Goal: Task Accomplishment & Management: Complete application form

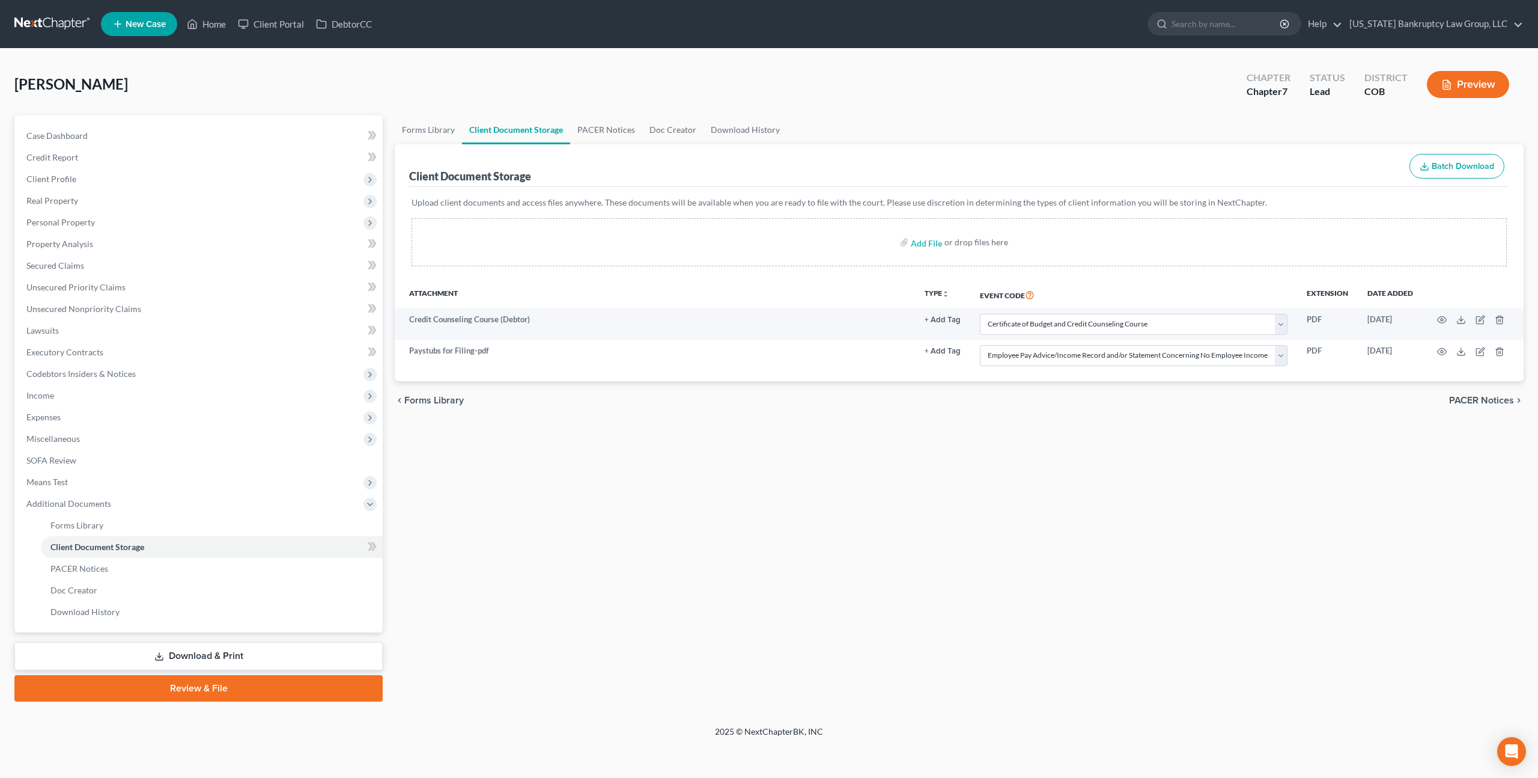
select select "5"
select select "28"
click at [63, 20] on link at bounding box center [52, 24] width 77 height 22
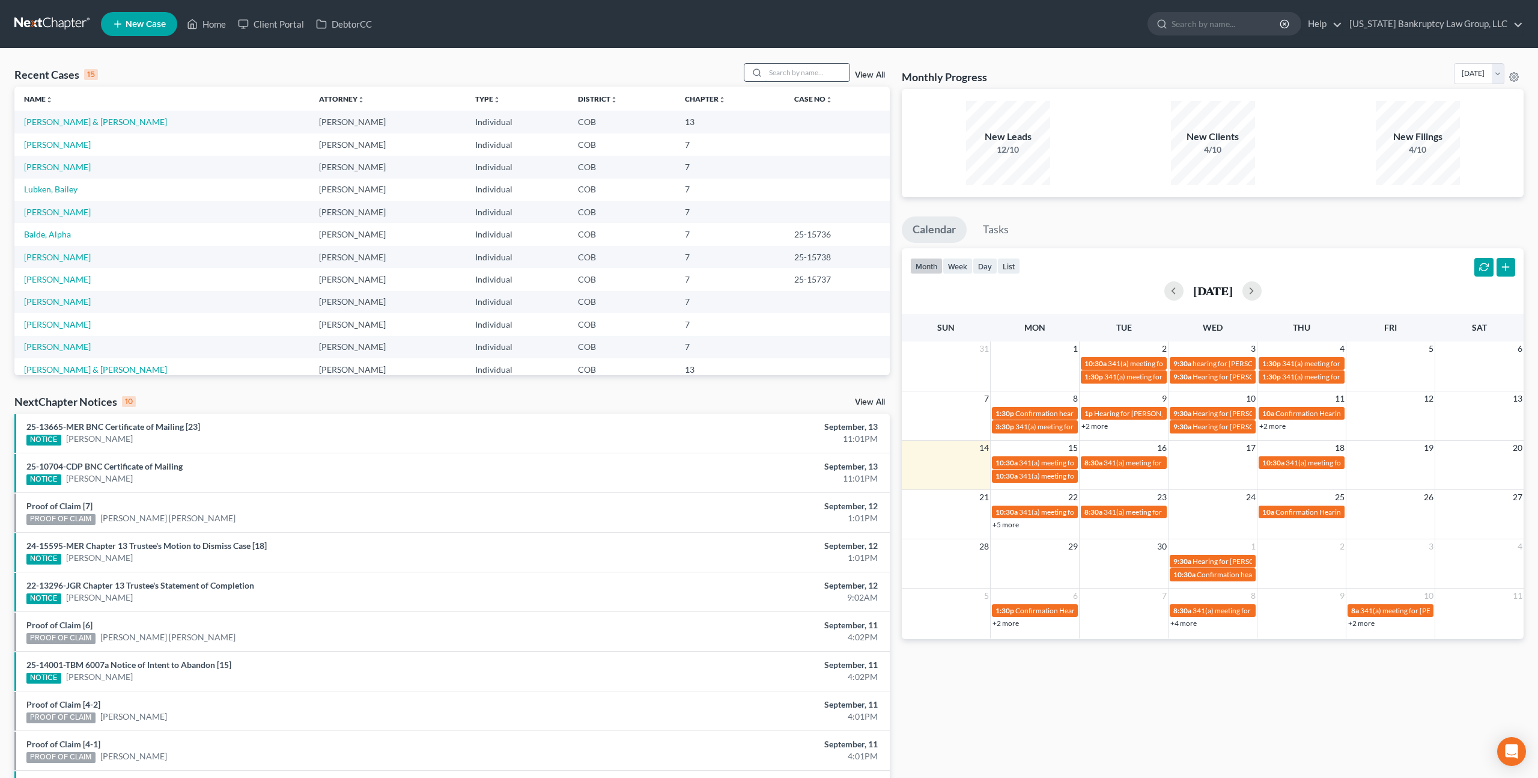
click at [801, 76] on input "search" at bounding box center [808, 72] width 84 height 17
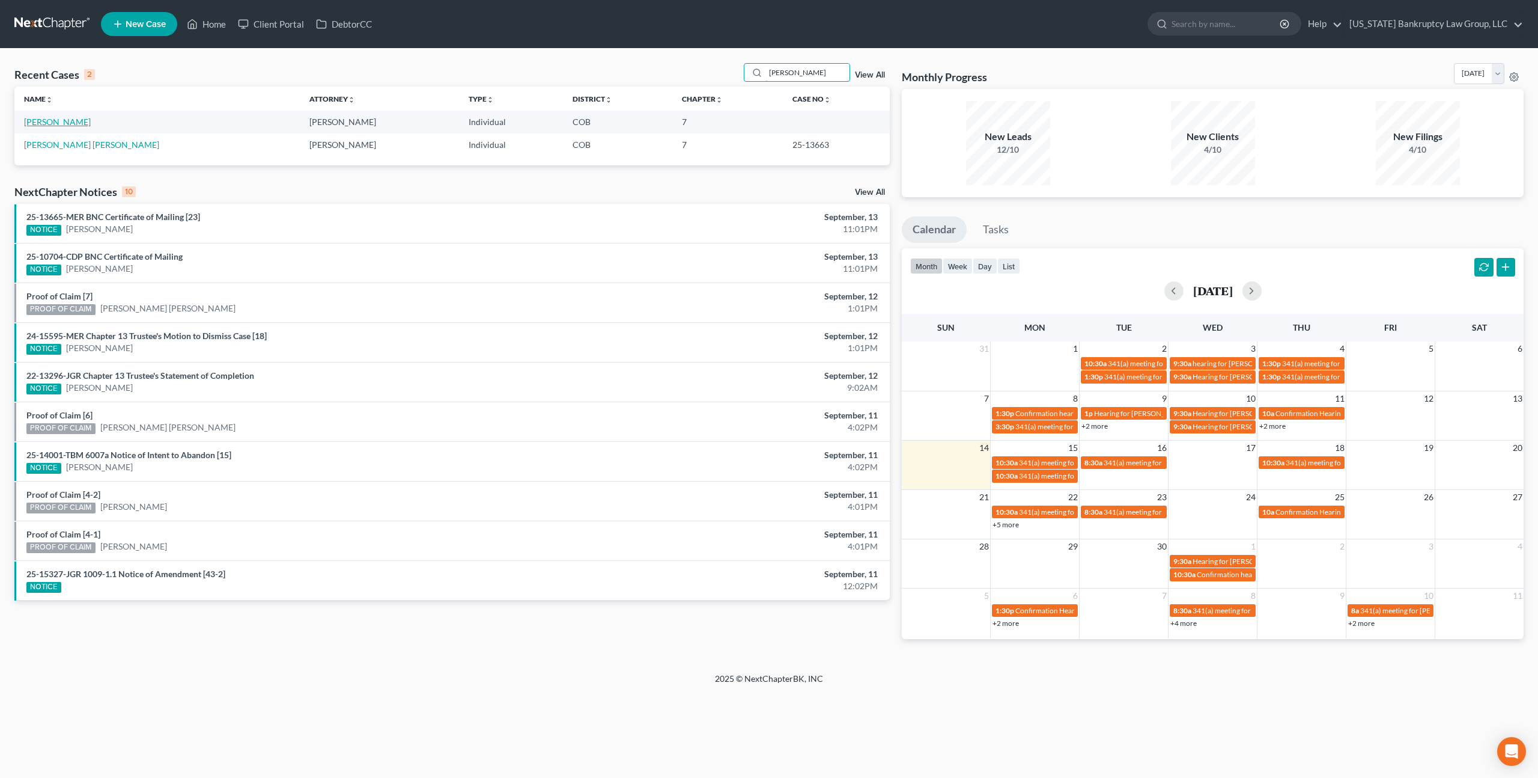
type input "riley"
click at [56, 122] on link "Riley, Craig" at bounding box center [57, 122] width 67 height 10
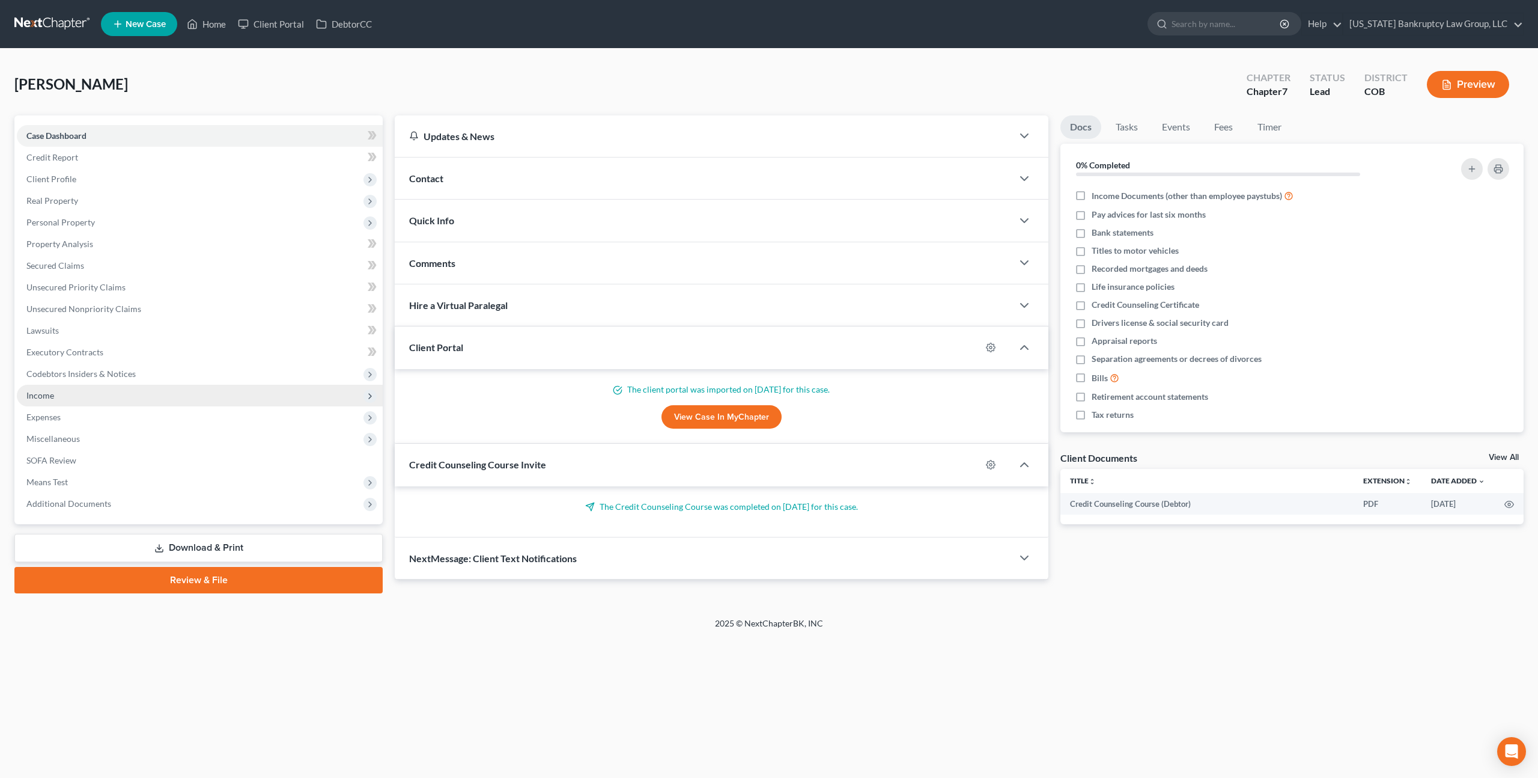
click at [60, 392] on span "Income" at bounding box center [200, 396] width 366 height 22
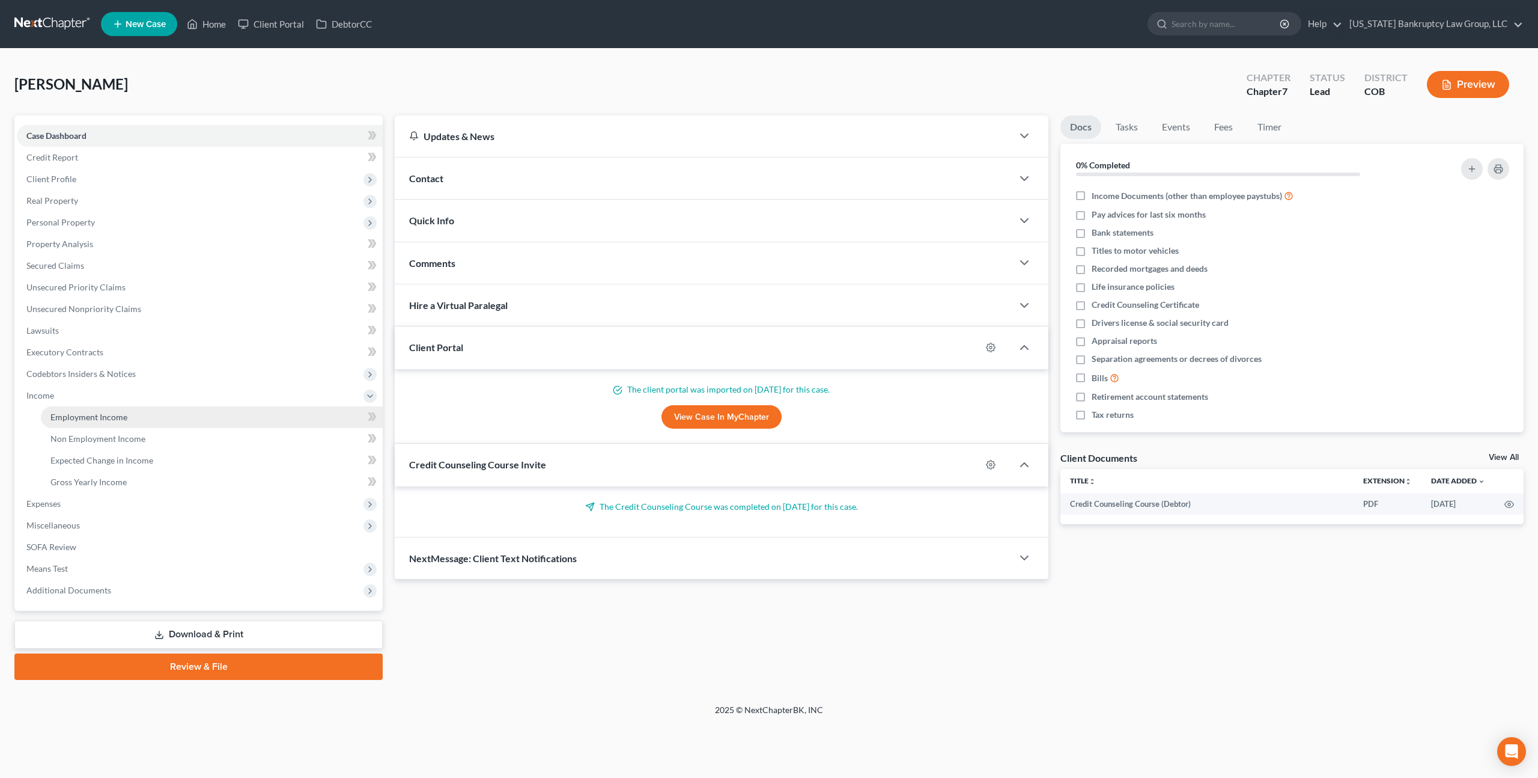
click at [76, 415] on span "Employment Income" at bounding box center [88, 417] width 77 height 10
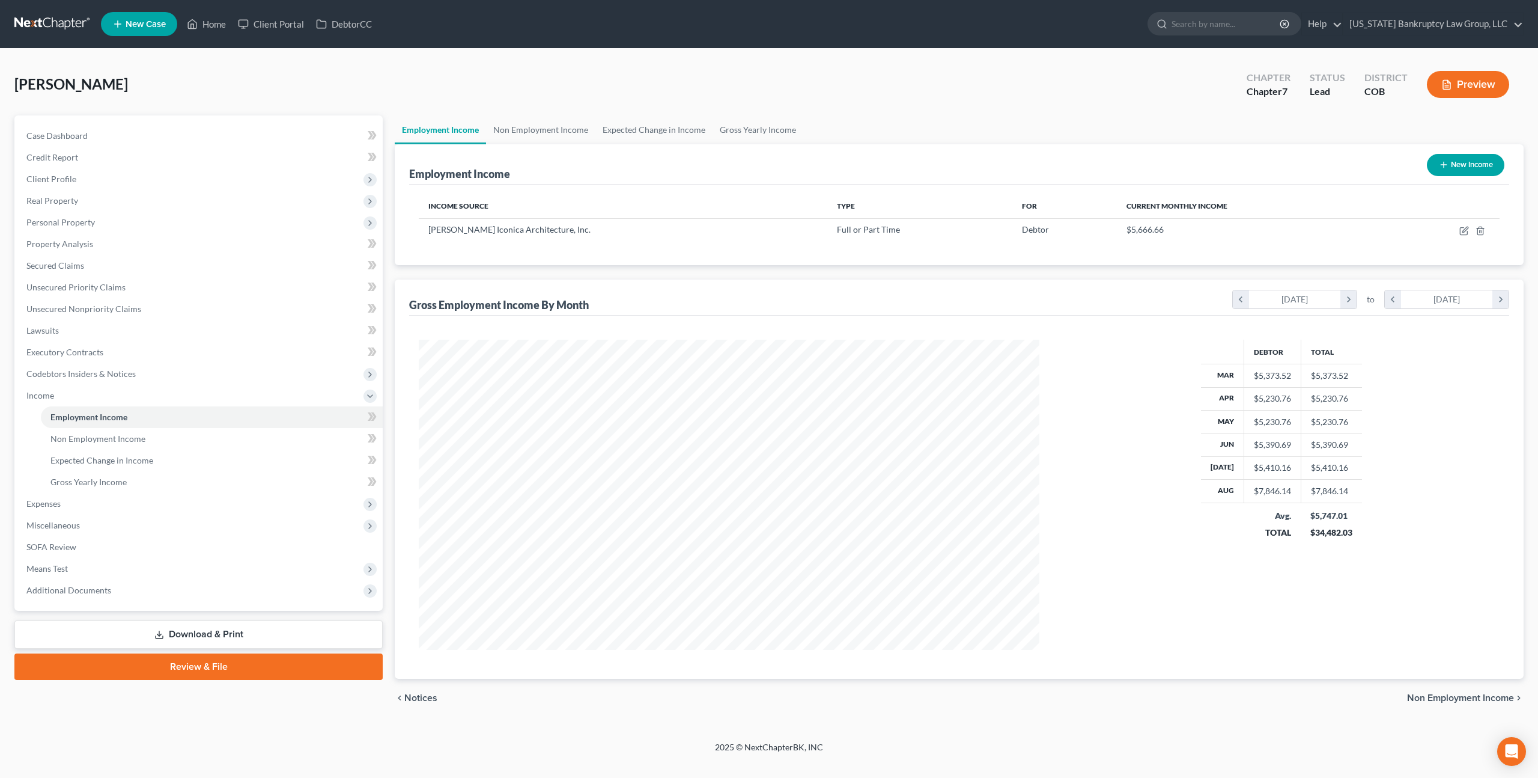
scroll to position [310, 644]
click at [1463, 229] on icon "button" at bounding box center [1465, 231] width 10 height 10
select select "0"
select select "53"
select select "2"
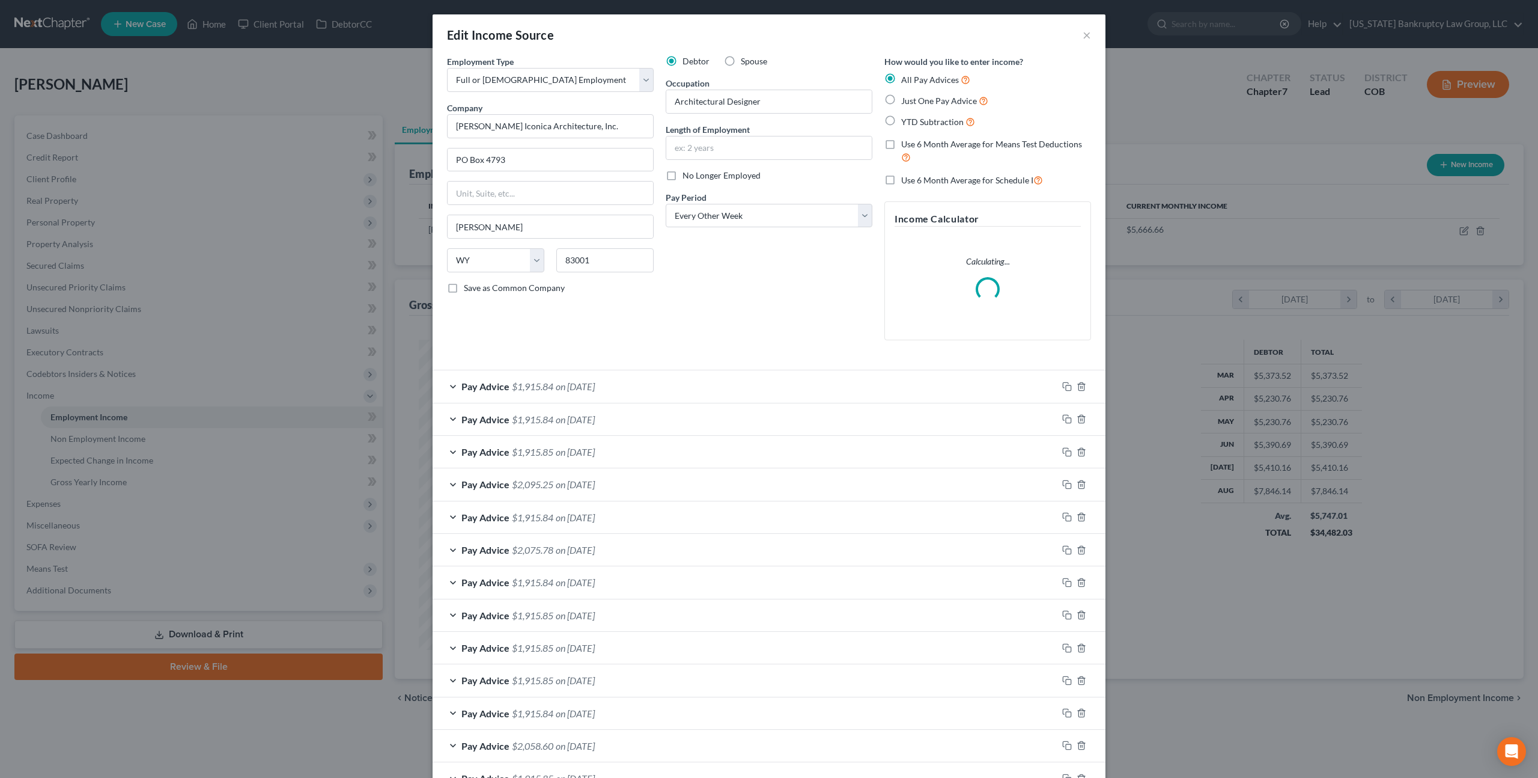
click at [683, 176] on label "No Longer Employed" at bounding box center [722, 175] width 78 height 12
click at [687, 176] on input "No Longer Employed" at bounding box center [691, 173] width 8 height 8
checkbox input "true"
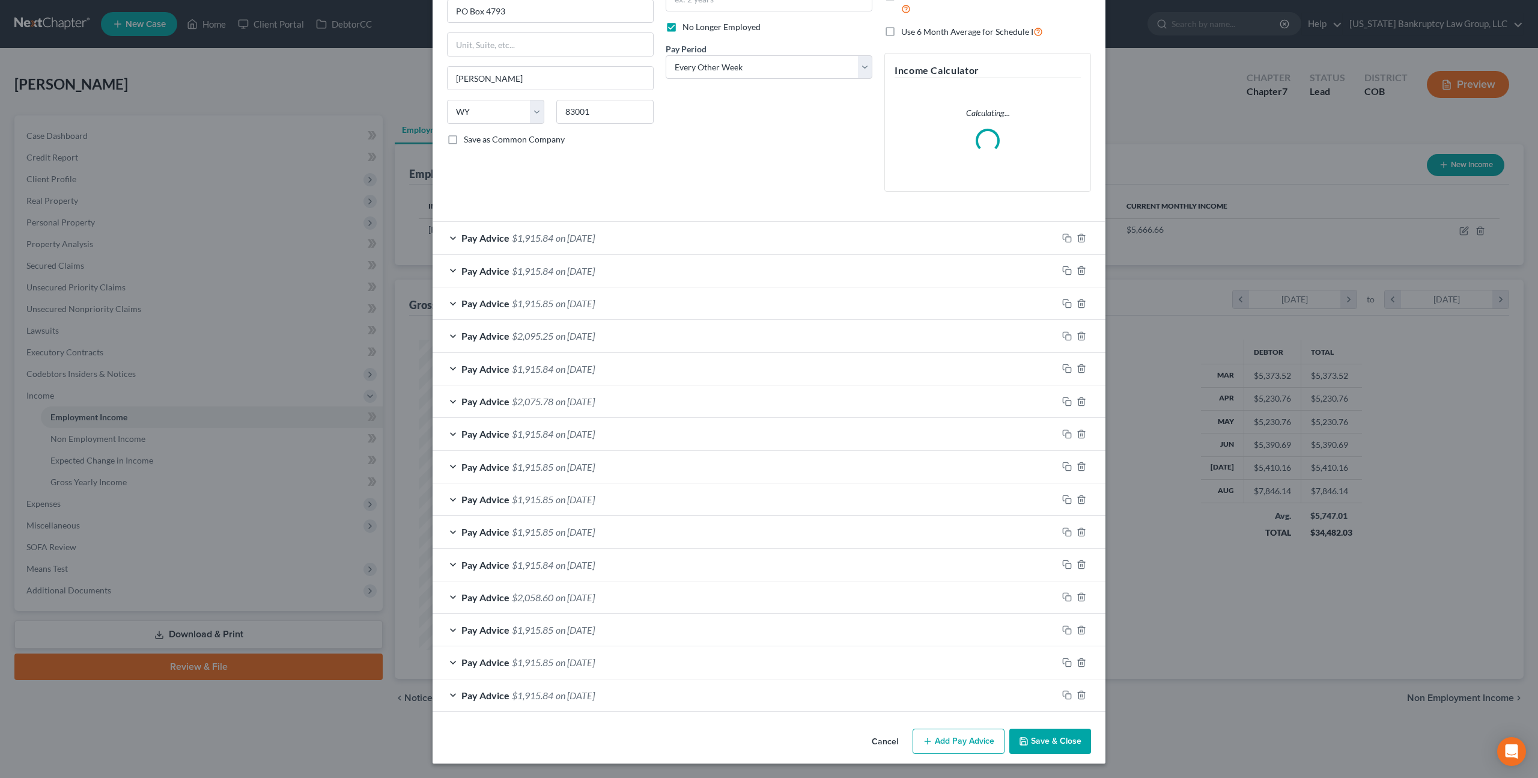
click at [1031, 740] on button "Save & Close" at bounding box center [1051, 740] width 82 height 25
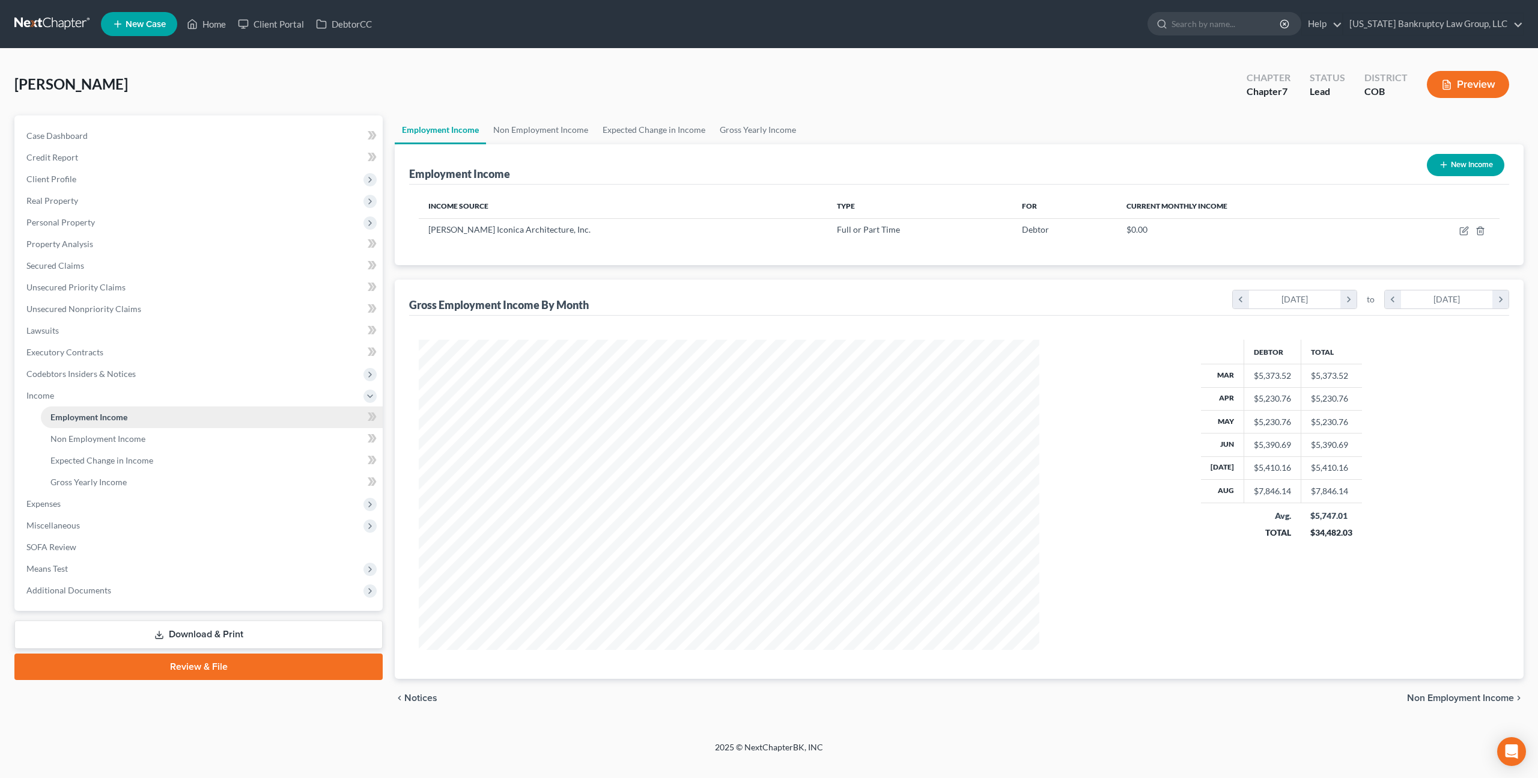
click at [91, 418] on span "Employment Income" at bounding box center [88, 417] width 77 height 10
click at [1463, 230] on icon "button" at bounding box center [1465, 229] width 5 height 5
select select "0"
select select "53"
select select "2"
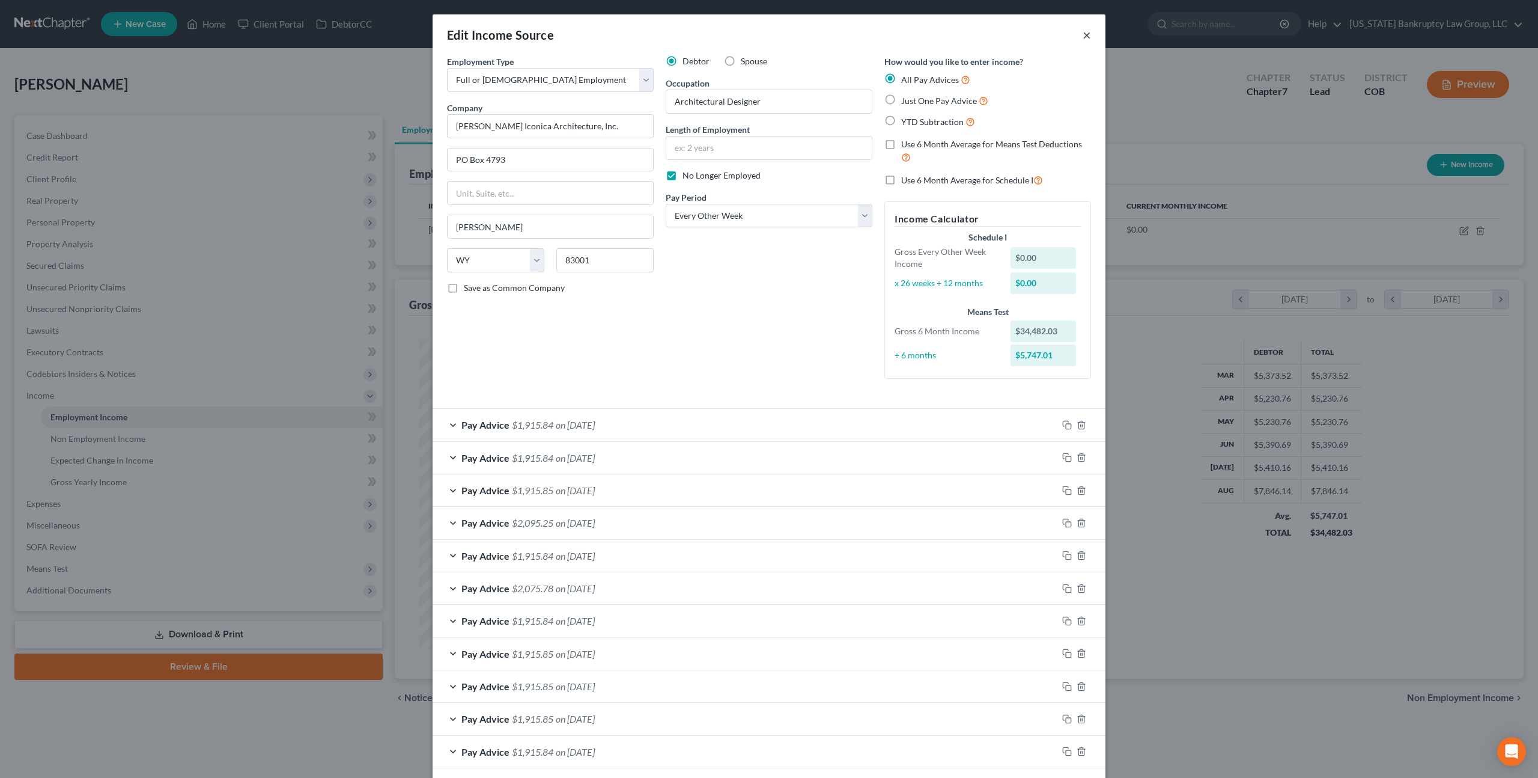
click at [1088, 32] on button "×" at bounding box center [1087, 35] width 8 height 14
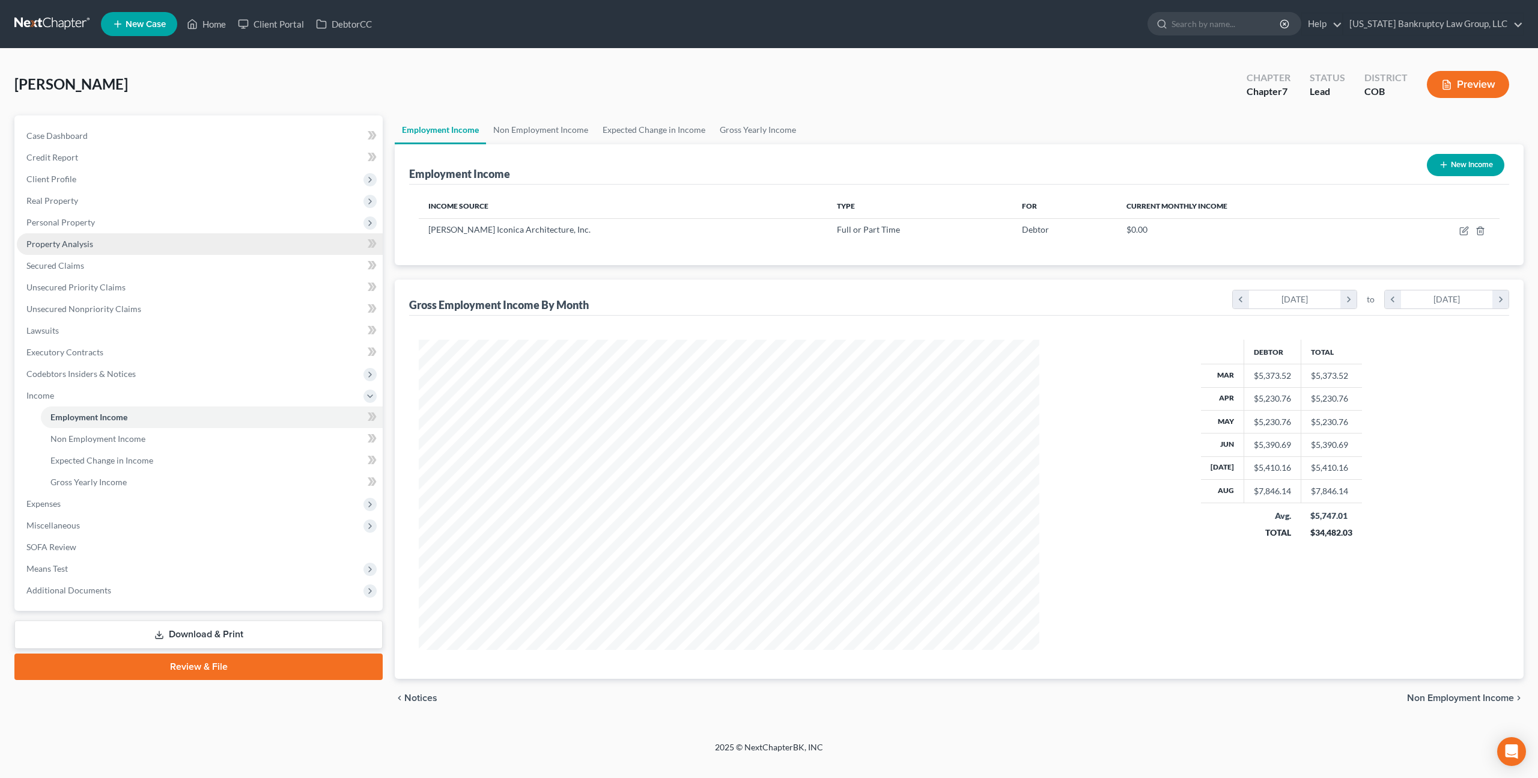
click at [69, 245] on span "Property Analysis" at bounding box center [59, 244] width 67 height 10
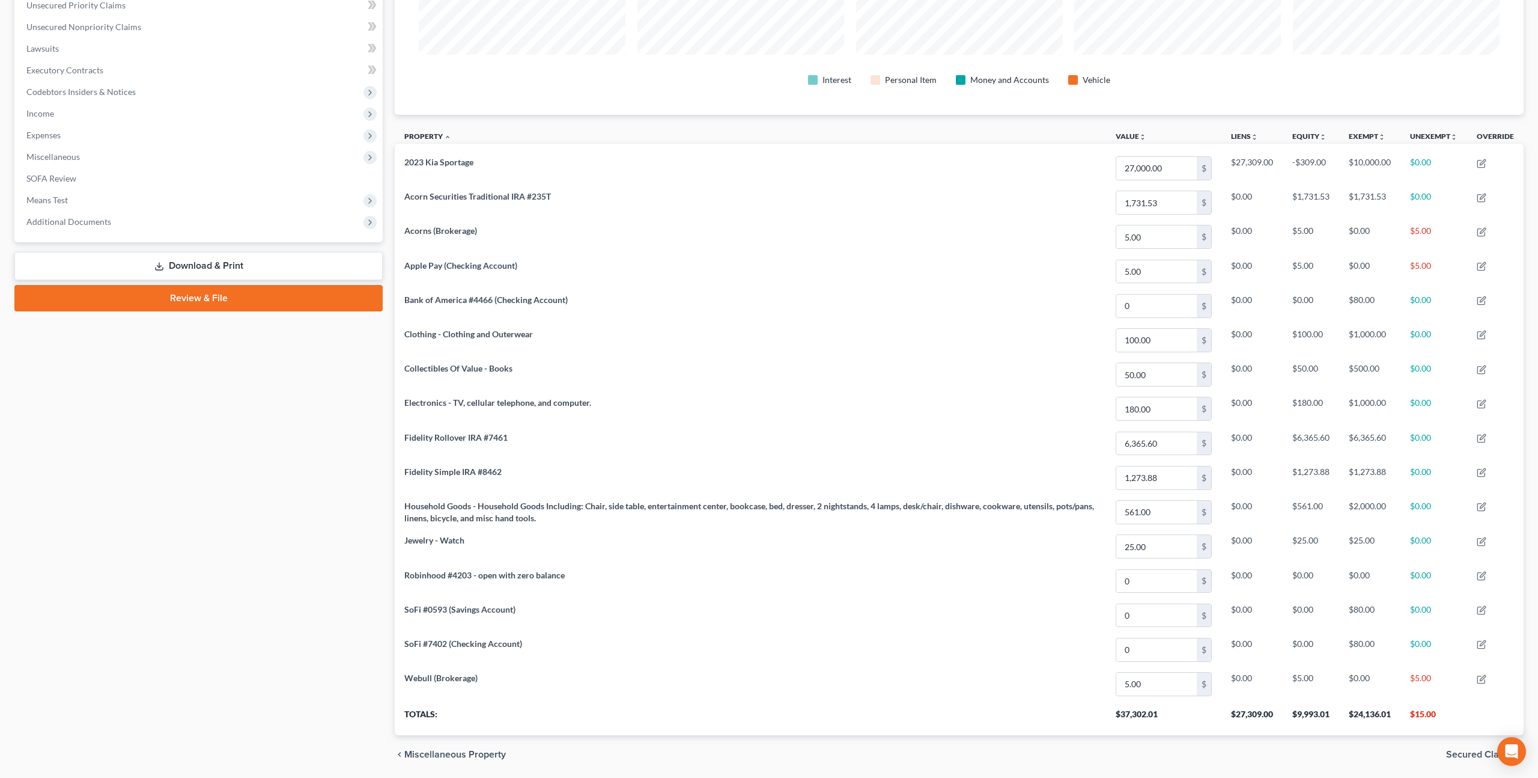
scroll to position [269, 0]
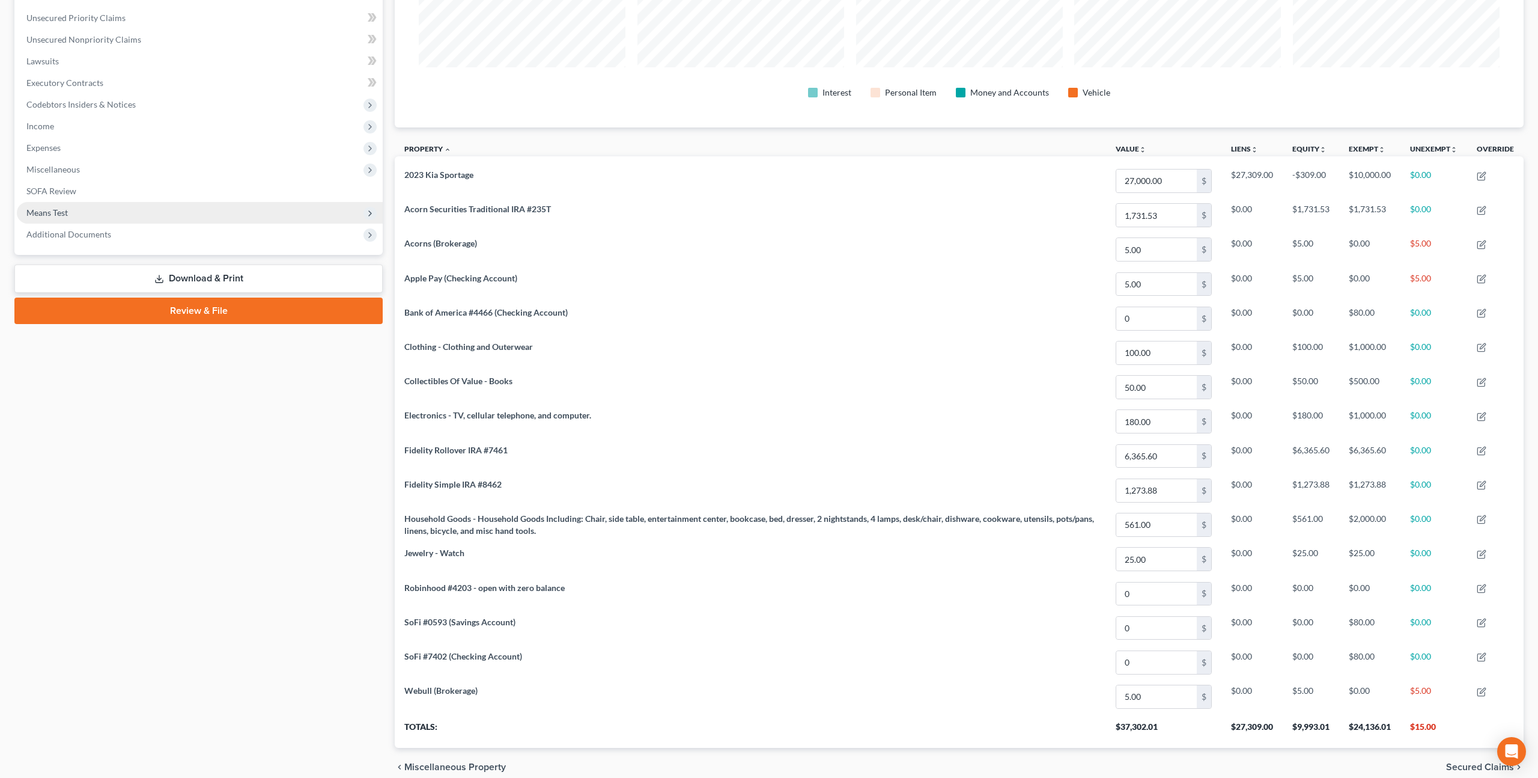
click at [67, 207] on span "Means Test" at bounding box center [46, 212] width 41 height 10
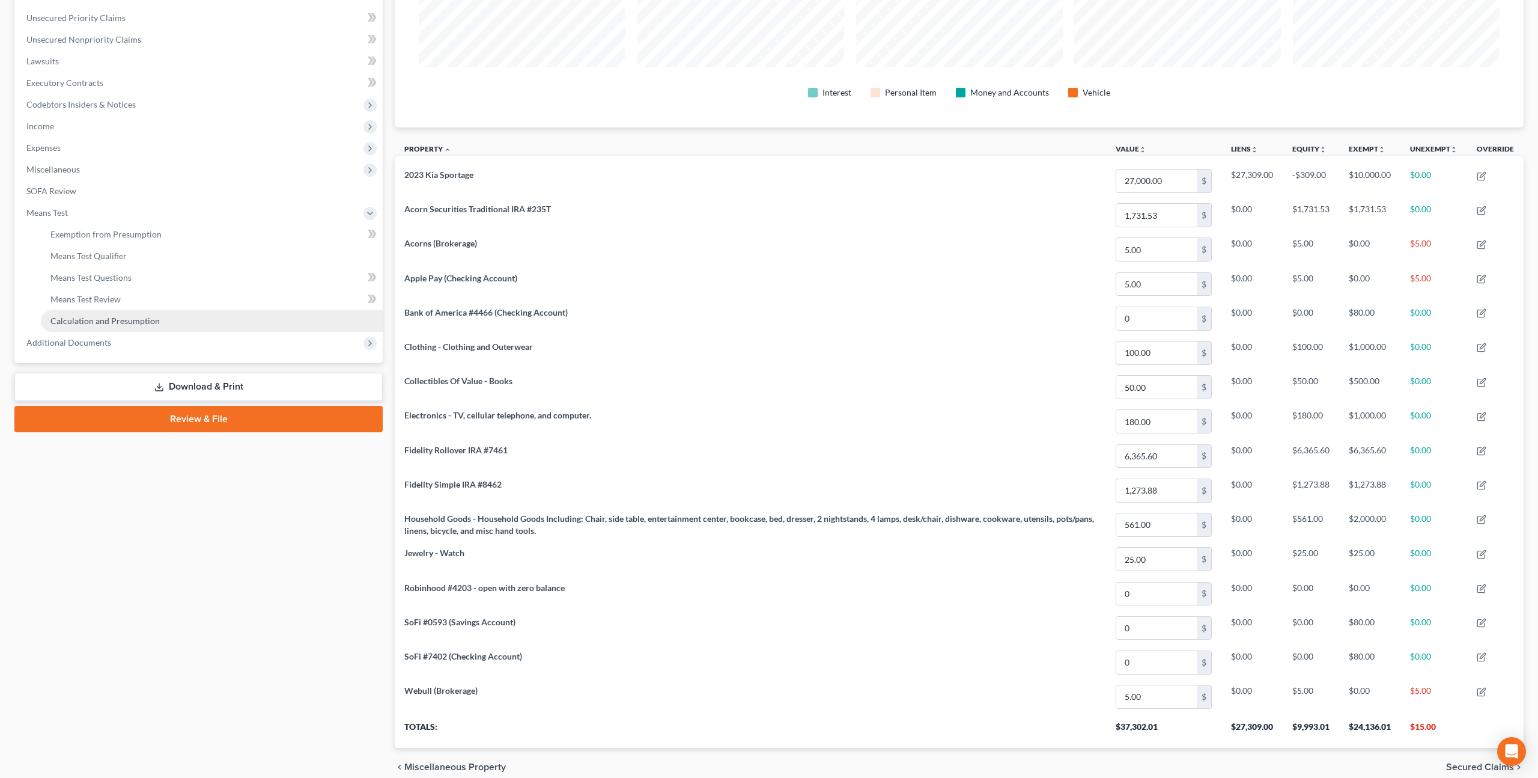
click at [110, 317] on span "Calculation and Presumption" at bounding box center [104, 320] width 109 height 10
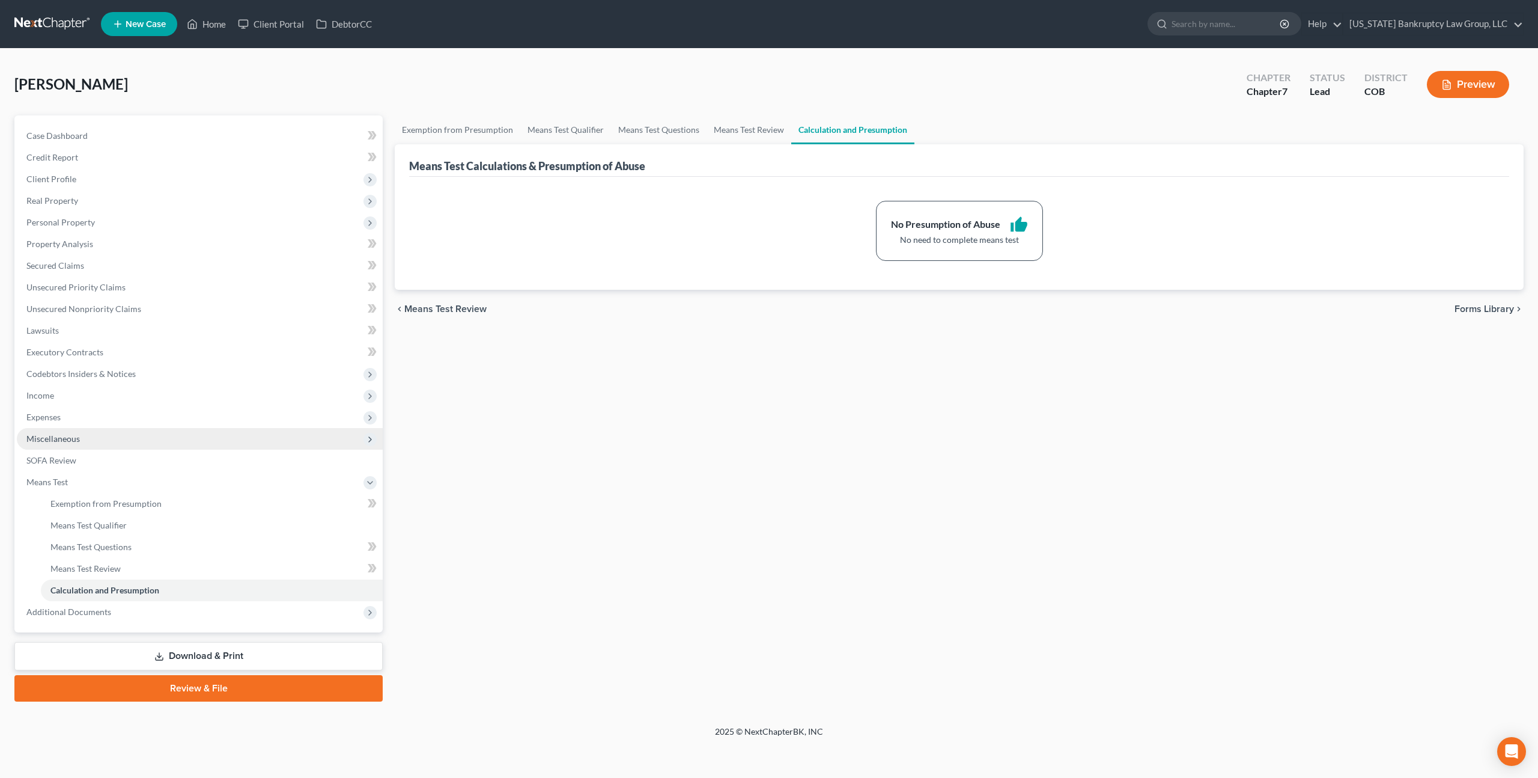
click at [73, 436] on span "Miscellaneous" at bounding box center [52, 438] width 53 height 10
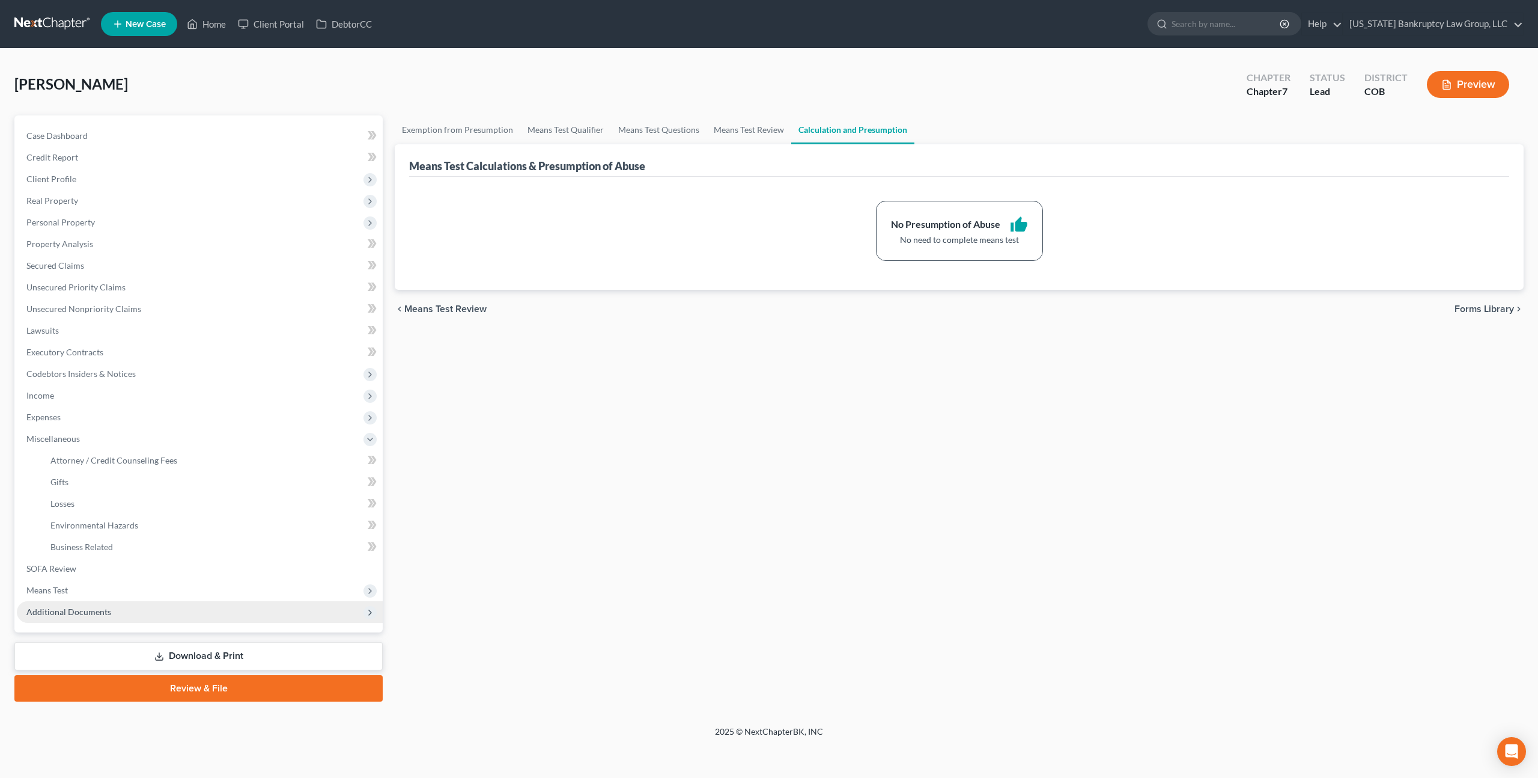
click at [79, 609] on span "Additional Documents" at bounding box center [68, 611] width 85 height 10
click at [128, 549] on span "Client Document Storage" at bounding box center [97, 546] width 94 height 10
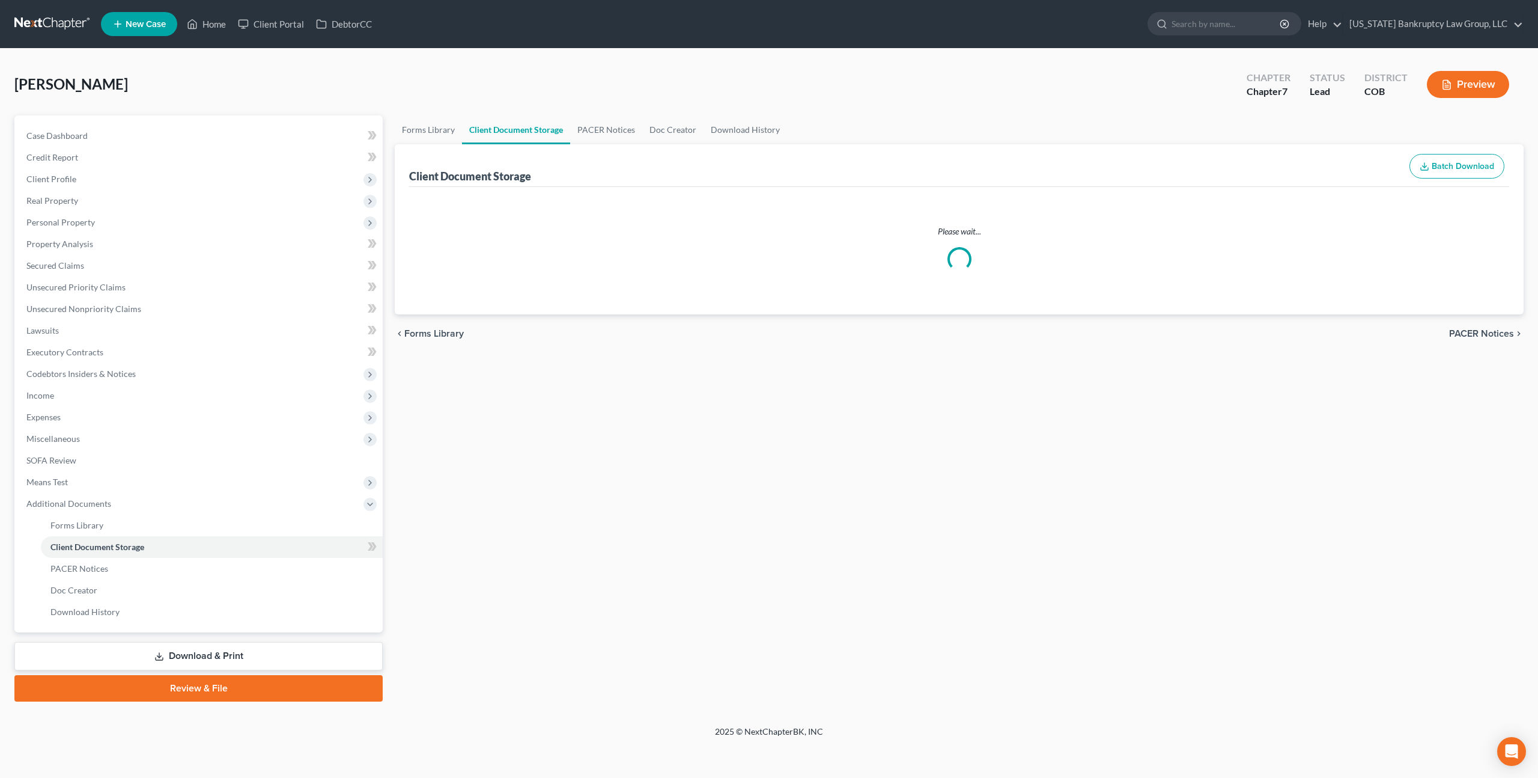
select select "5"
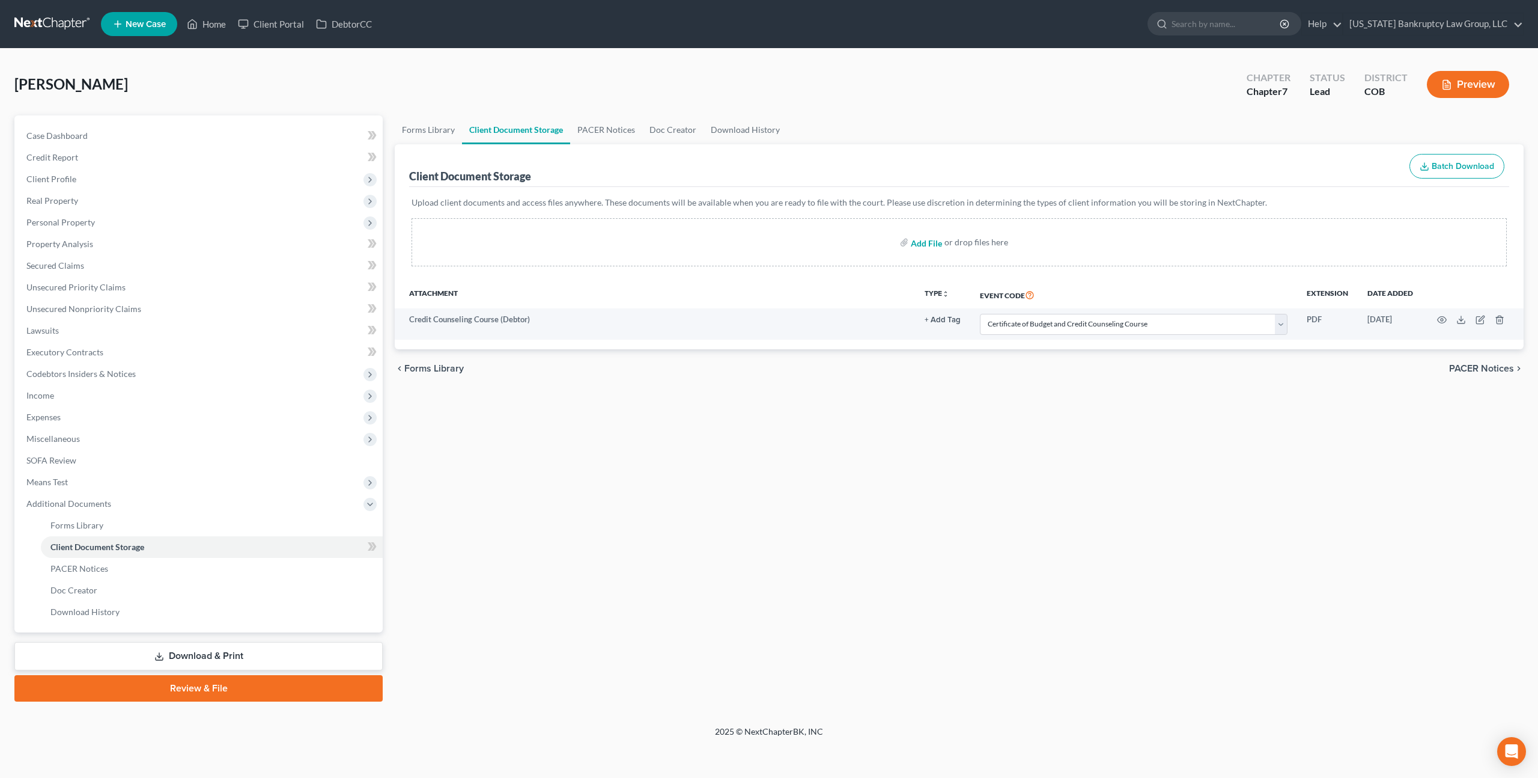
click at [933, 245] on input "file" at bounding box center [925, 242] width 29 height 22
type input "C:\fakepath\Paystubs for Filing.pdf"
select select "5"
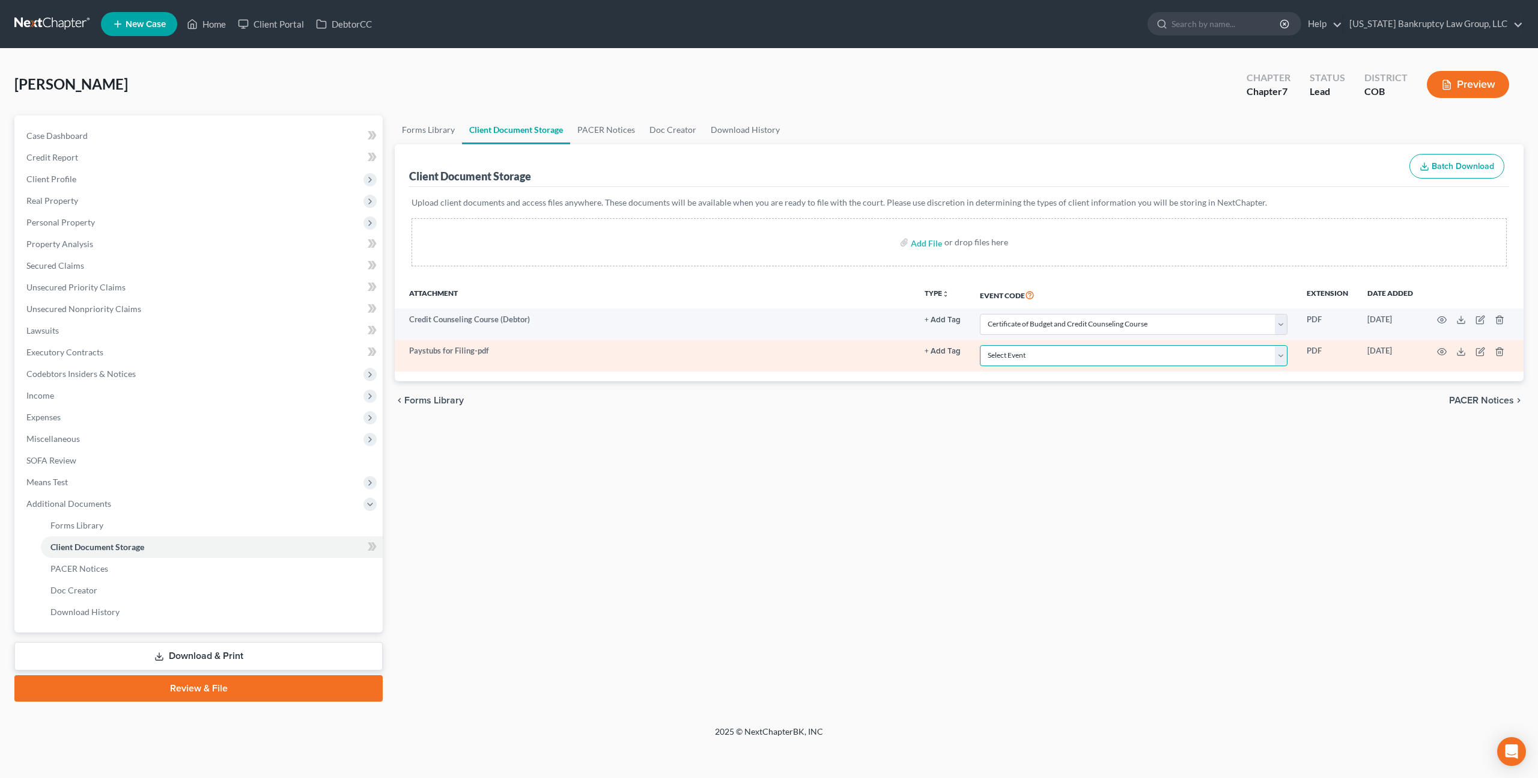
click at [999, 360] on select "Select Event 1009-1.1 Notice of Amendments 20 Largest Unsecured Creditors Amend…" at bounding box center [1134, 355] width 308 height 21
select select "28"
click at [981, 345] on select "Select Event 1009-1.1 Notice of Amendments 20 Largest Unsecured Creditors Amend…" at bounding box center [1134, 355] width 308 height 21
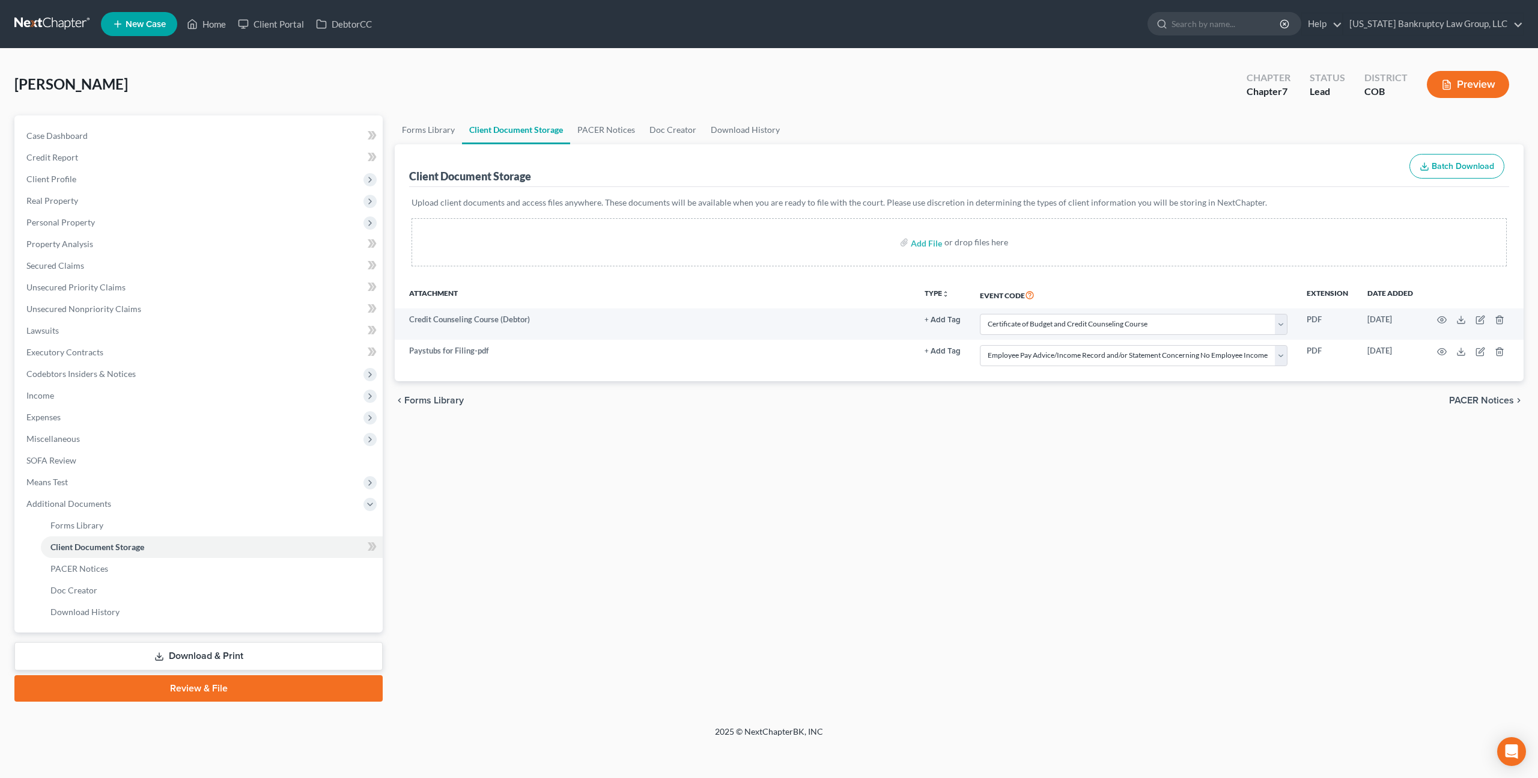
click at [287, 653] on link "Download & Print" at bounding box center [198, 656] width 368 height 28
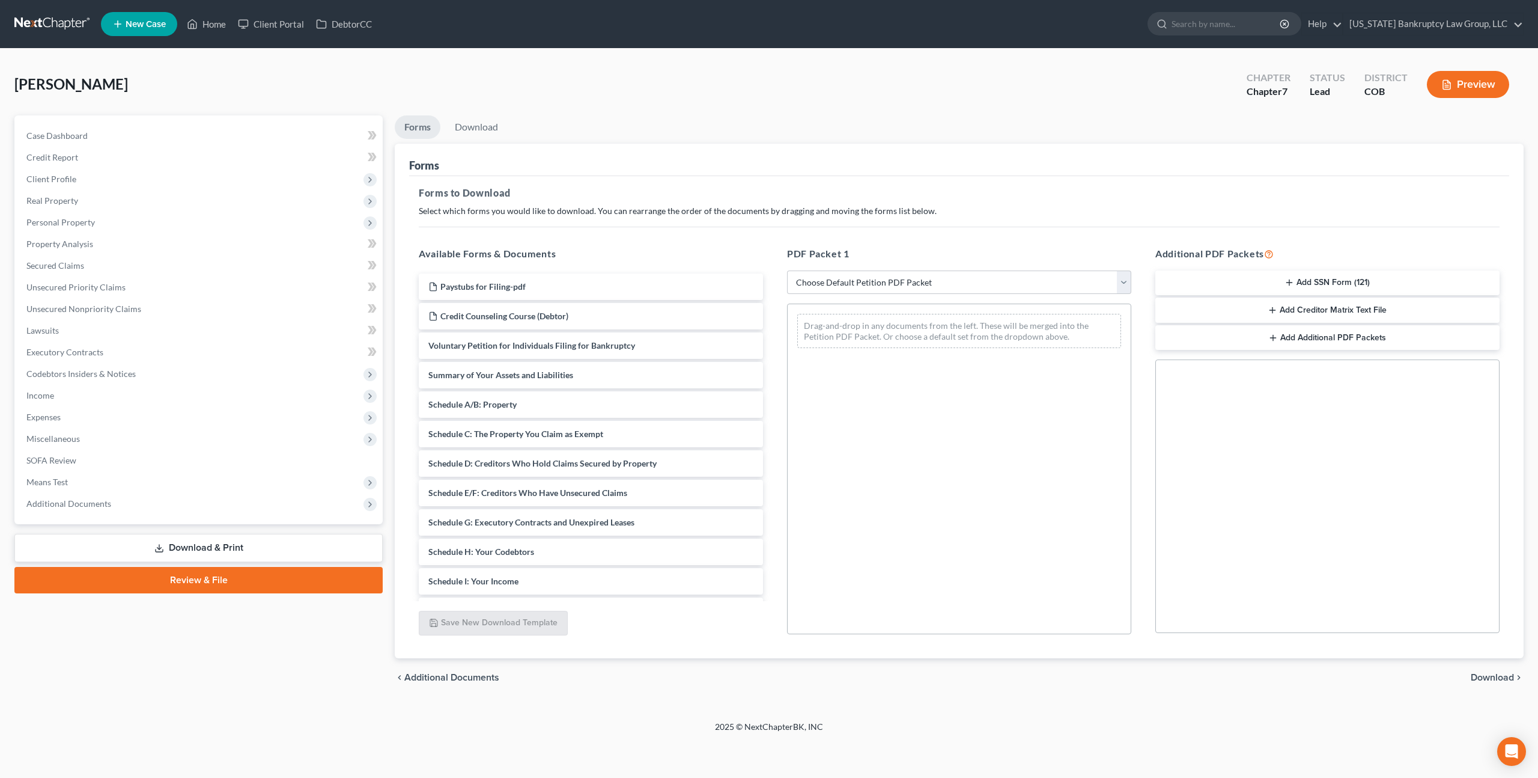
click at [1301, 281] on button "Add SSN Form (121)" at bounding box center [1328, 282] width 344 height 25
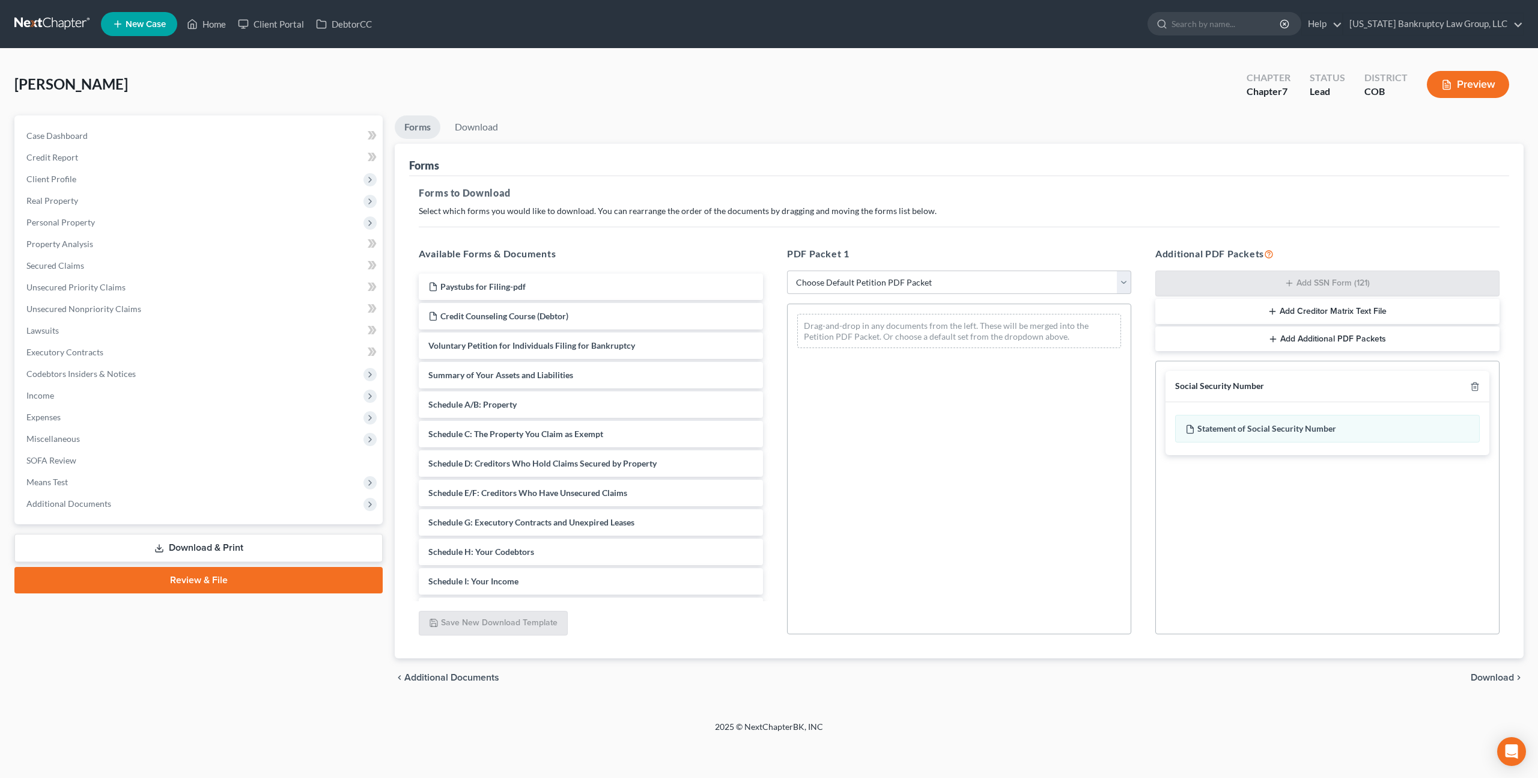
click at [1502, 678] on span "Download" at bounding box center [1492, 677] width 43 height 10
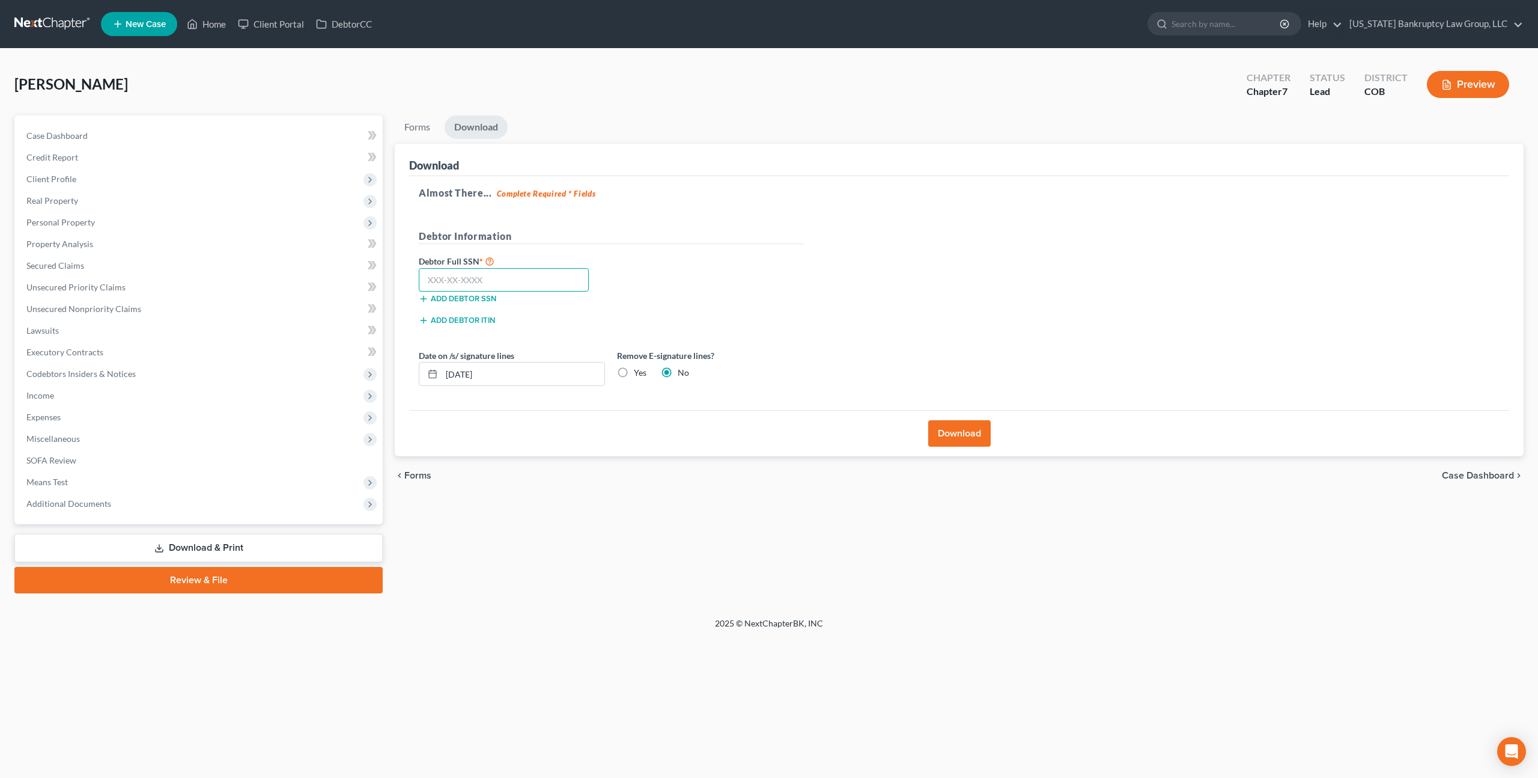
click at [478, 280] on input "text" at bounding box center [504, 280] width 170 height 24
type input "098-84-5636"
click at [948, 431] on button "Download" at bounding box center [959, 433] width 62 height 26
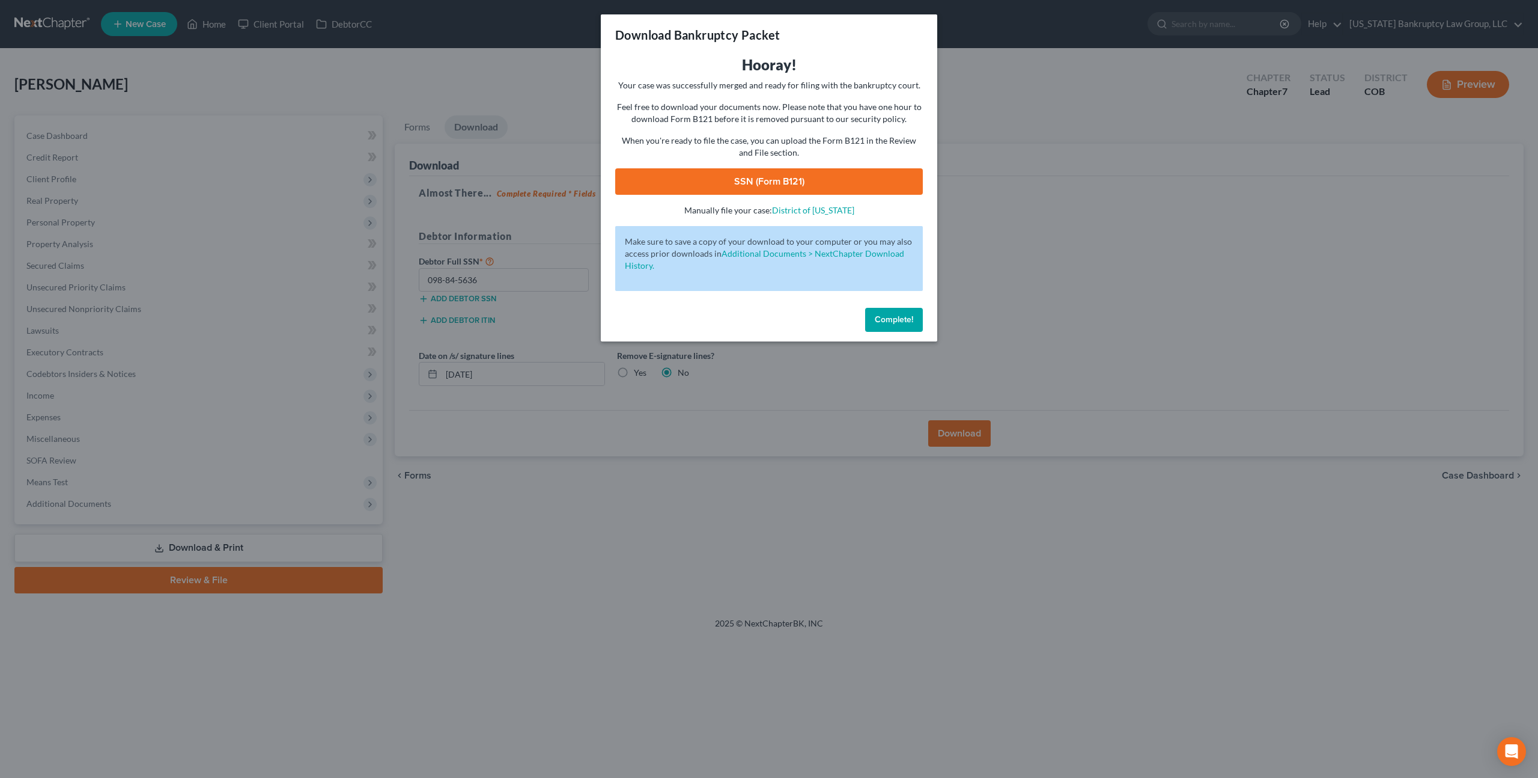
click at [713, 187] on link "SSN (Form B121)" at bounding box center [769, 181] width 308 height 26
click at [904, 322] on span "Complete!" at bounding box center [894, 319] width 38 height 10
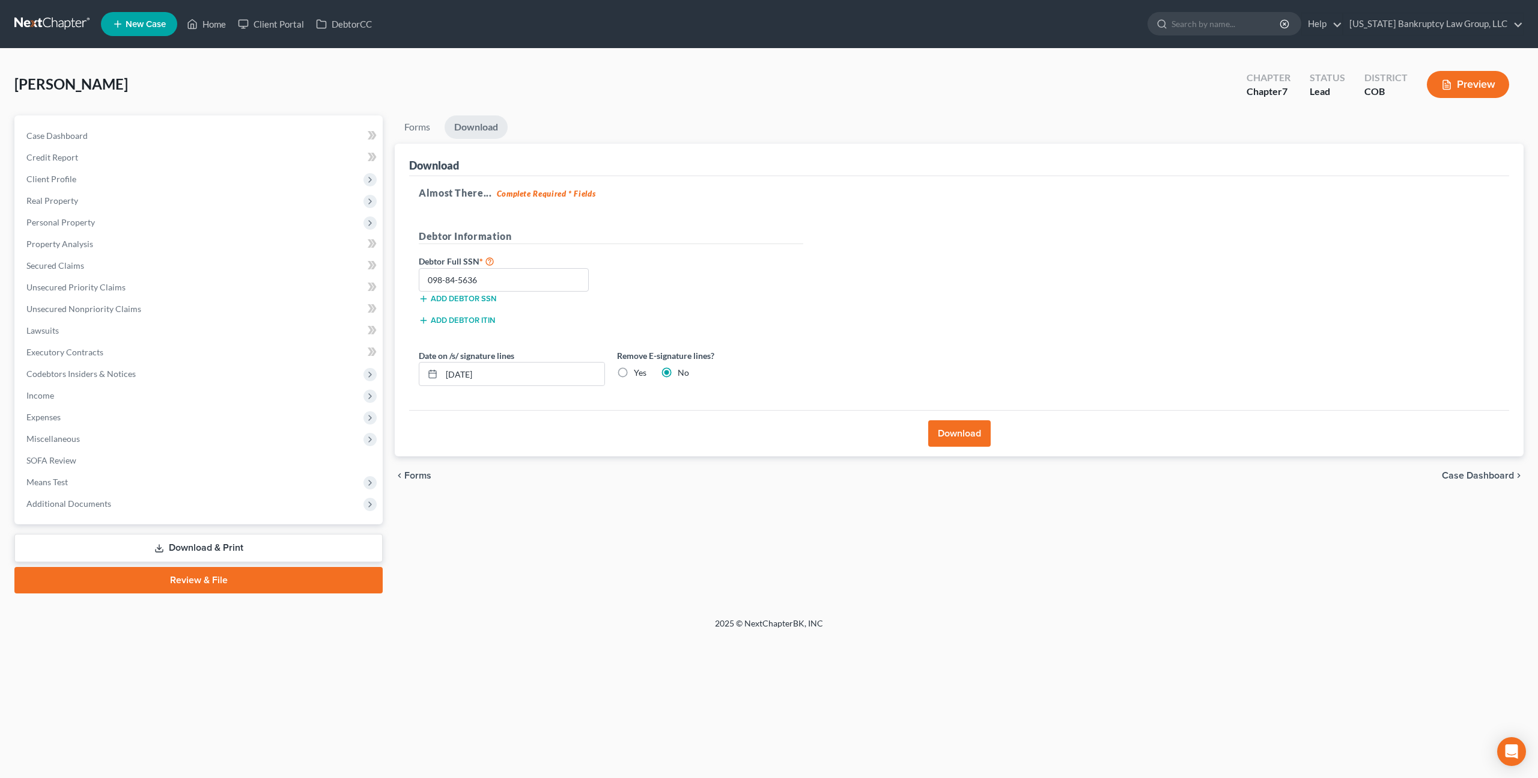
click at [65, 18] on link at bounding box center [52, 24] width 77 height 22
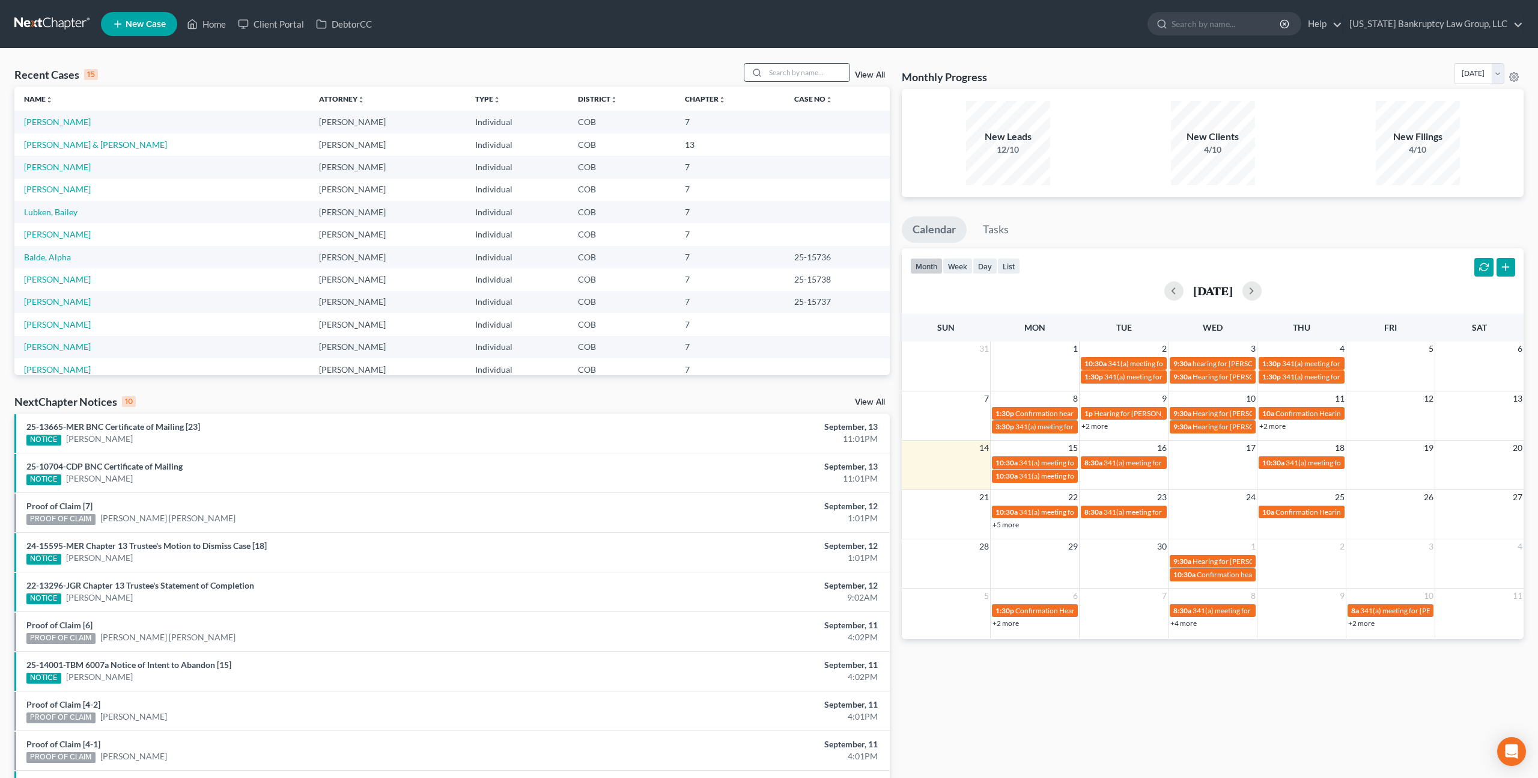
click at [766, 76] on div at bounding box center [756, 72] width 22 height 17
click at [791, 75] on input "search" at bounding box center [808, 72] width 84 height 17
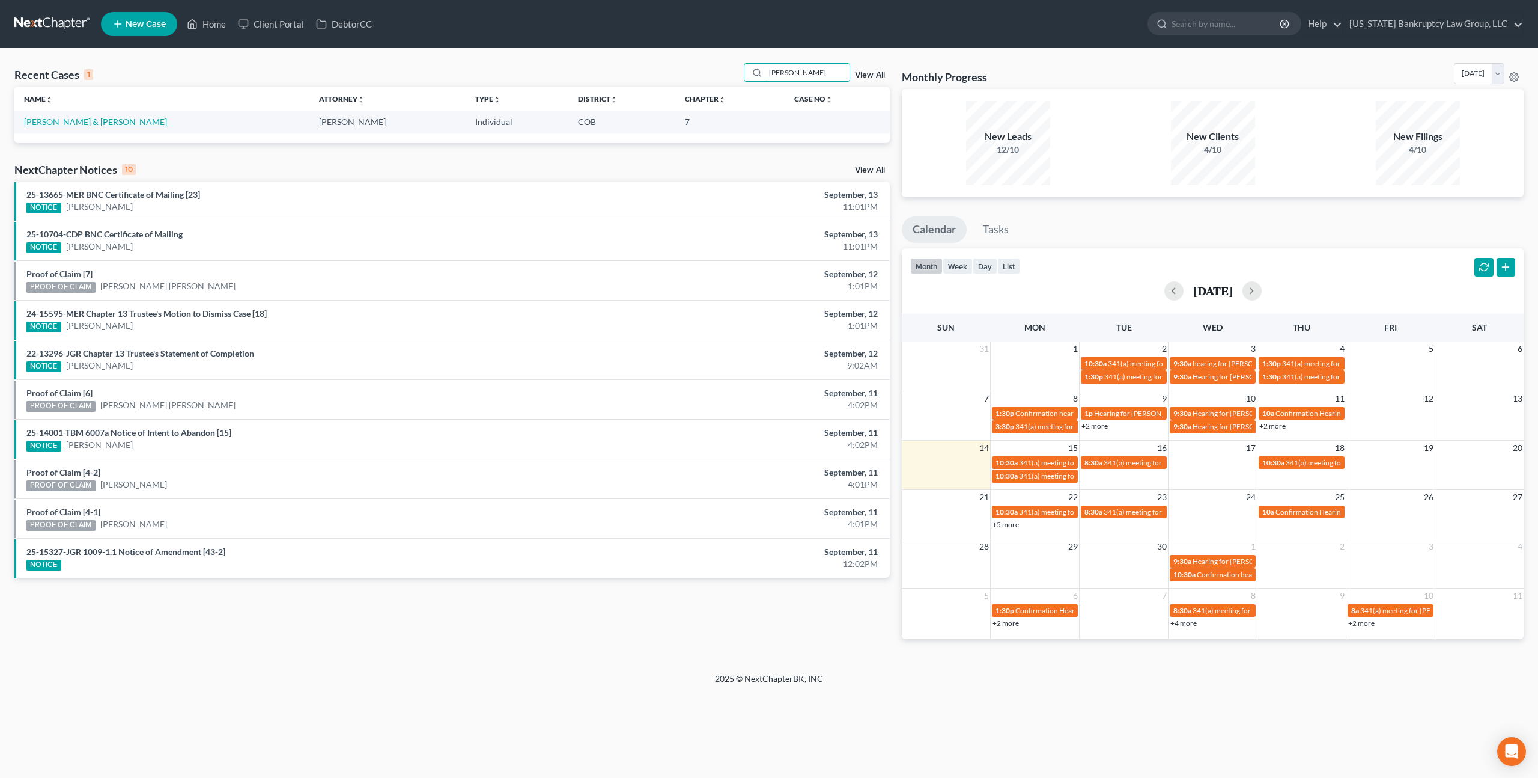
type input "byerly"
click at [52, 122] on link "Byerly, Tonia & Robert" at bounding box center [95, 122] width 143 height 10
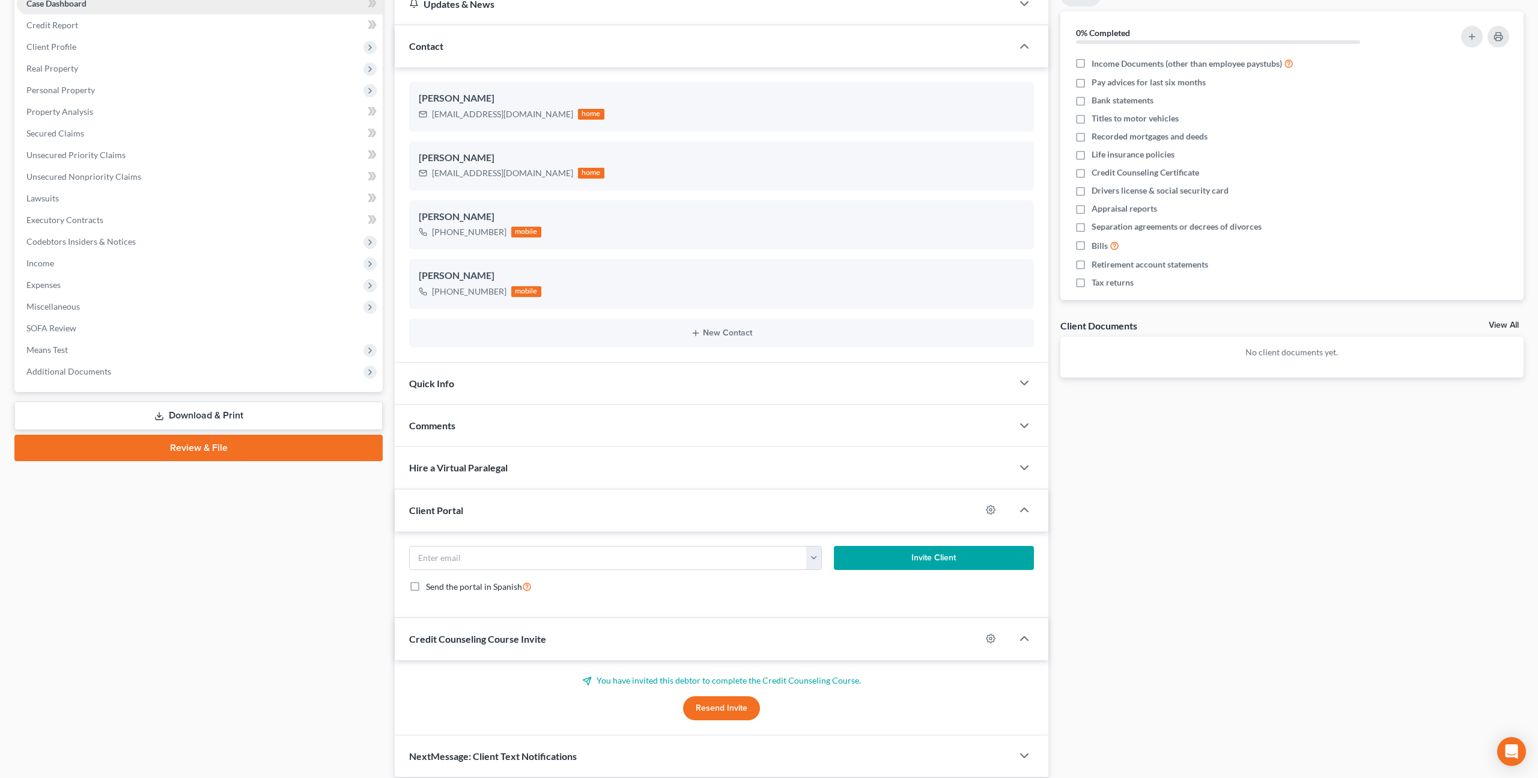
scroll to position [177, 0]
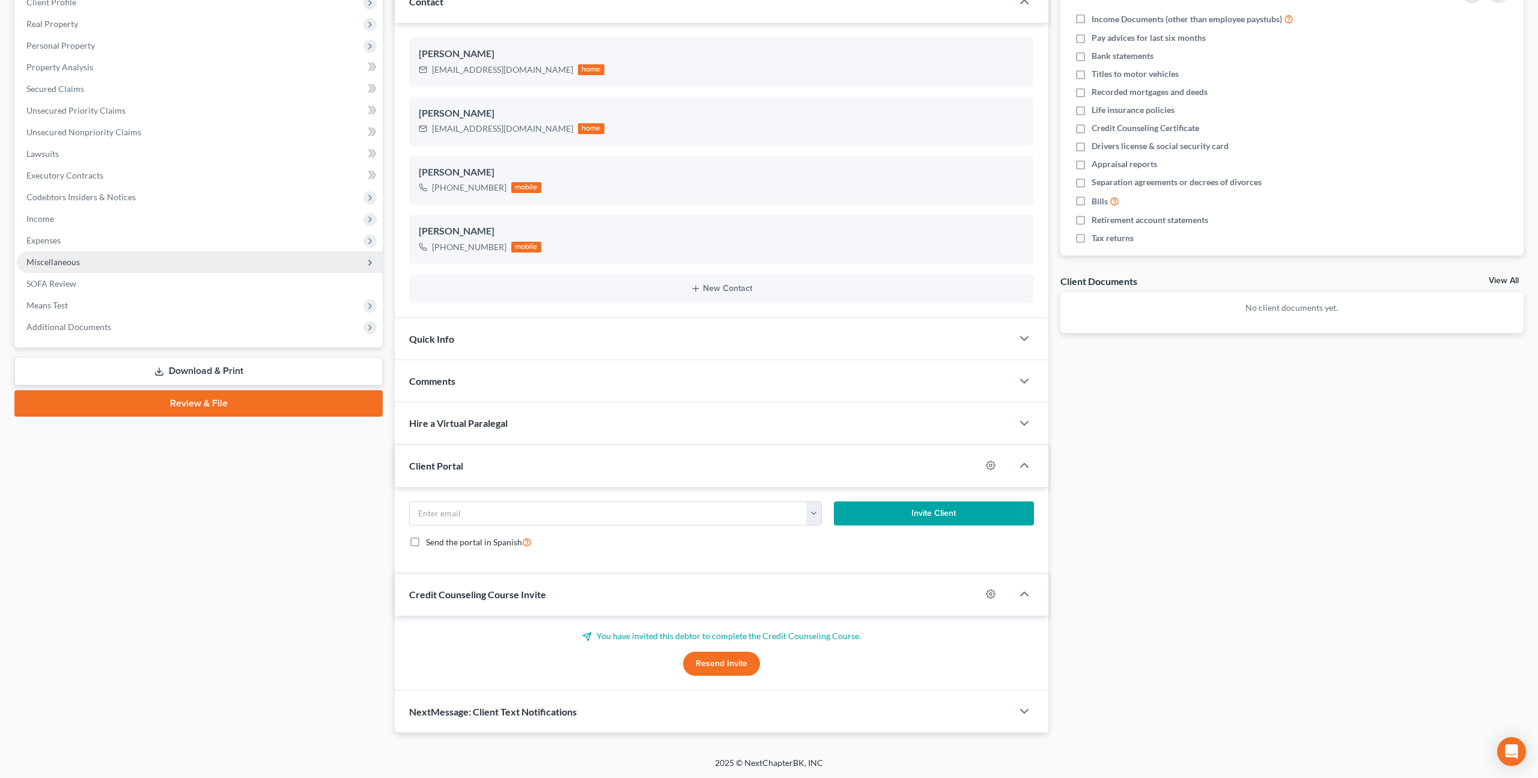
click at [67, 264] on span "Miscellaneous" at bounding box center [52, 262] width 53 height 10
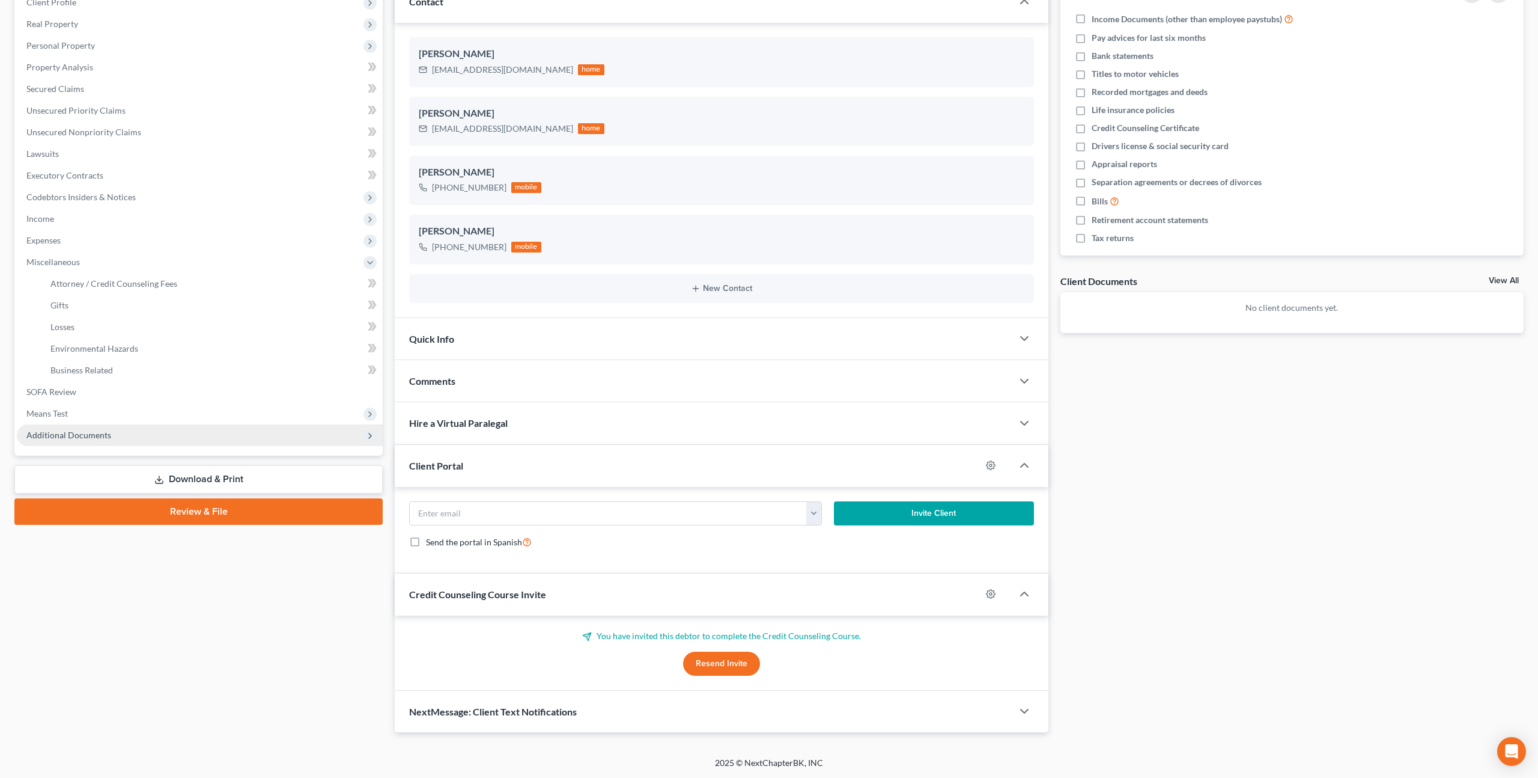
click at [69, 430] on span "Additional Documents" at bounding box center [68, 435] width 85 height 10
click at [101, 368] on span "Client Document Storage" at bounding box center [97, 370] width 94 height 10
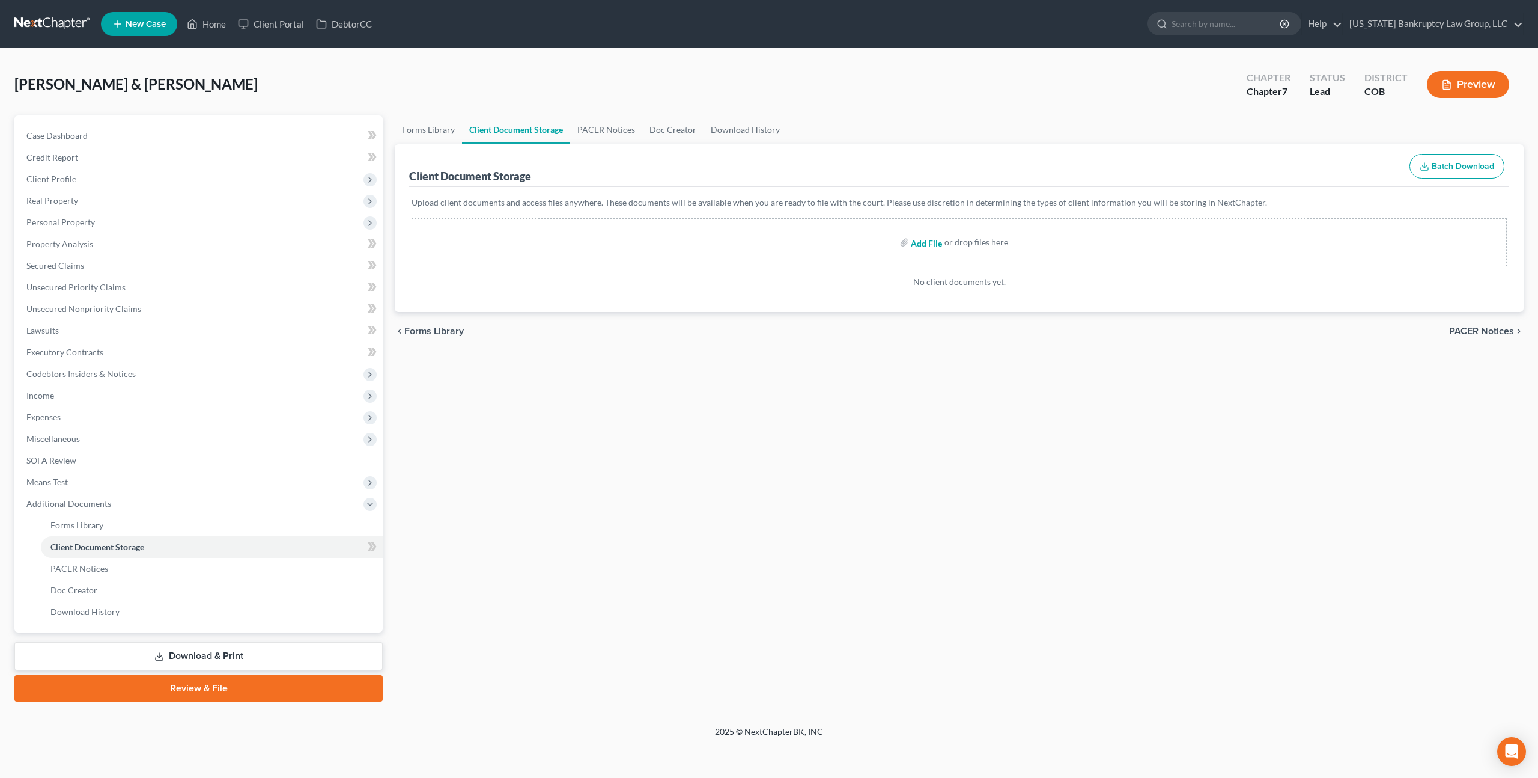
click at [918, 242] on input "file" at bounding box center [925, 242] width 29 height 22
type input "C:\fakepath\Credit Counseling Certificate - Tonia.pdf"
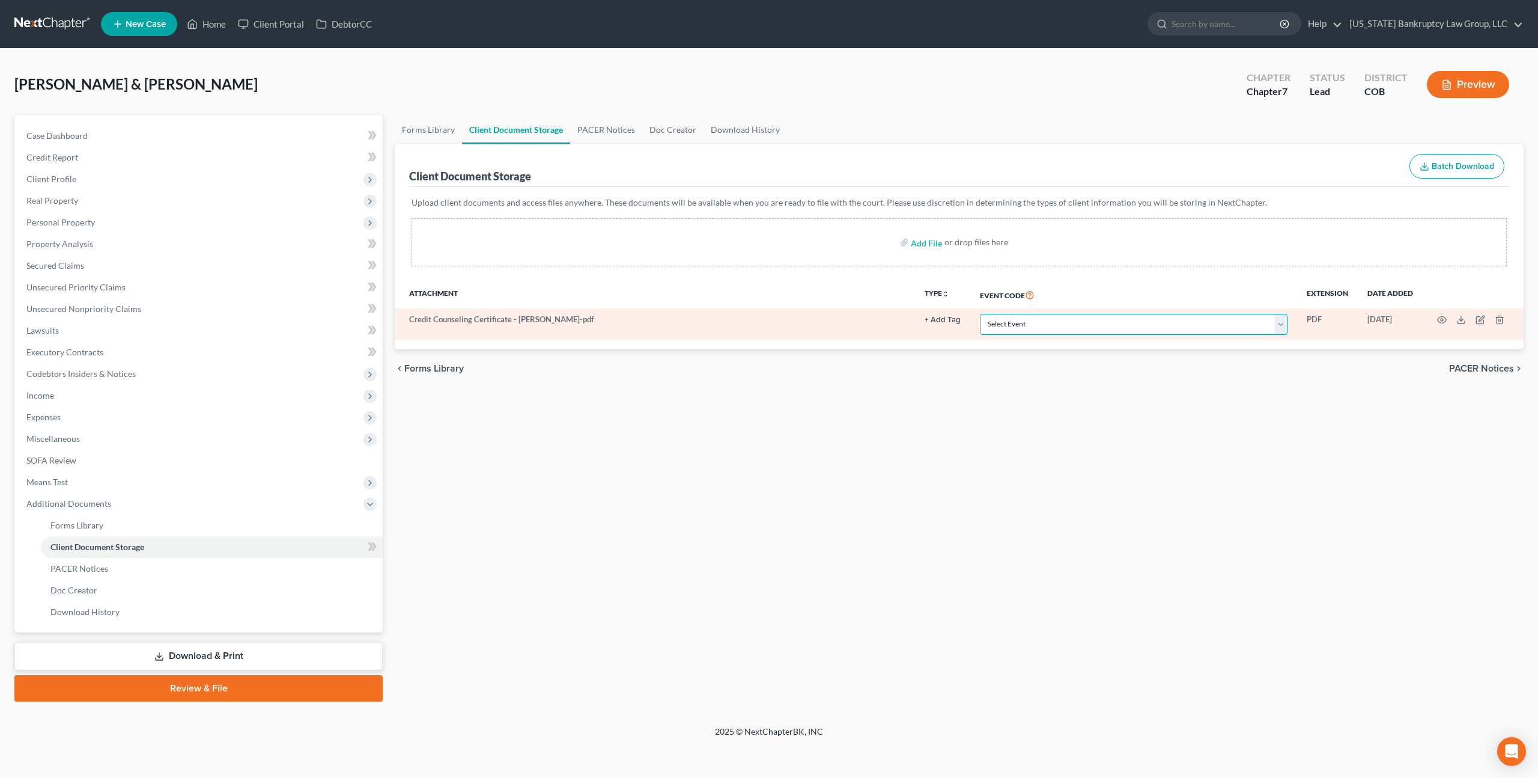
click at [1050, 320] on select "Select Event 1009-1.1 Notice of Amendments 20 Largest Unsecured Creditors Amend…" at bounding box center [1134, 324] width 308 height 21
select select "5"
click at [981, 314] on select "Select Event 1009-1.1 Notice of Amendments 20 Largest Unsecured Creditors Amend…" at bounding box center [1134, 324] width 308 height 21
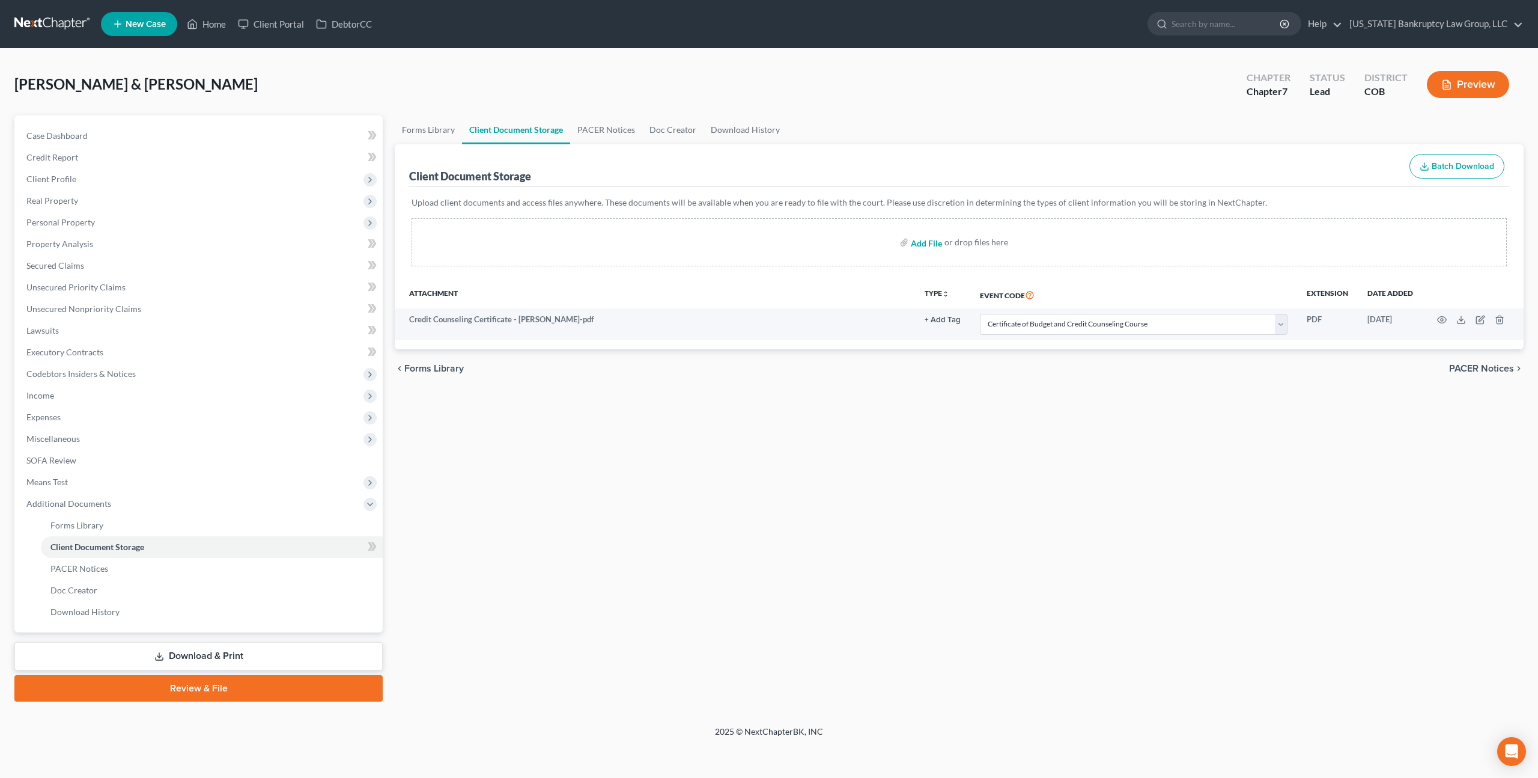
click at [933, 242] on input "file" at bounding box center [925, 242] width 29 height 22
type input "C:\fakepath\Paystubs for Filing.pdf"
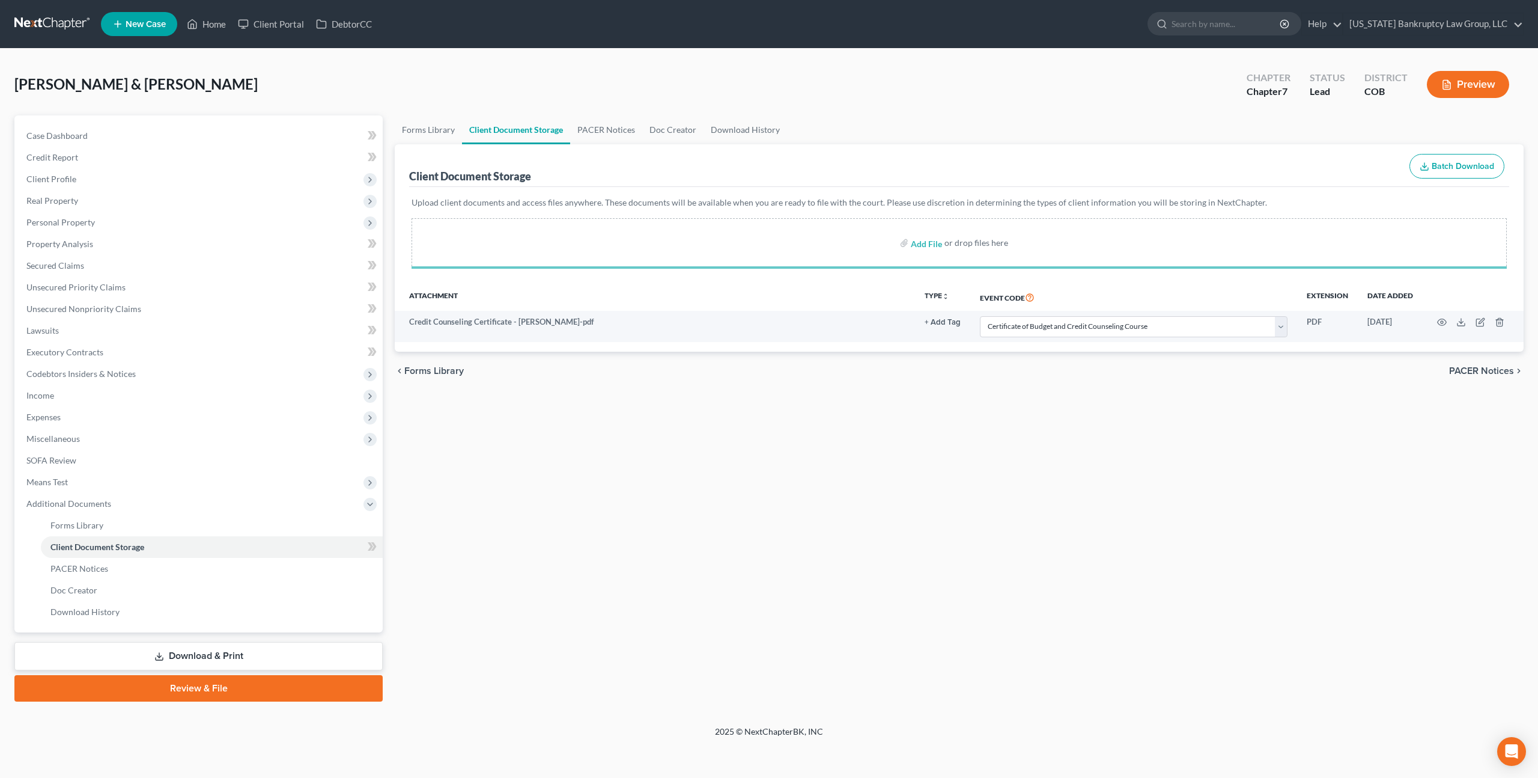
select select "5"
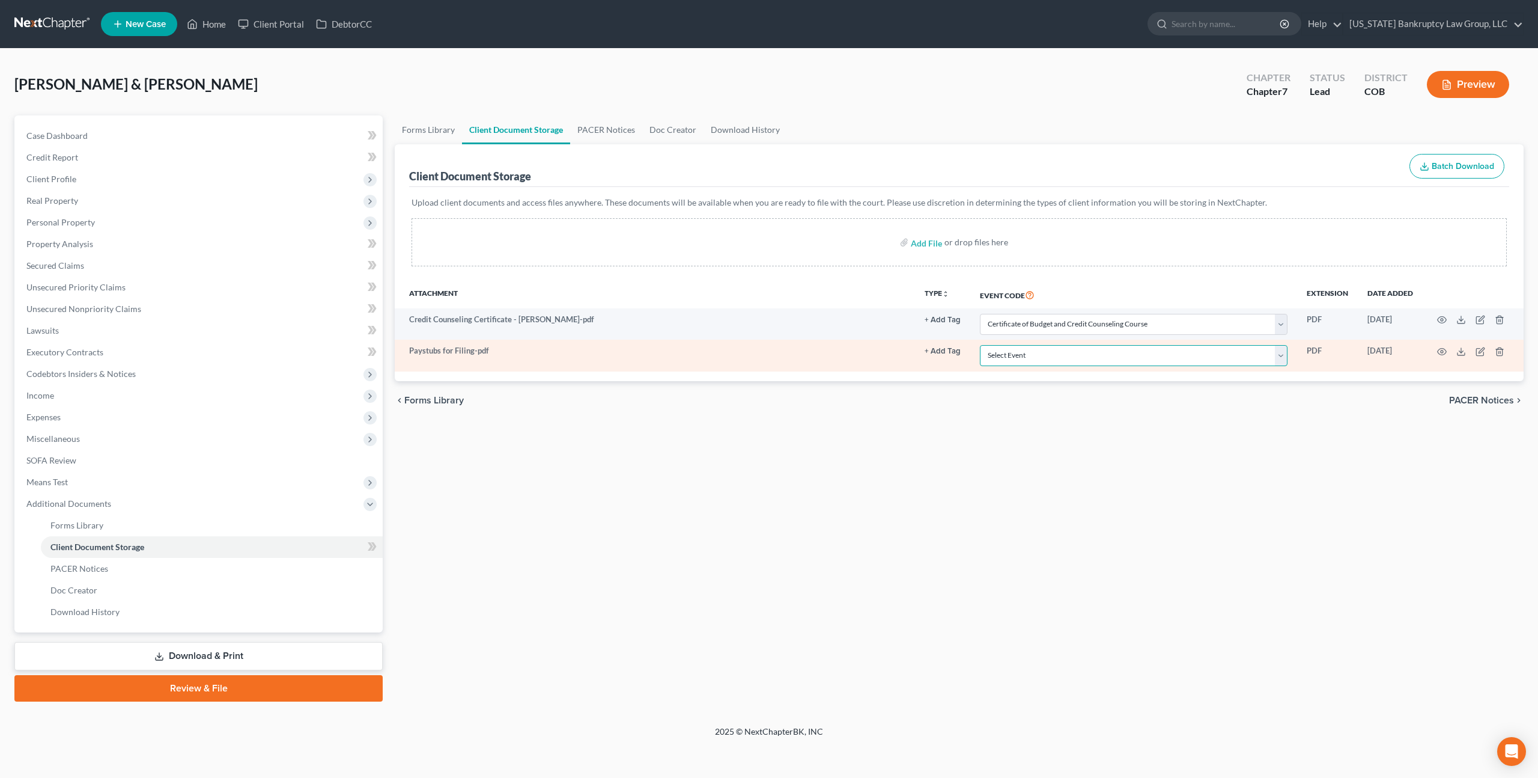
click at [997, 359] on select "Select Event 1009-1.1 Notice of Amendments 20 Largest Unsecured Creditors Amend…" at bounding box center [1134, 355] width 308 height 21
select select "28"
click at [981, 345] on select "Select Event 1009-1.1 Notice of Amendments 20 Largest Unsecured Creditors Amend…" at bounding box center [1134, 355] width 308 height 21
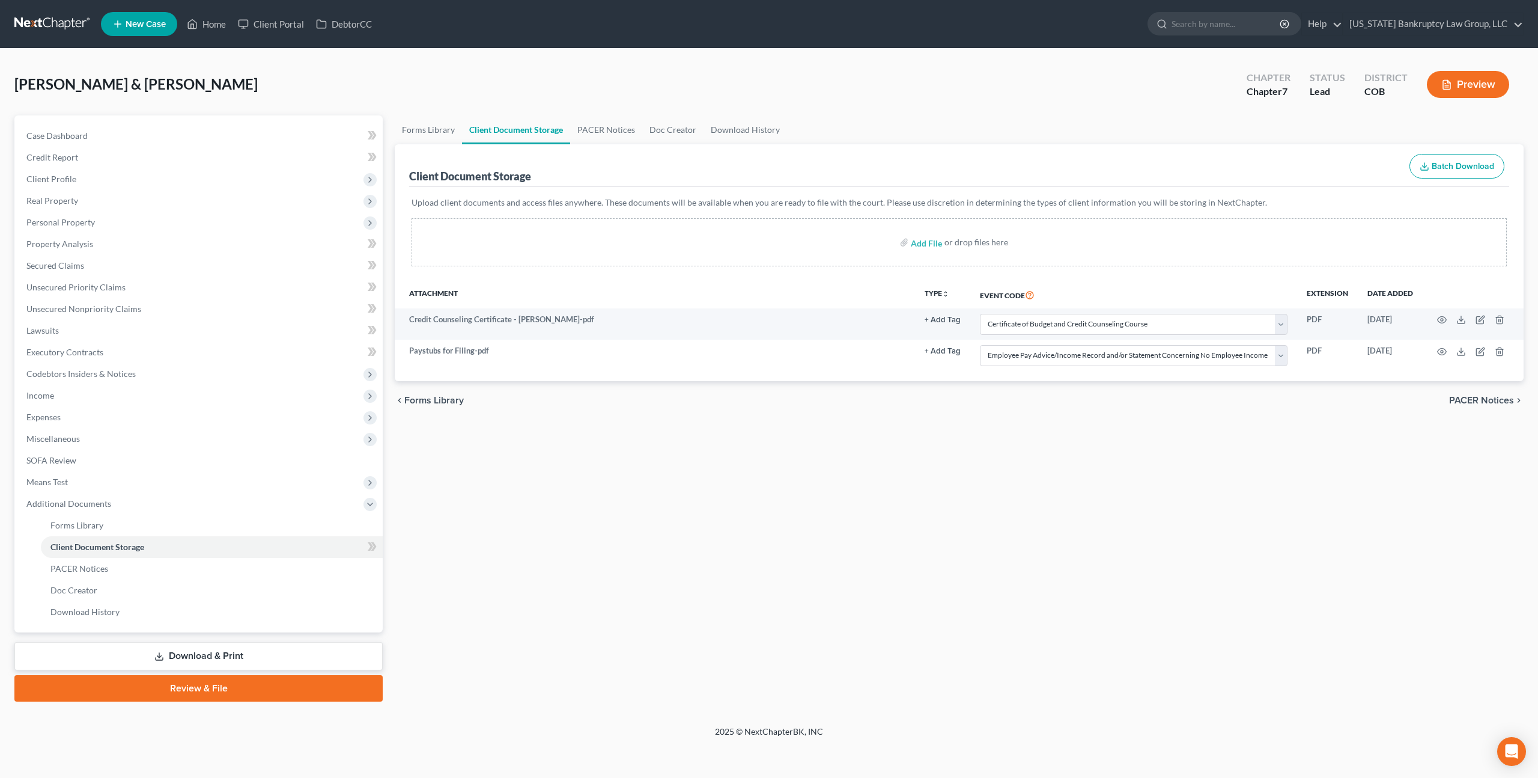
click at [308, 650] on link "Download & Print" at bounding box center [198, 656] width 368 height 28
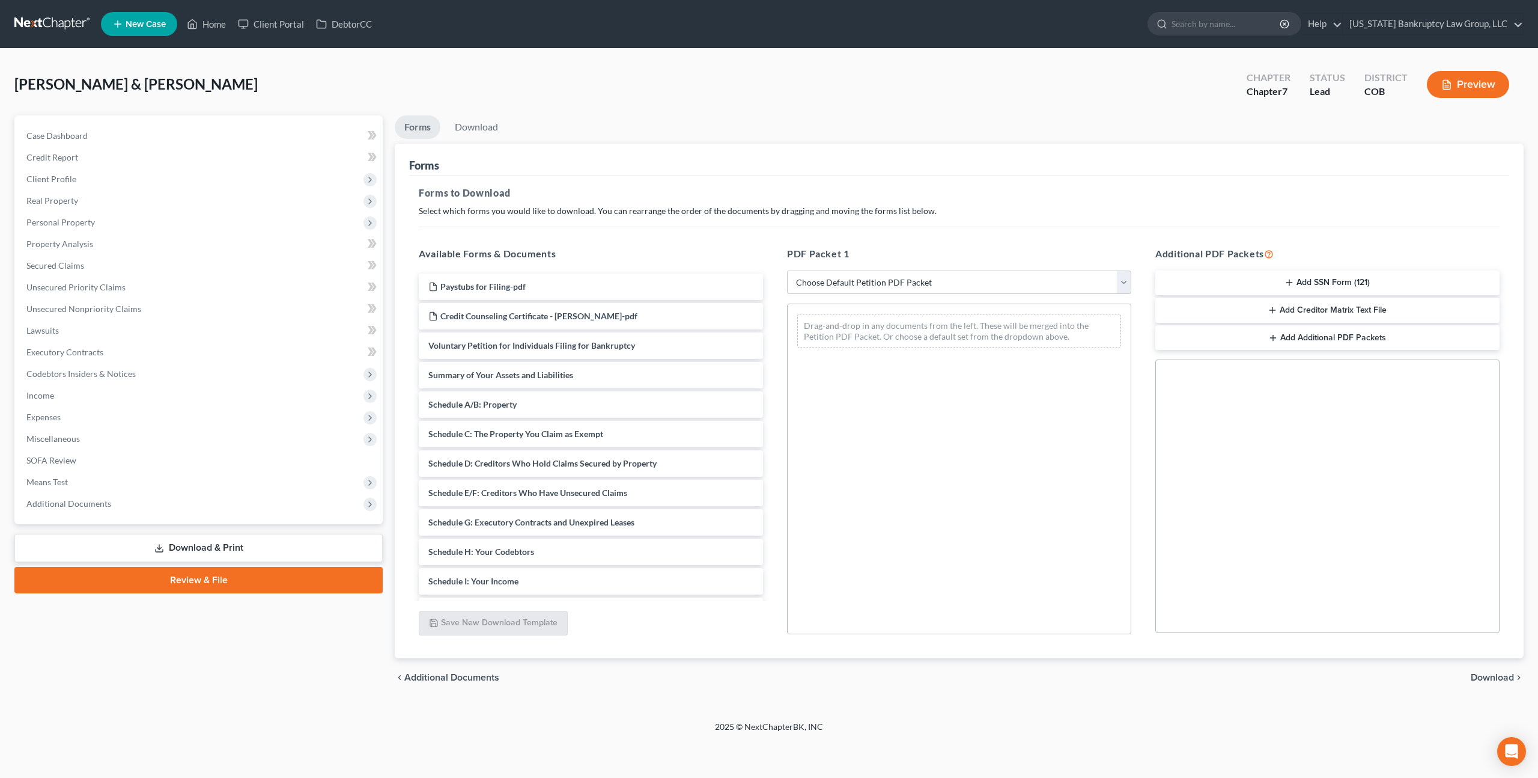
click at [1251, 281] on button "Add SSN Form (121)" at bounding box center [1328, 282] width 344 height 25
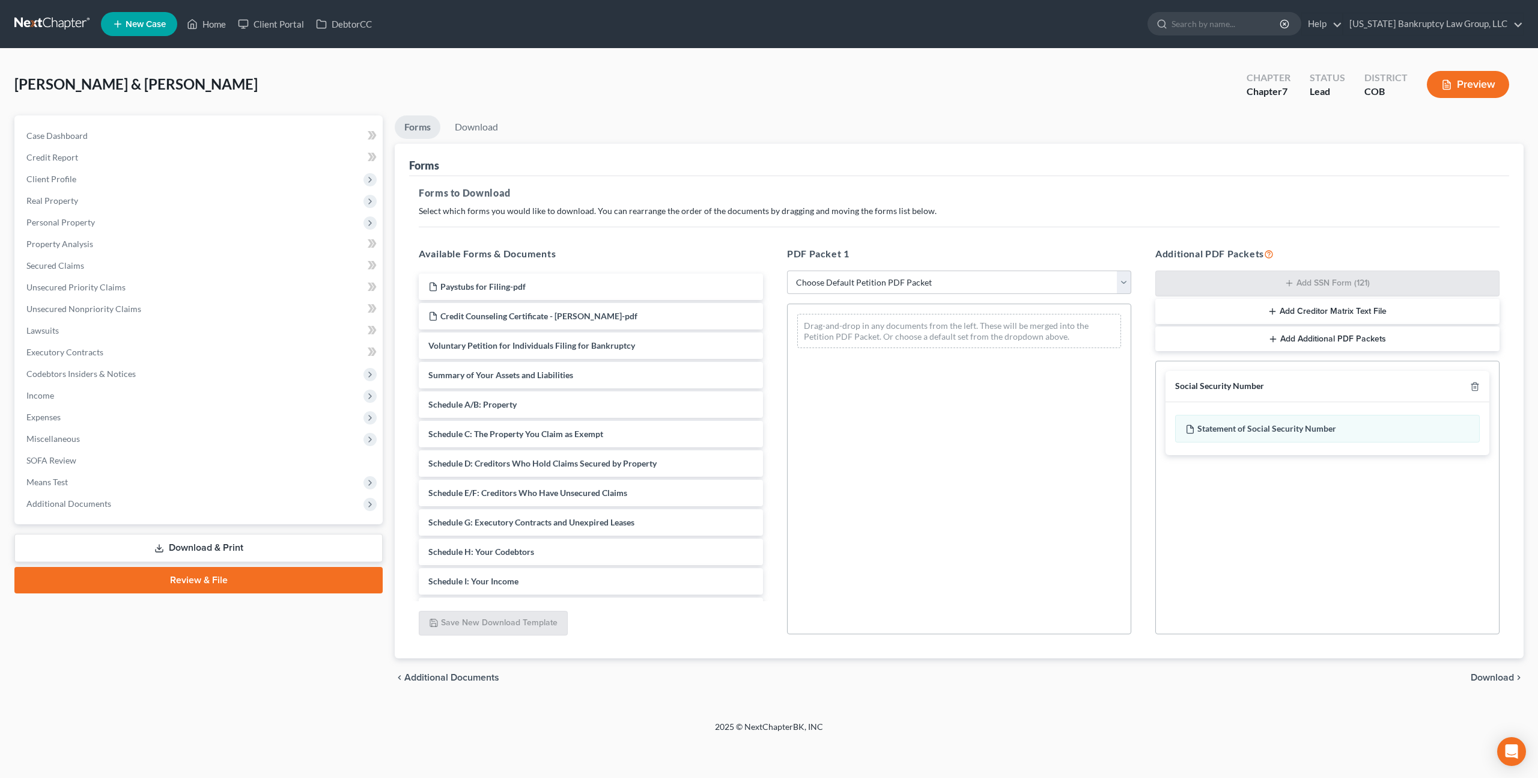
click at [1496, 675] on span "Download" at bounding box center [1492, 677] width 43 height 10
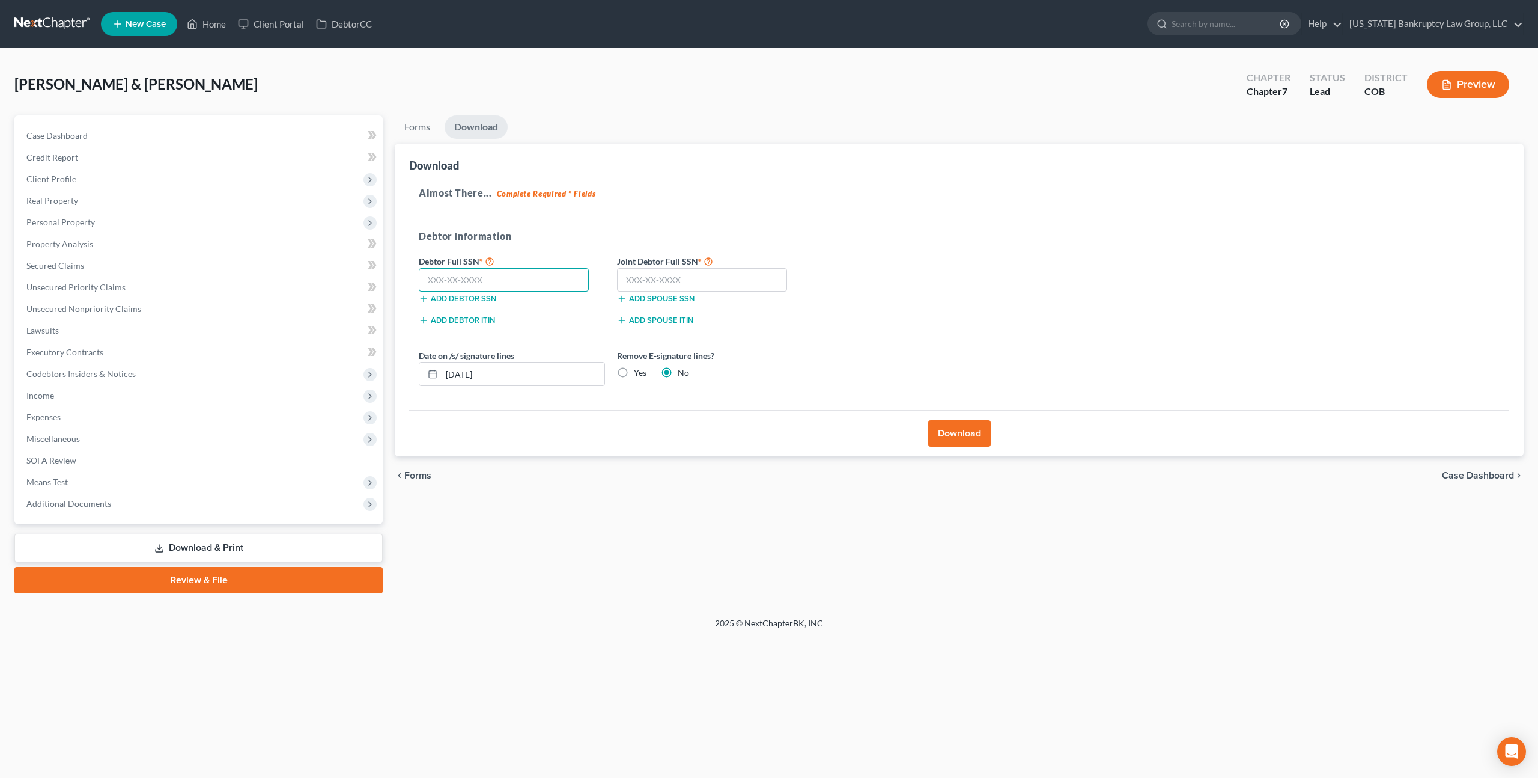
click at [567, 284] on input "text" at bounding box center [504, 280] width 170 height 24
click at [645, 279] on input "text" at bounding box center [702, 280] width 170 height 24
type input "524-08-5821"
click at [456, 284] on input "text" at bounding box center [504, 280] width 170 height 24
type input "523-11-6109"
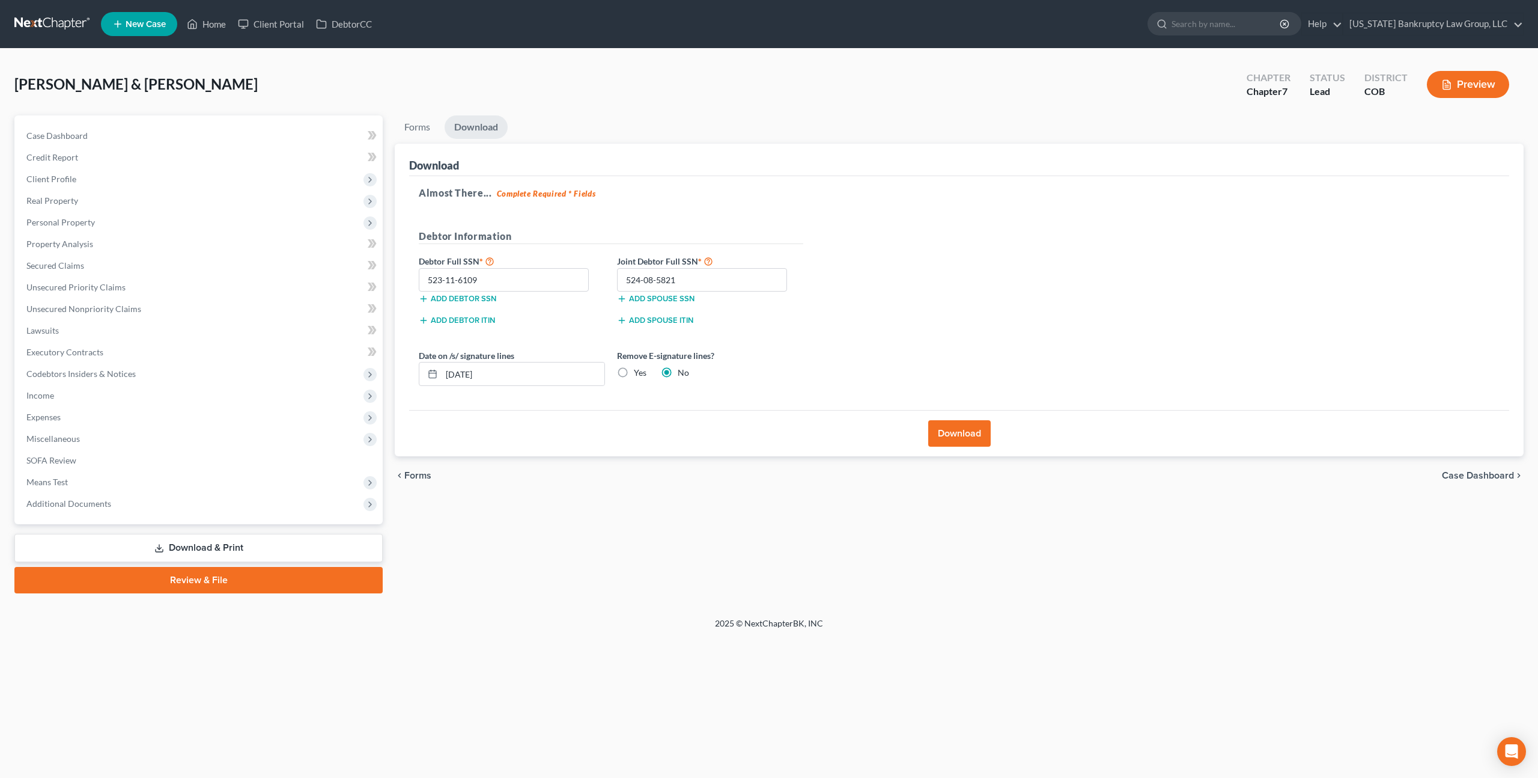
click at [948, 433] on button "Download" at bounding box center [959, 433] width 62 height 26
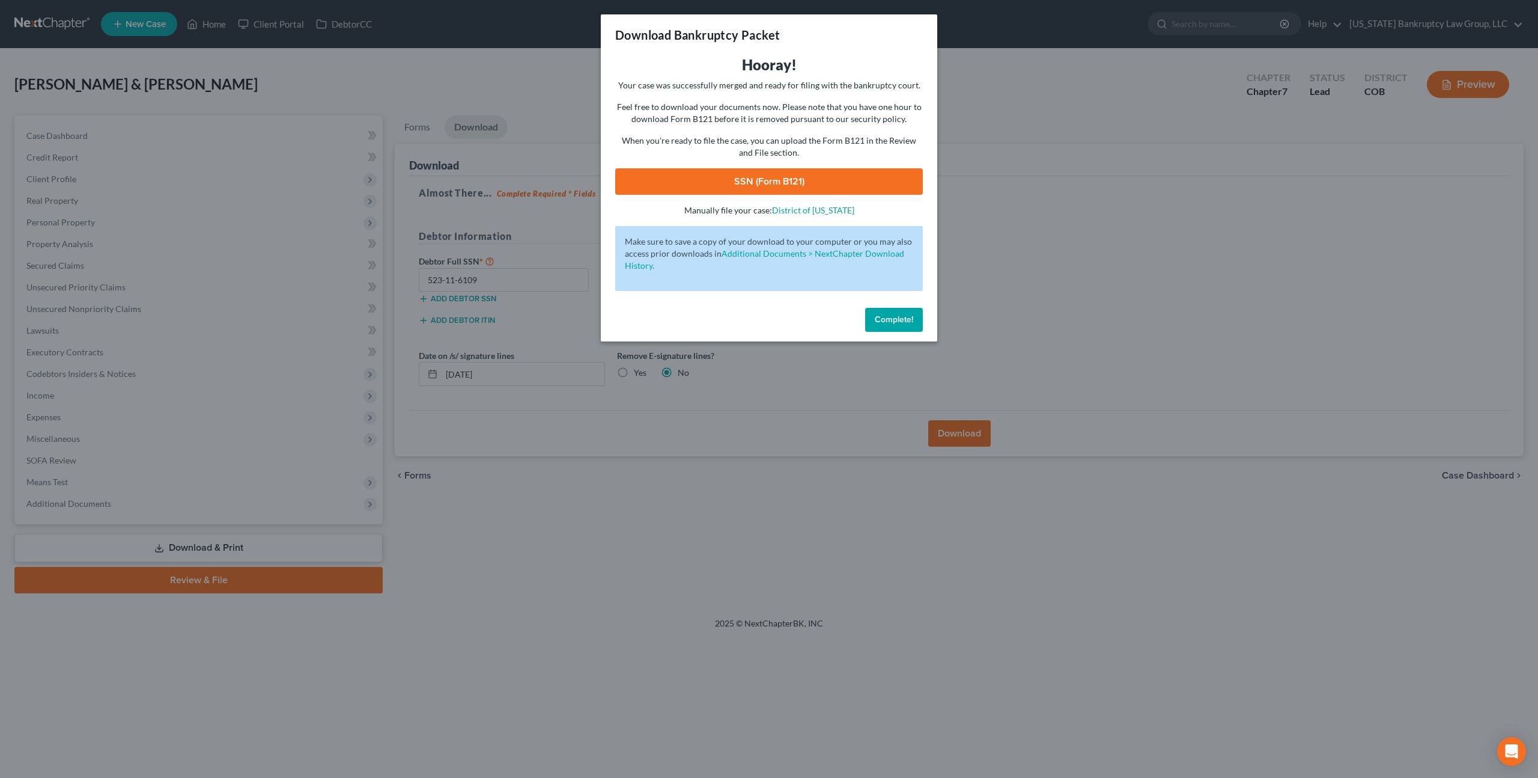
click at [760, 190] on link "SSN (Form B121)" at bounding box center [769, 181] width 308 height 26
click at [889, 322] on span "Complete!" at bounding box center [894, 319] width 38 height 10
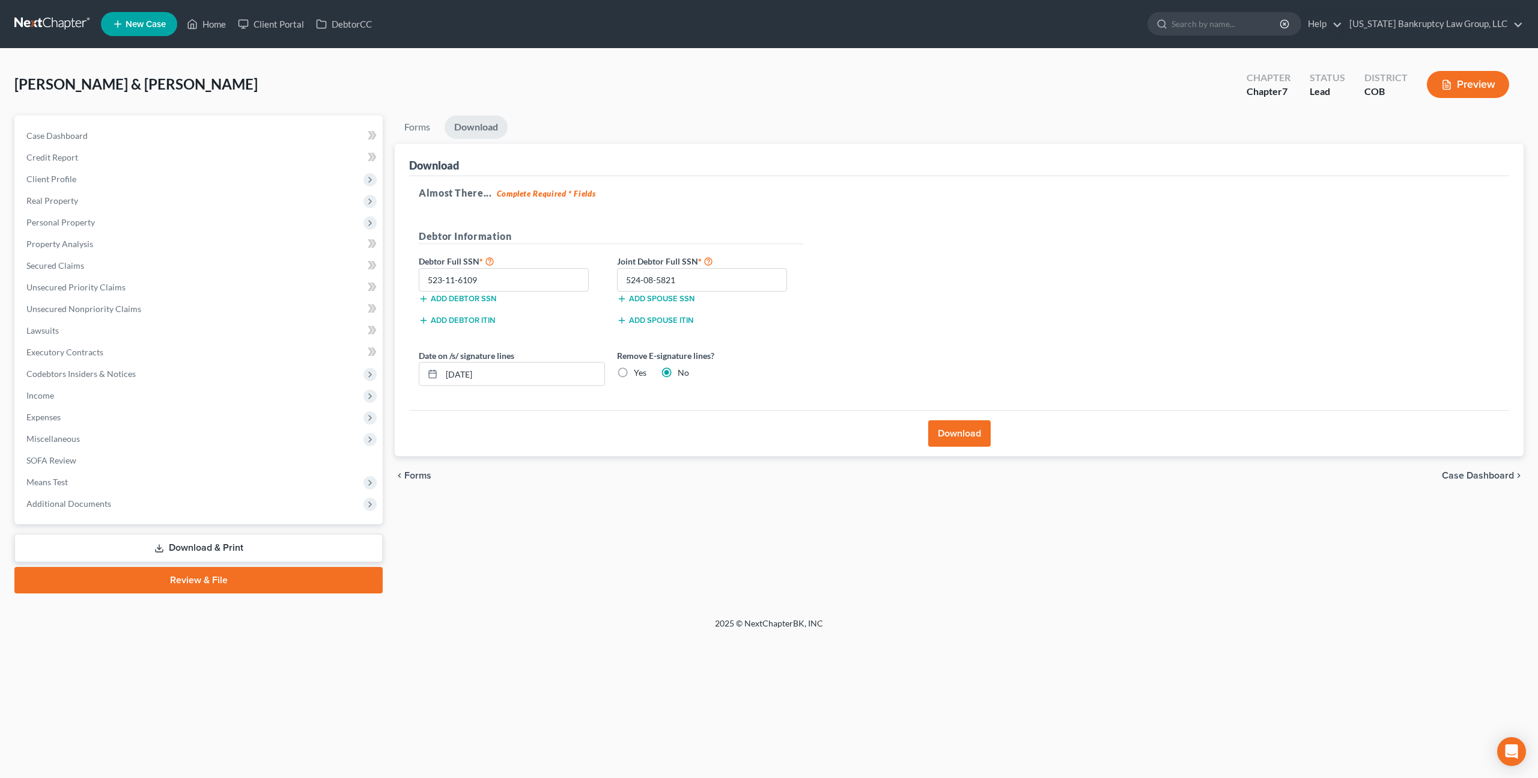
click at [274, 579] on link "Review & File" at bounding box center [198, 580] width 368 height 26
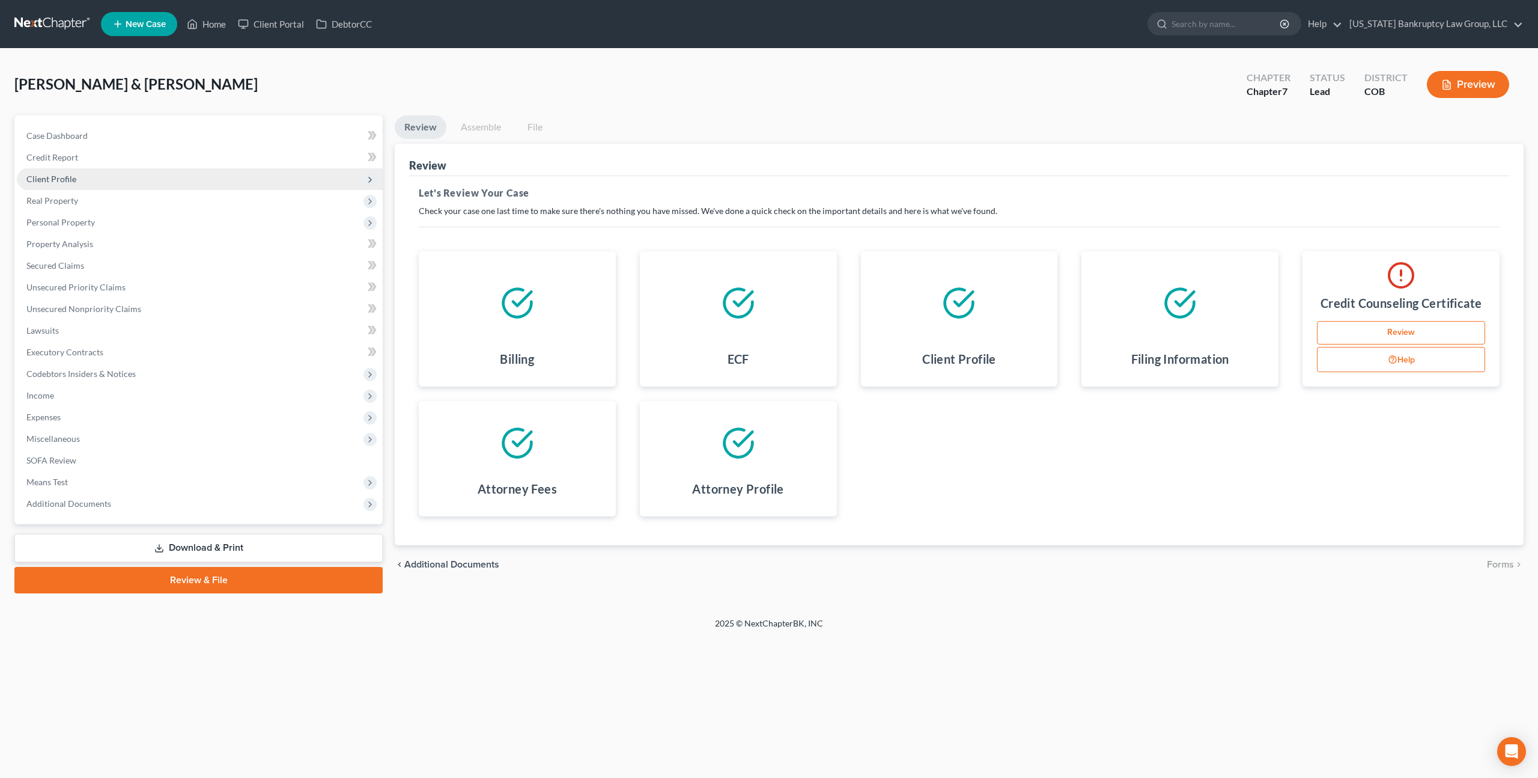
click at [74, 185] on span "Client Profile" at bounding box center [200, 179] width 366 height 22
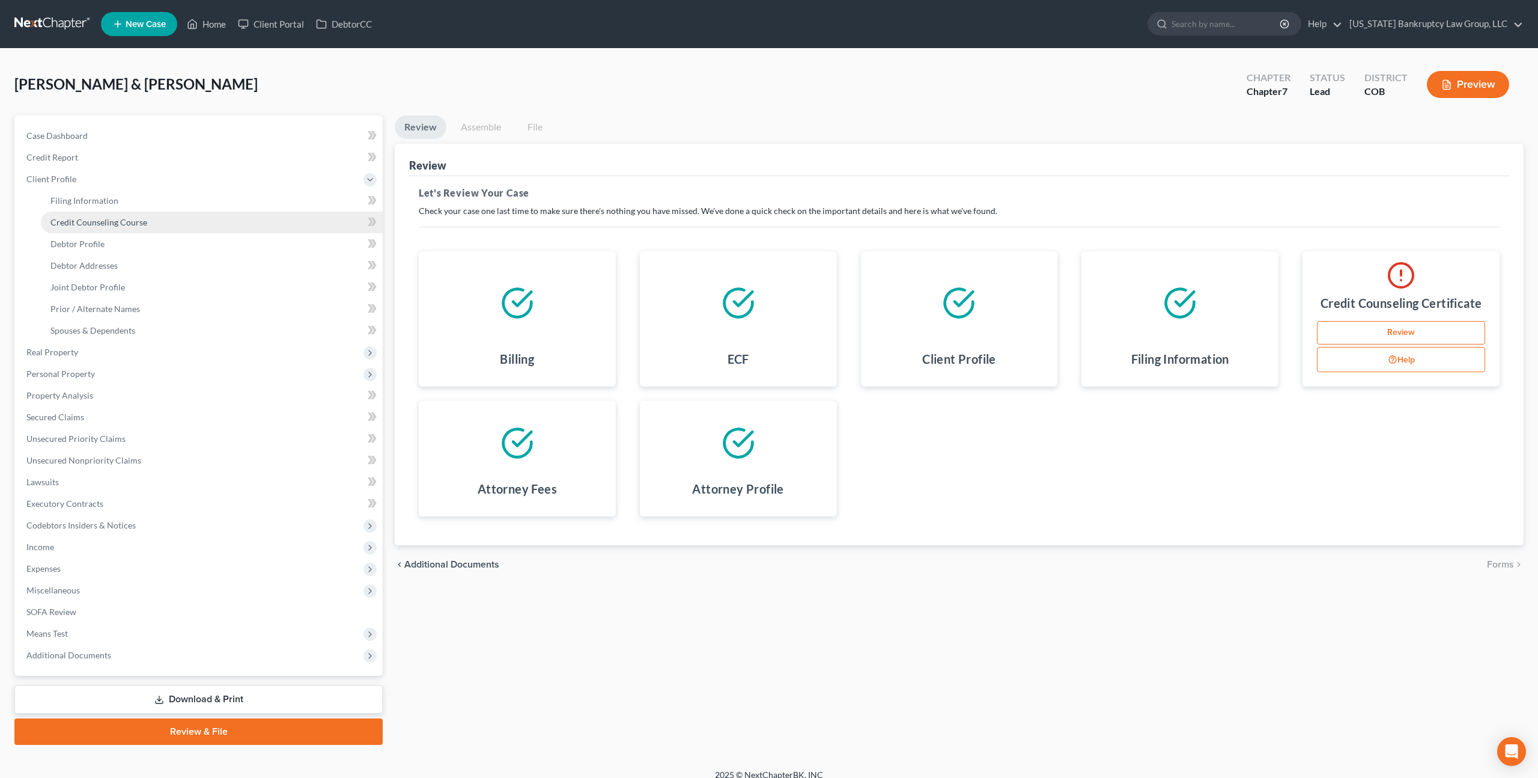
click at [96, 219] on span "Credit Counseling Course" at bounding box center [98, 222] width 97 height 10
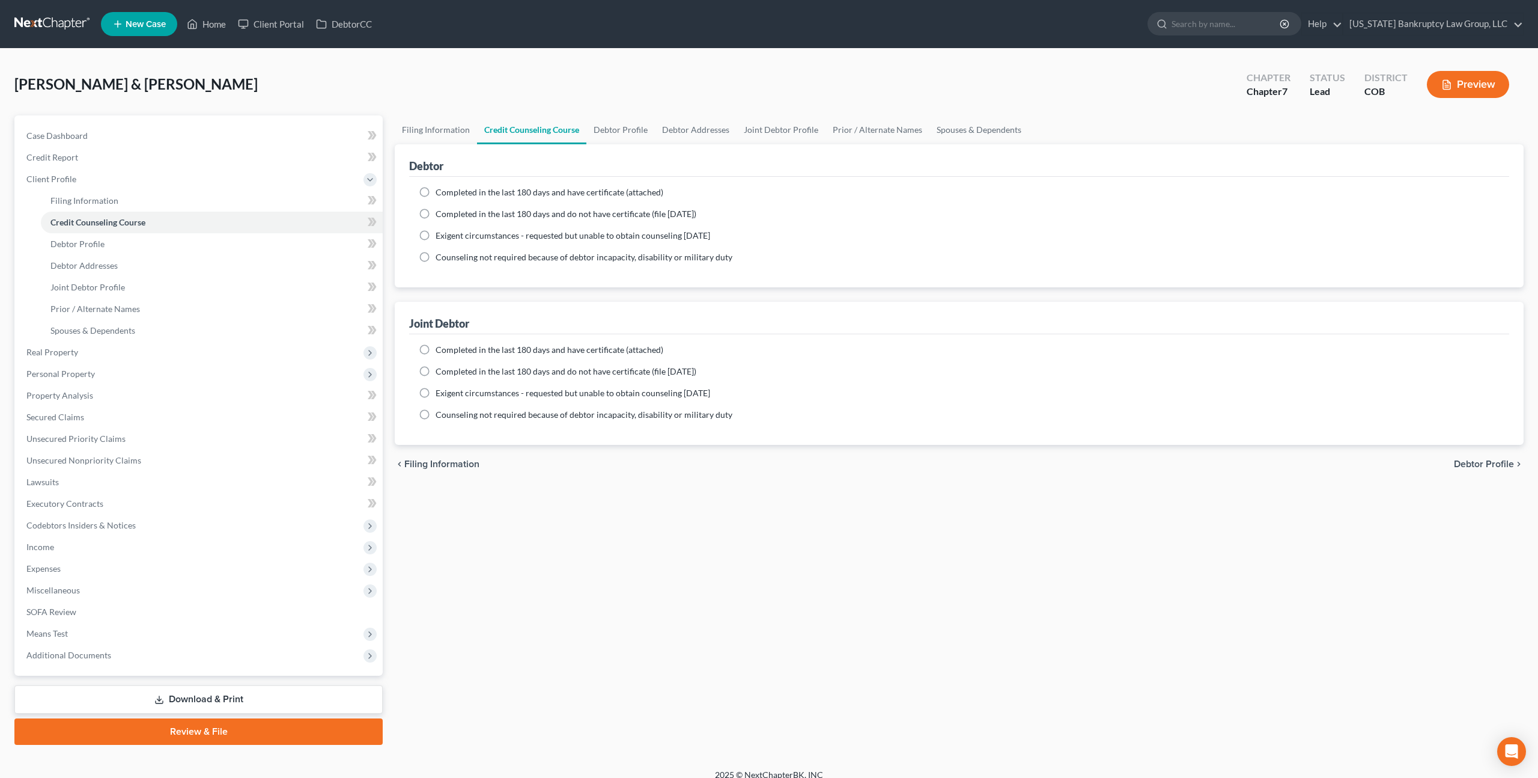
click at [436, 189] on label "Completed in the last 180 days and have certificate (attached)" at bounding box center [550, 192] width 228 height 12
click at [440, 189] on input "Completed in the last 180 days and have certificate (attached)" at bounding box center [444, 190] width 8 height 8
radio input "true"
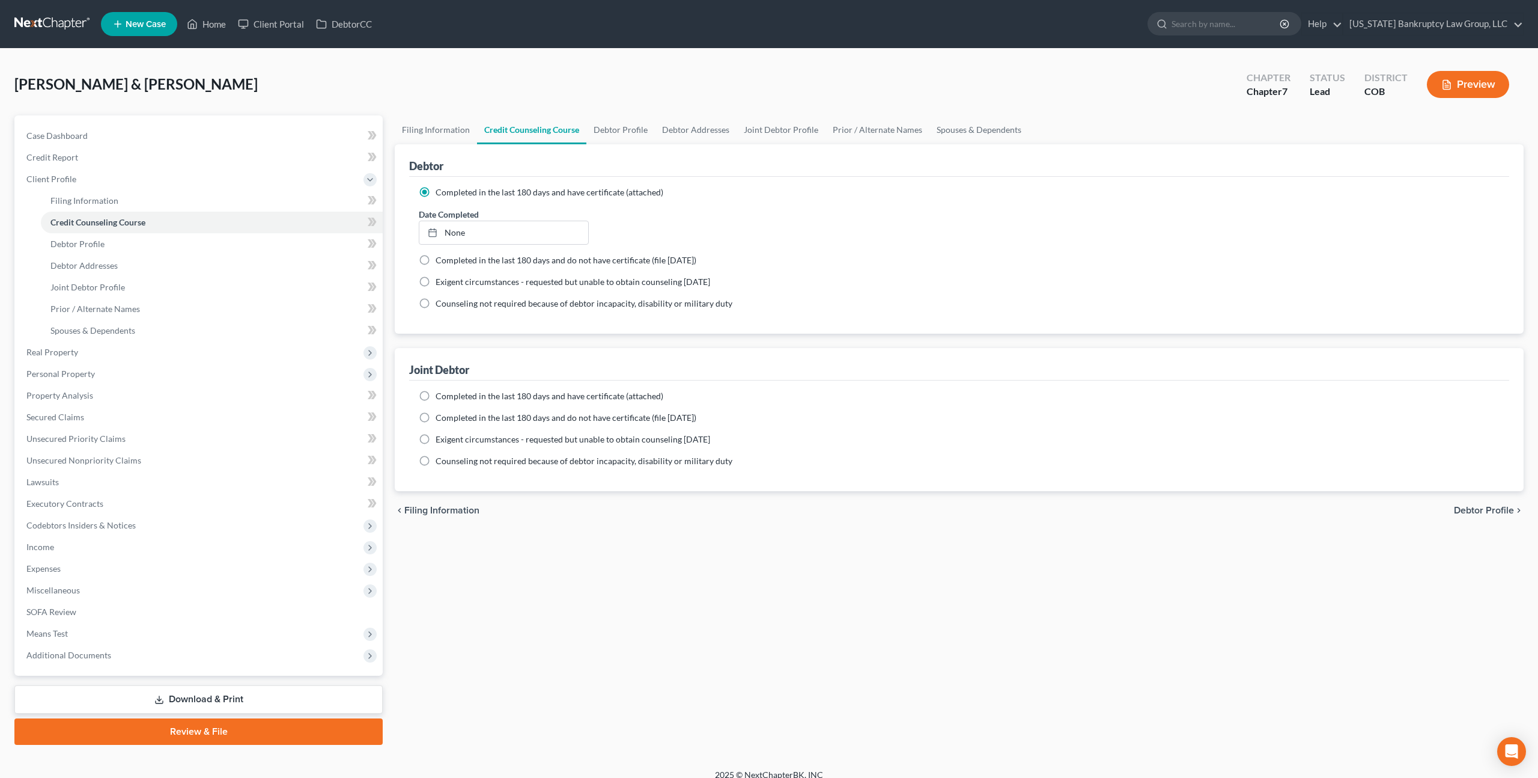
click at [436, 393] on label "Completed in the last 180 days and have certificate (attached)" at bounding box center [550, 396] width 228 height 12
click at [440, 393] on input "Completed in the last 180 days and have certificate (attached)" at bounding box center [444, 394] width 8 height 8
radio input "true"
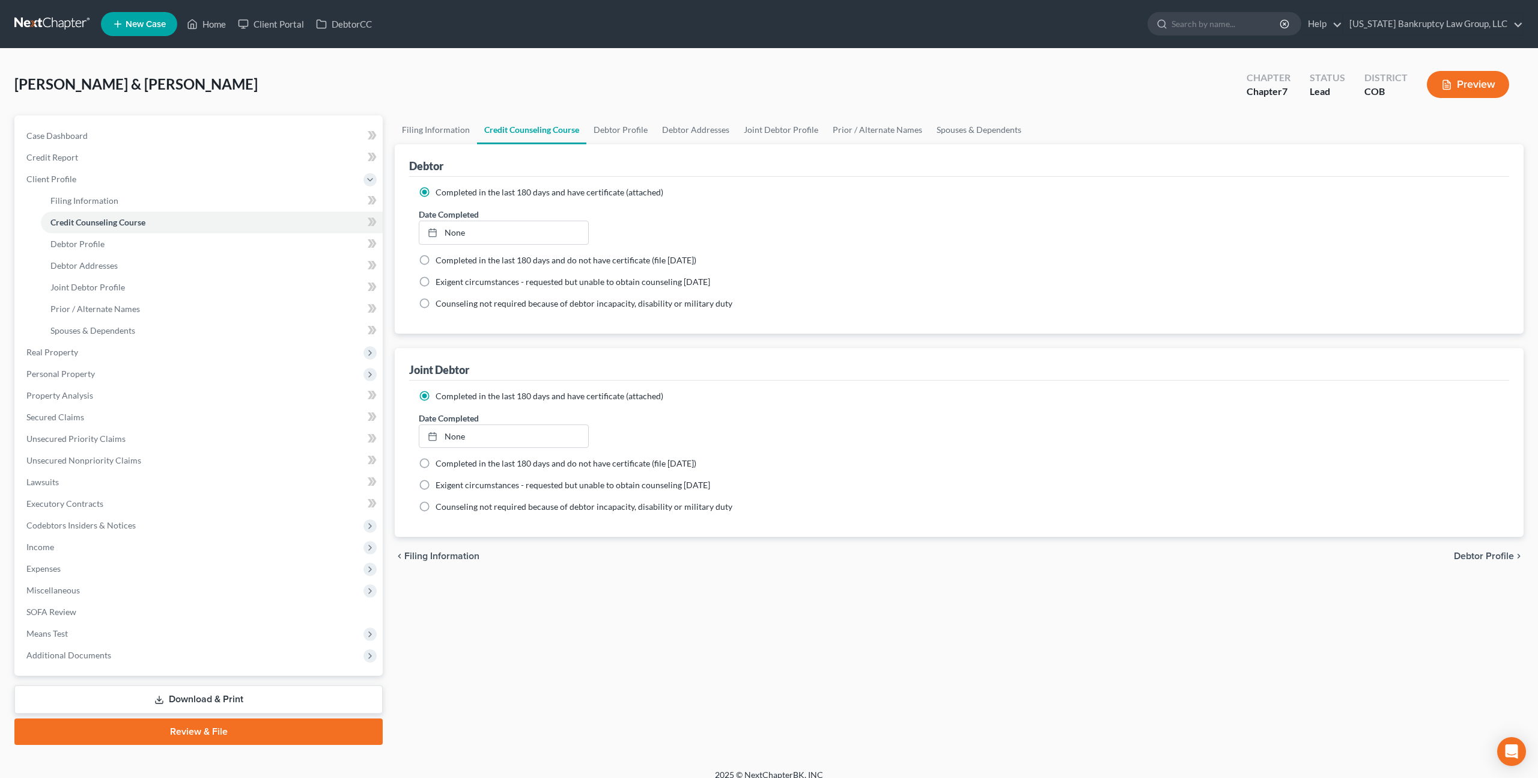
click at [221, 734] on link "Review & File" at bounding box center [198, 731] width 368 height 26
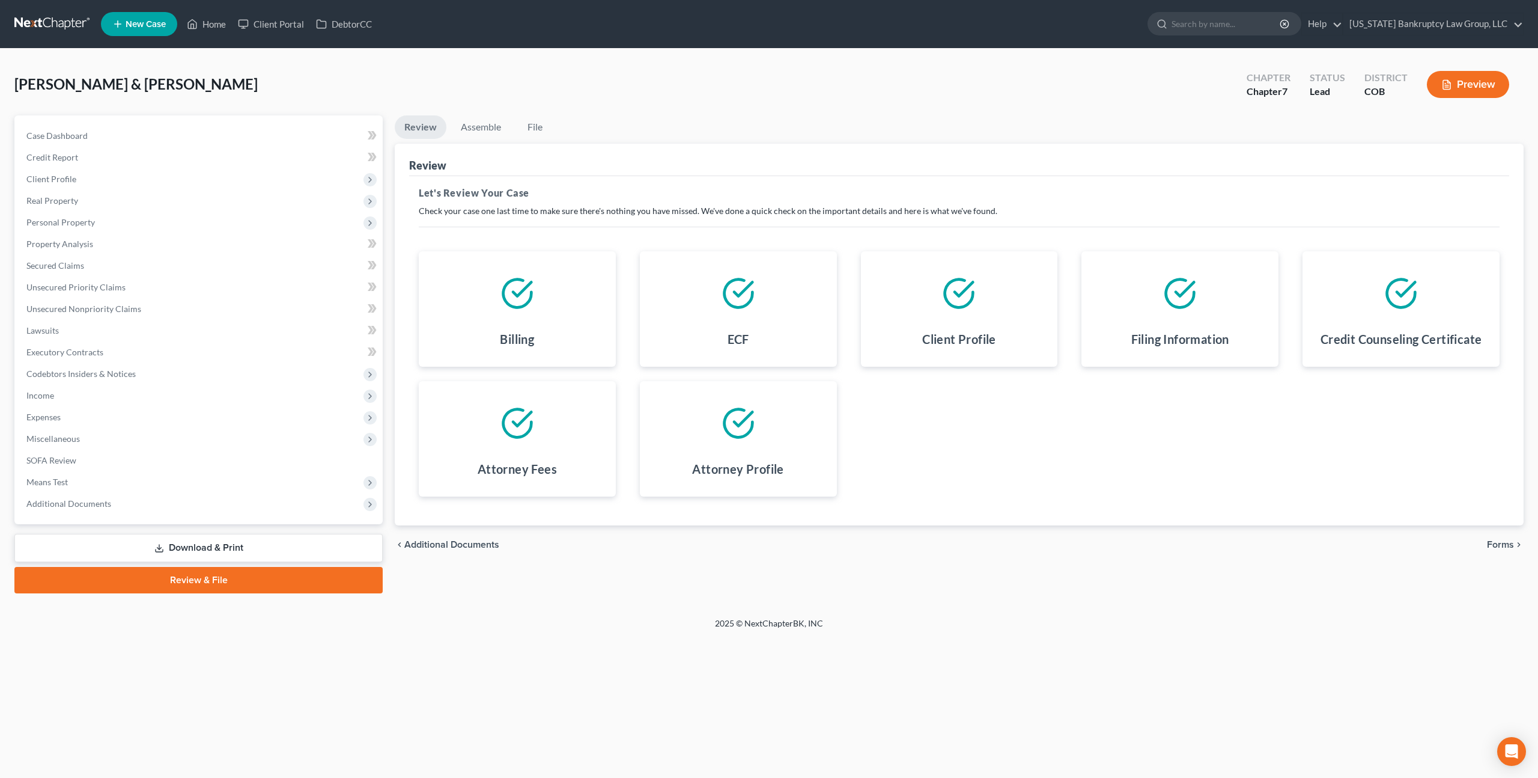
click at [1500, 540] on span "Forms" at bounding box center [1500, 545] width 27 height 10
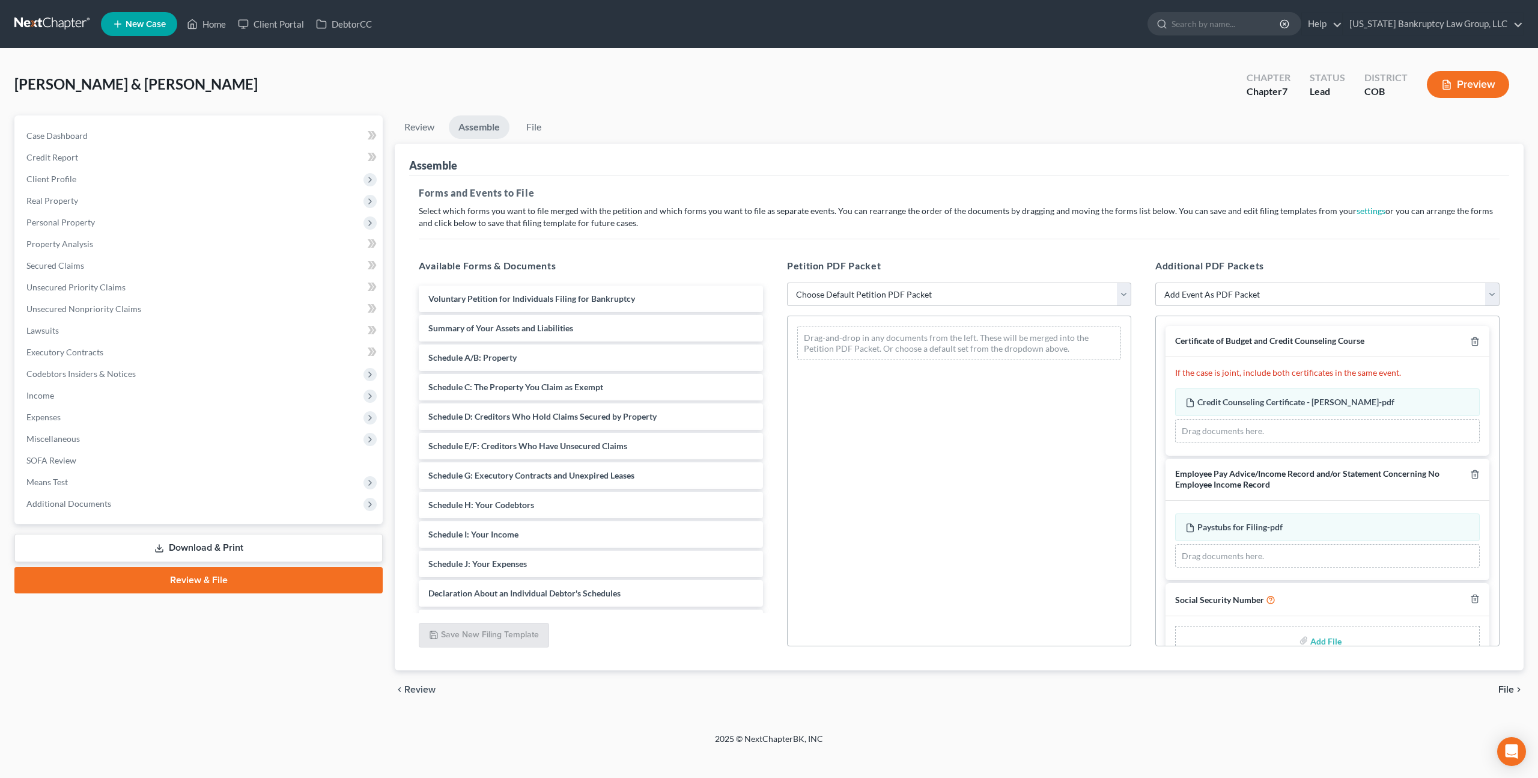
scroll to position [28, 0]
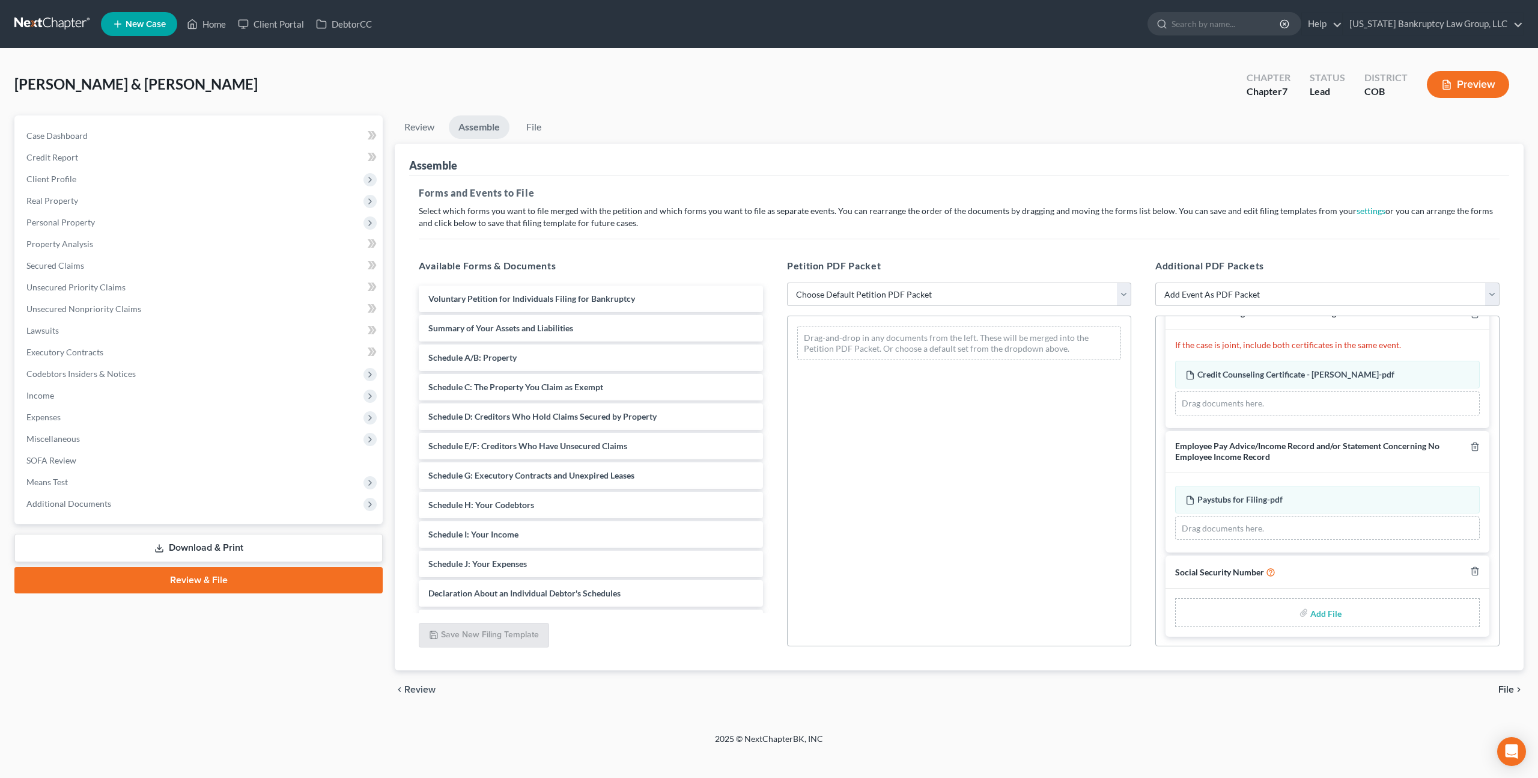
click at [1322, 613] on input "file" at bounding box center [1325, 612] width 29 height 22
type input "C:\fakepath\091425 Statement of Social Security Number.pdf"
click at [841, 296] on select "Choose Default Petition PDF Packet Emergency Filing (Voluntary Petition and Cre…" at bounding box center [959, 294] width 344 height 24
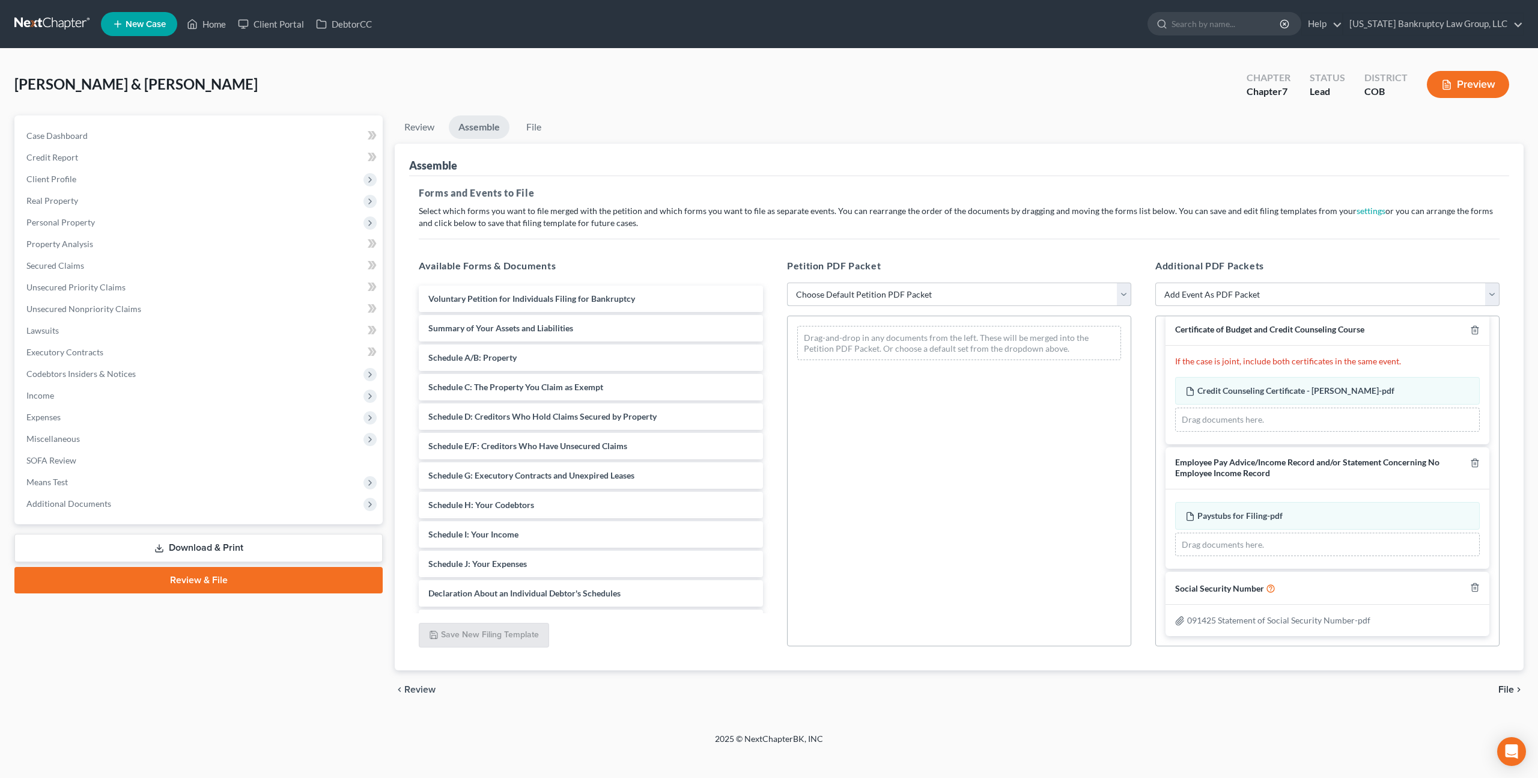
scroll to position [11, 0]
select select "1"
click at [787, 282] on select "Choose Default Petition PDF Packet Emergency Filing (Voluntary Petition and Cre…" at bounding box center [959, 294] width 344 height 24
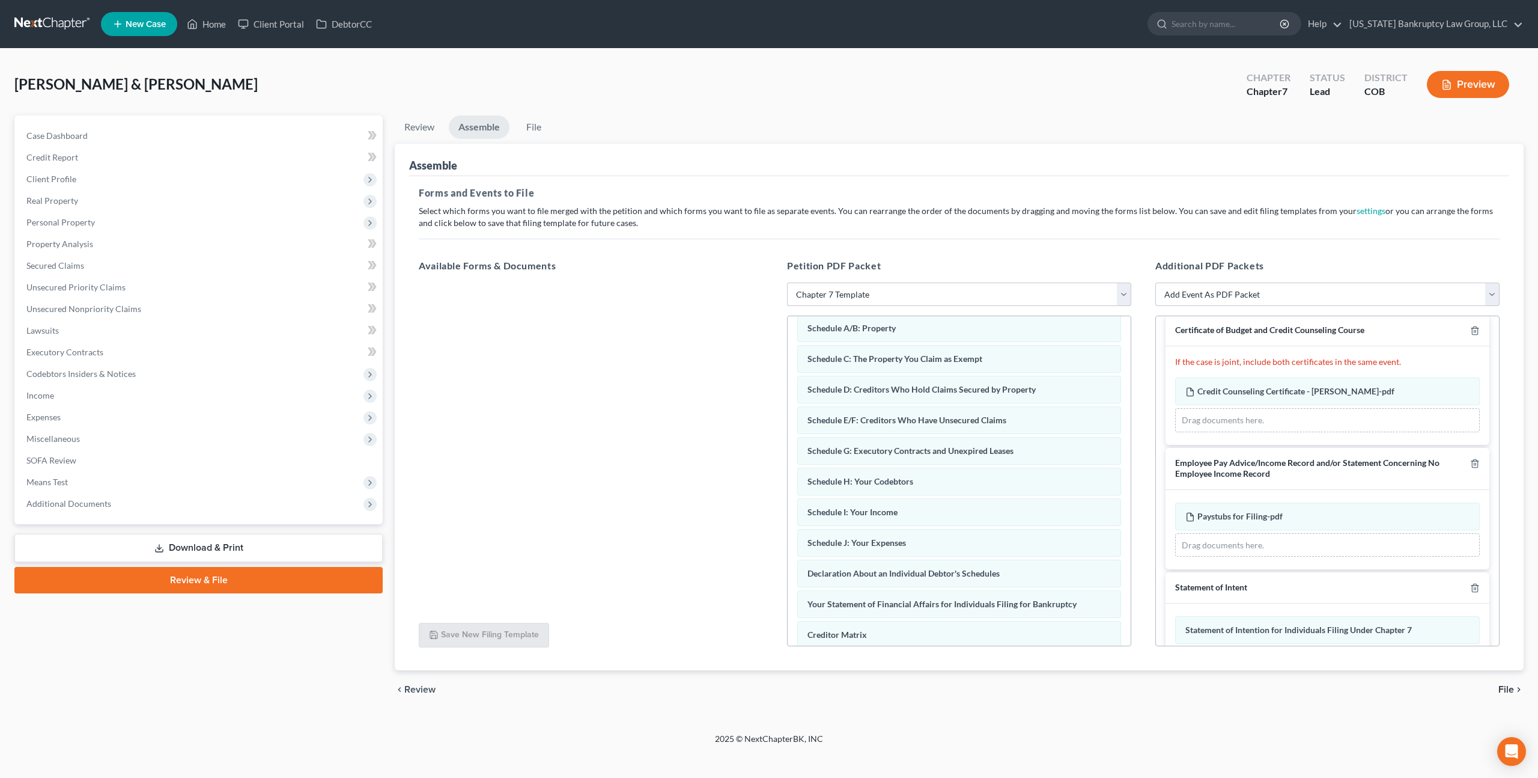
scroll to position [184, 0]
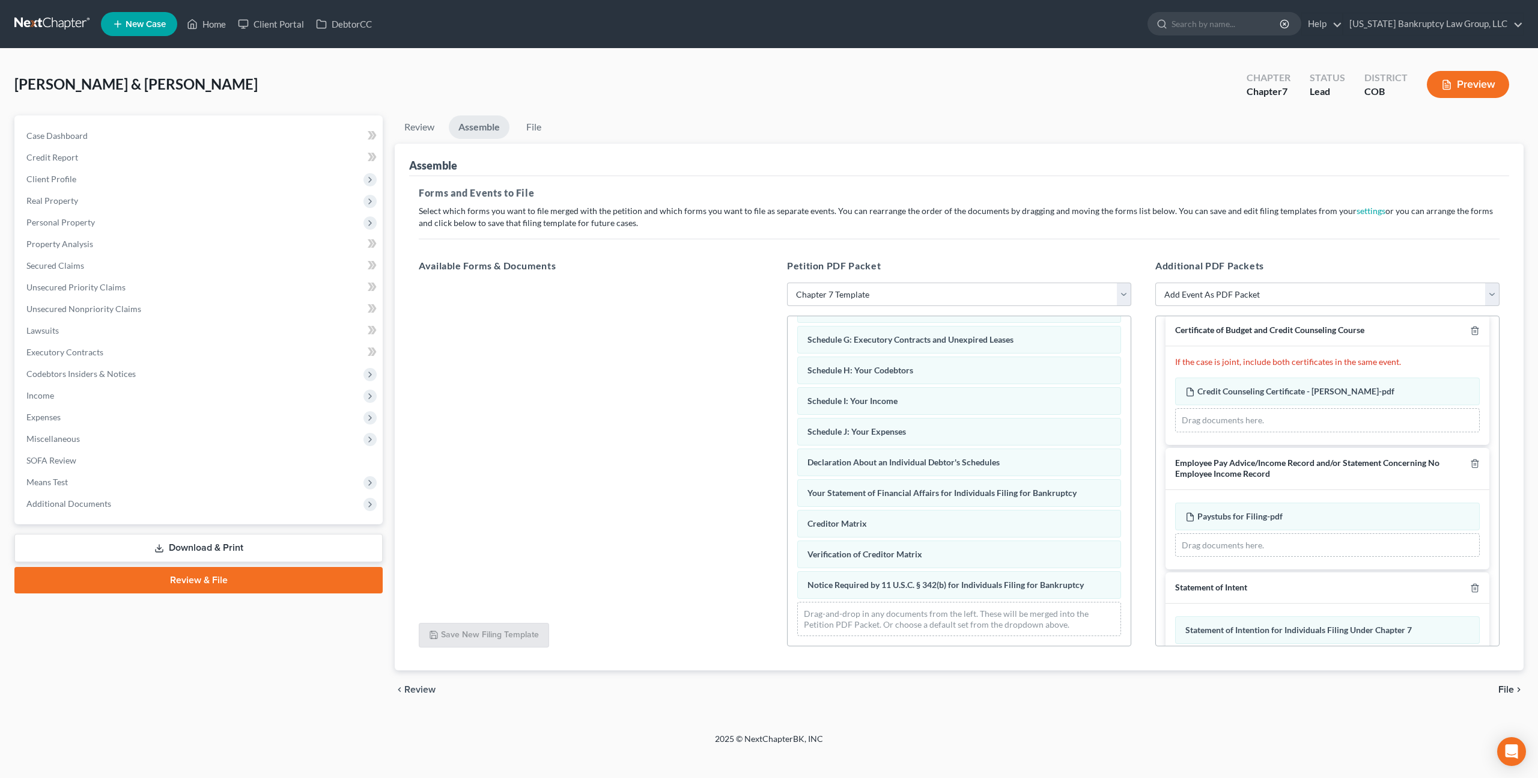
click at [1511, 690] on span "File" at bounding box center [1507, 689] width 16 height 10
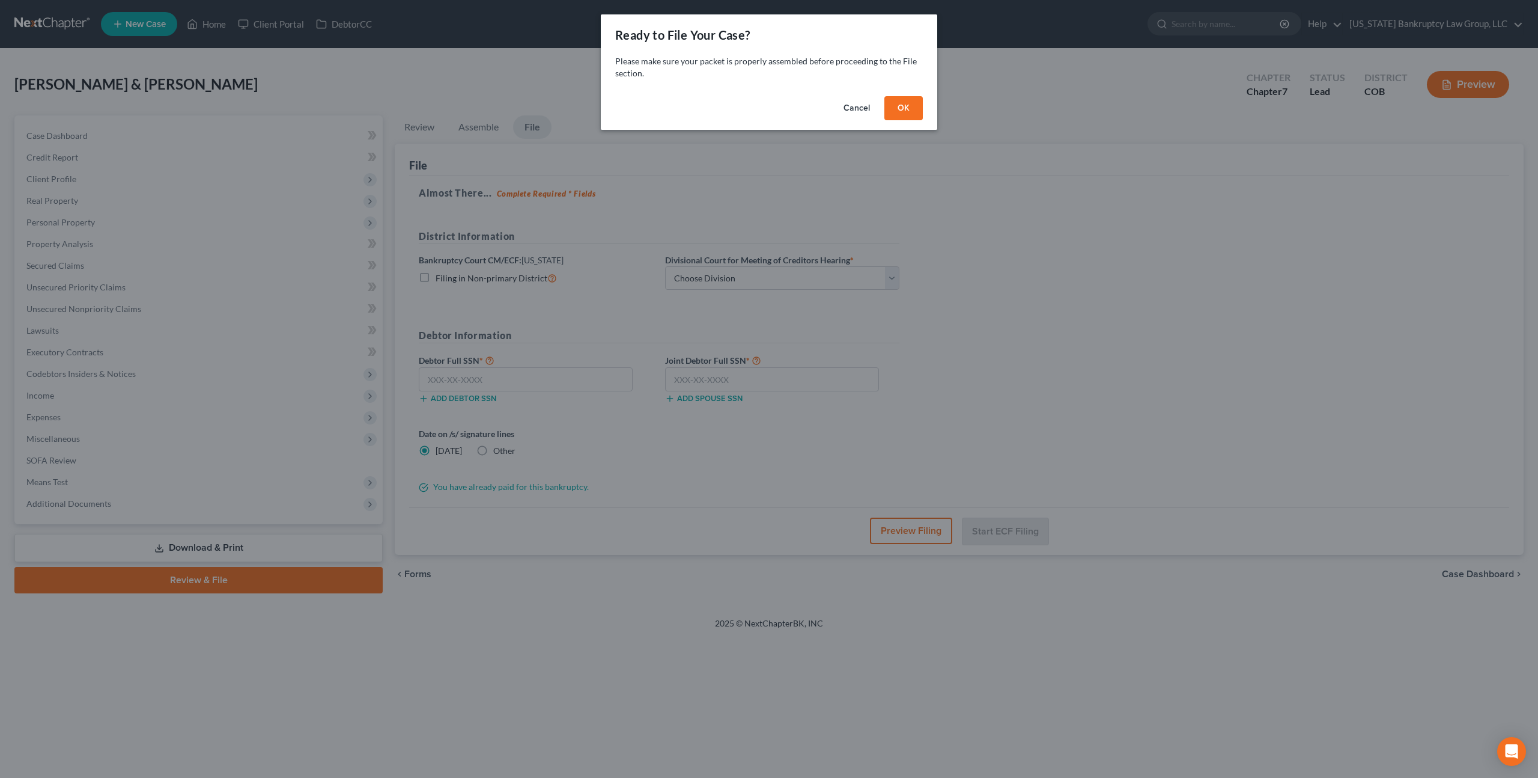
click at [903, 103] on button "OK" at bounding box center [904, 108] width 38 height 24
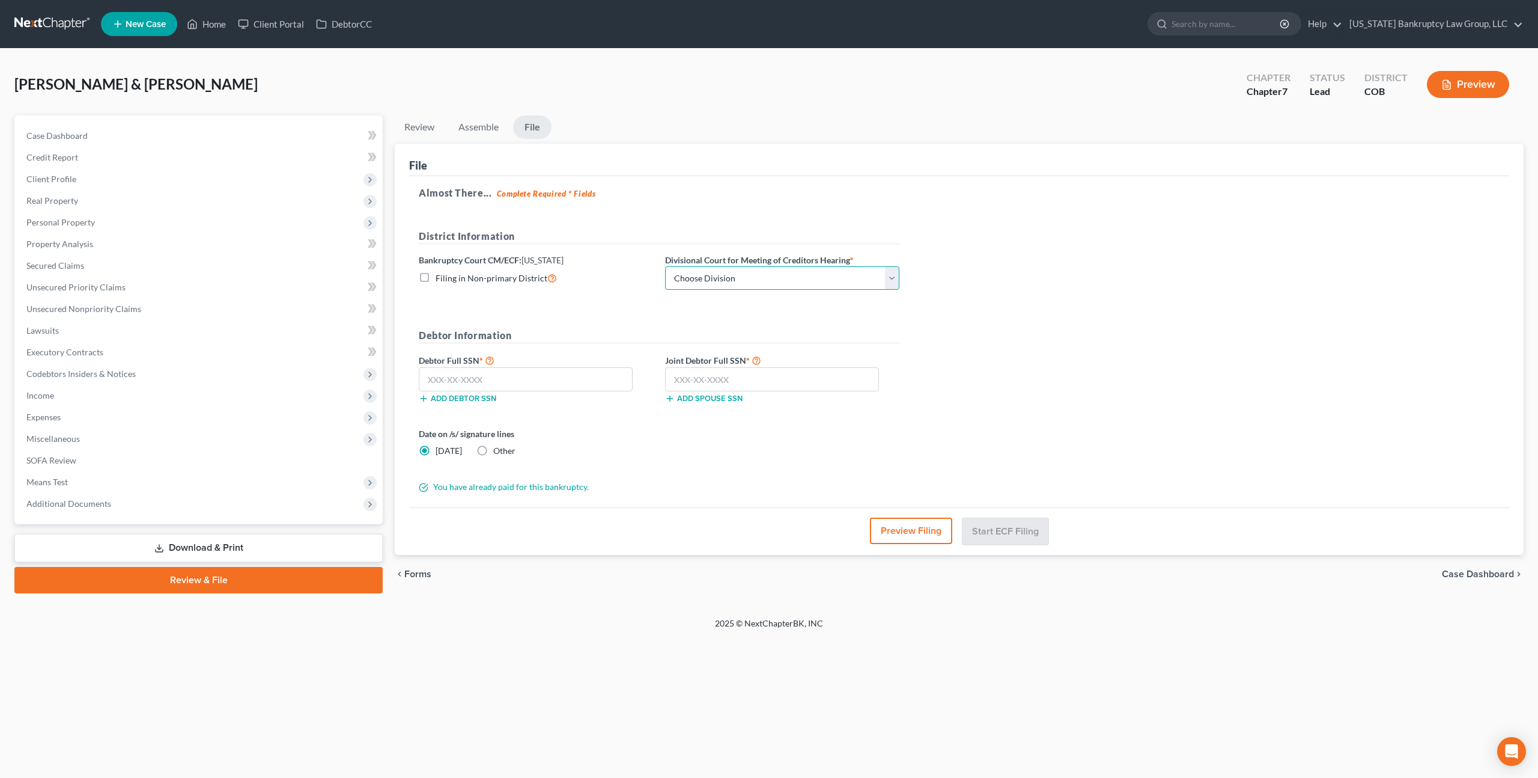
click at [889, 279] on select "Choose Division [GEOGRAPHIC_DATA]" at bounding box center [782, 278] width 234 height 24
select select "0"
click at [665, 266] on select "Choose Division [GEOGRAPHIC_DATA]" at bounding box center [782, 278] width 234 height 24
click at [568, 379] on input "text" at bounding box center [526, 379] width 214 height 24
click at [565, 386] on input "text" at bounding box center [526, 379] width 214 height 24
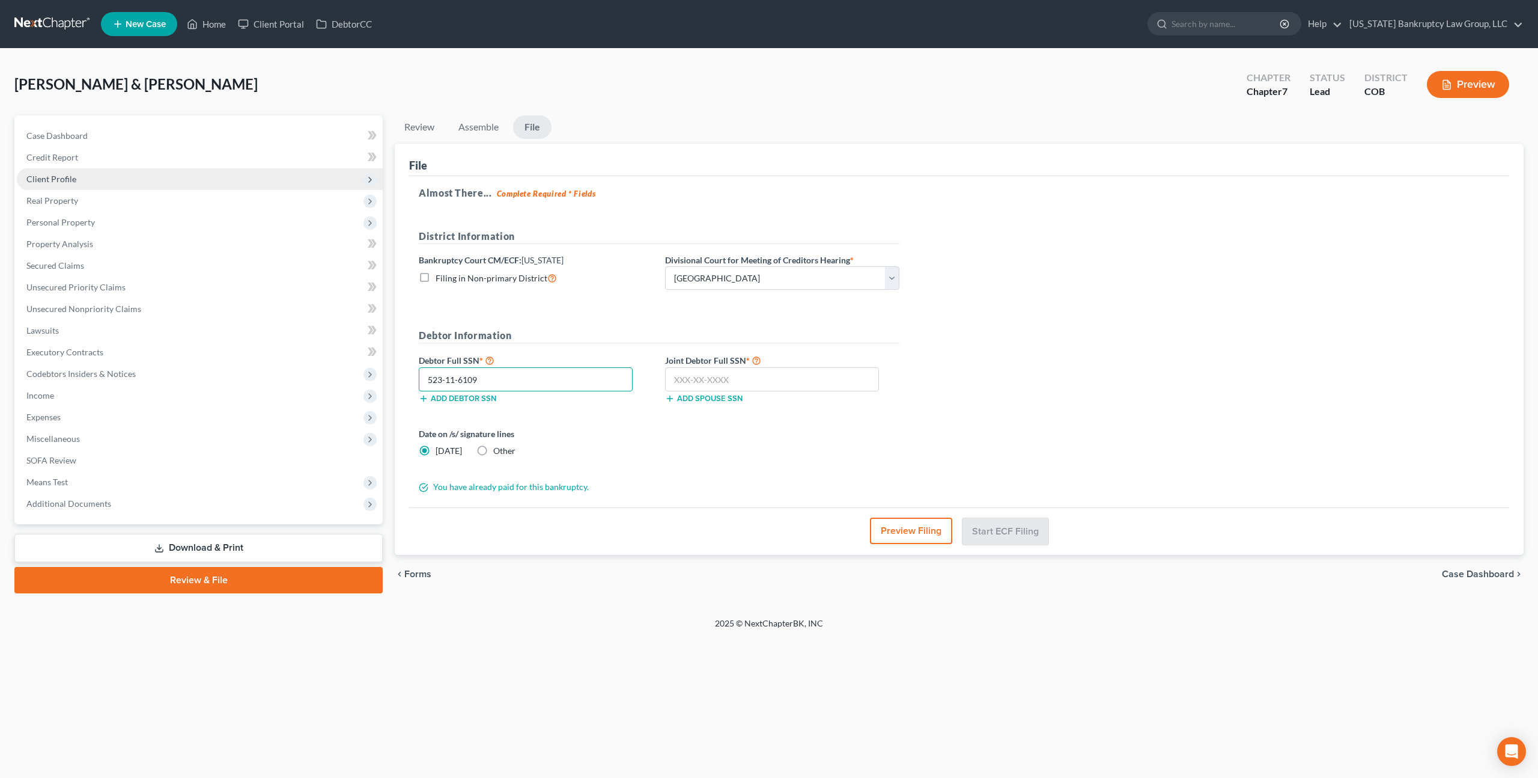
type input "523-11-6109"
click at [713, 384] on input "text" at bounding box center [772, 379] width 214 height 24
type input "524-08-5821"
click at [979, 522] on button "Start ECF Filing" at bounding box center [1006, 530] width 86 height 26
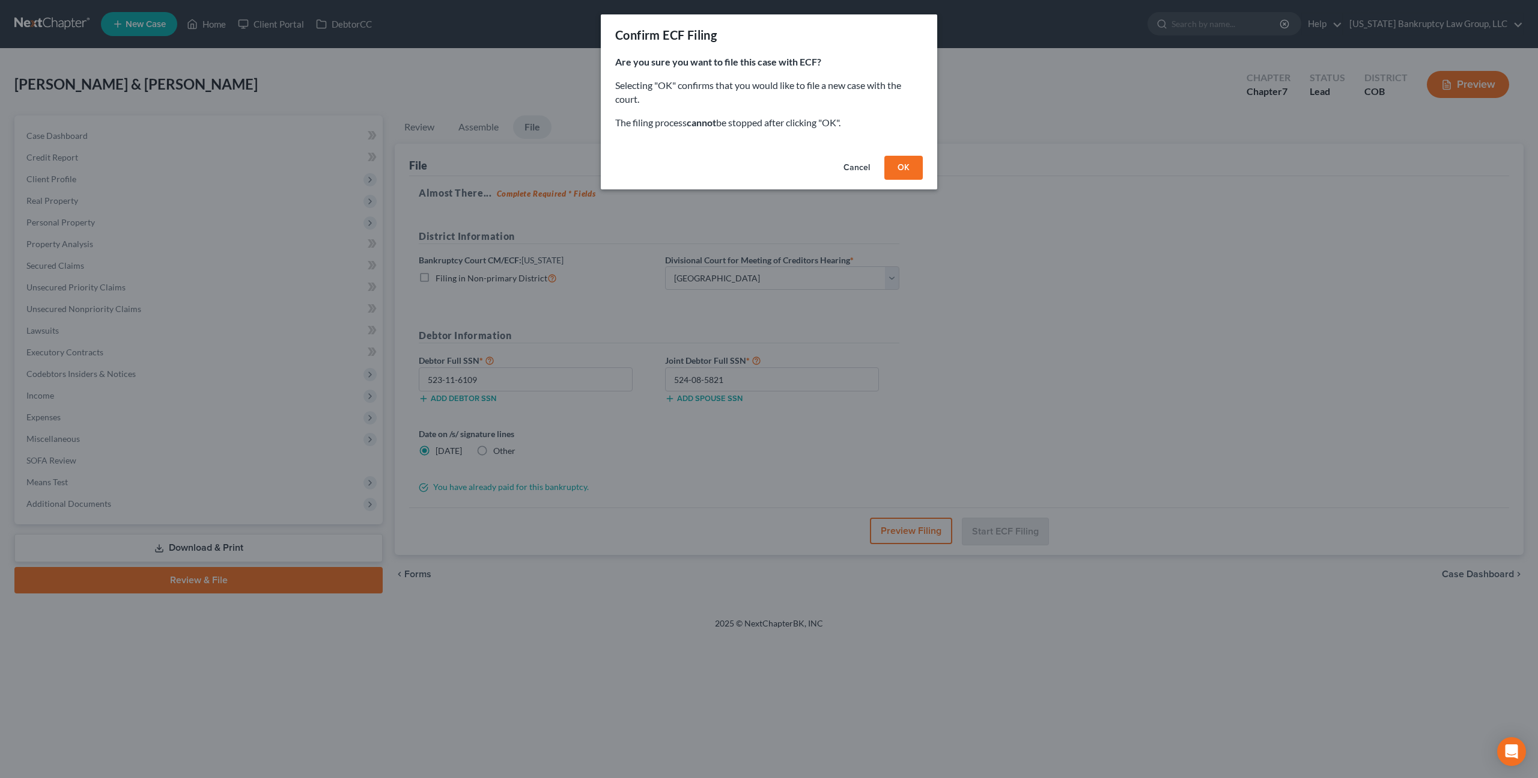
click at [903, 161] on button "OK" at bounding box center [904, 168] width 38 height 24
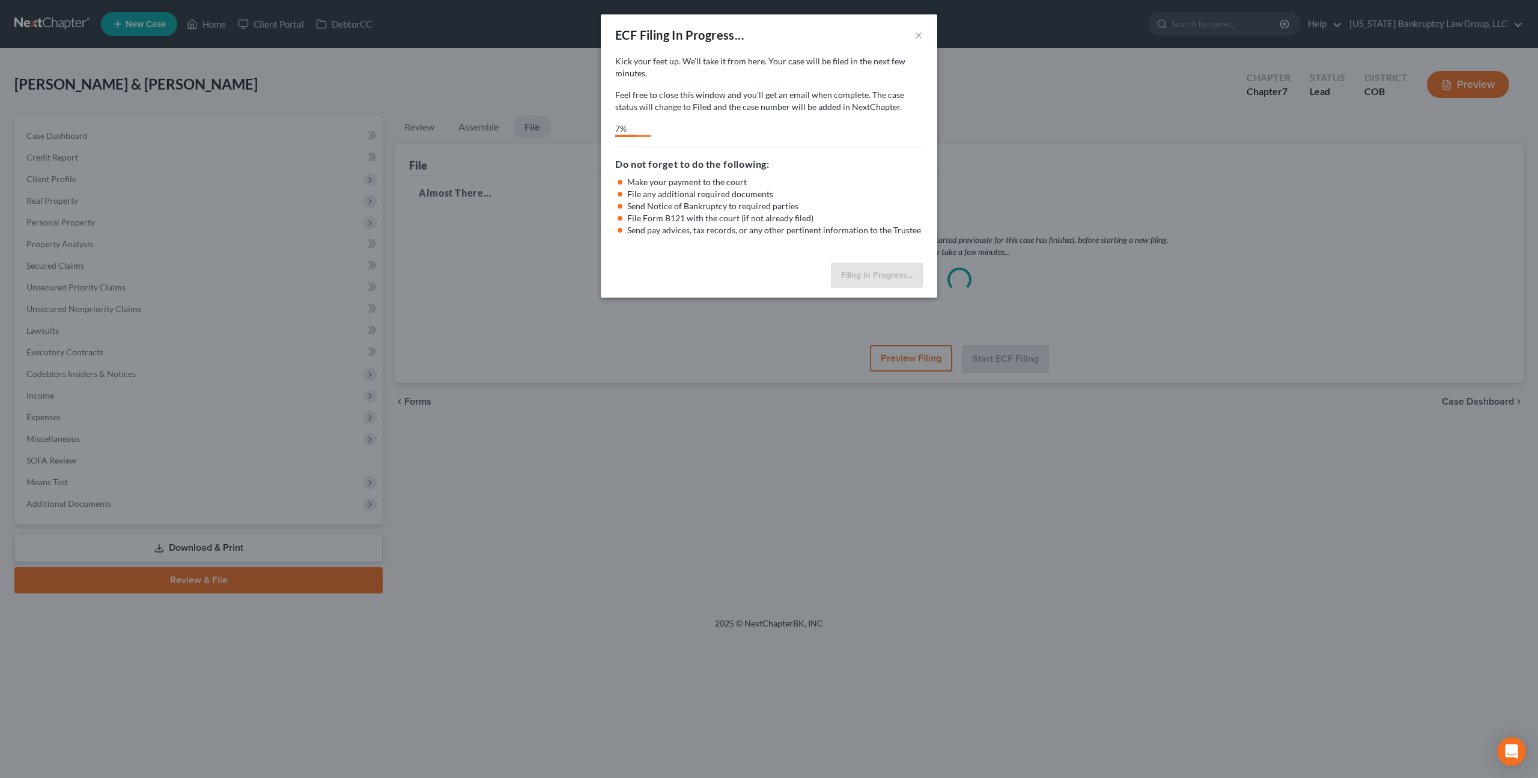
click at [633, 240] on div "Kick your feet up. We’ll take it from here. Your case will be filed in the next…" at bounding box center [769, 156] width 337 height 203
click at [918, 33] on button "×" at bounding box center [919, 35] width 8 height 14
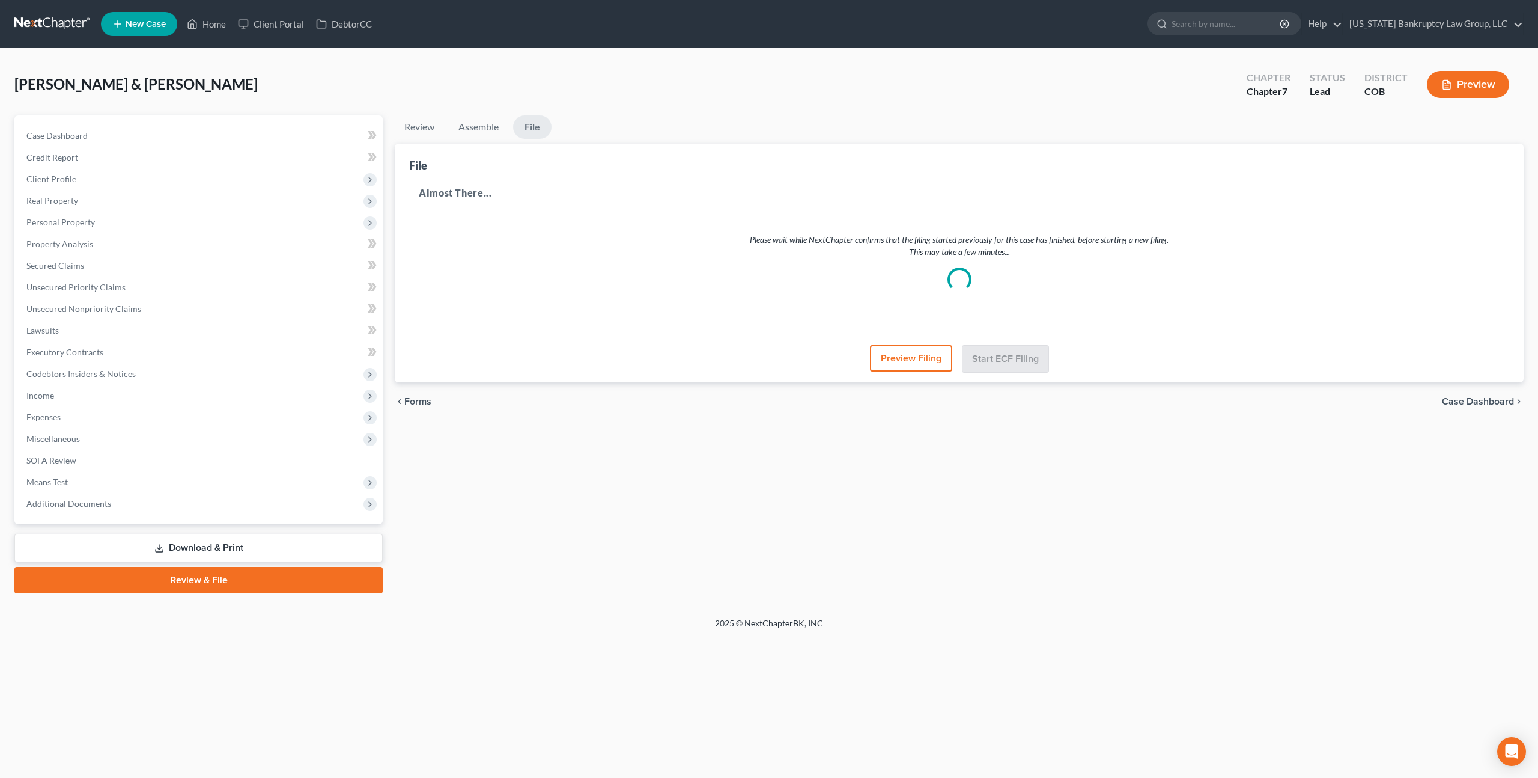
select select "0"
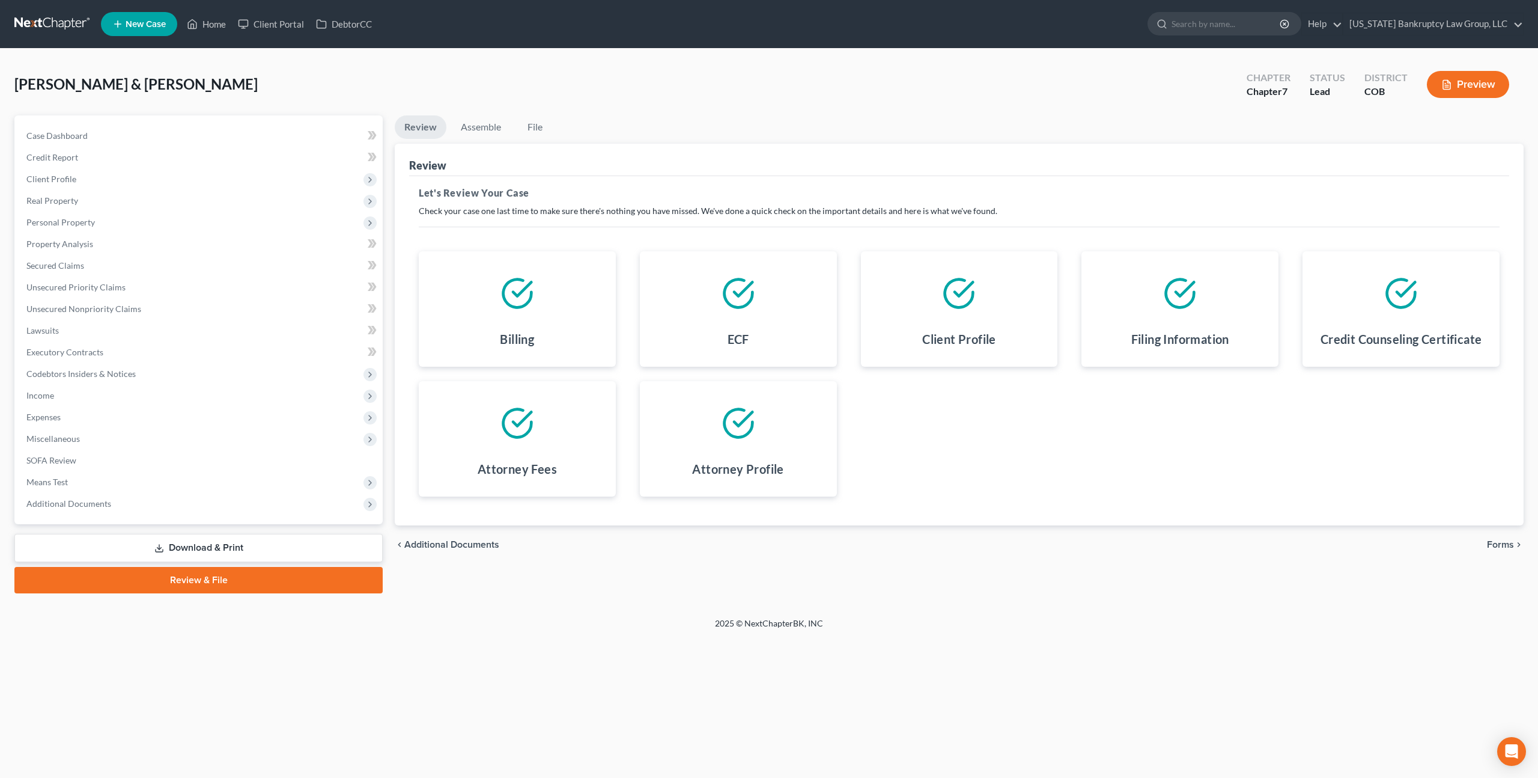
click at [1497, 545] on span "Forms" at bounding box center [1500, 545] width 27 height 10
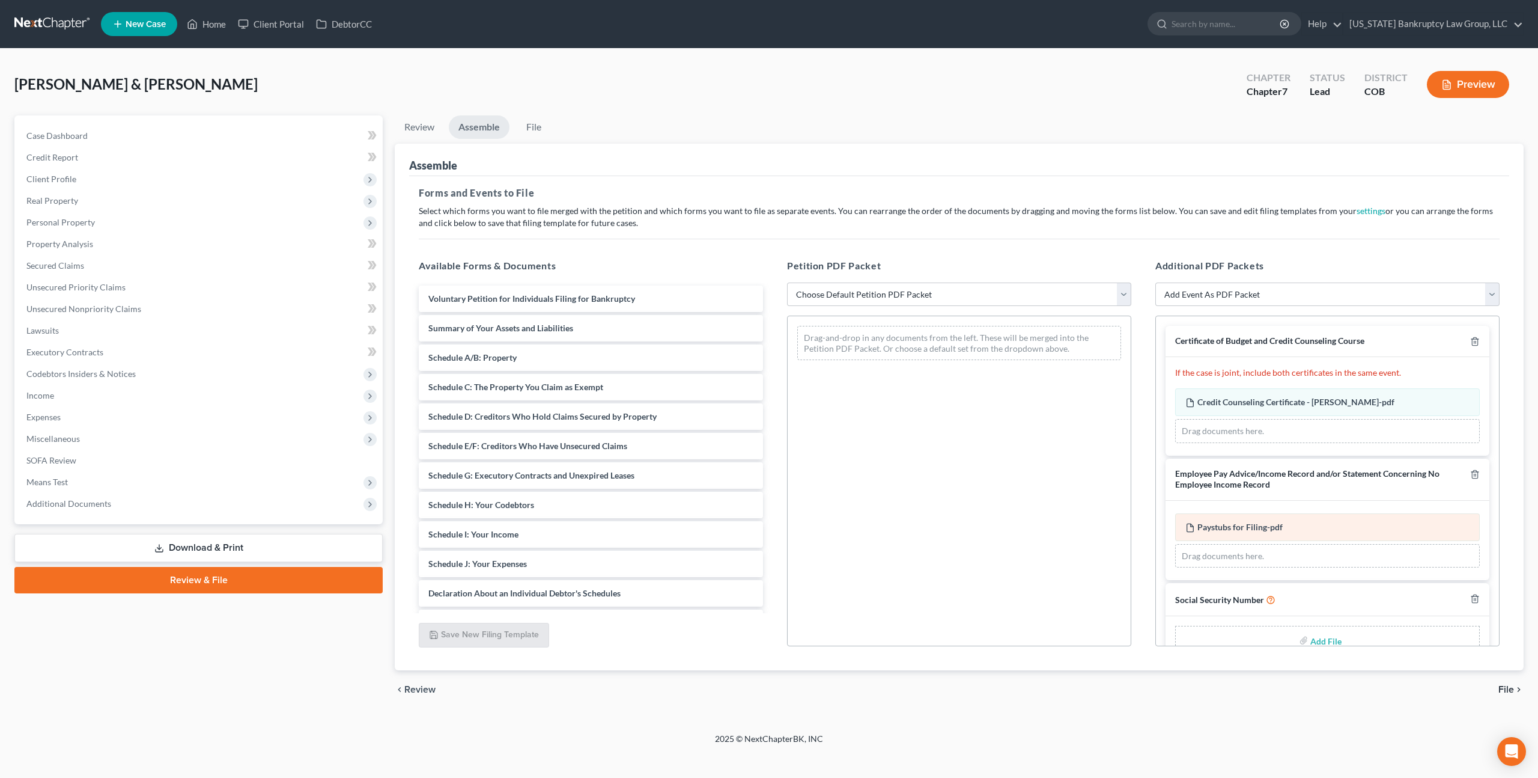
scroll to position [28, 0]
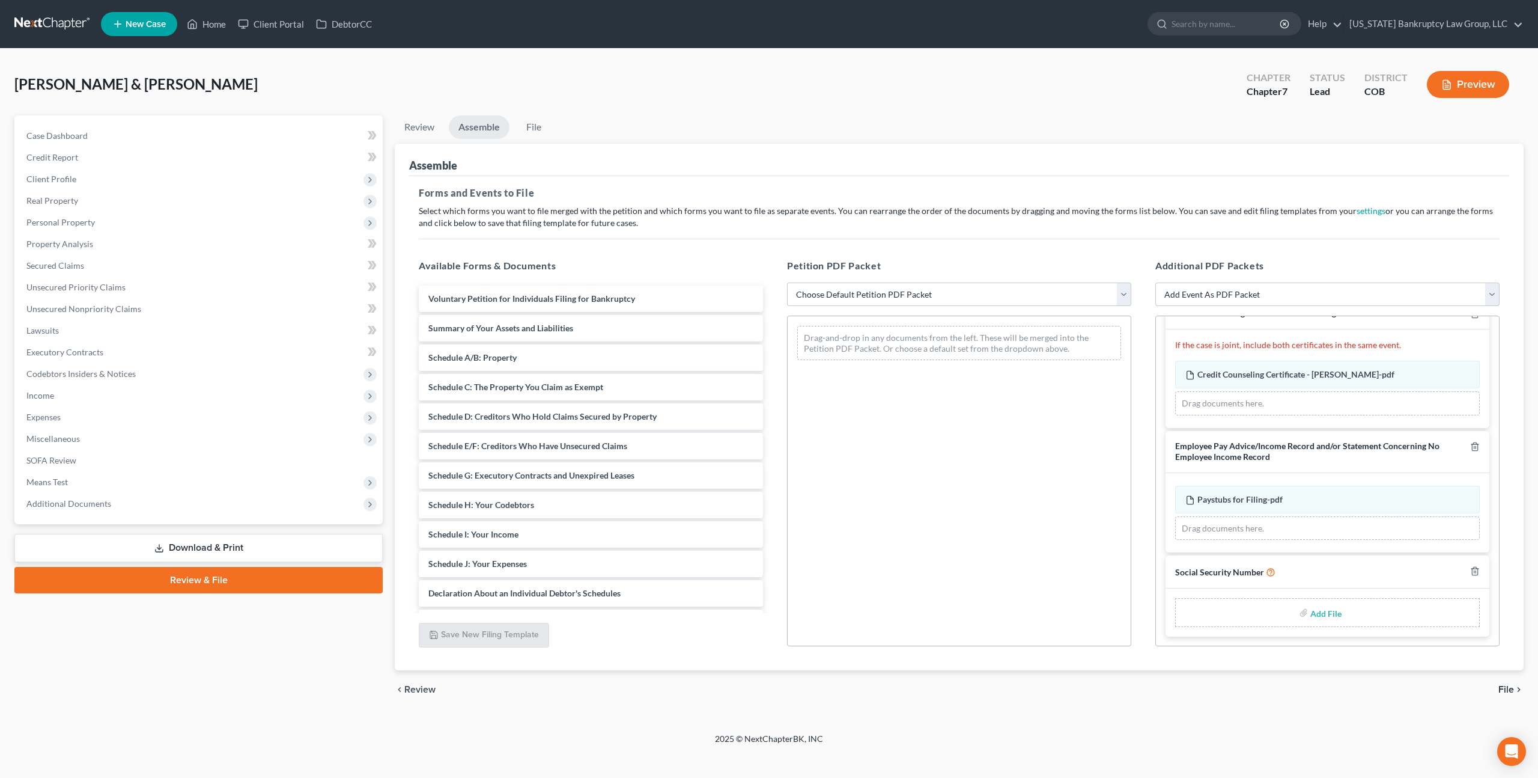
click at [1325, 611] on input "file" at bounding box center [1325, 612] width 29 height 22
type input "C:\fakepath\091425 Statement of Social Security Number.pdf"
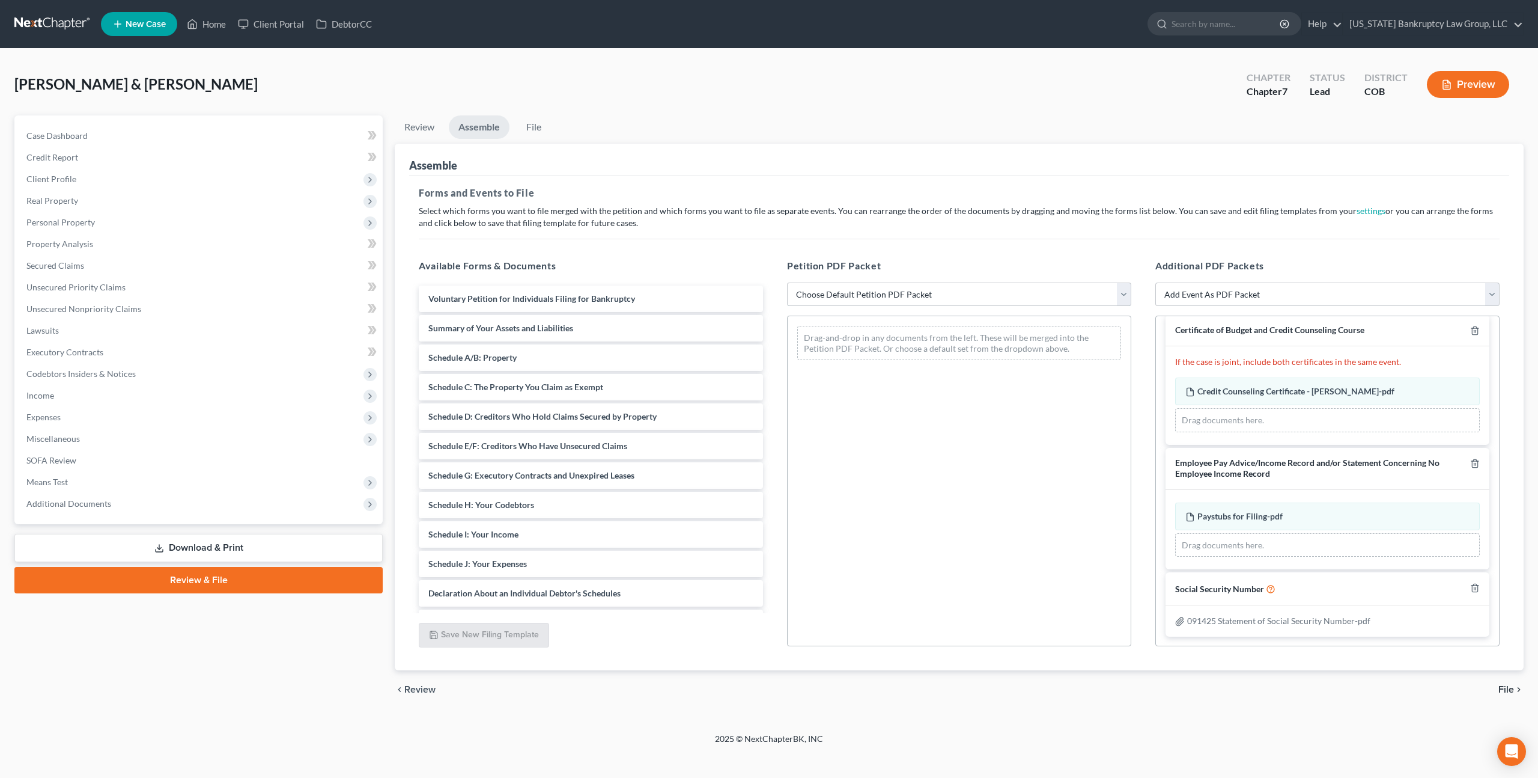
click at [818, 290] on select "Choose Default Petition PDF Packet Emergency Filing (Voluntary Petition and Cre…" at bounding box center [959, 294] width 344 height 24
select select "1"
click at [787, 282] on select "Choose Default Petition PDF Packet Emergency Filing (Voluntary Petition and Cre…" at bounding box center [959, 294] width 344 height 24
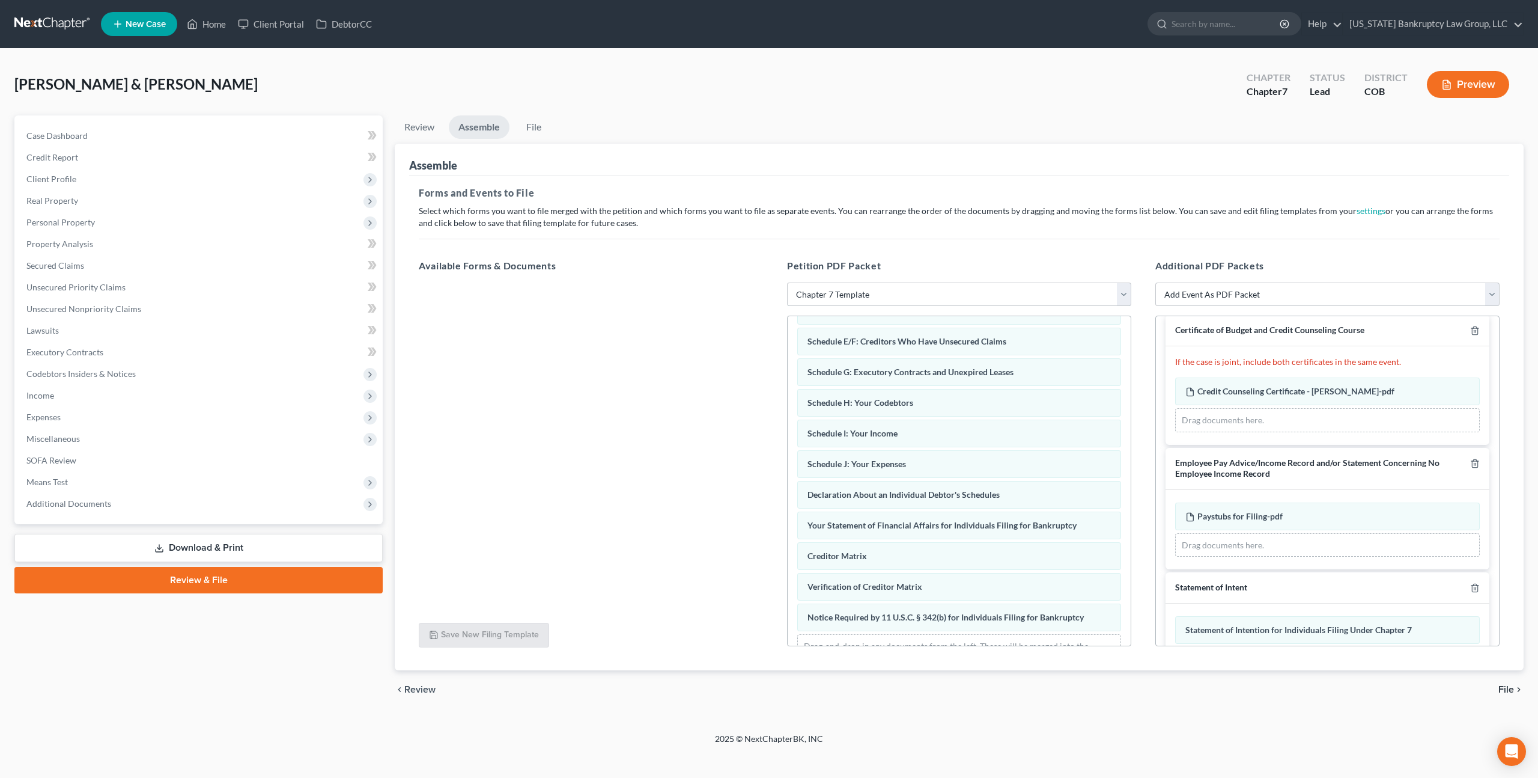
scroll to position [184, 0]
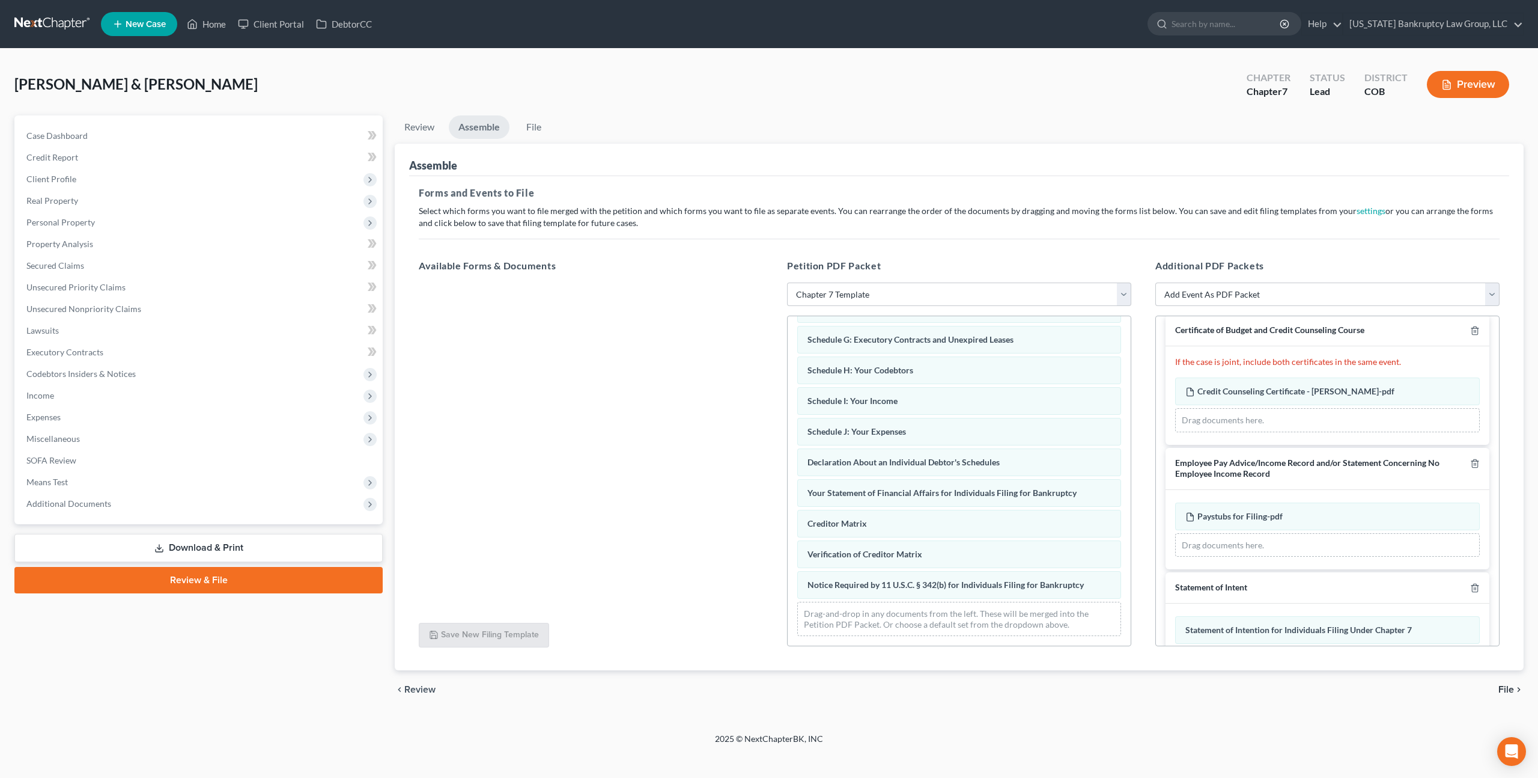
click at [1503, 684] on span "File" at bounding box center [1507, 689] width 16 height 10
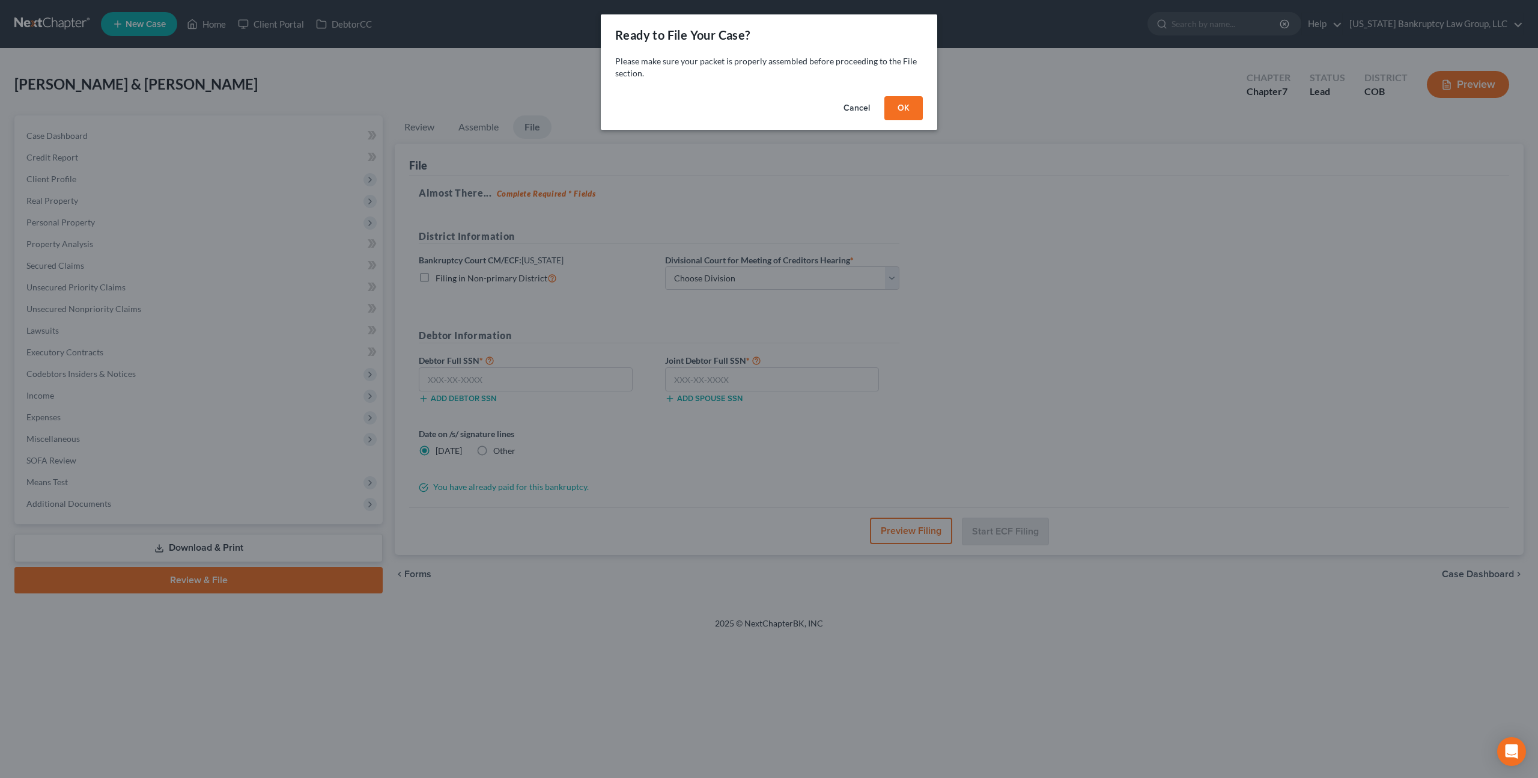
click at [909, 112] on button "OK" at bounding box center [904, 108] width 38 height 24
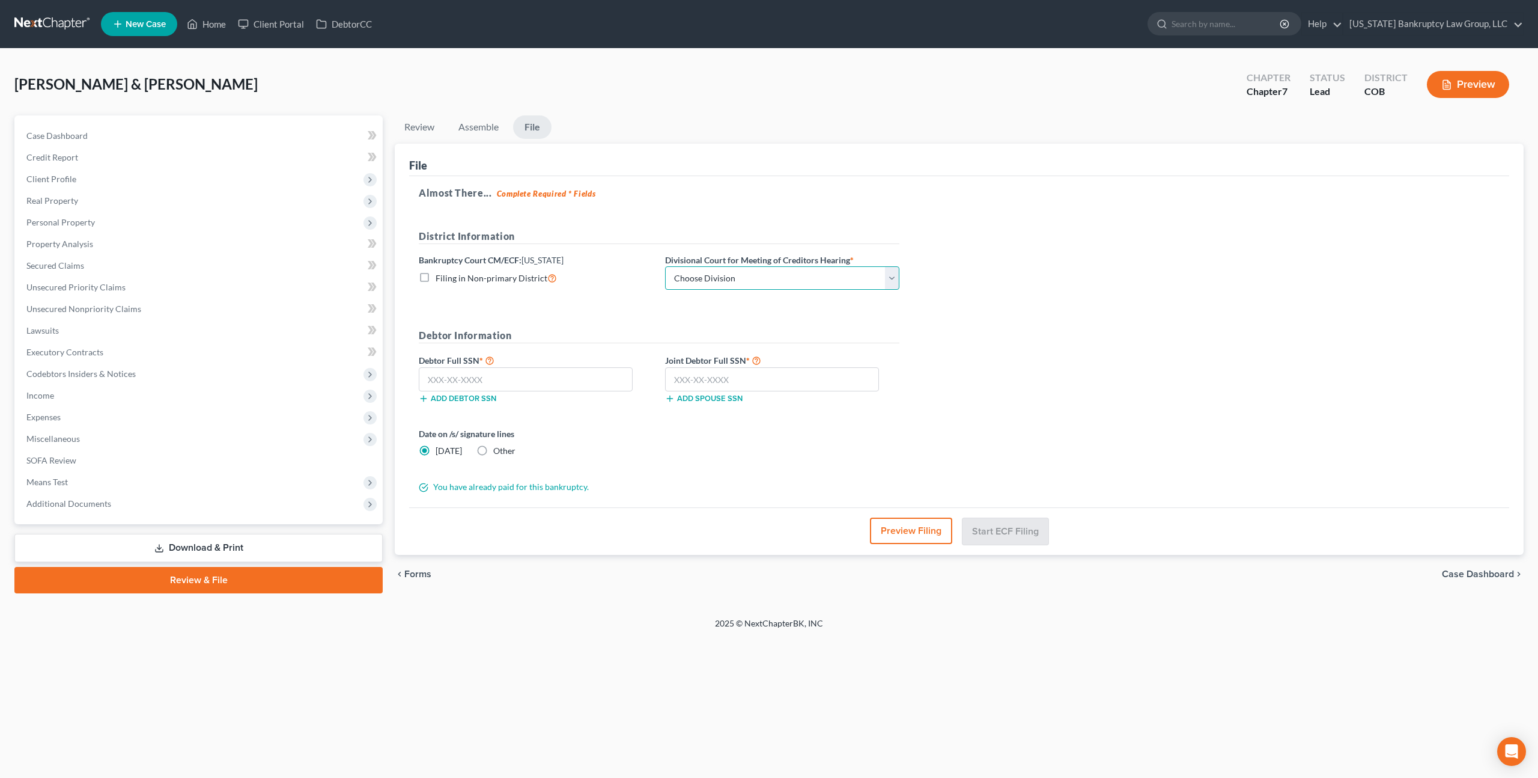
click at [889, 274] on select "Choose Division [GEOGRAPHIC_DATA]" at bounding box center [782, 278] width 234 height 24
select select "0"
click at [665, 266] on select "Choose Division [GEOGRAPHIC_DATA]" at bounding box center [782, 278] width 234 height 24
click at [570, 385] on input "text" at bounding box center [526, 379] width 214 height 24
click at [562, 378] on input "text" at bounding box center [526, 379] width 214 height 24
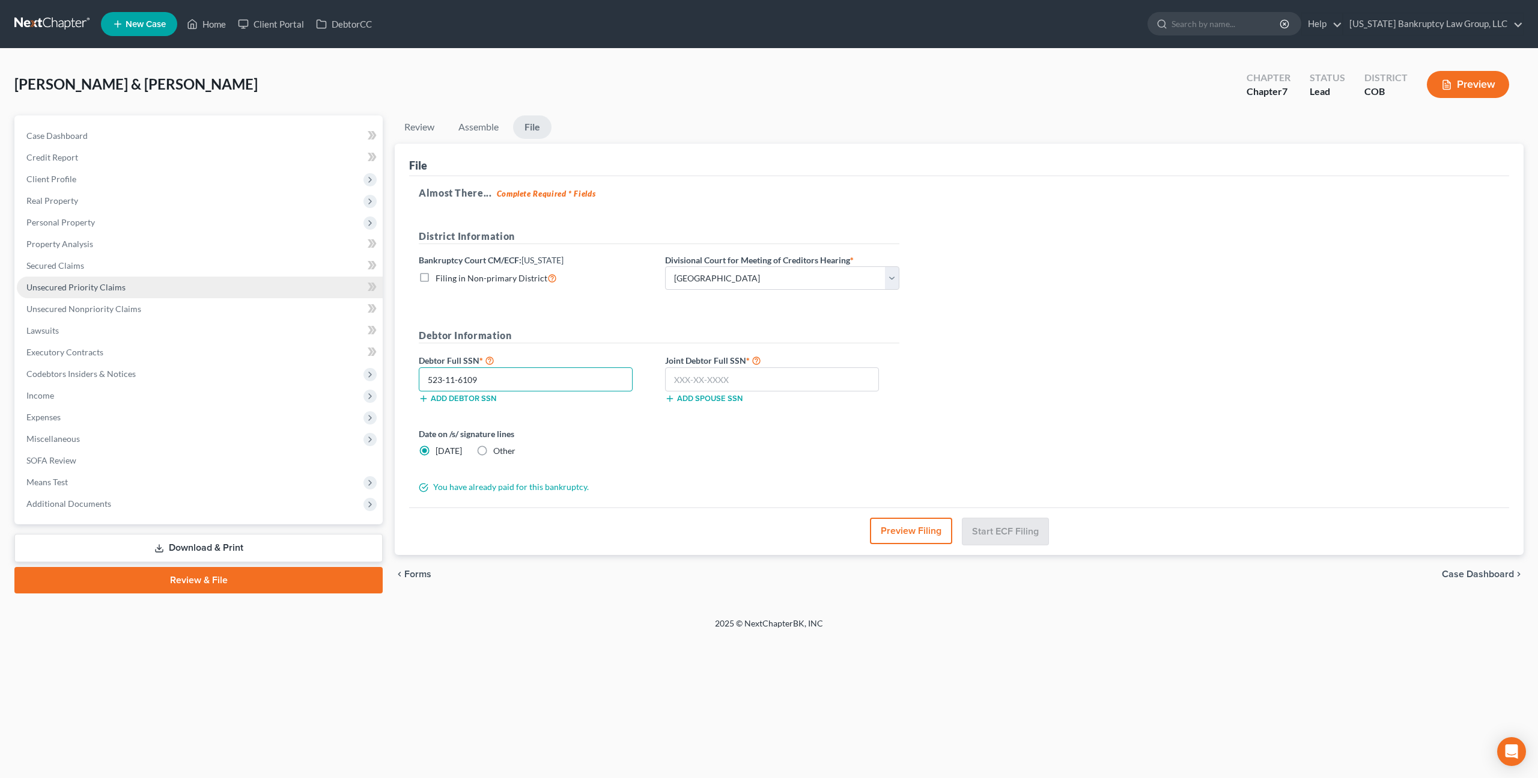
type input "523-11-6109"
click at [713, 377] on input "text" at bounding box center [772, 379] width 214 height 24
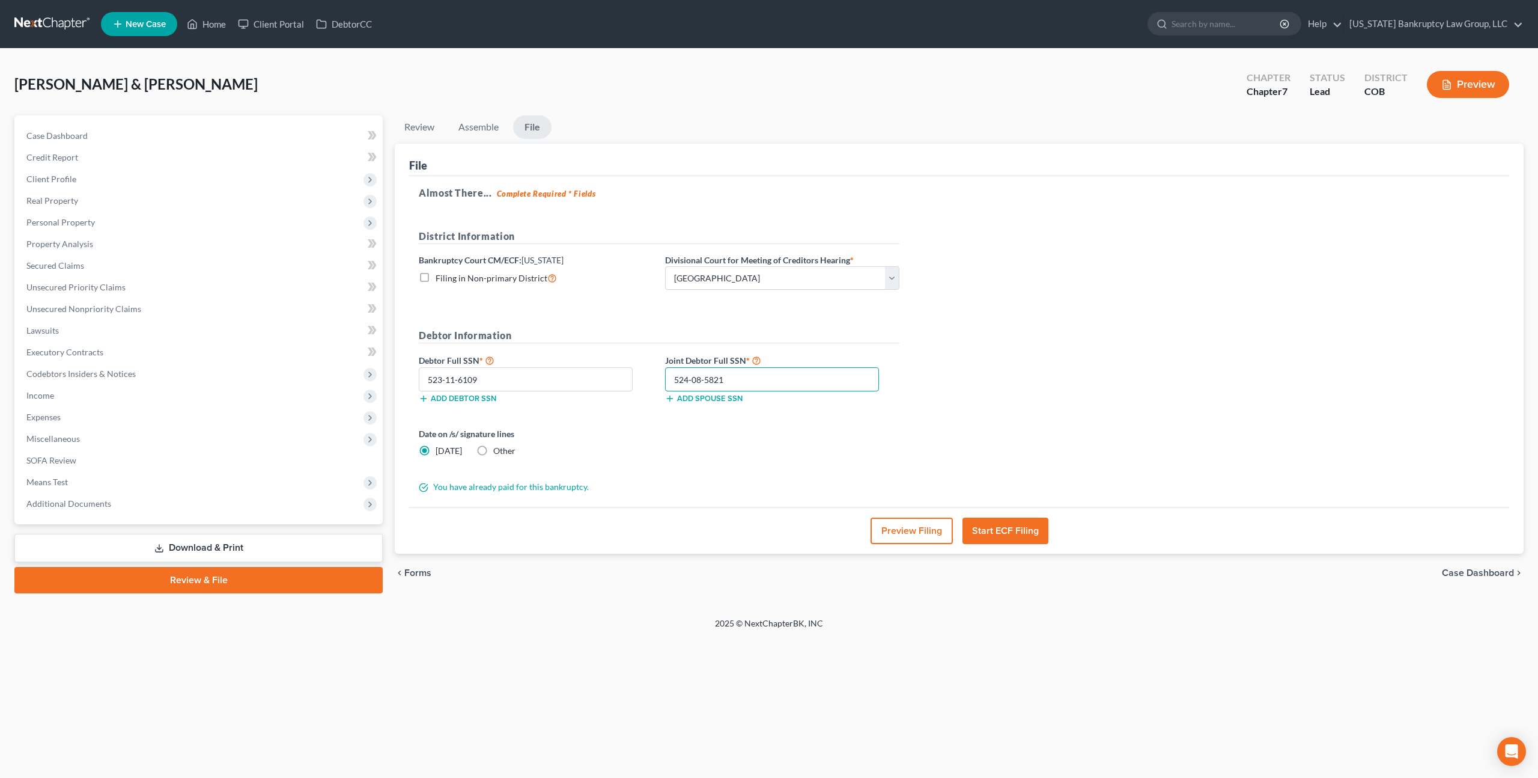
type input "524-08-5821"
click at [999, 523] on button "Start ECF Filing" at bounding box center [1006, 530] width 86 height 26
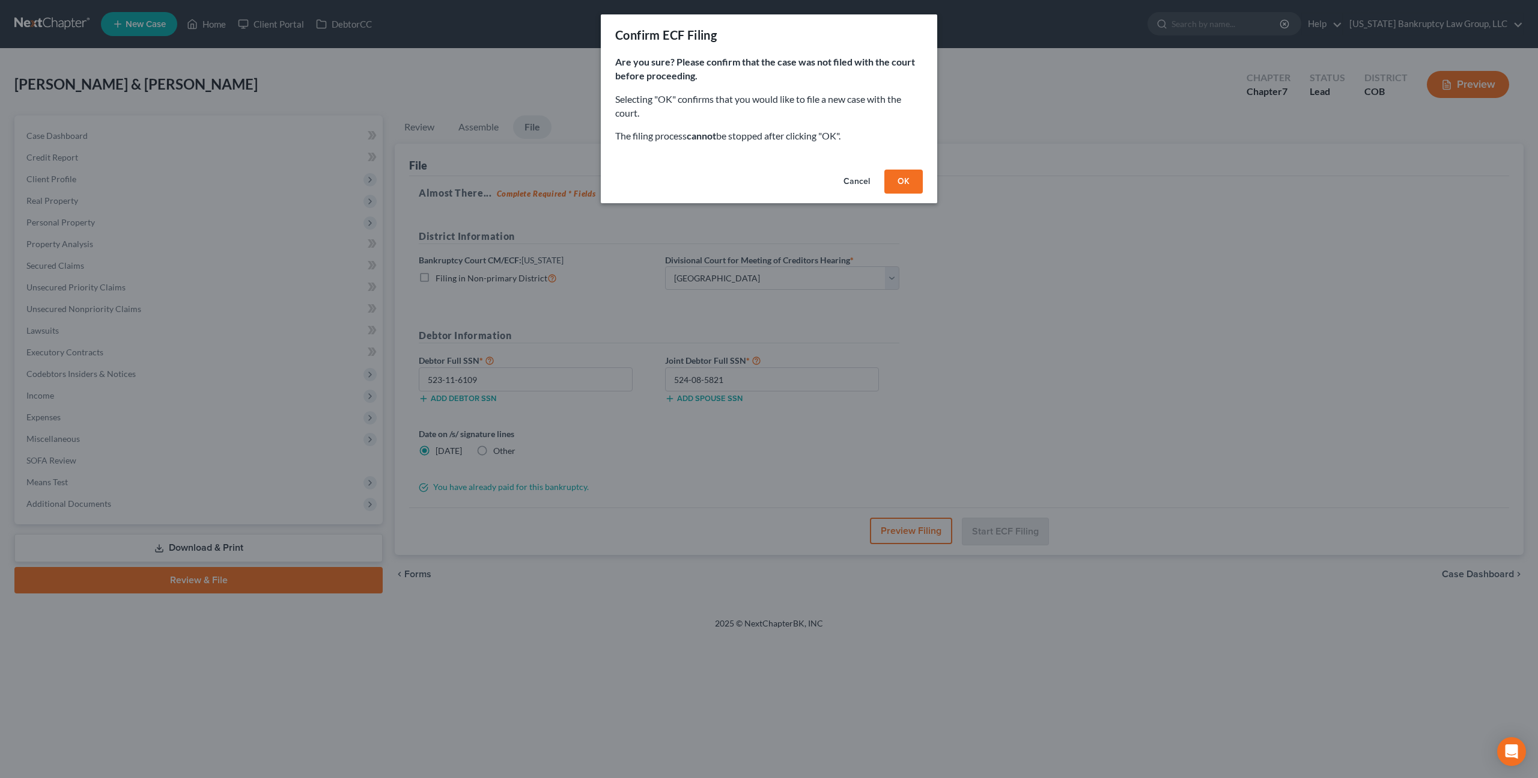
click at [907, 187] on button "OK" at bounding box center [904, 181] width 38 height 24
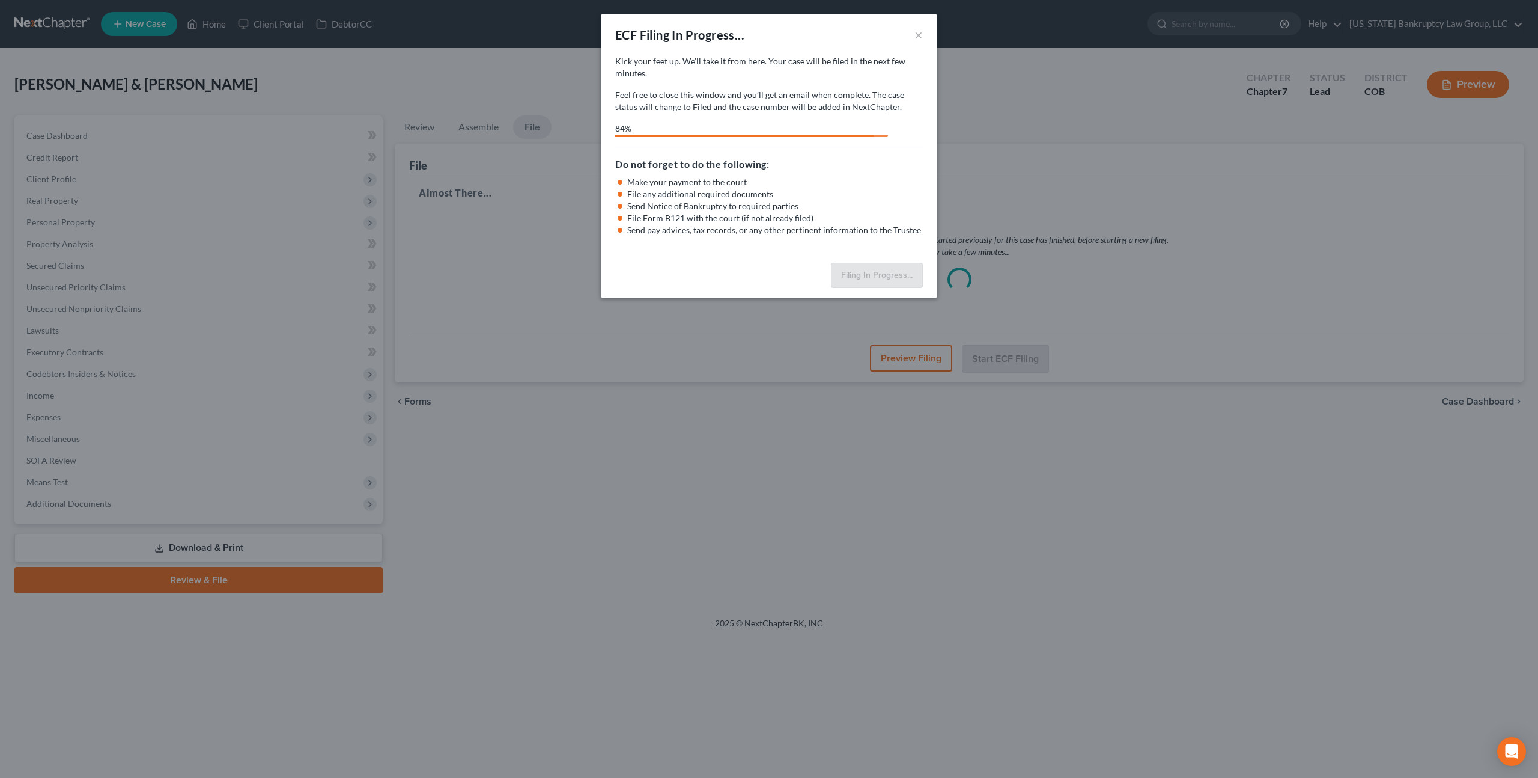
select select "0"
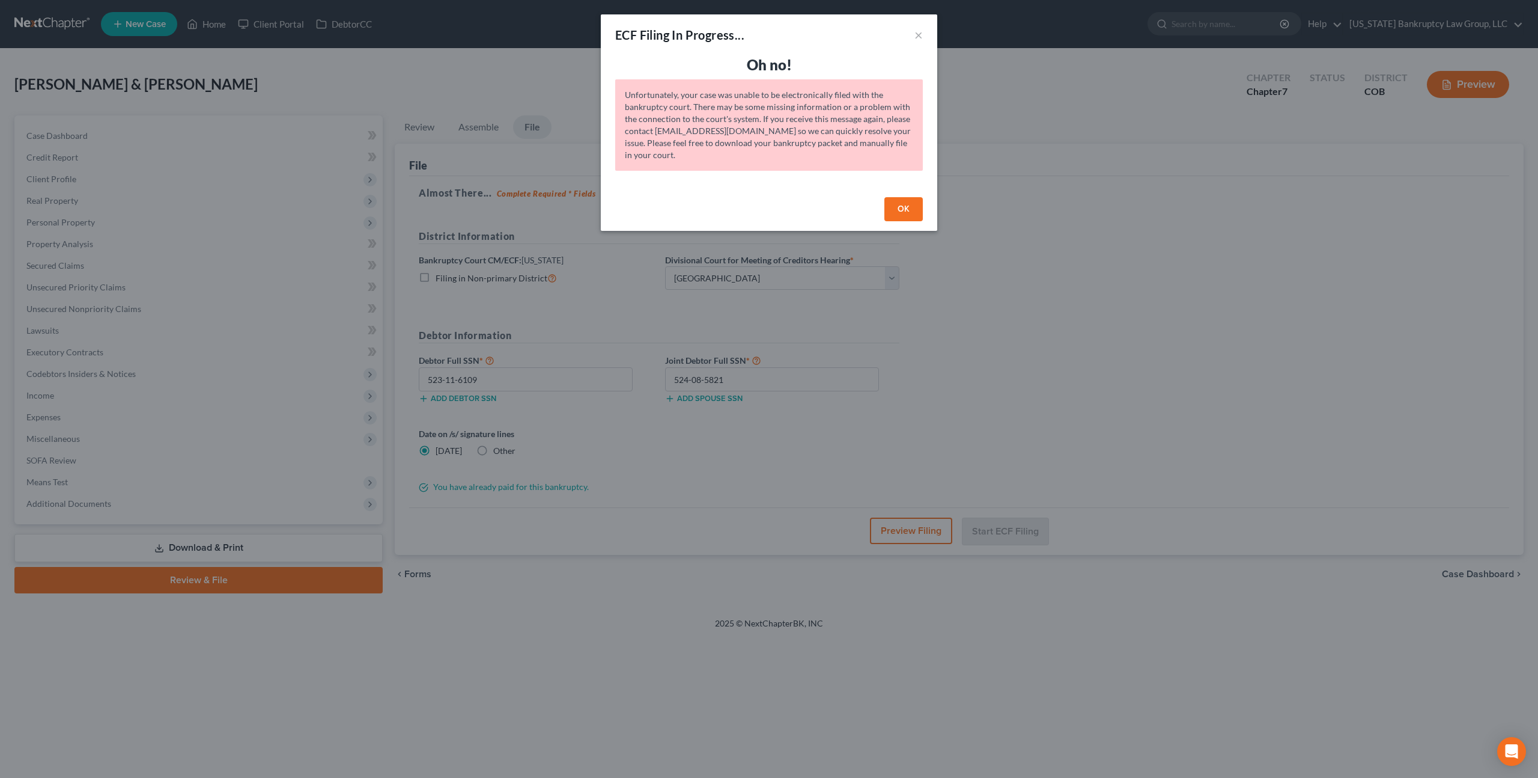
click at [916, 208] on button "OK" at bounding box center [904, 209] width 38 height 24
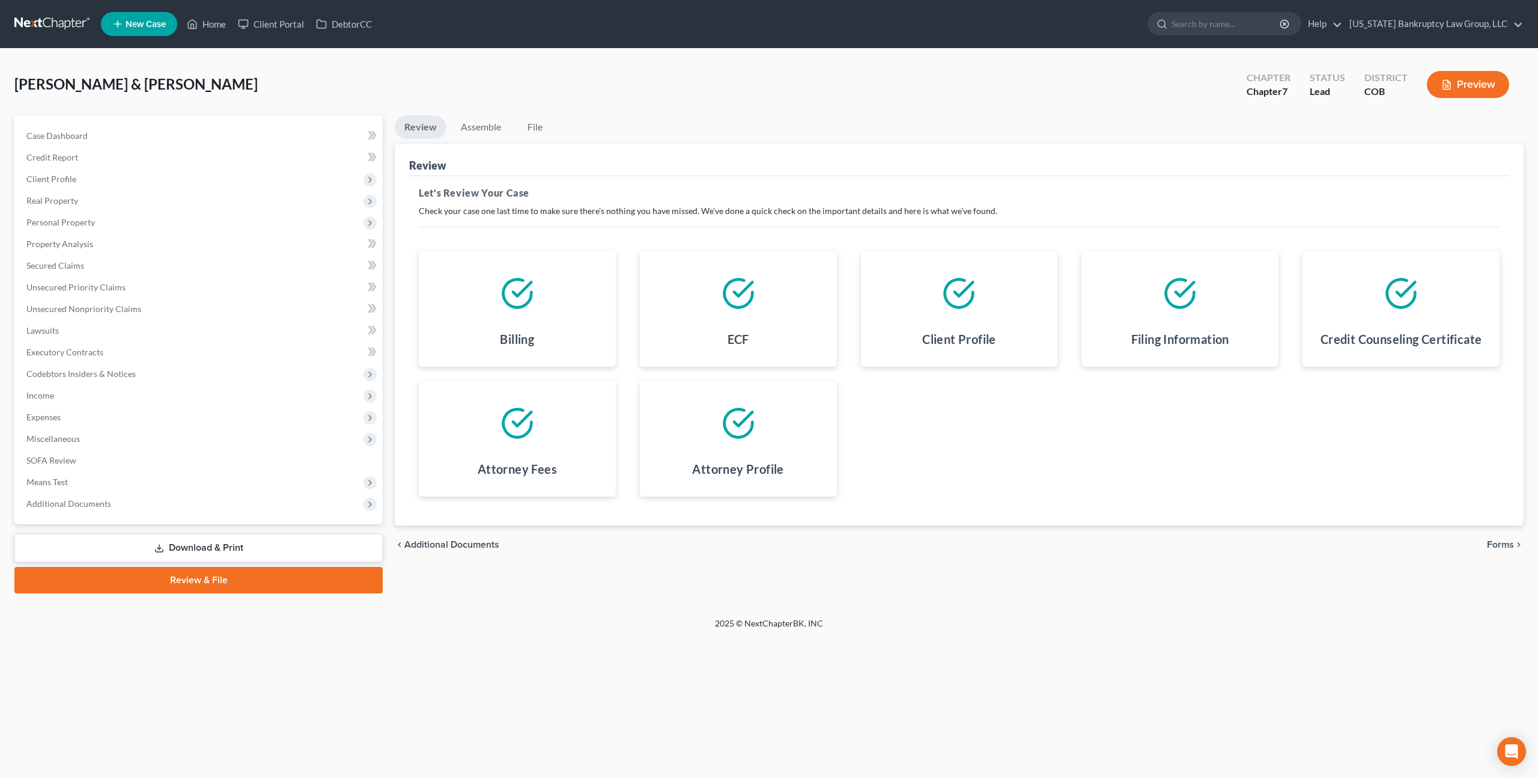
click at [1500, 544] on span "Forms" at bounding box center [1500, 545] width 27 height 10
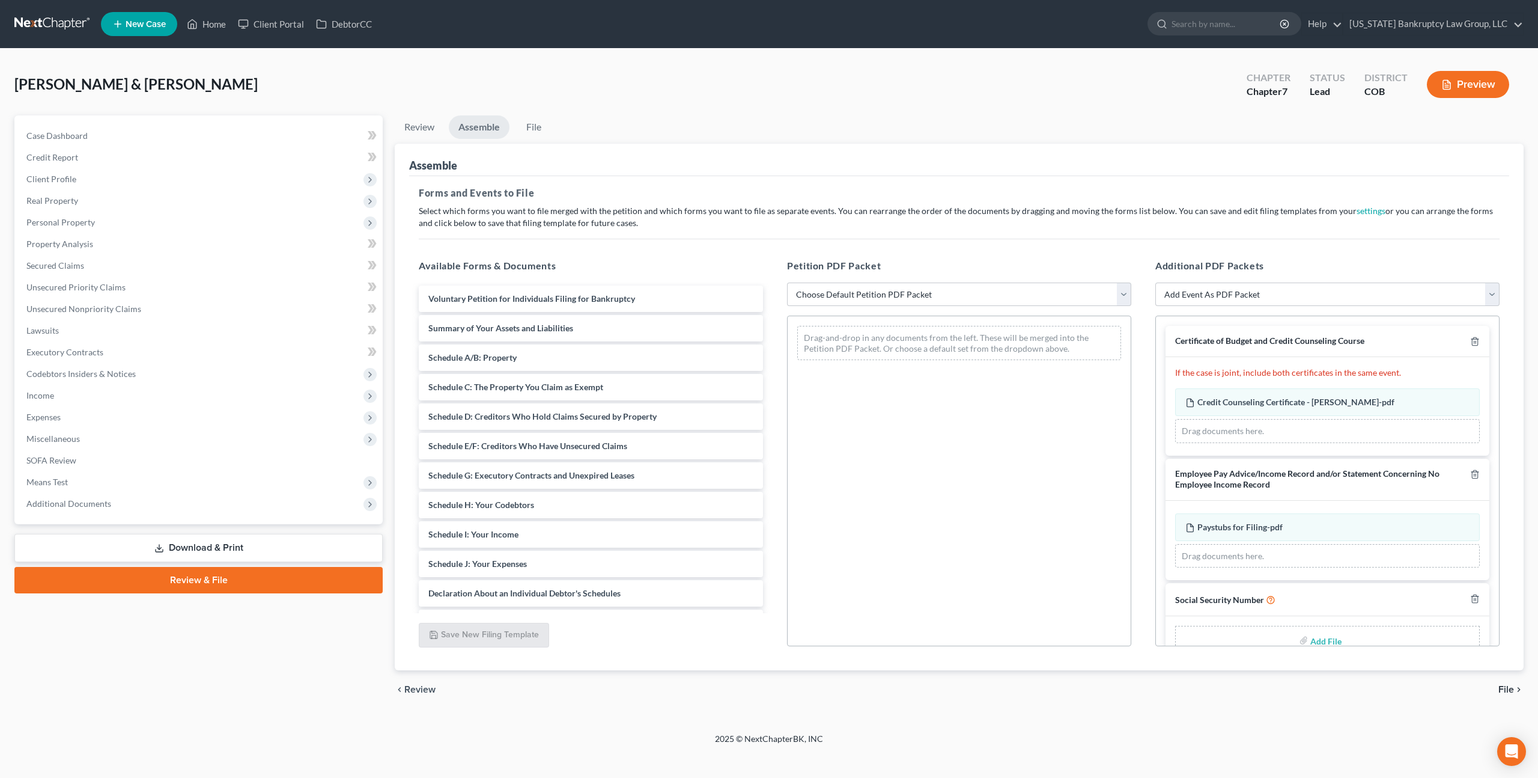
scroll to position [28, 0]
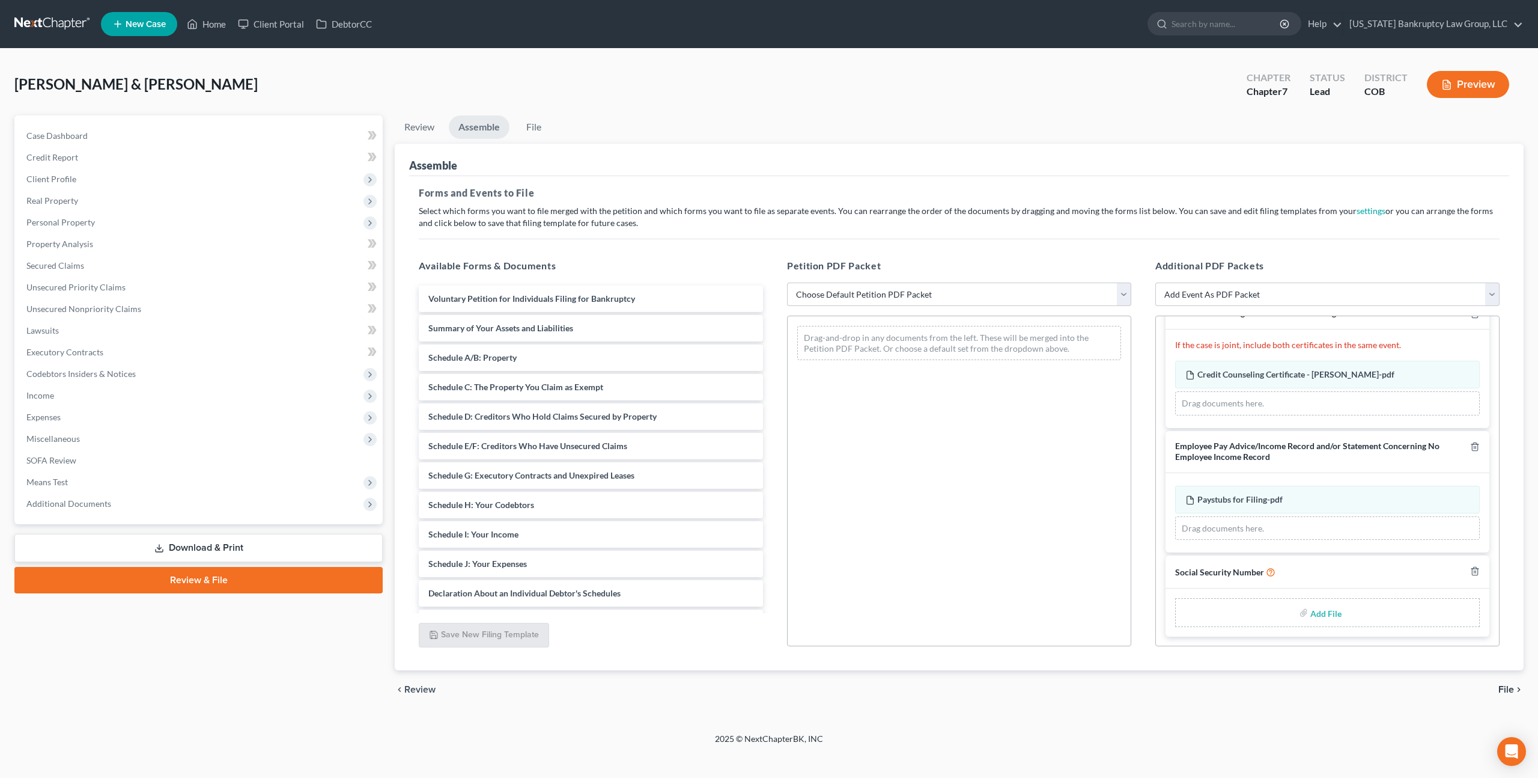
click at [1318, 610] on input "file" at bounding box center [1325, 612] width 29 height 22
type input "C:\fakepath\091425 Statement of Social Security Number.pdf"
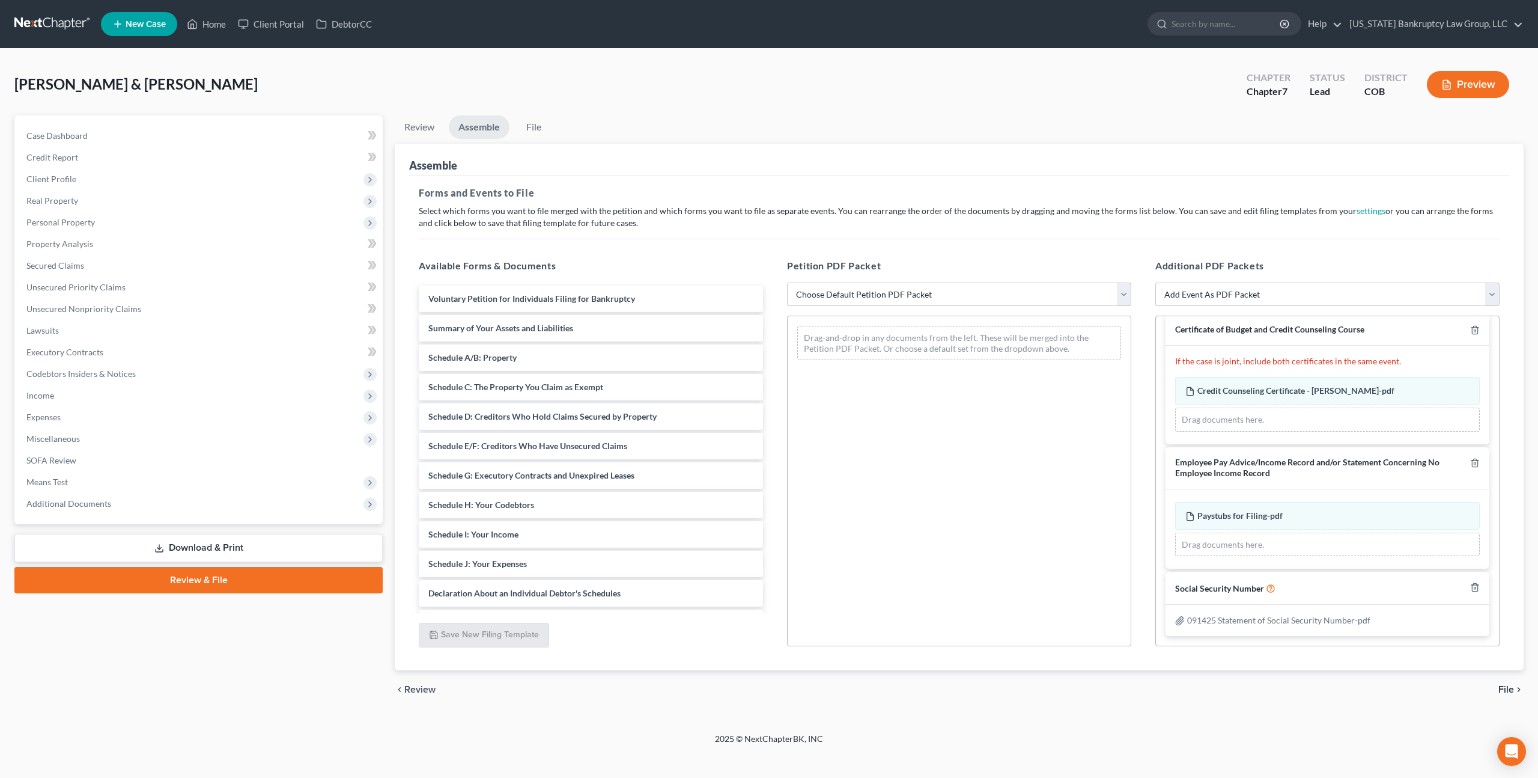
scroll to position [11, 0]
click at [907, 297] on select "Choose Default Petition PDF Packet Emergency Filing (Voluntary Petition and Cre…" at bounding box center [959, 294] width 344 height 24
select select "1"
click at [787, 282] on select "Choose Default Petition PDF Packet Emergency Filing (Voluntary Petition and Cre…" at bounding box center [959, 294] width 344 height 24
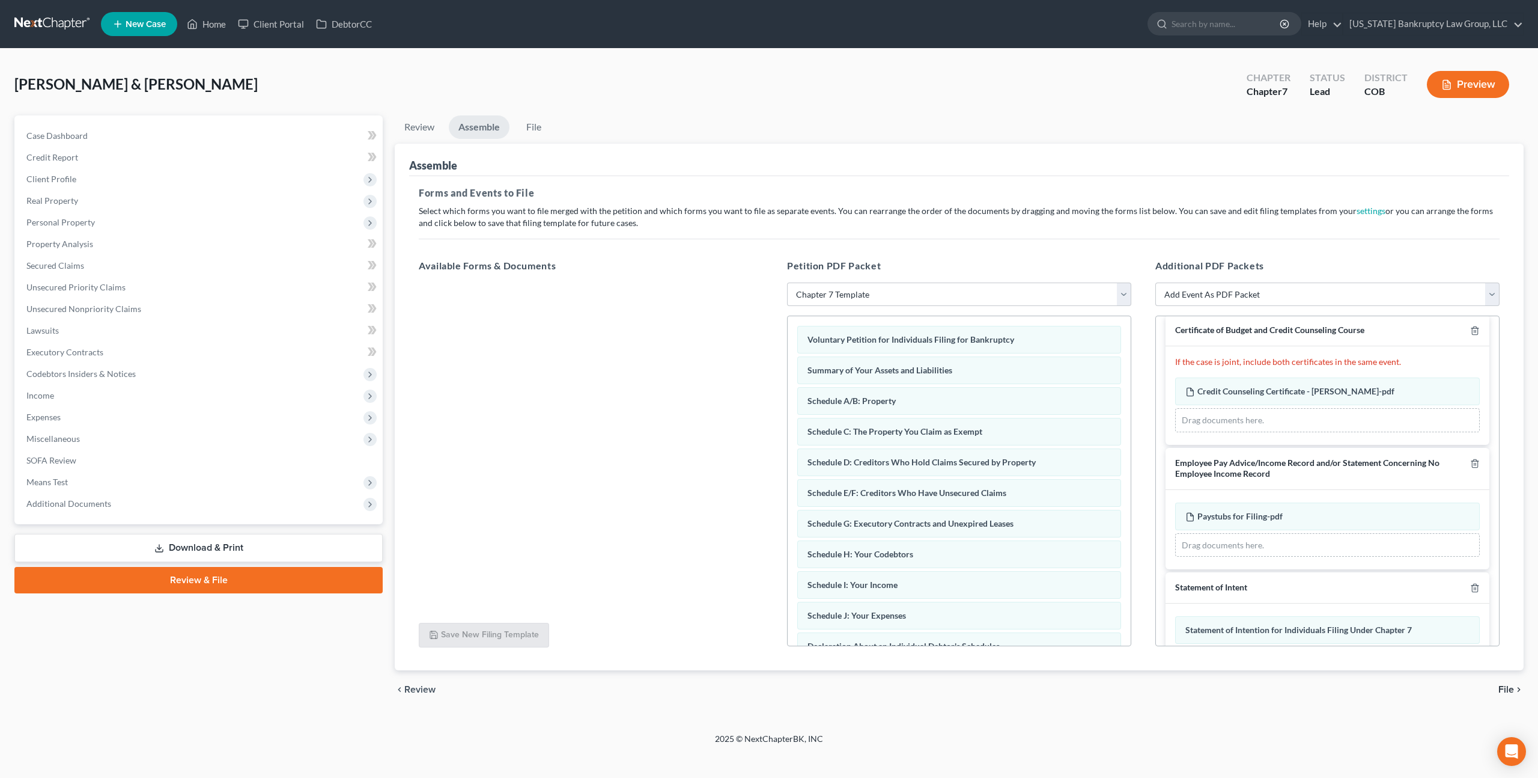
click at [1506, 690] on span "File" at bounding box center [1507, 689] width 16 height 10
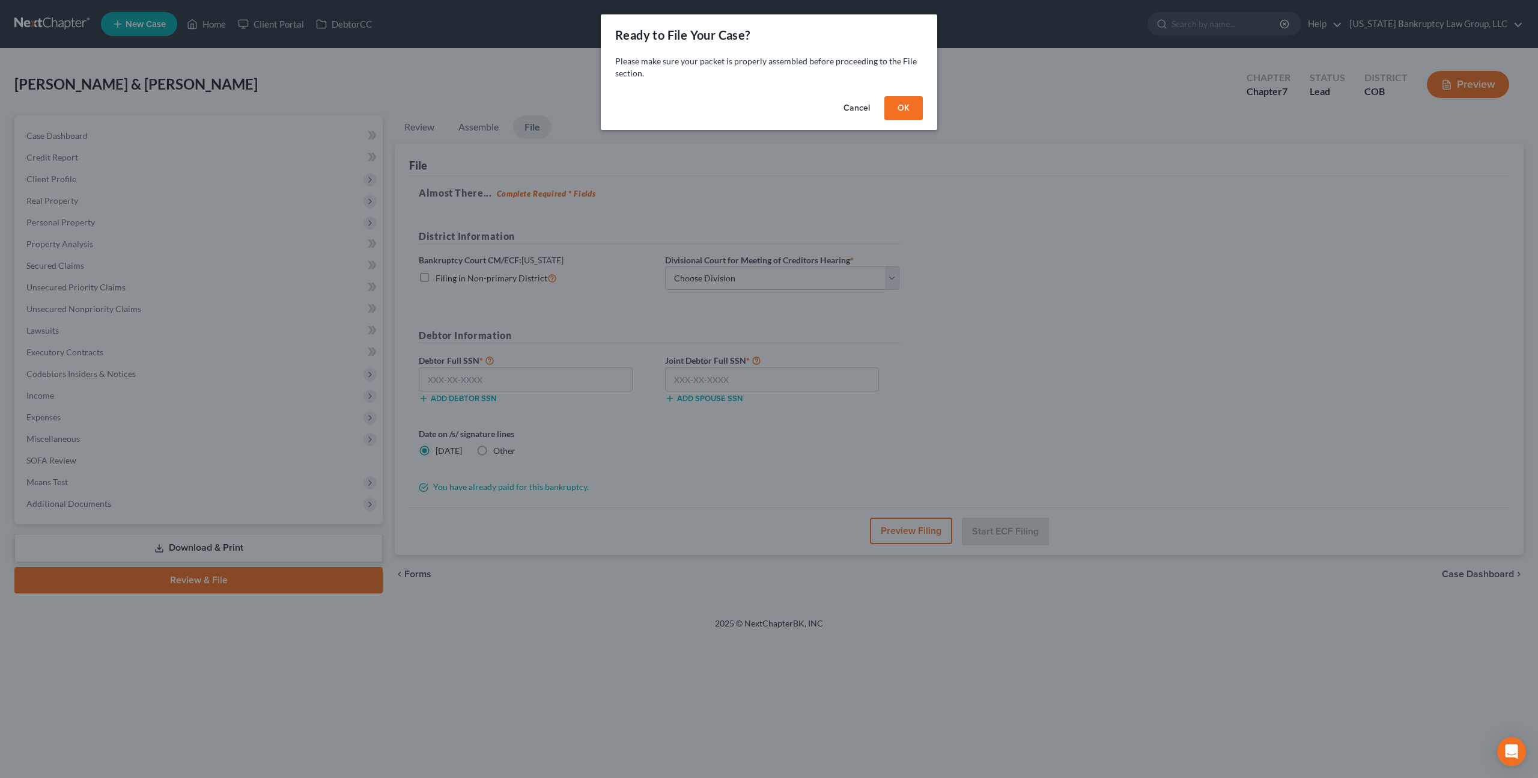
click at [906, 108] on button "OK" at bounding box center [904, 108] width 38 height 24
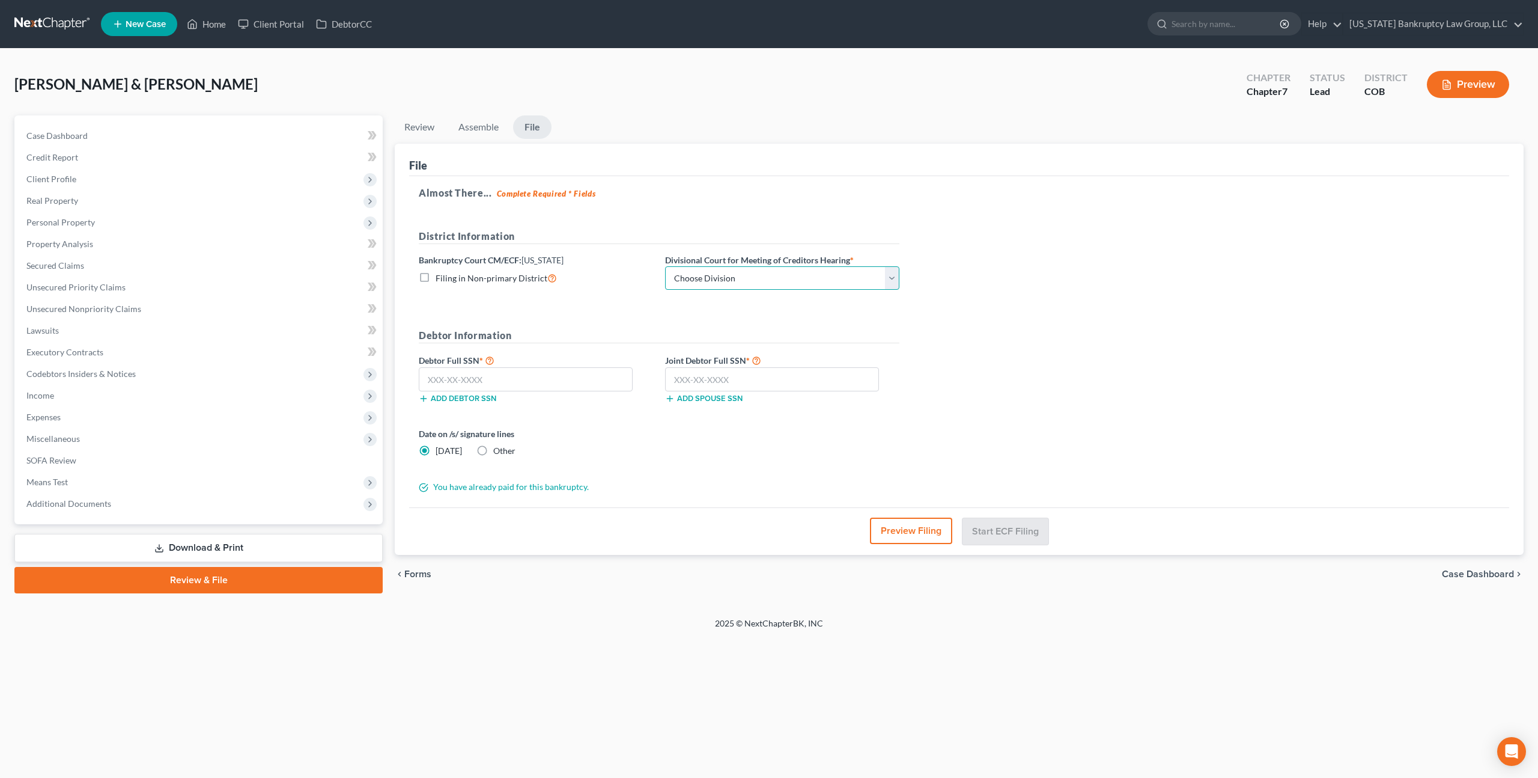
click at [700, 281] on select "Choose Division [GEOGRAPHIC_DATA]" at bounding box center [782, 278] width 234 height 24
select select "0"
click at [665, 266] on select "Choose Division [GEOGRAPHIC_DATA]" at bounding box center [782, 278] width 234 height 24
click at [684, 373] on input "text" at bounding box center [772, 379] width 214 height 24
type input "524-08-5821"
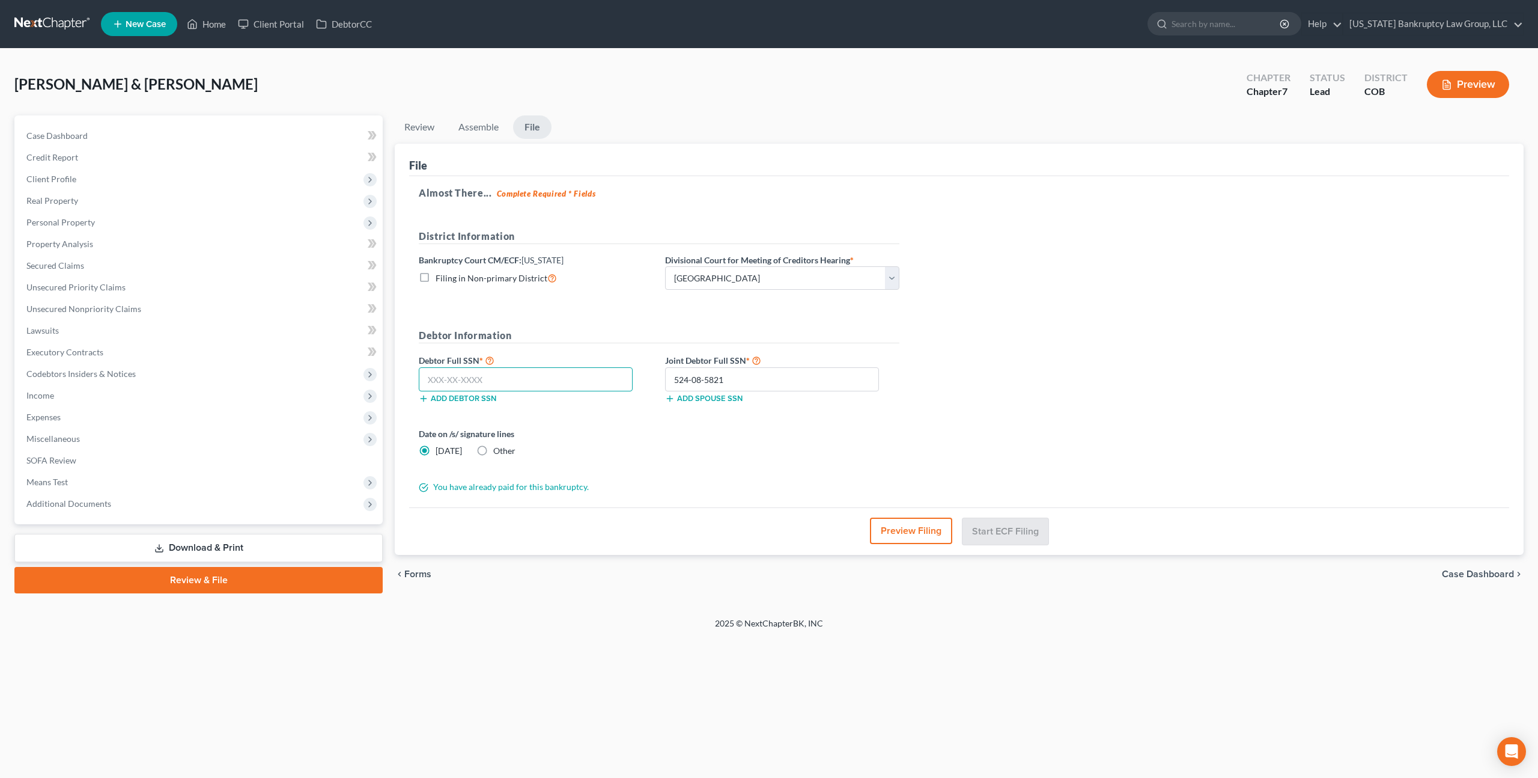
click at [487, 377] on input "text" at bounding box center [526, 379] width 214 height 24
type input "523-11-6109"
click at [1003, 533] on button "Start ECF Filing" at bounding box center [1006, 530] width 86 height 26
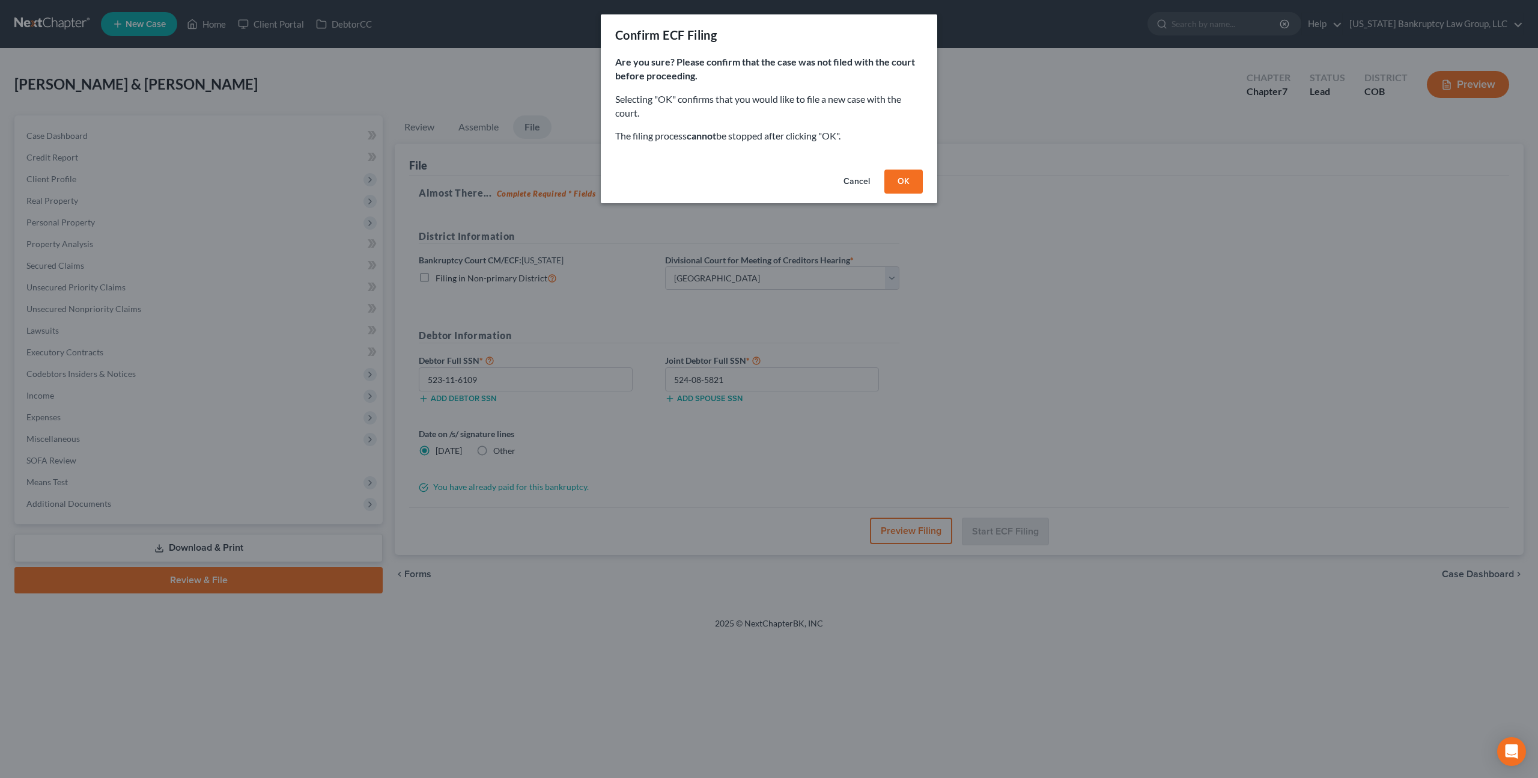
click at [897, 187] on button "OK" at bounding box center [904, 181] width 38 height 24
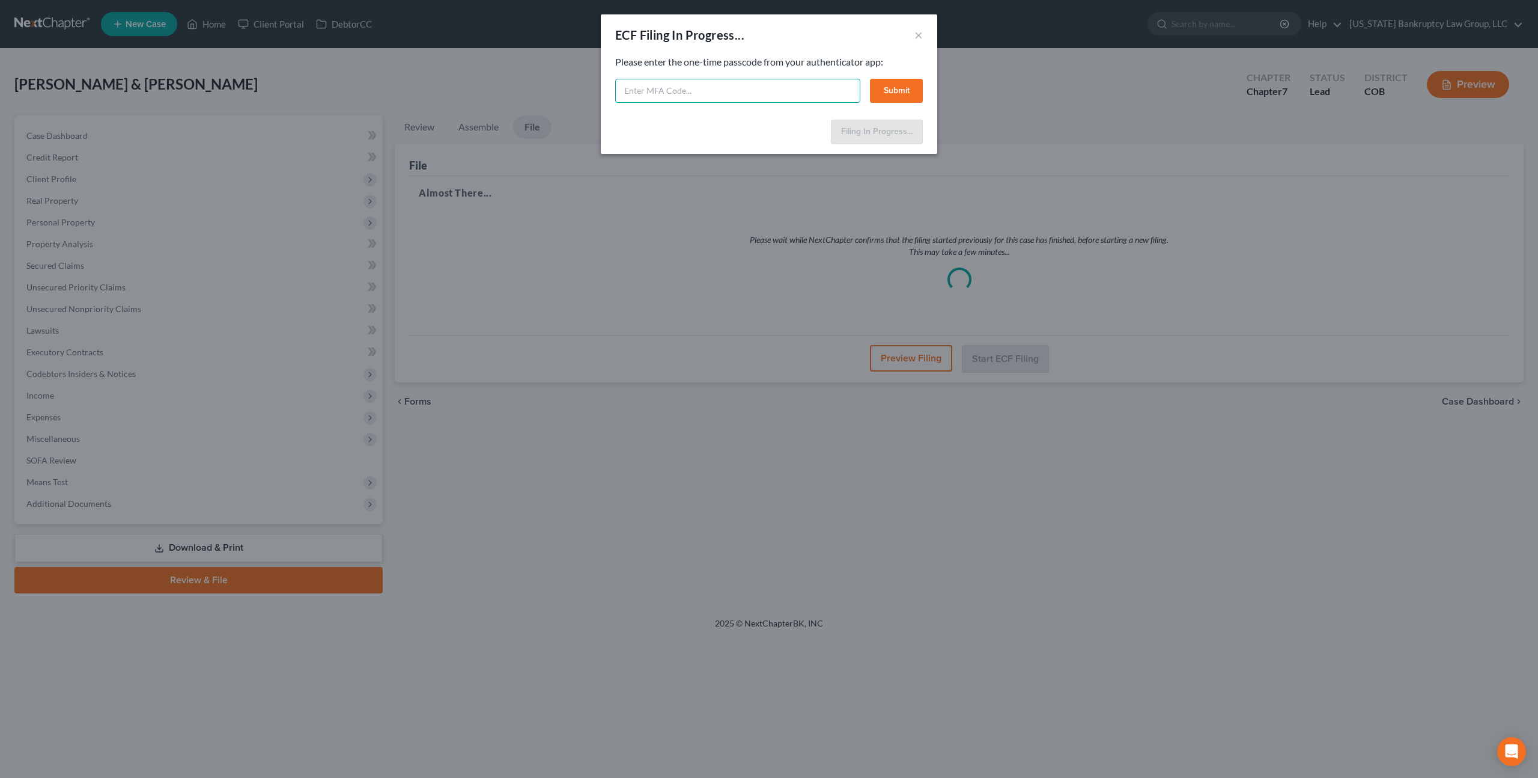
click at [772, 91] on input "text" at bounding box center [737, 91] width 245 height 24
type input "339746"
click at [898, 94] on button "Submit" at bounding box center [896, 91] width 53 height 24
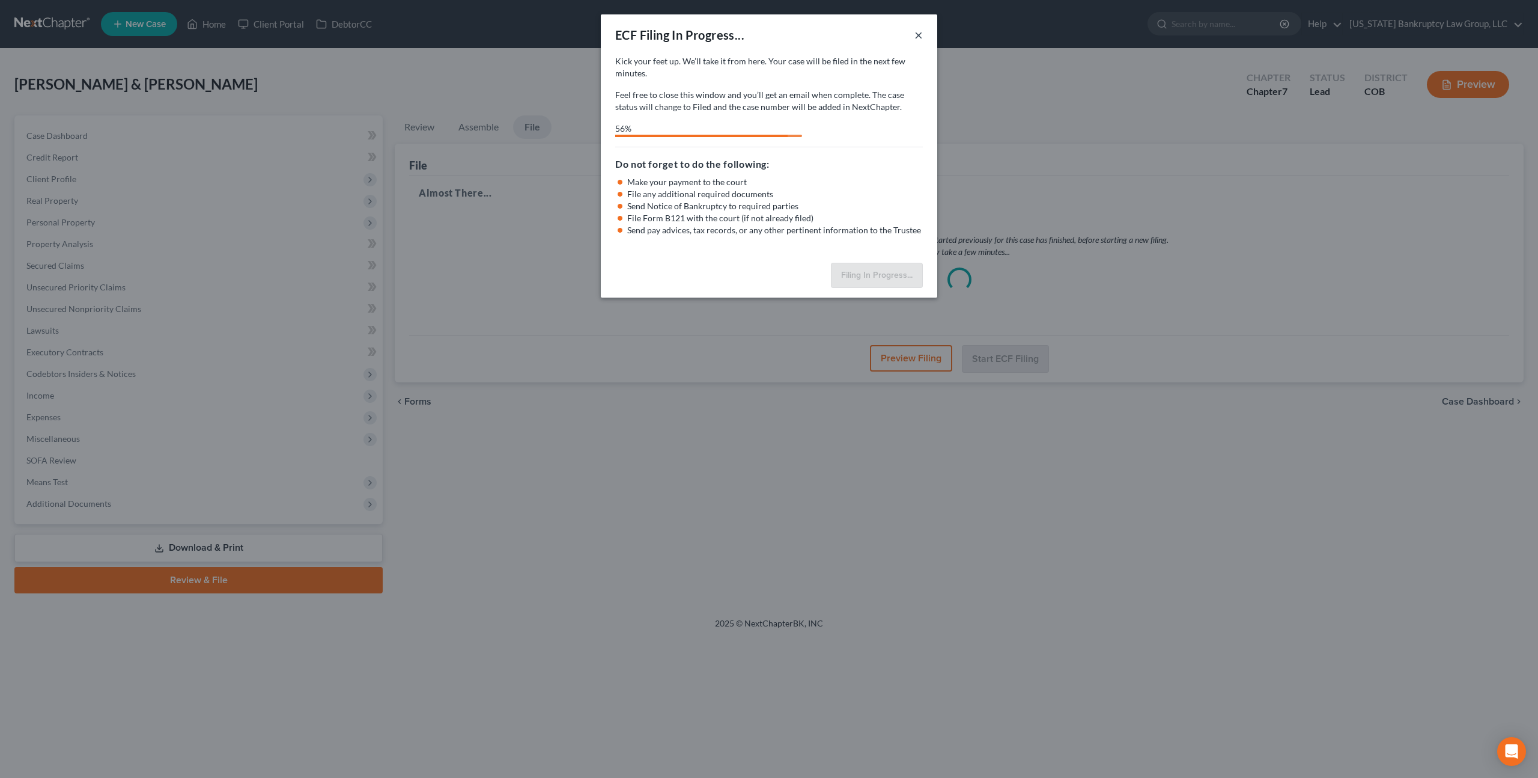
click at [919, 37] on button "×" at bounding box center [919, 35] width 8 height 14
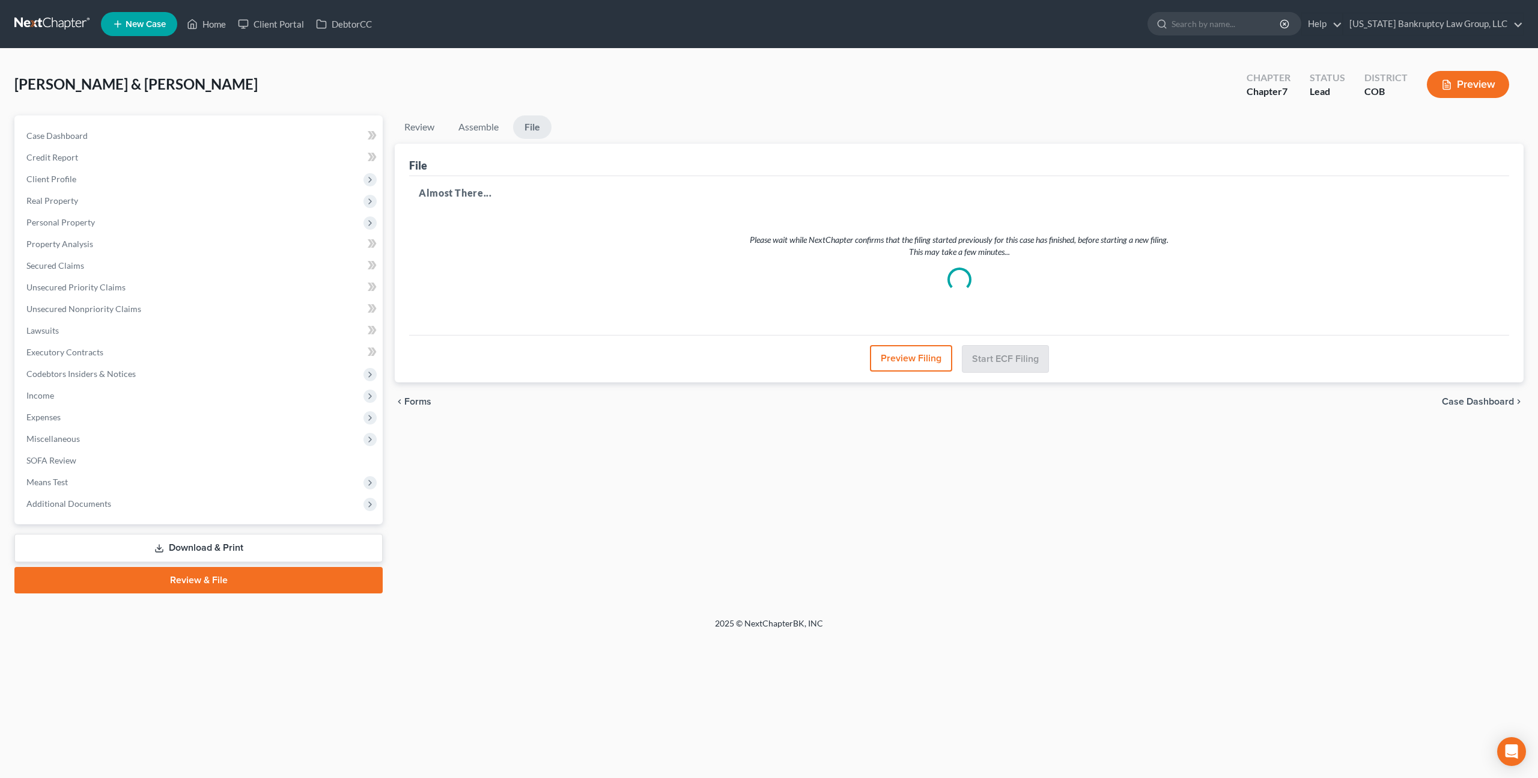
click at [70, 21] on link at bounding box center [52, 24] width 77 height 22
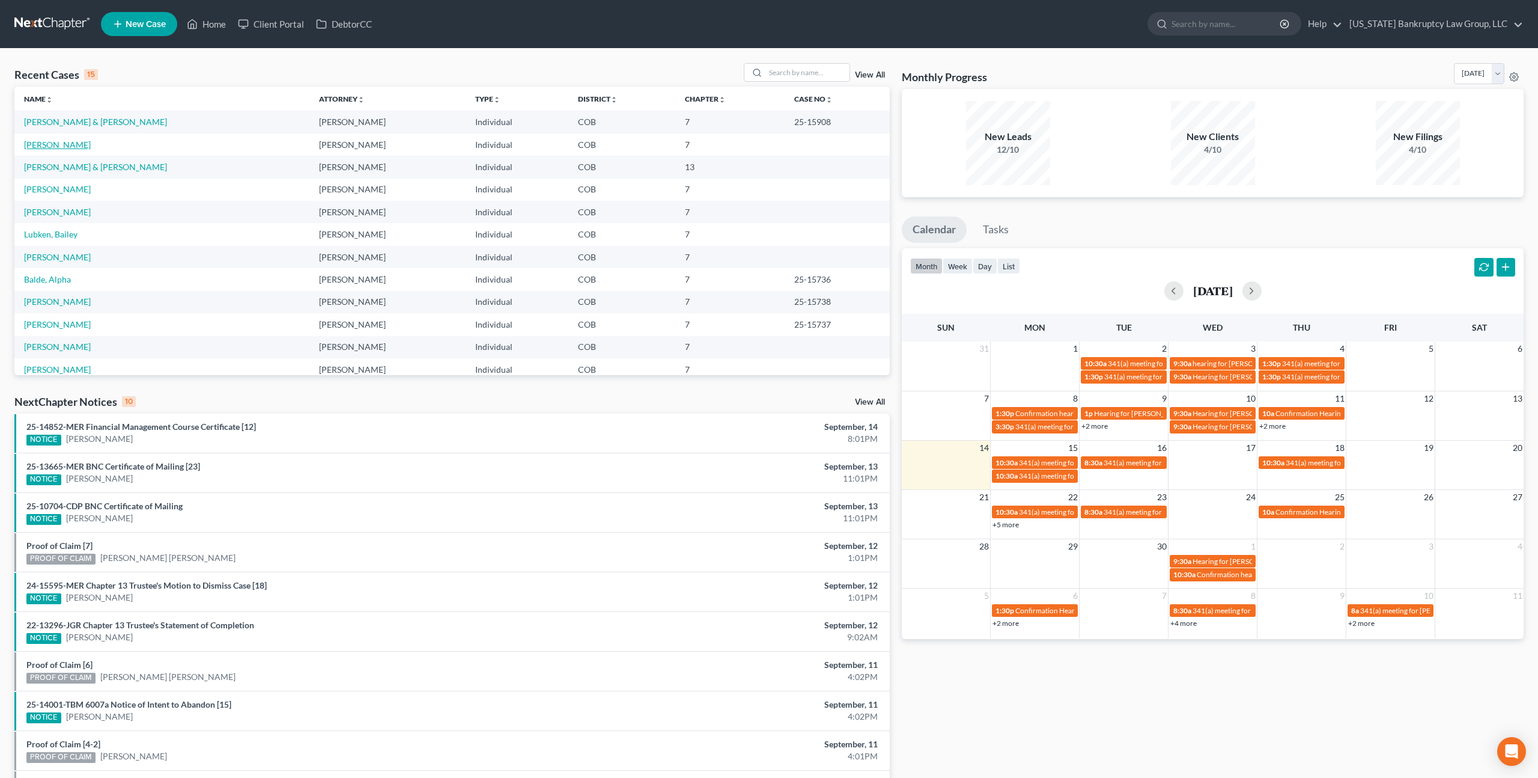
click at [47, 143] on link "[PERSON_NAME]" at bounding box center [57, 144] width 67 height 10
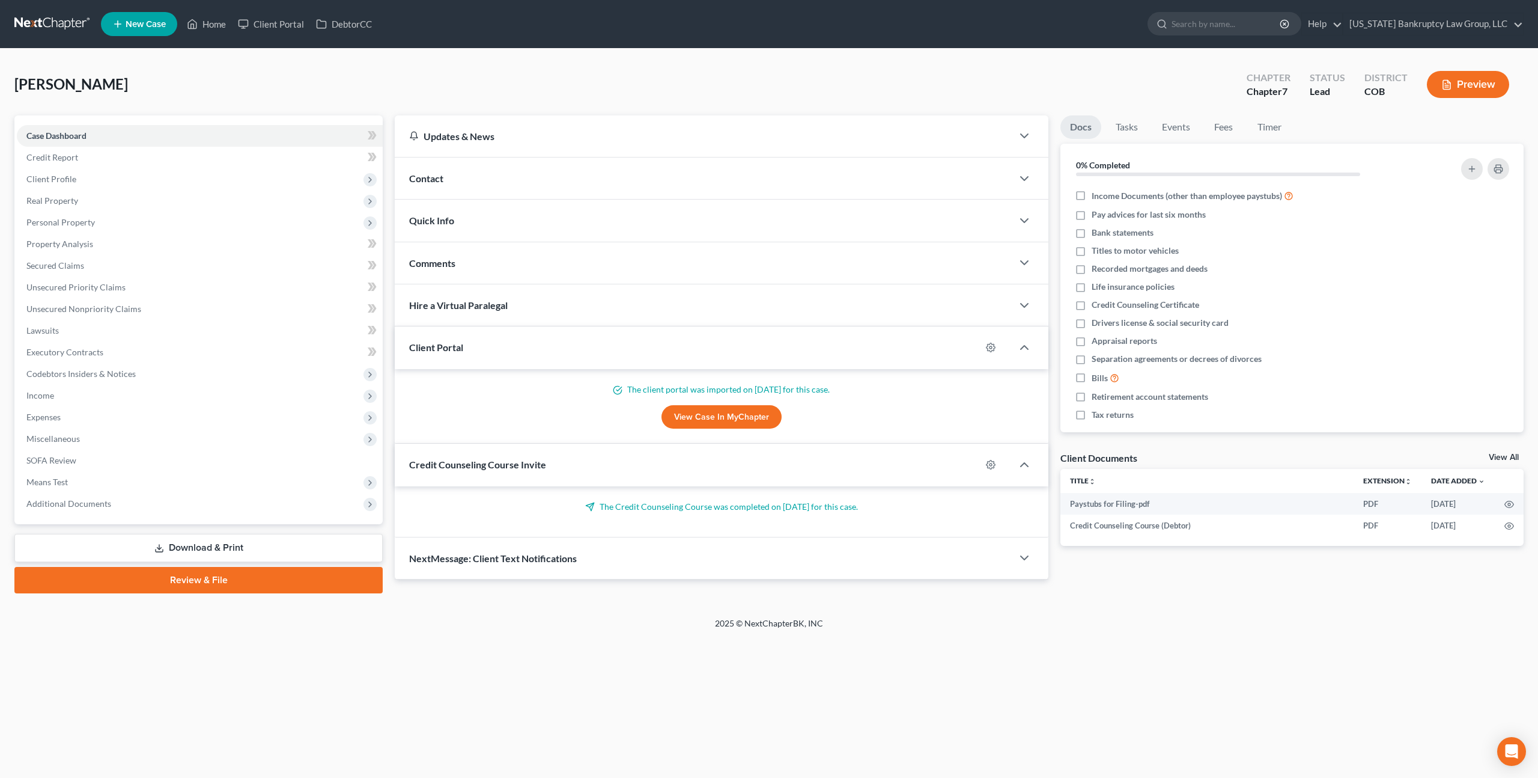
click at [293, 578] on link "Review & File" at bounding box center [198, 580] width 368 height 26
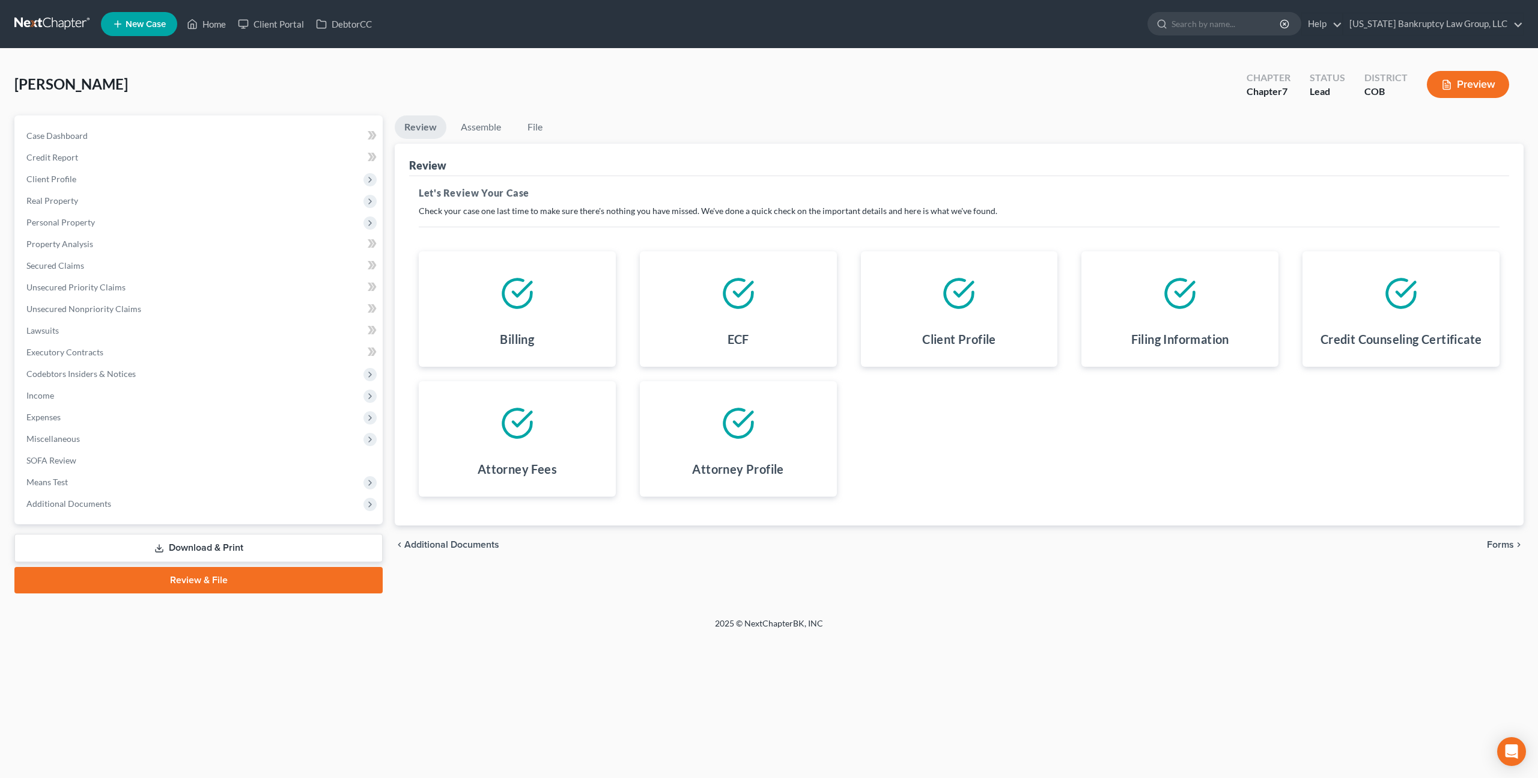
click at [1499, 543] on span "Forms" at bounding box center [1500, 545] width 27 height 10
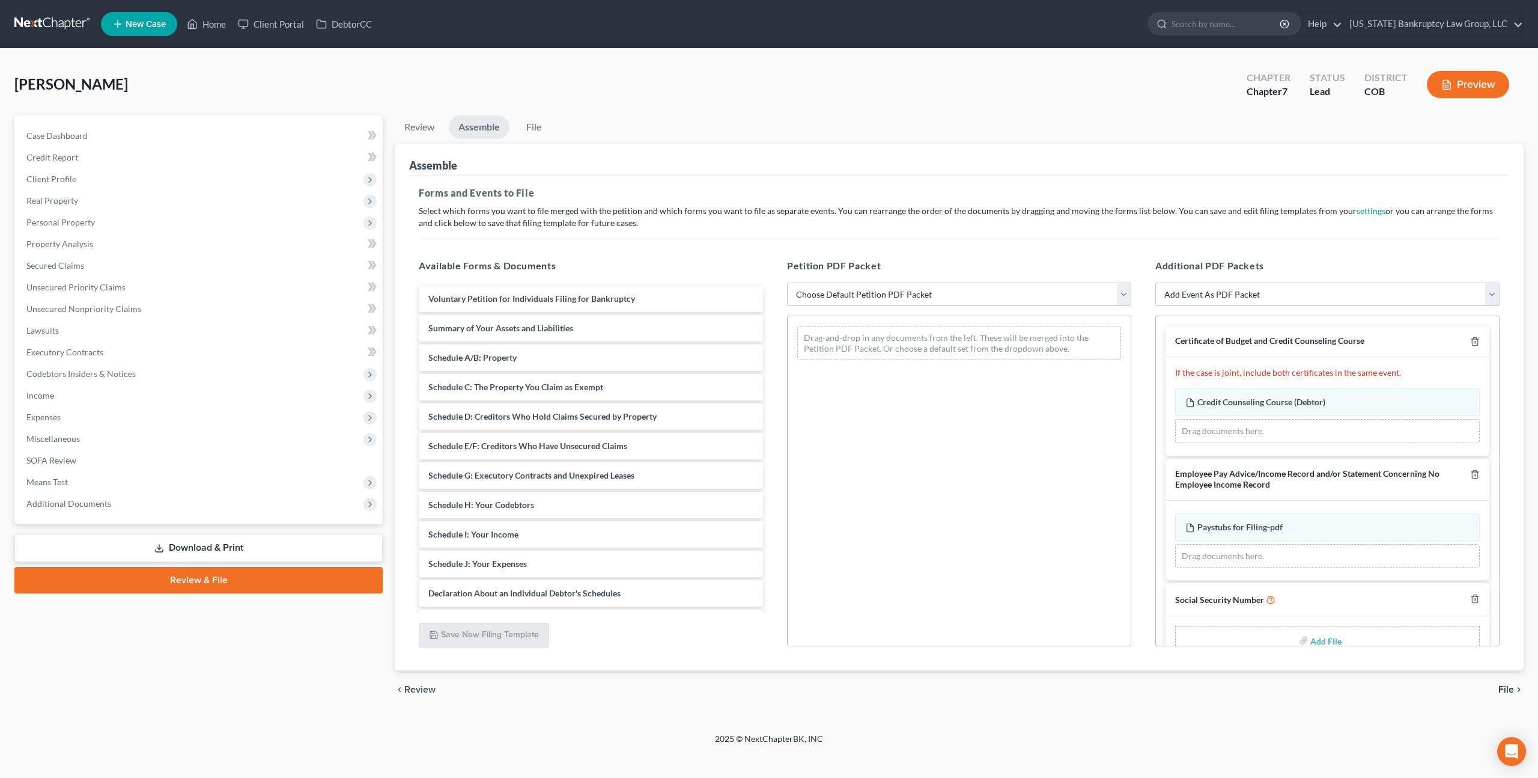
scroll to position [28, 0]
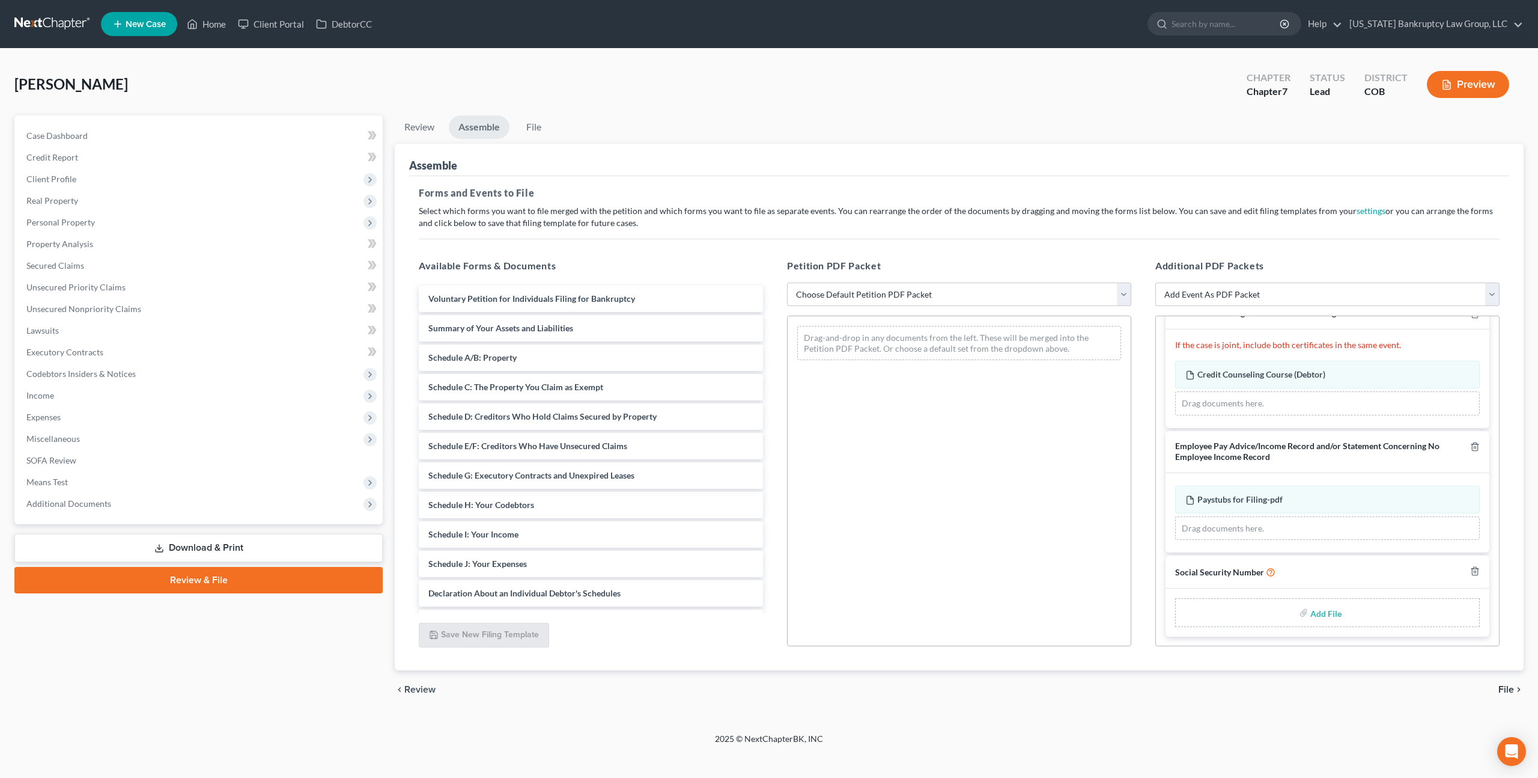
click at [1332, 613] on input "file" at bounding box center [1325, 612] width 29 height 22
type input "C:\fakepath\091425 Statement of Social Security Number.pdf"
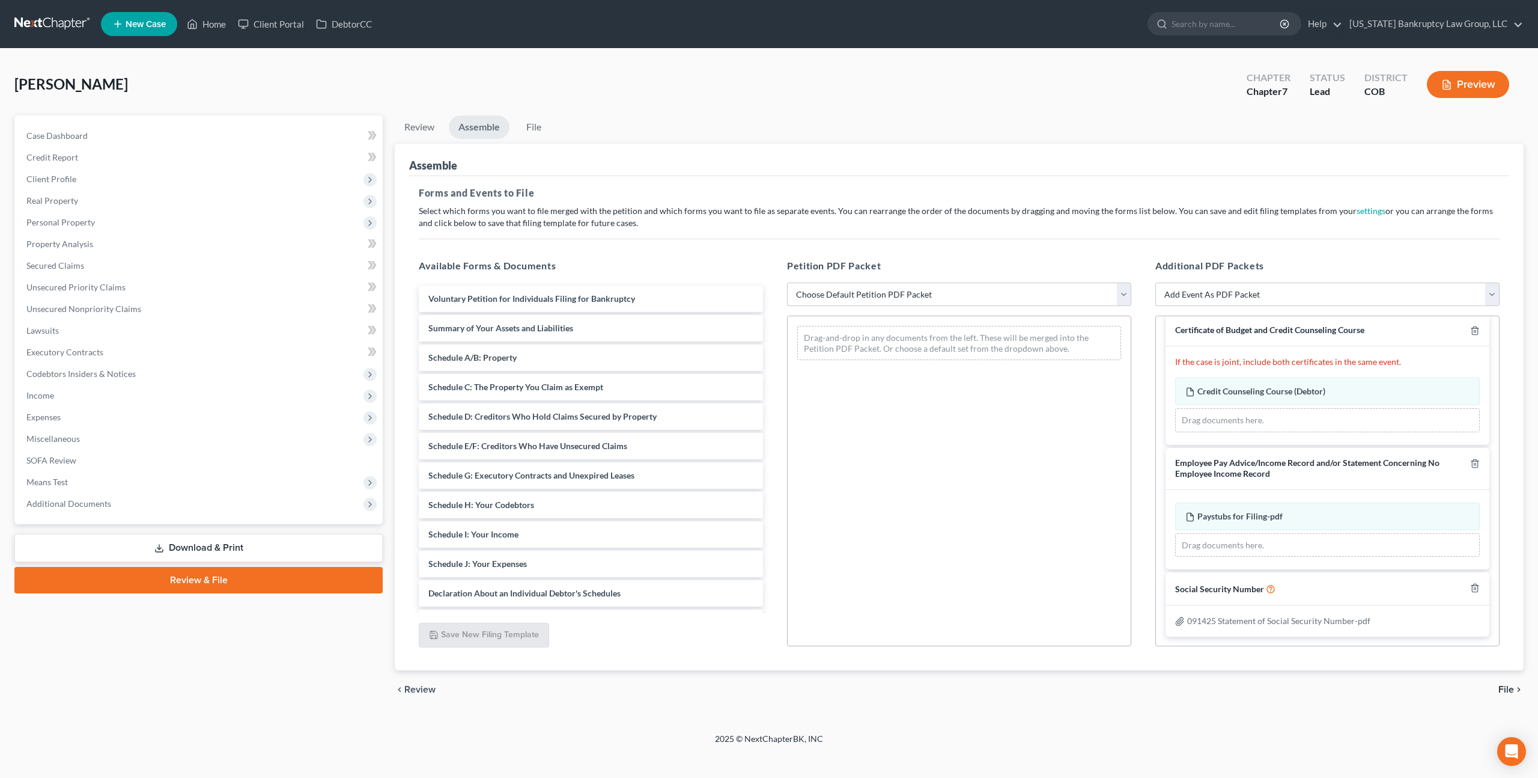
click at [946, 299] on select "Choose Default Petition PDF Packet Emergency Filing (Voluntary Petition and Cre…" at bounding box center [959, 294] width 344 height 24
select select "1"
click at [787, 282] on select "Choose Default Petition PDF Packet Emergency Filing (Voluntary Petition and Cre…" at bounding box center [959, 294] width 344 height 24
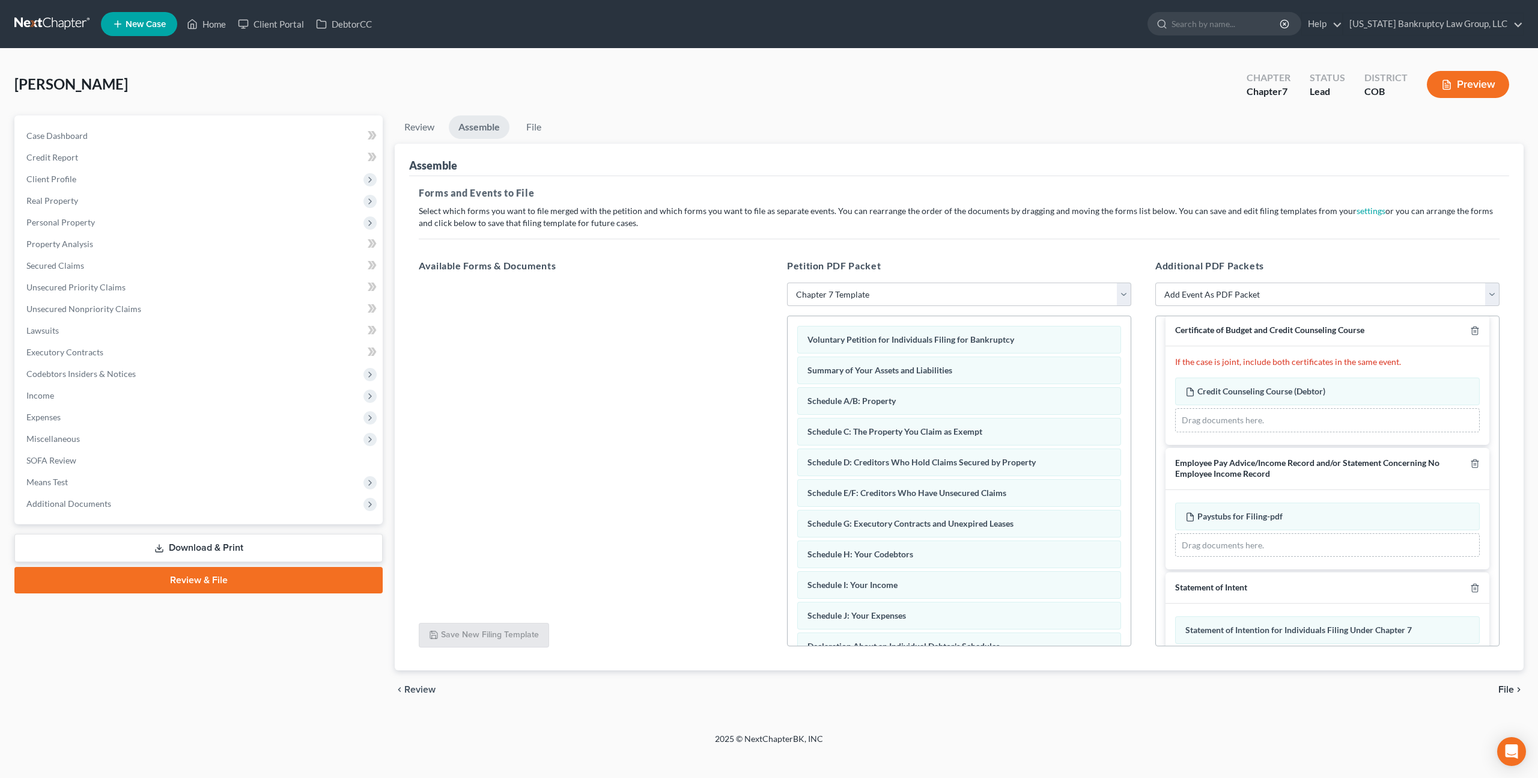
click at [1506, 687] on span "File" at bounding box center [1507, 689] width 16 height 10
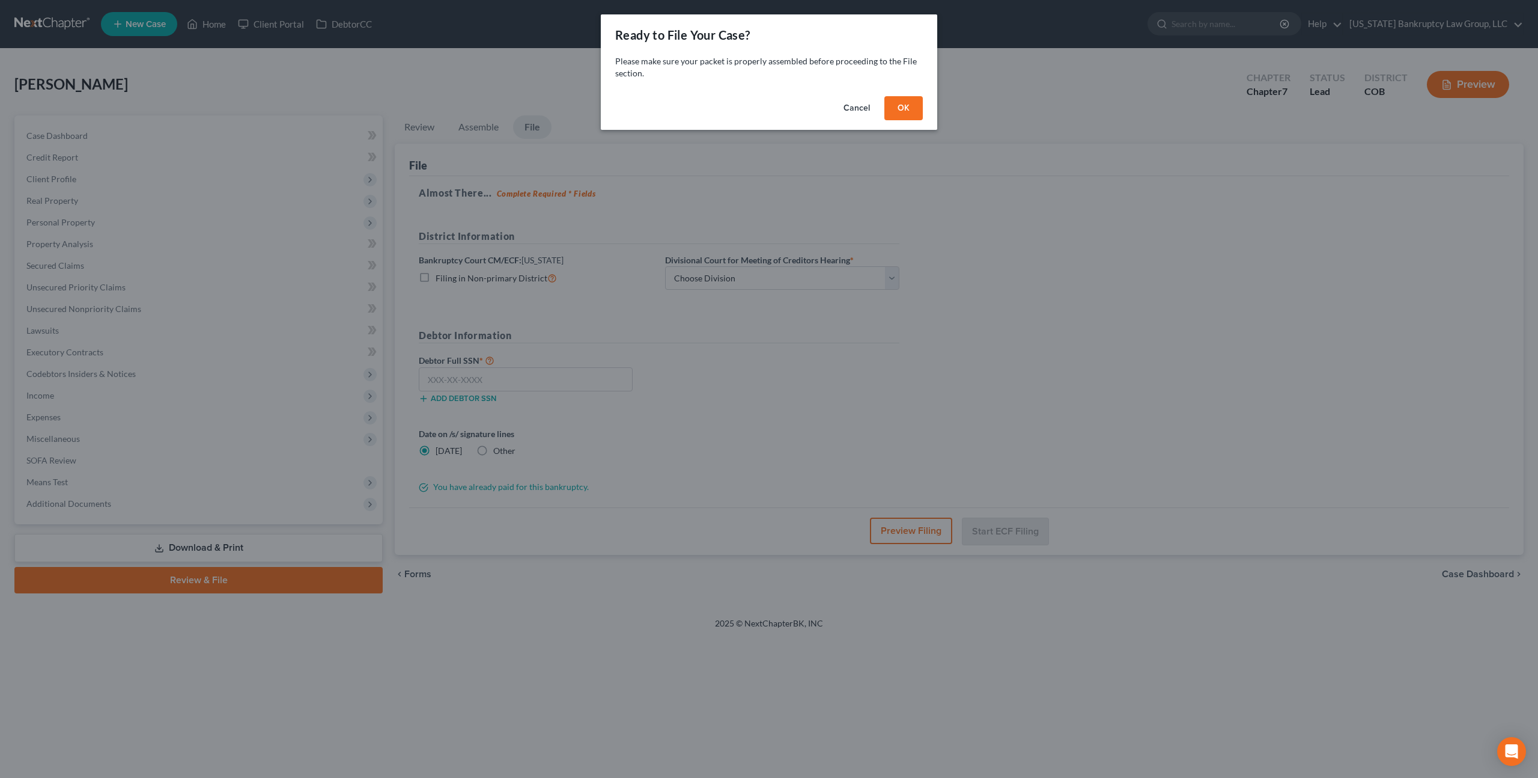
click at [900, 108] on button "OK" at bounding box center [904, 108] width 38 height 24
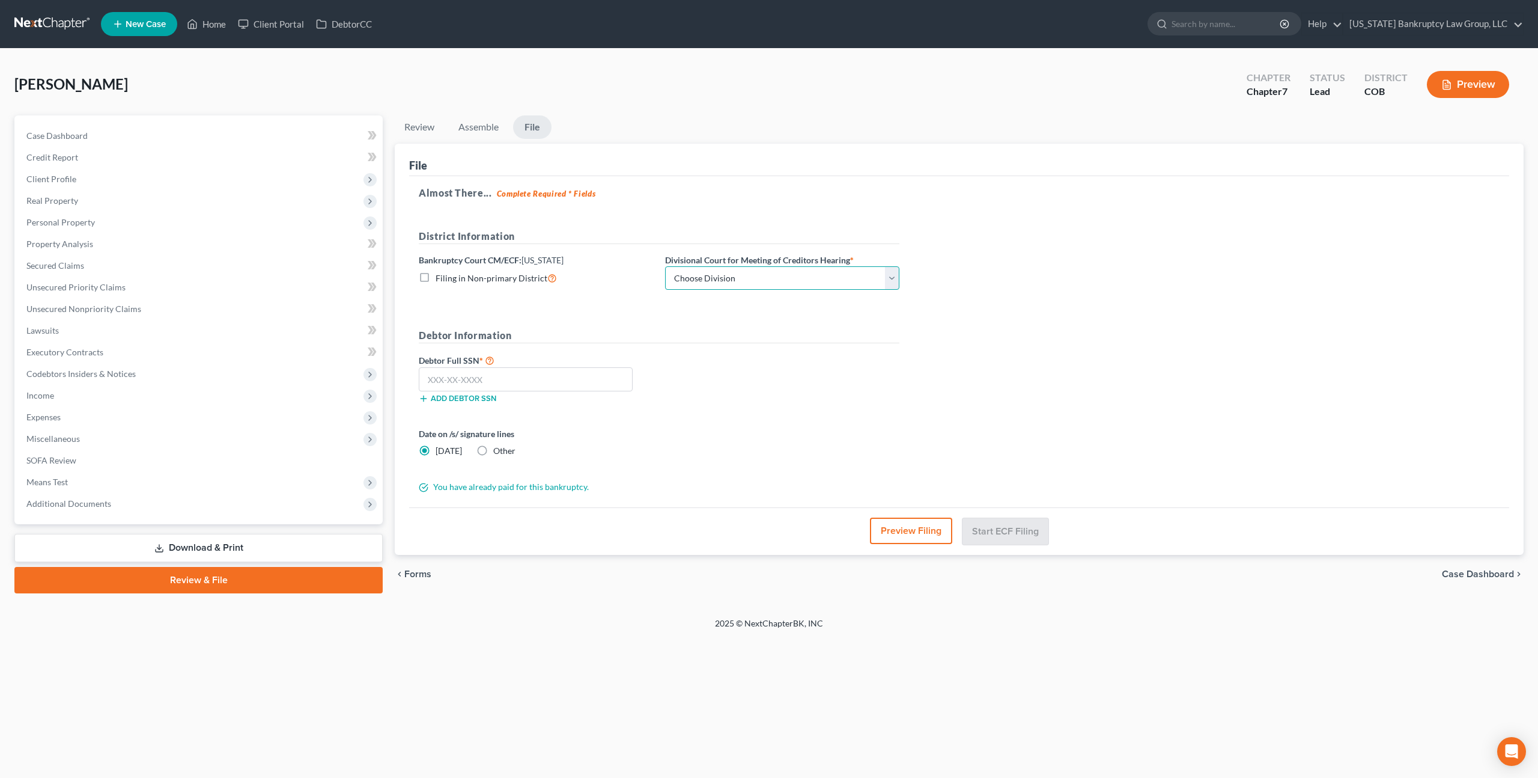
click at [823, 277] on select "Choose Division [GEOGRAPHIC_DATA]" at bounding box center [782, 278] width 234 height 24
select select "0"
click at [665, 266] on select "Choose Division [GEOGRAPHIC_DATA]" at bounding box center [782, 278] width 234 height 24
click at [535, 380] on input "text" at bounding box center [526, 379] width 214 height 24
type input "098-84-5636"
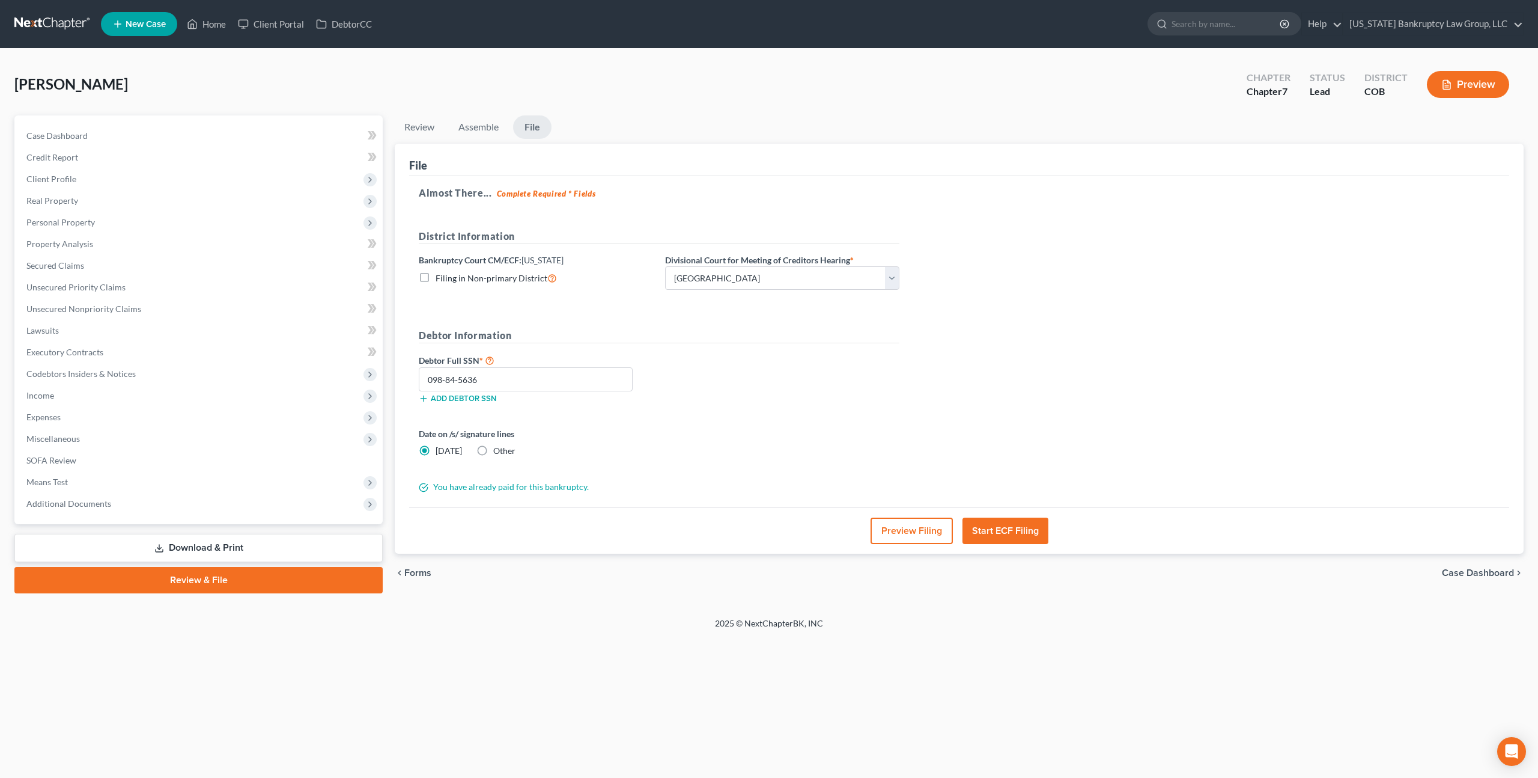
click at [991, 526] on button "Start ECF Filing" at bounding box center [1006, 530] width 86 height 26
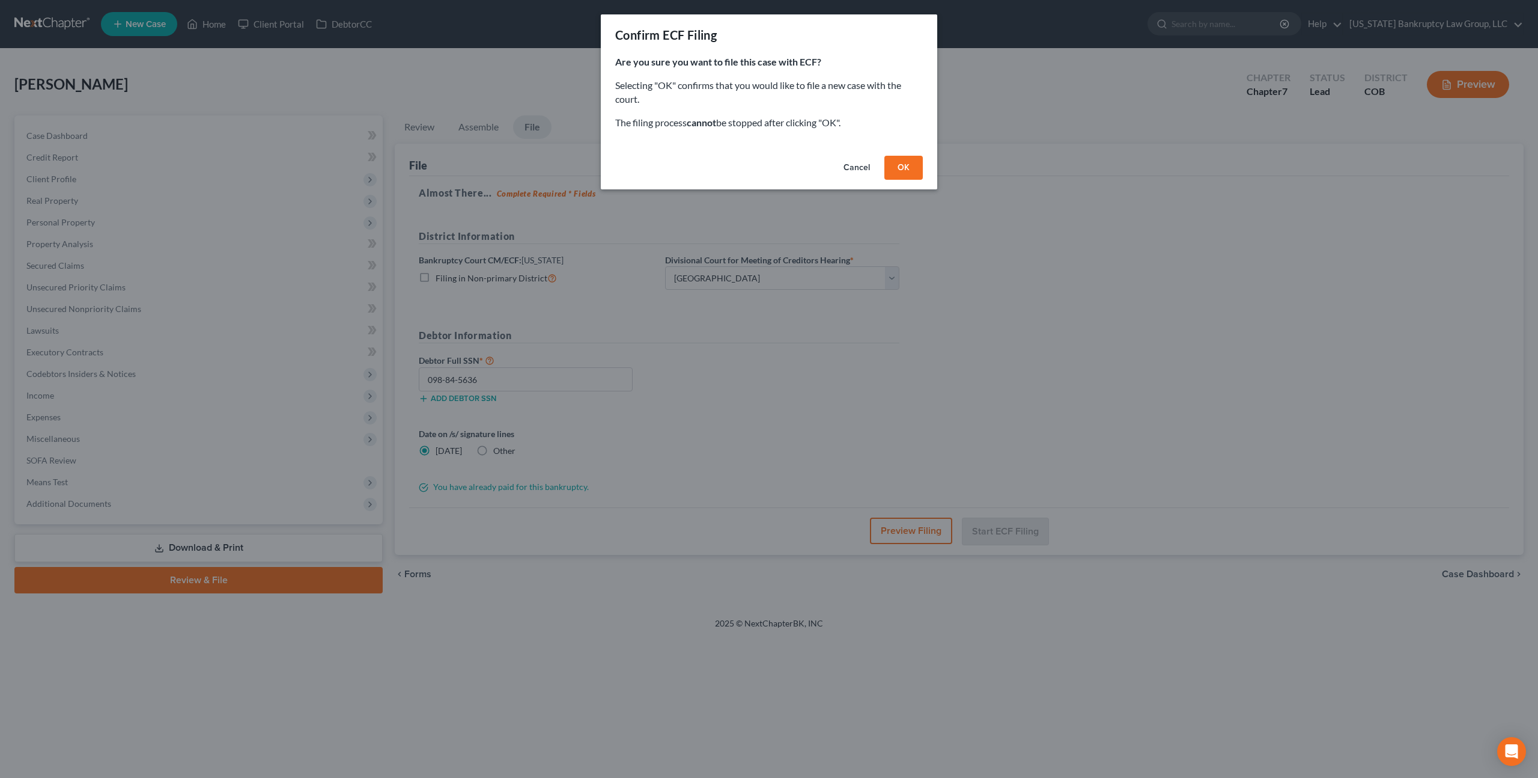
click at [905, 166] on button "OK" at bounding box center [904, 168] width 38 height 24
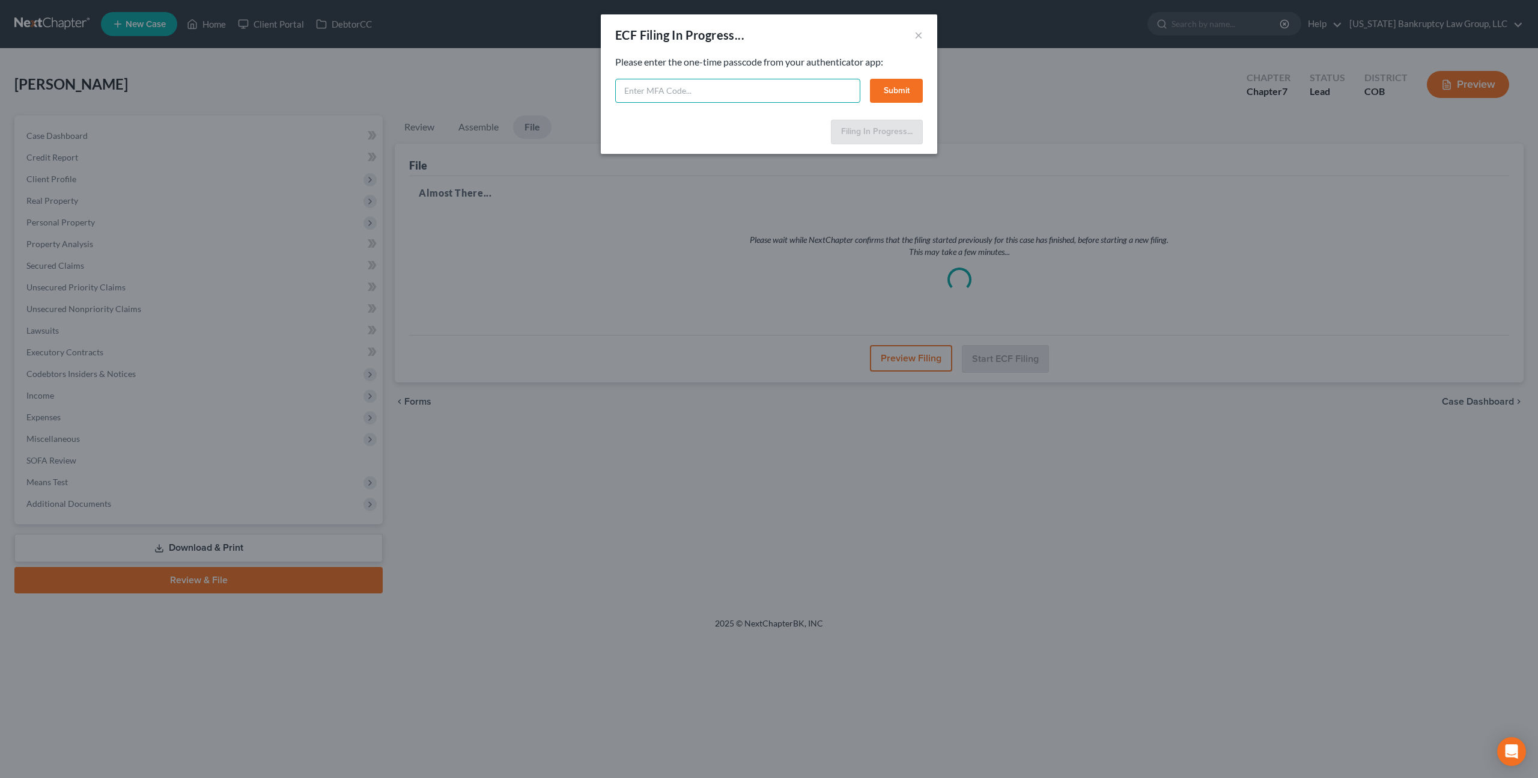
click at [756, 93] on input "text" at bounding box center [737, 91] width 245 height 24
type input "498210"
click at [880, 87] on button "Submit" at bounding box center [896, 91] width 53 height 24
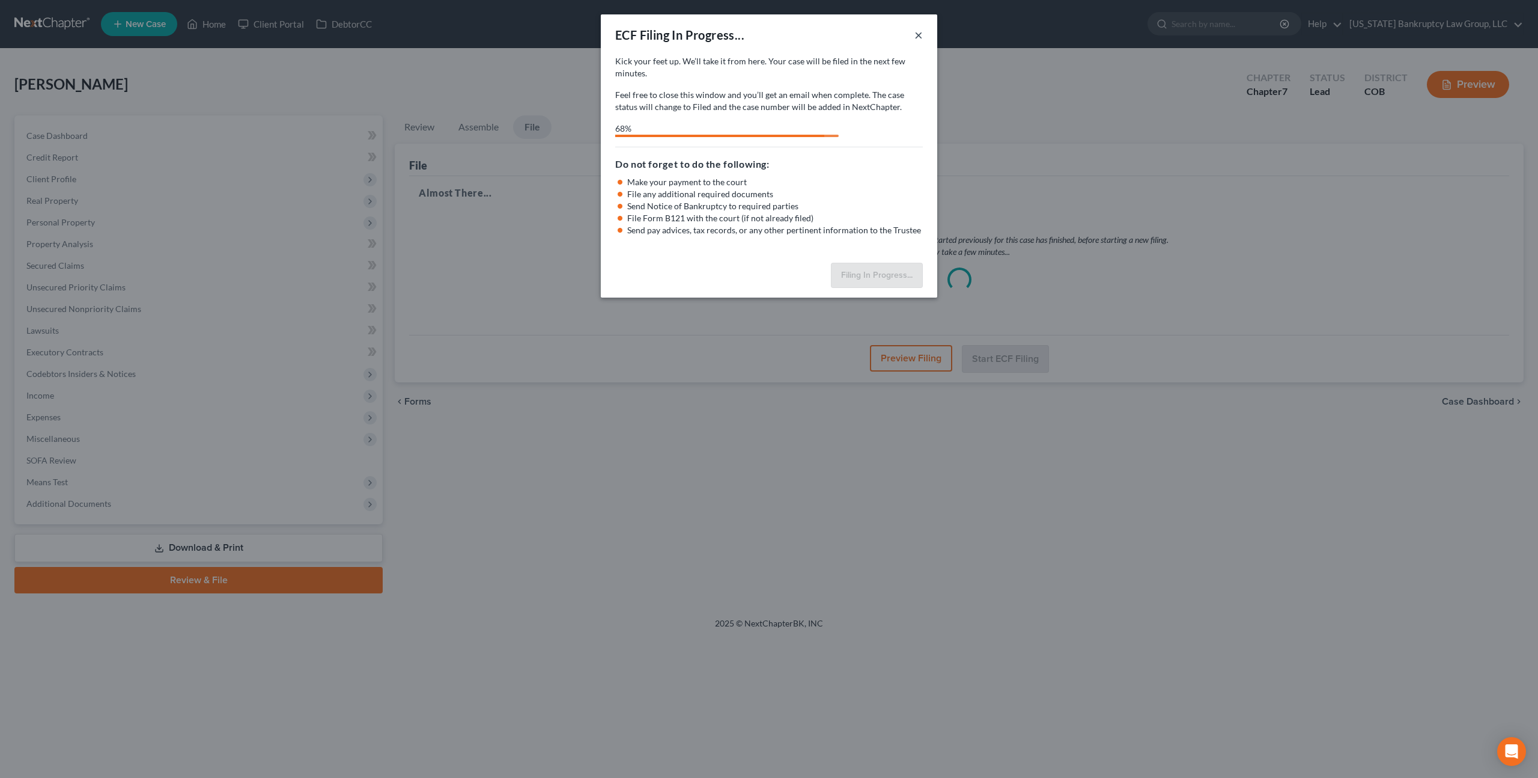
click at [918, 37] on button "×" at bounding box center [919, 35] width 8 height 14
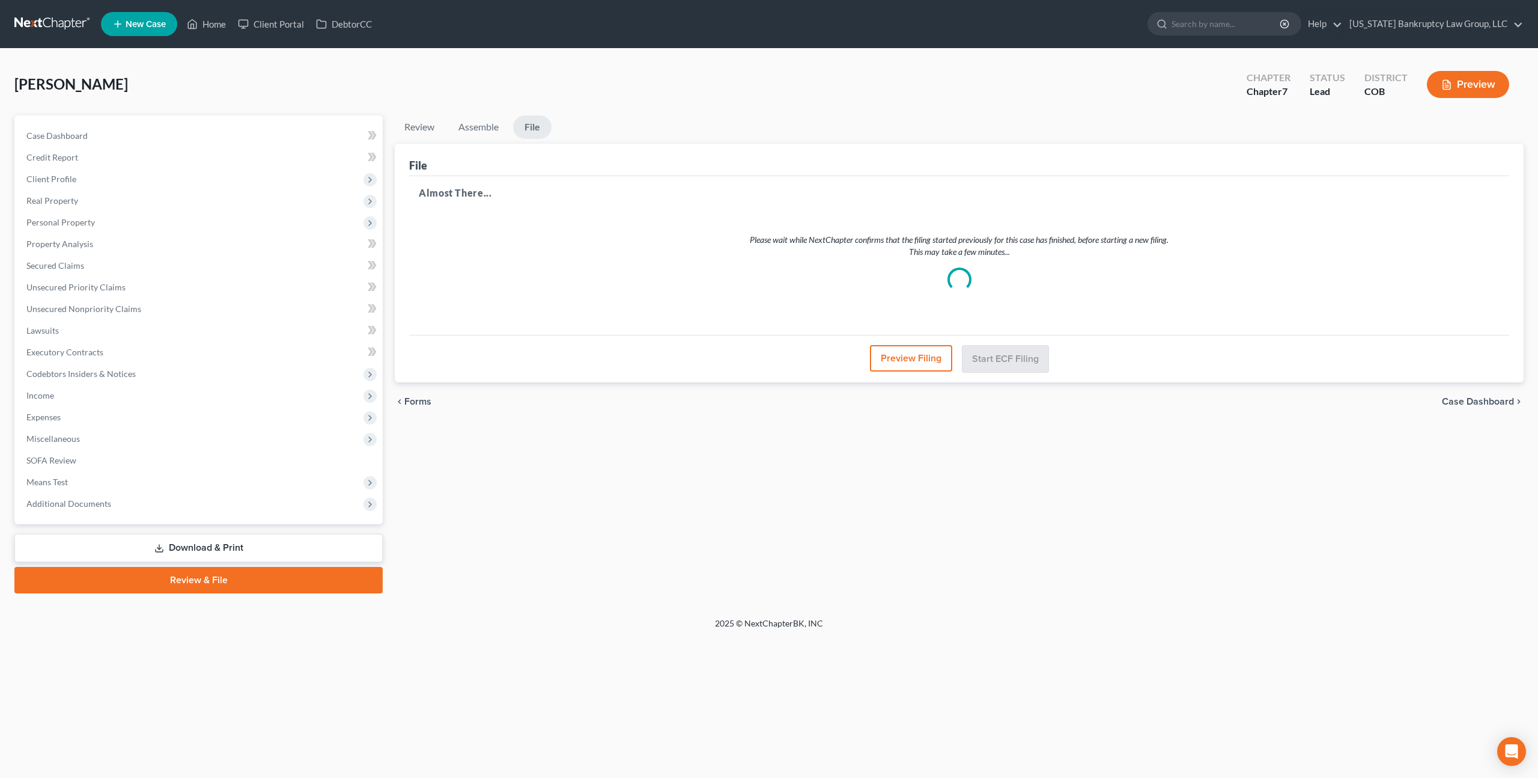
click at [38, 22] on link at bounding box center [52, 24] width 77 height 22
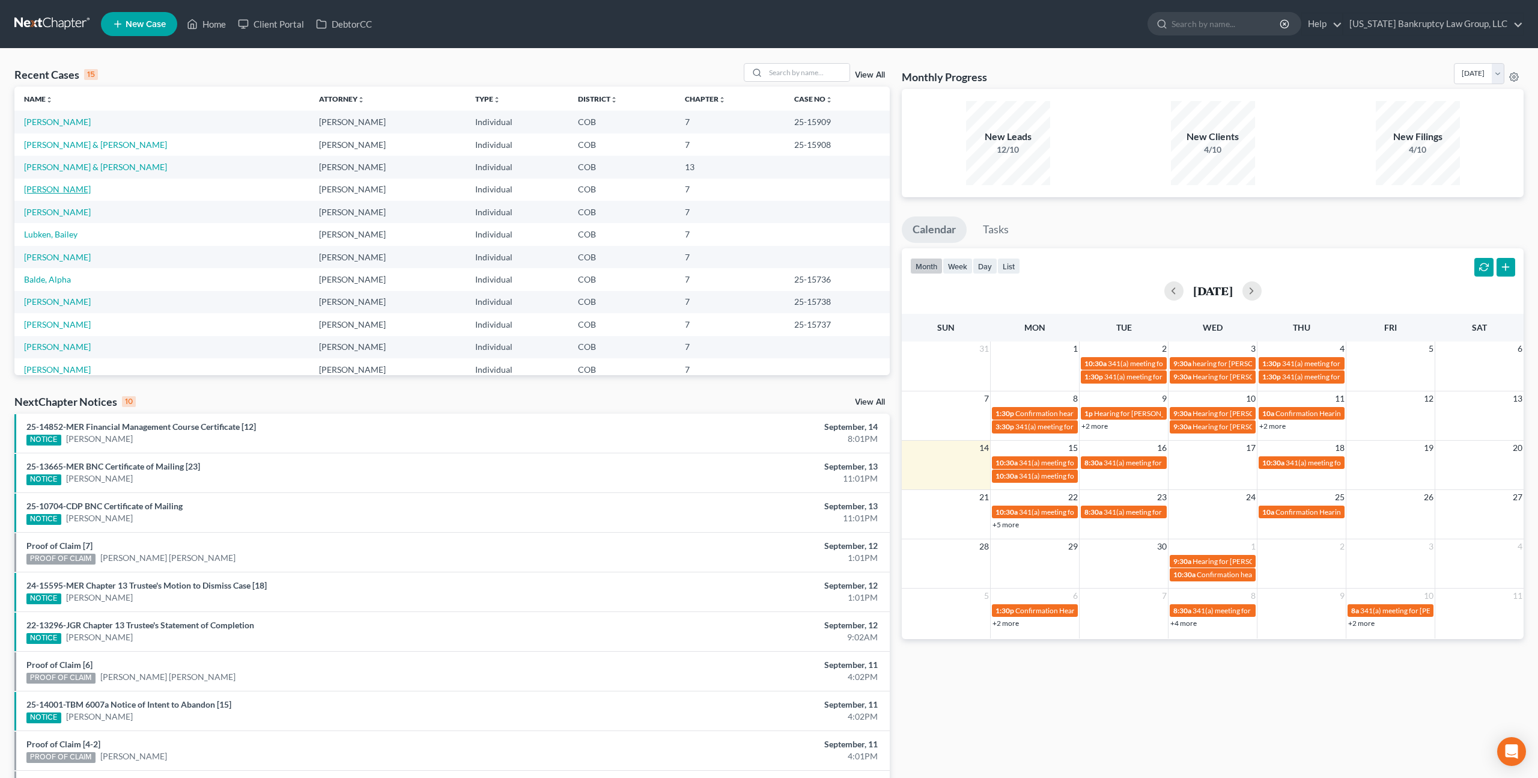
click at [74, 188] on link "[PERSON_NAME]" at bounding box center [57, 189] width 67 height 10
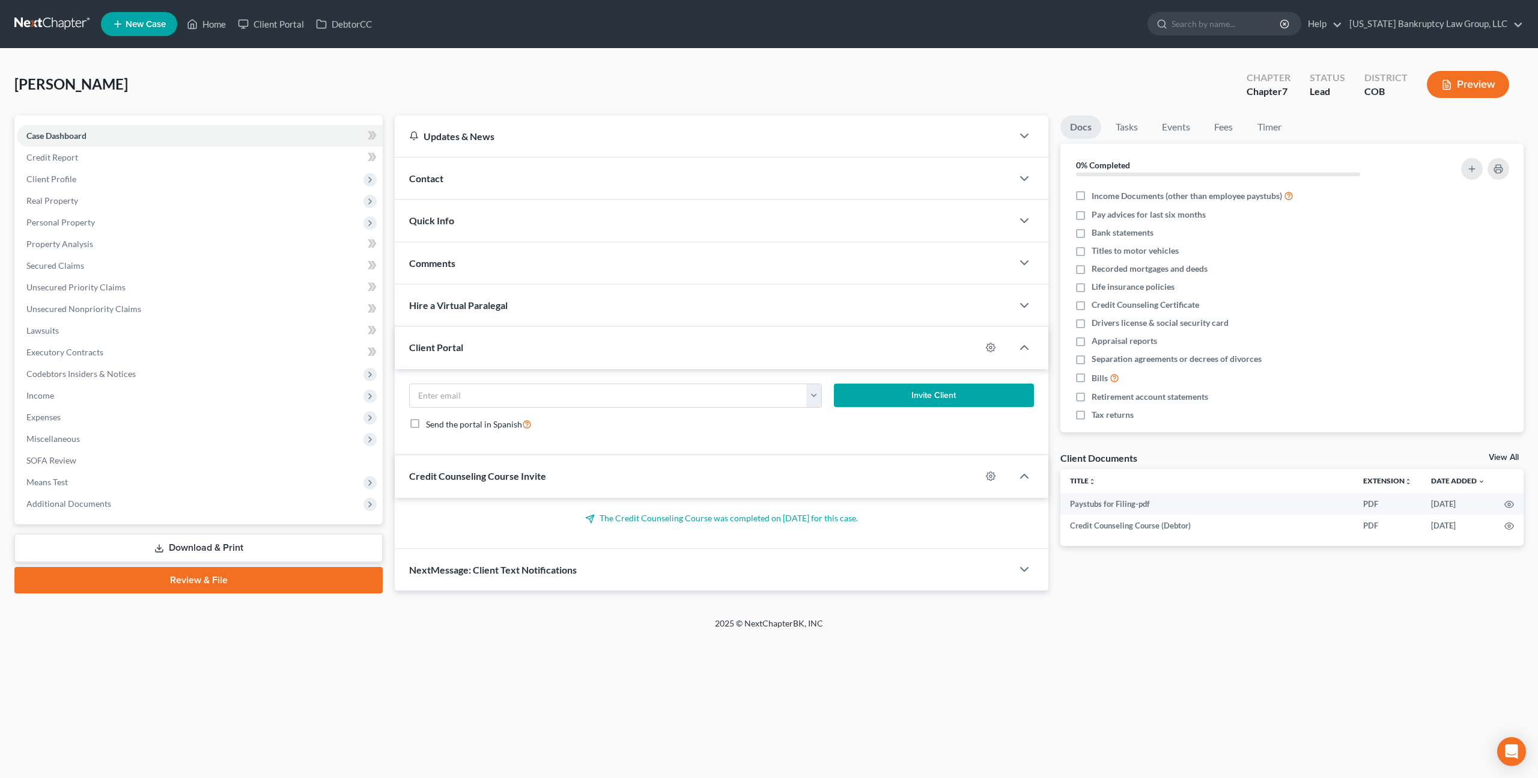
click at [291, 579] on link "Review & File" at bounding box center [198, 580] width 368 height 26
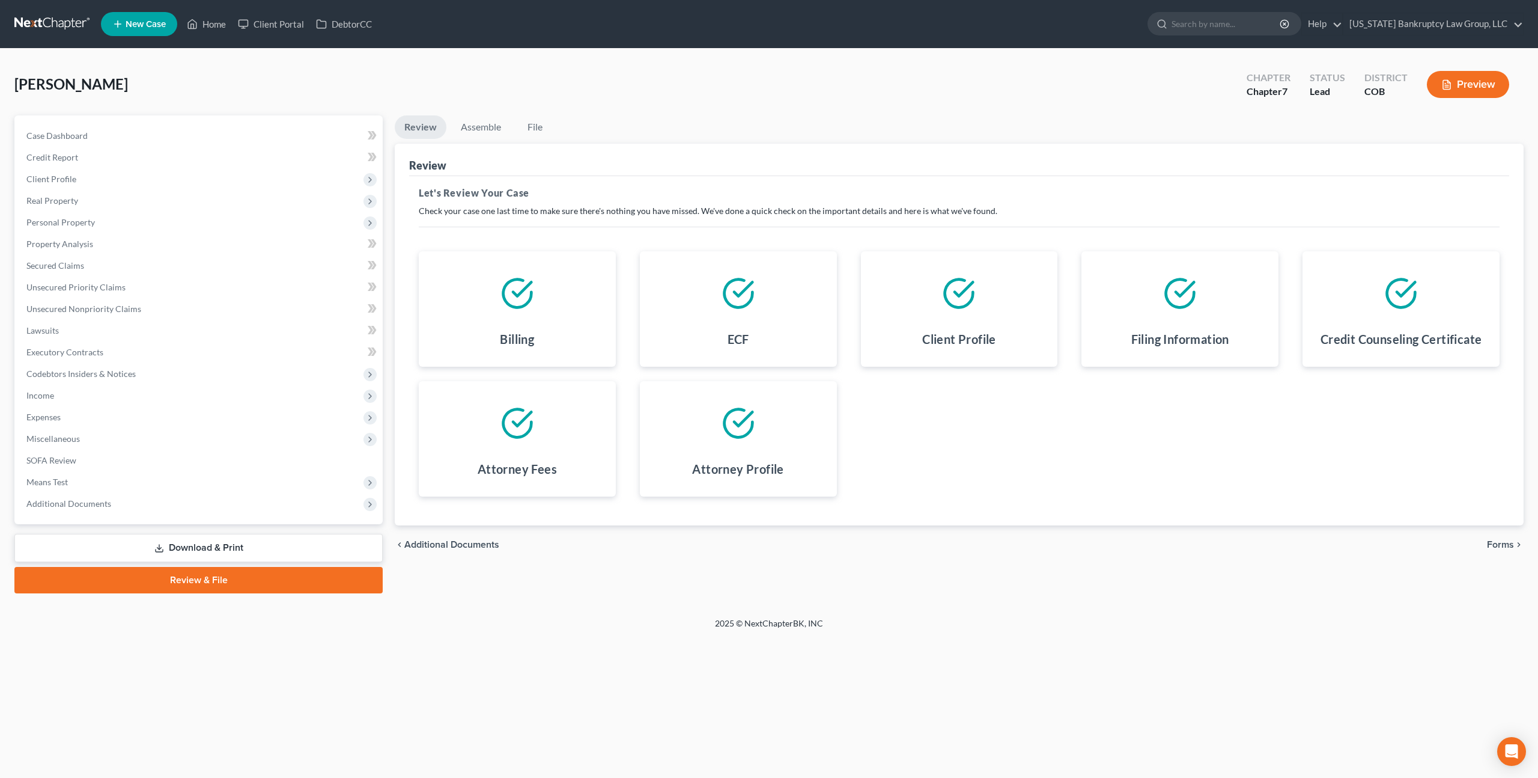
click at [1505, 544] on span "Forms" at bounding box center [1500, 545] width 27 height 10
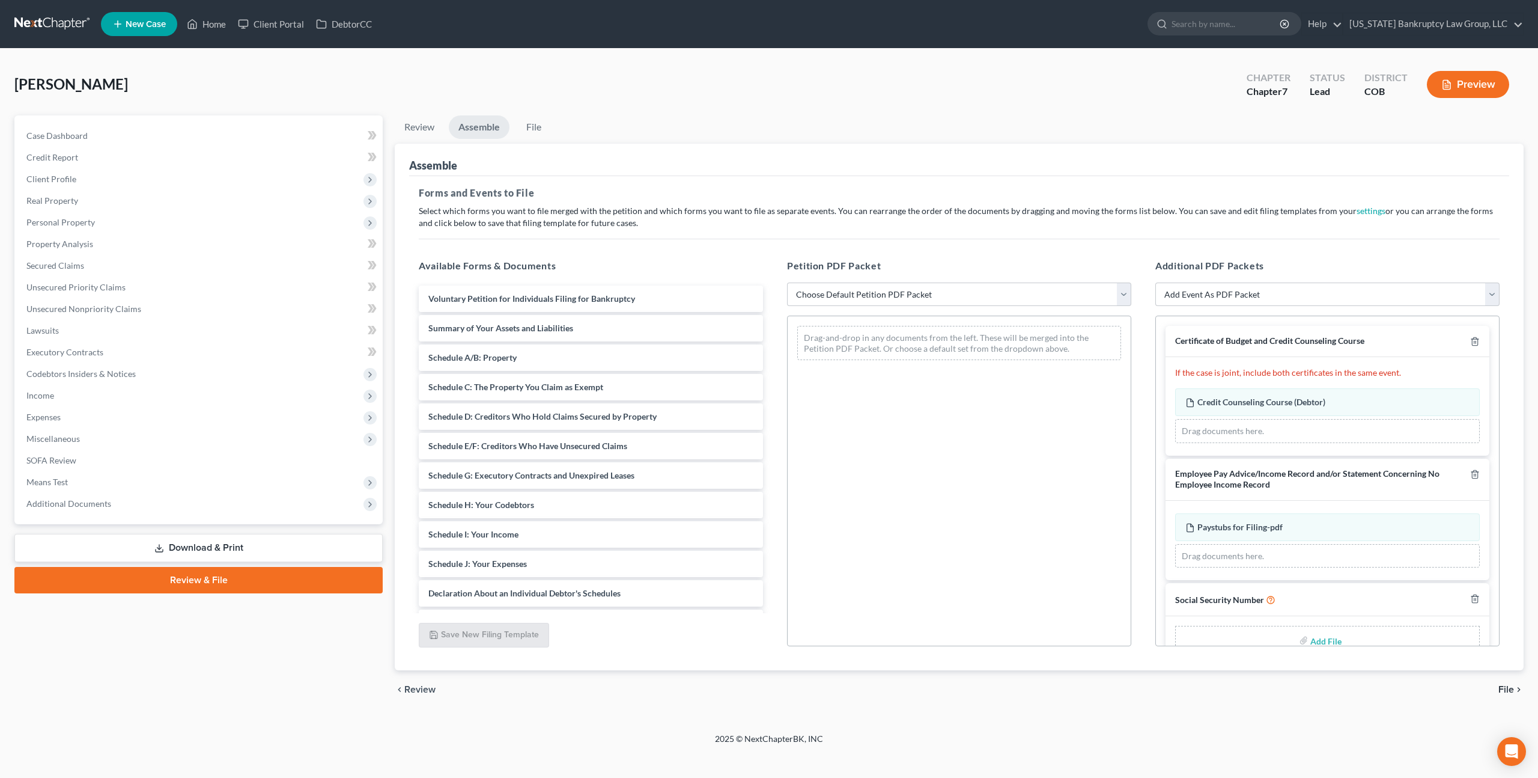
scroll to position [28, 0]
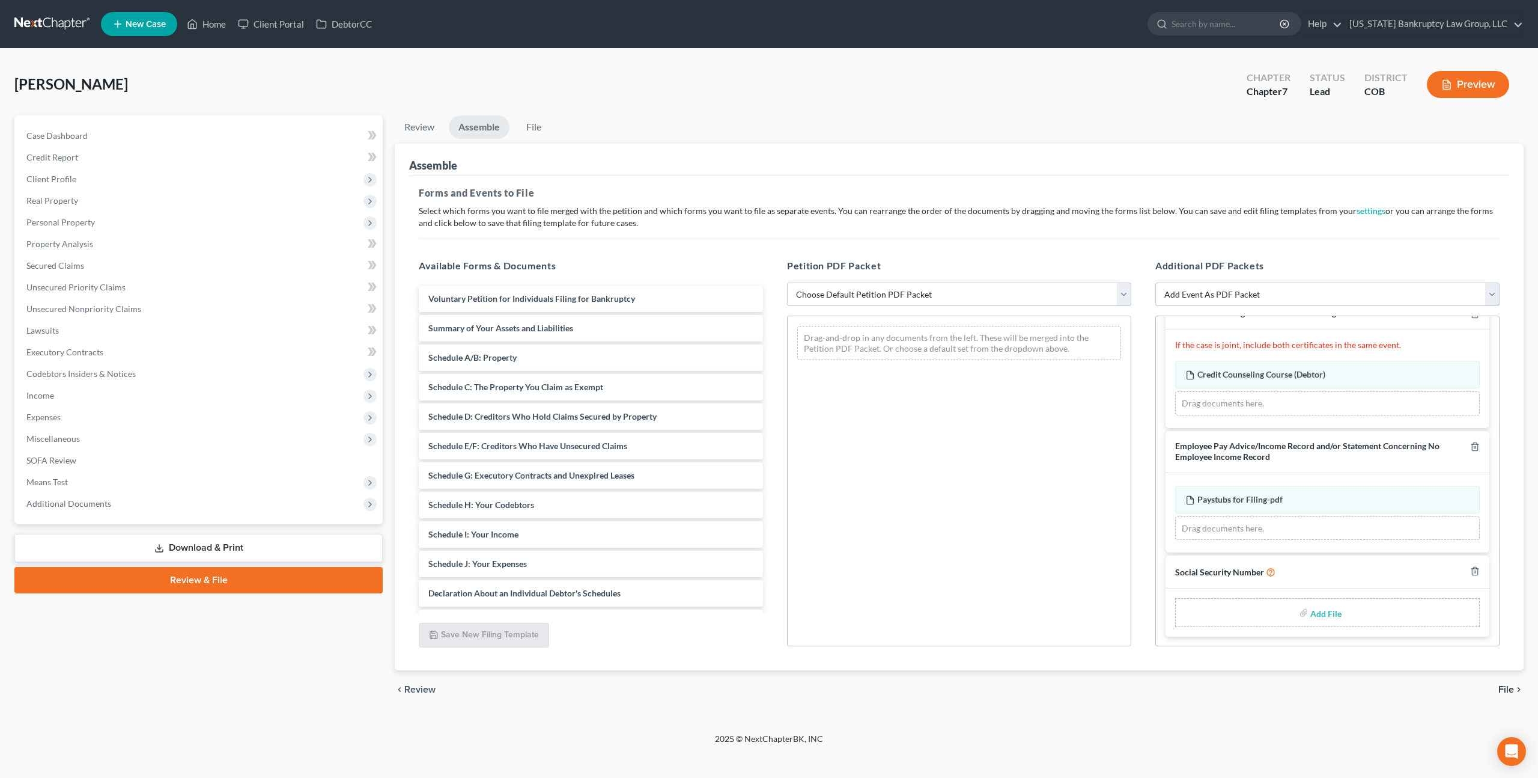
click at [1322, 611] on input "file" at bounding box center [1325, 612] width 29 height 22
type input "C:\fakepath\091425 Statement of Social Security Number.pdf"
click at [888, 295] on select "Choose Default Petition PDF Packet Emergency Filing (Voluntary Petition and Cre…" at bounding box center [959, 294] width 344 height 24
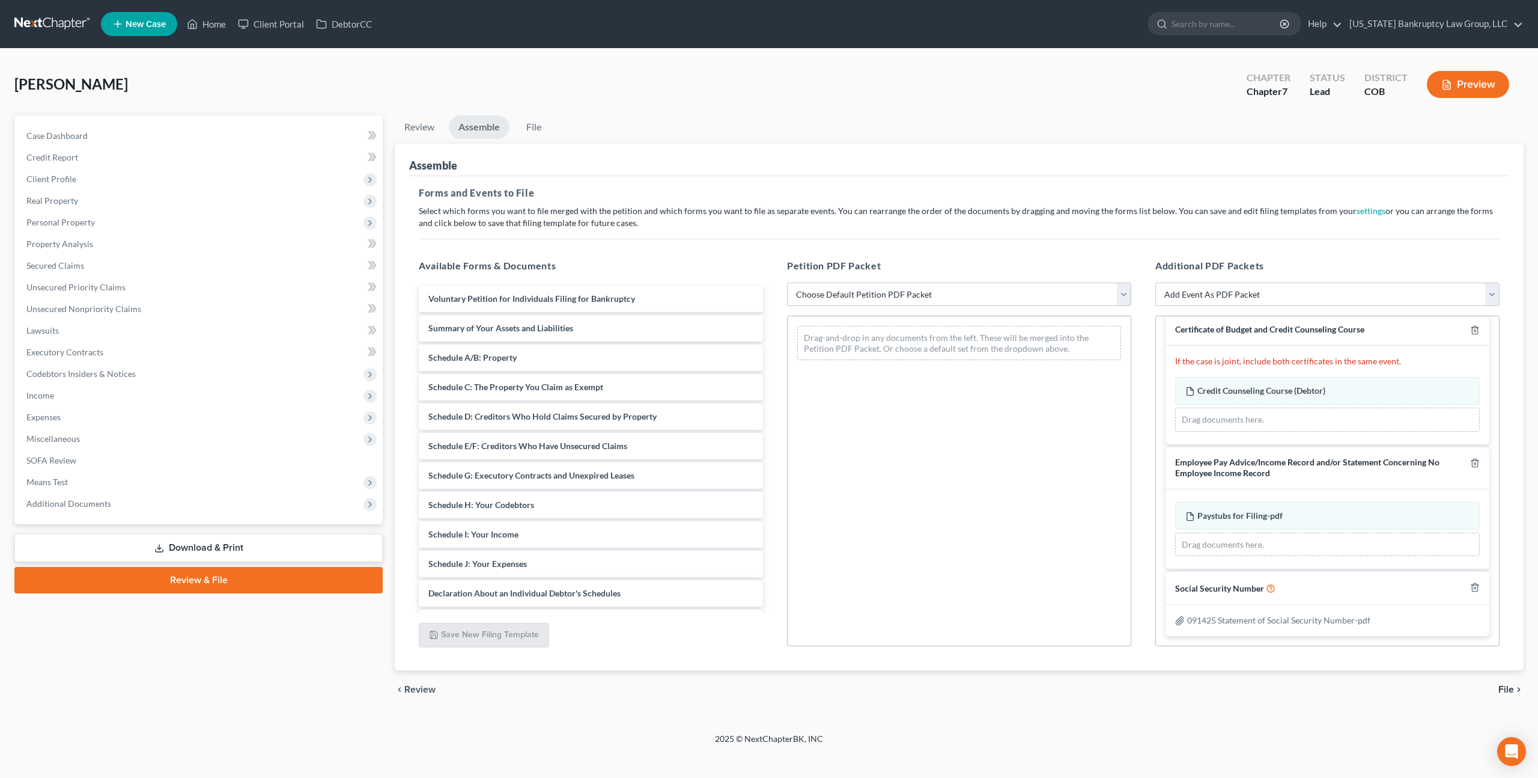
scroll to position [11, 0]
select select "1"
click at [787, 282] on select "Choose Default Petition PDF Packet Emergency Filing (Voluntary Petition and Cre…" at bounding box center [959, 294] width 344 height 24
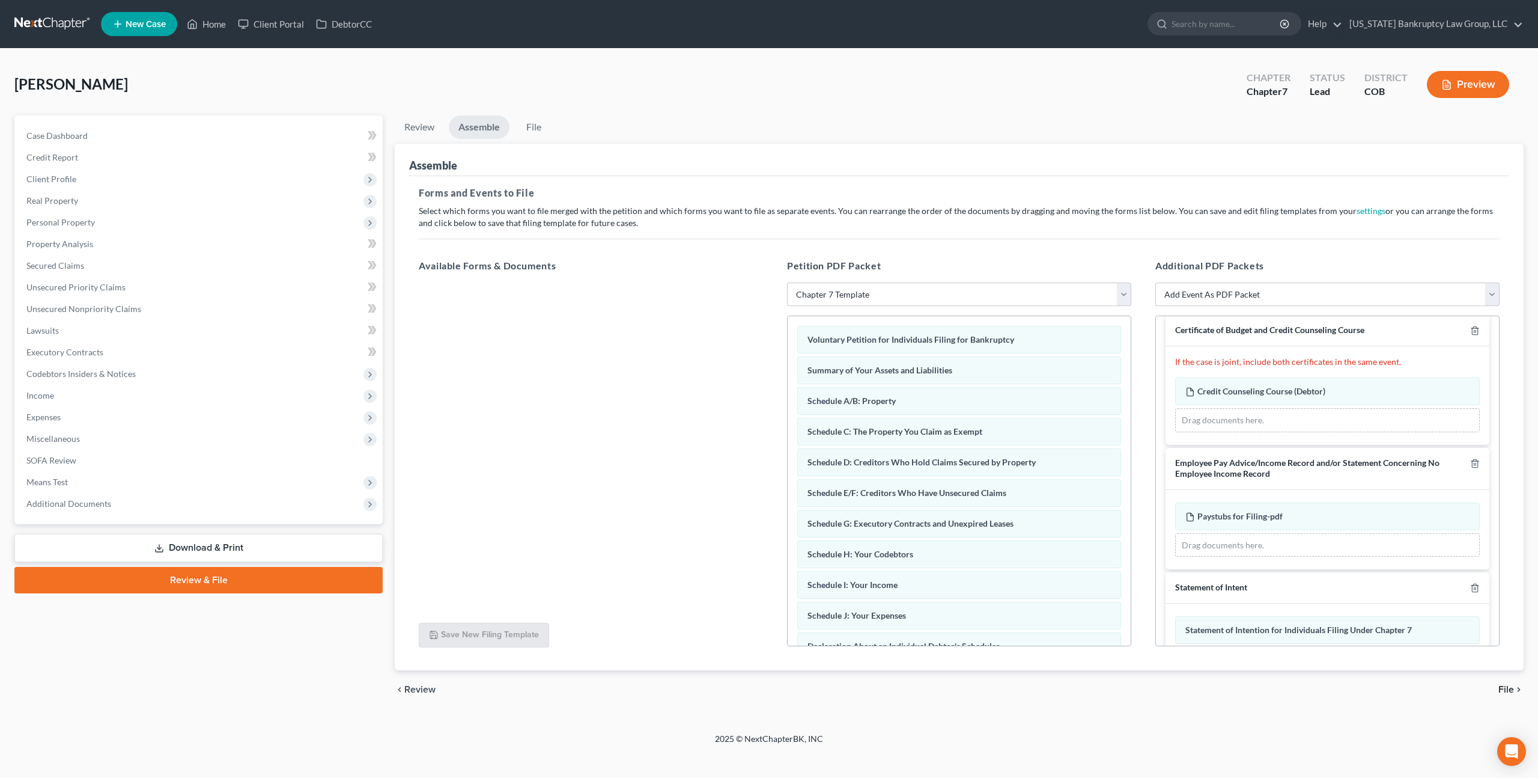
click at [1505, 688] on span "File" at bounding box center [1507, 689] width 16 height 10
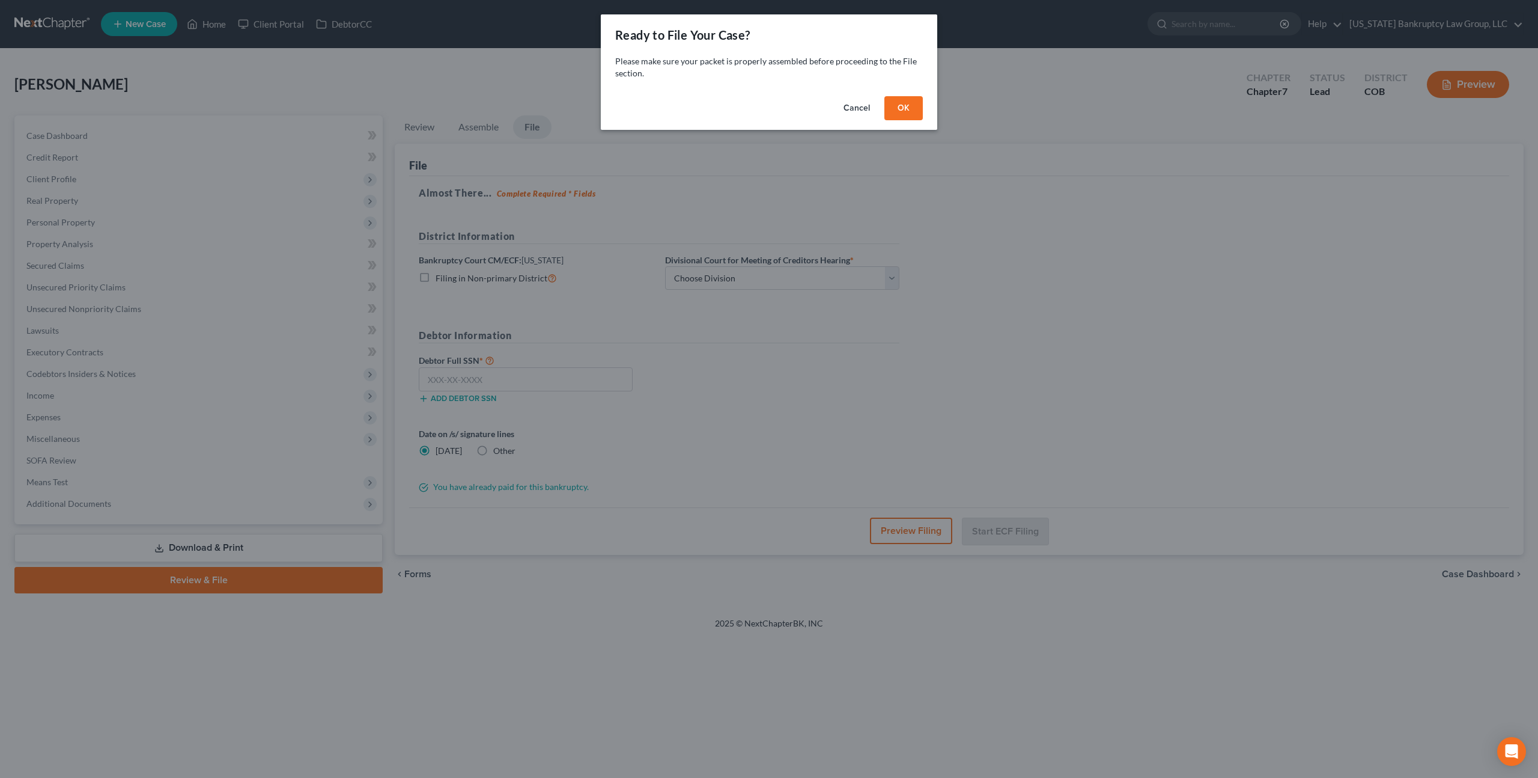
click at [910, 114] on button "OK" at bounding box center [904, 108] width 38 height 24
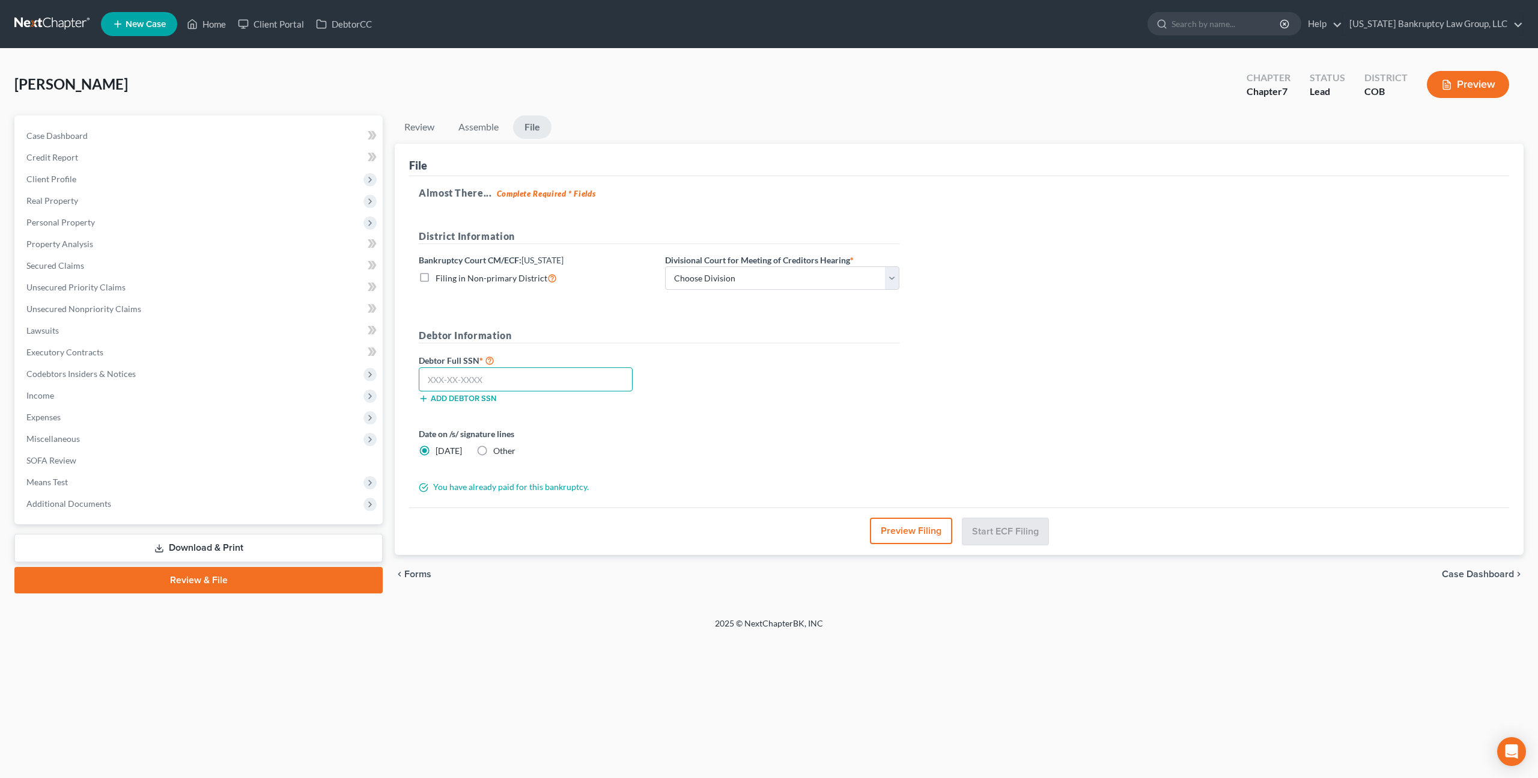
click at [539, 382] on input "text" at bounding box center [526, 379] width 214 height 24
type input "523-51-2632"
click at [770, 288] on select "Choose Division [GEOGRAPHIC_DATA]" at bounding box center [782, 278] width 234 height 24
select select "0"
click at [665, 266] on select "Choose Division [GEOGRAPHIC_DATA]" at bounding box center [782, 278] width 234 height 24
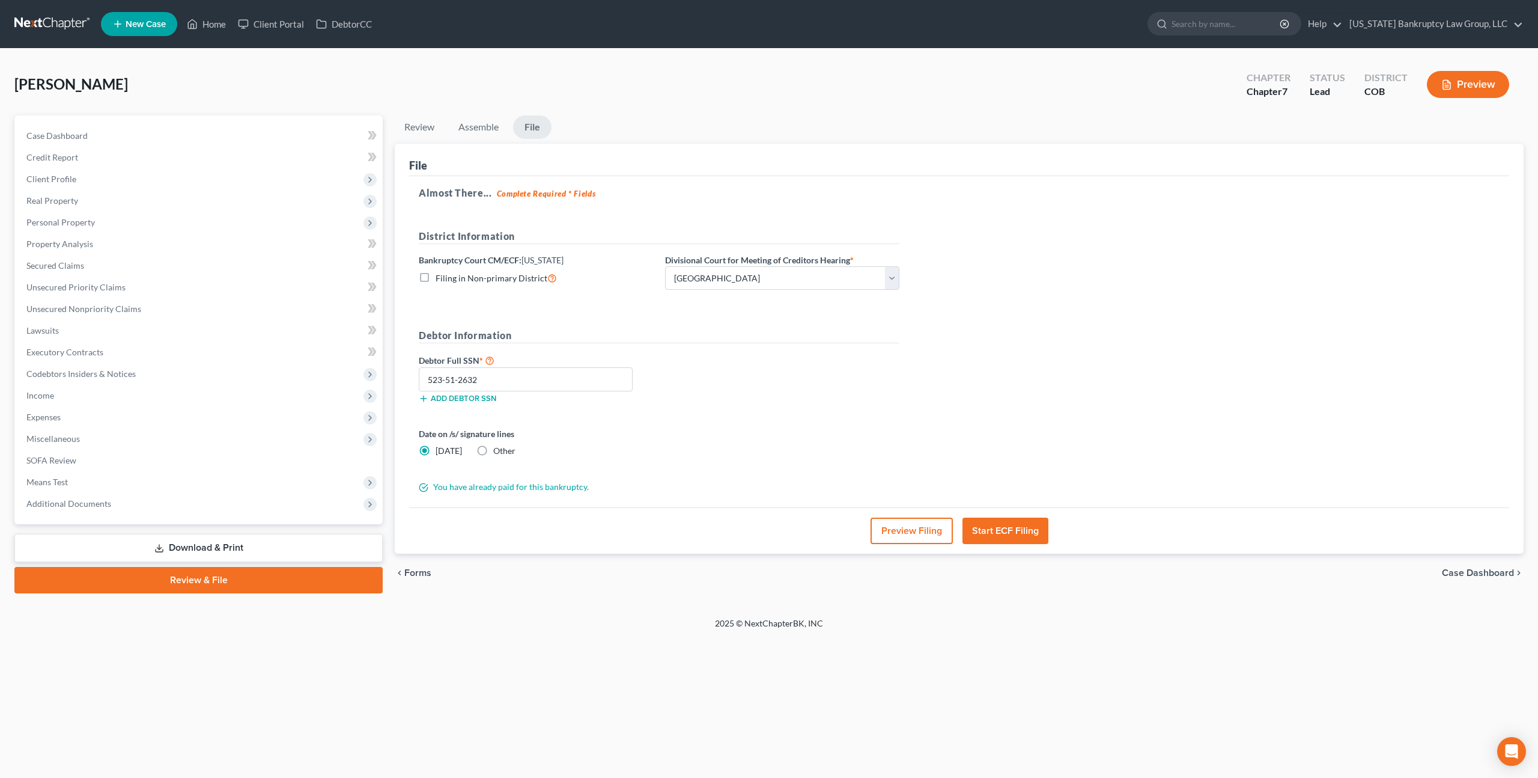
click at [998, 528] on button "Start ECF Filing" at bounding box center [1006, 530] width 86 height 26
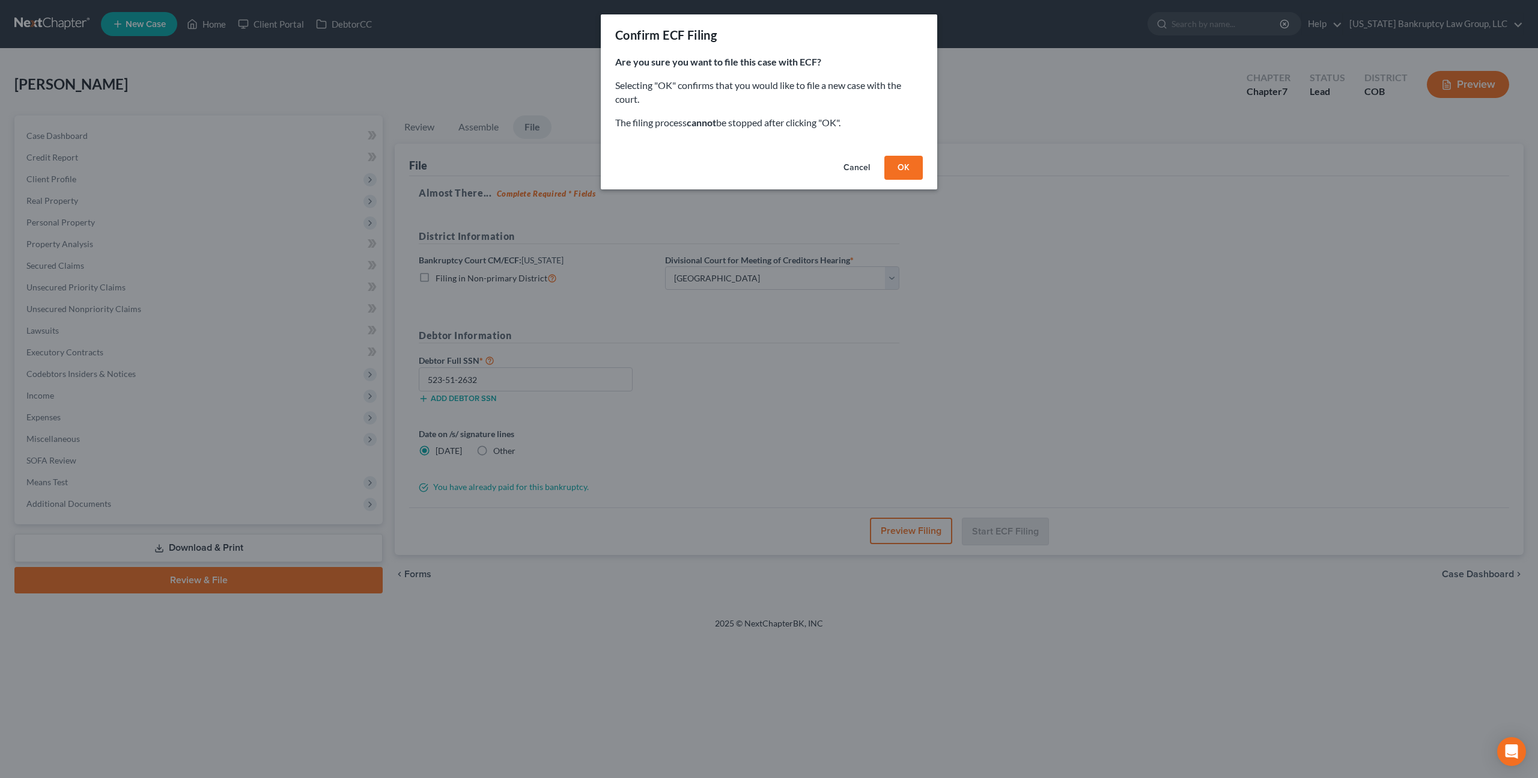
click at [915, 170] on button "OK" at bounding box center [904, 168] width 38 height 24
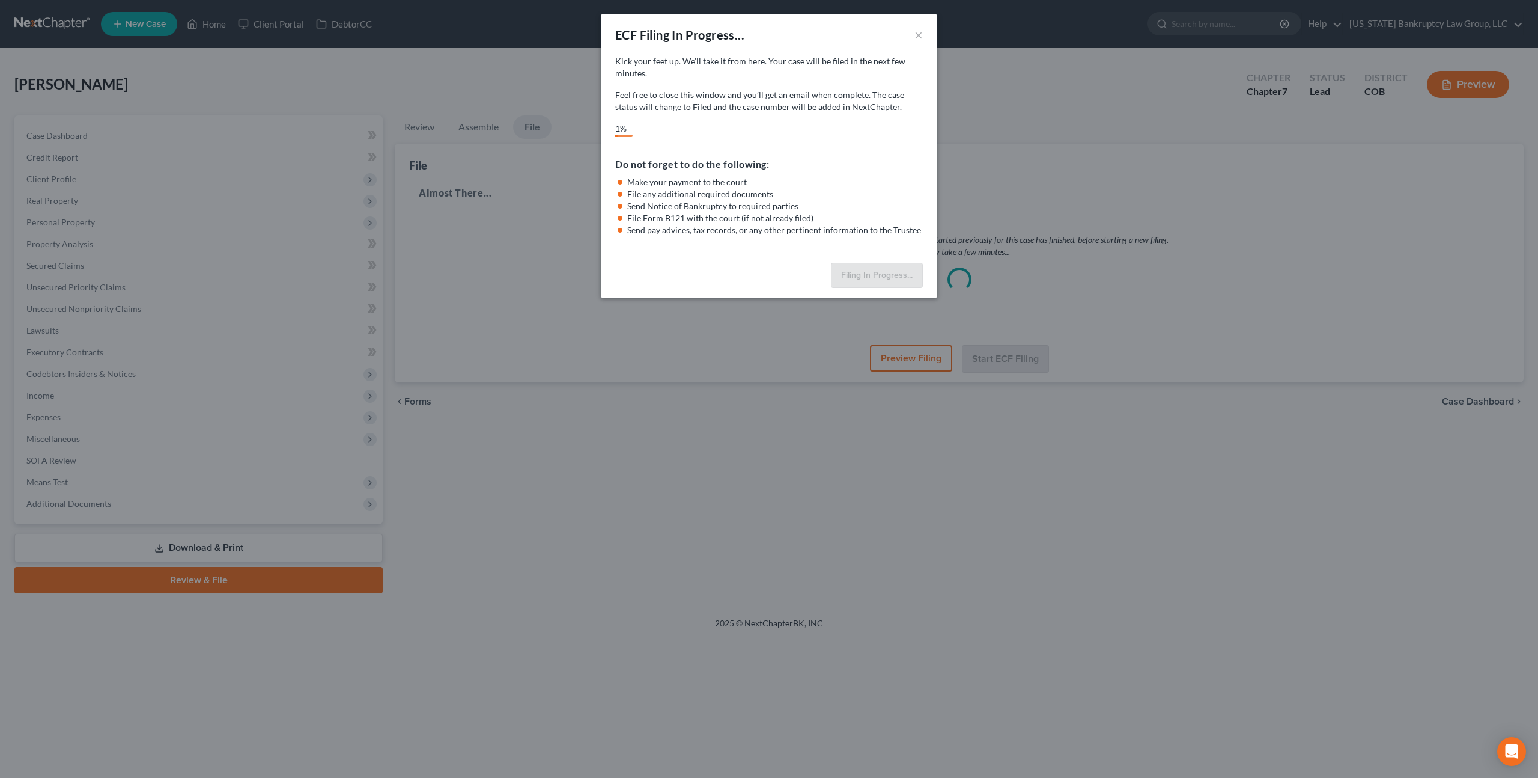
select select "0"
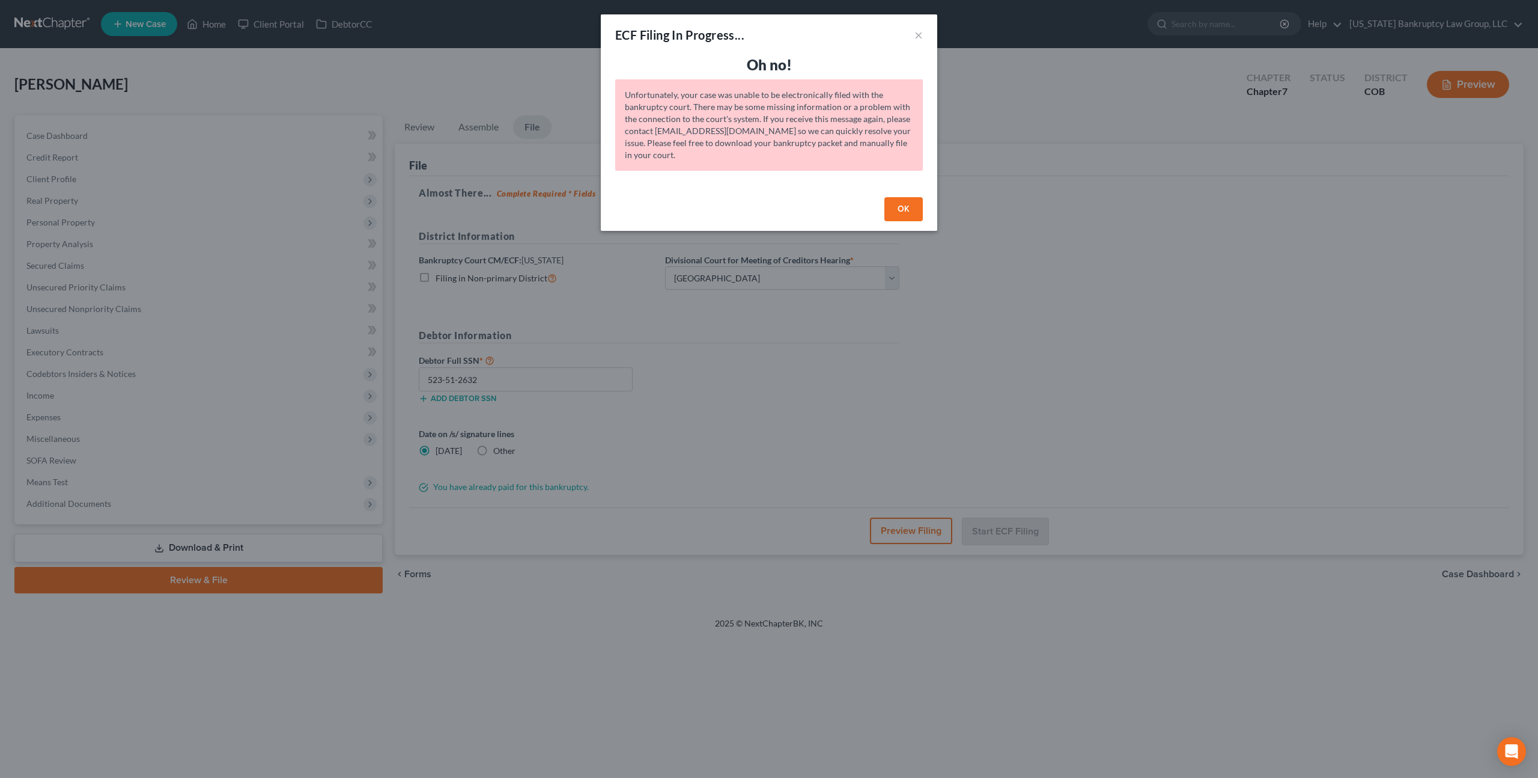
click at [904, 207] on button "OK" at bounding box center [904, 209] width 38 height 24
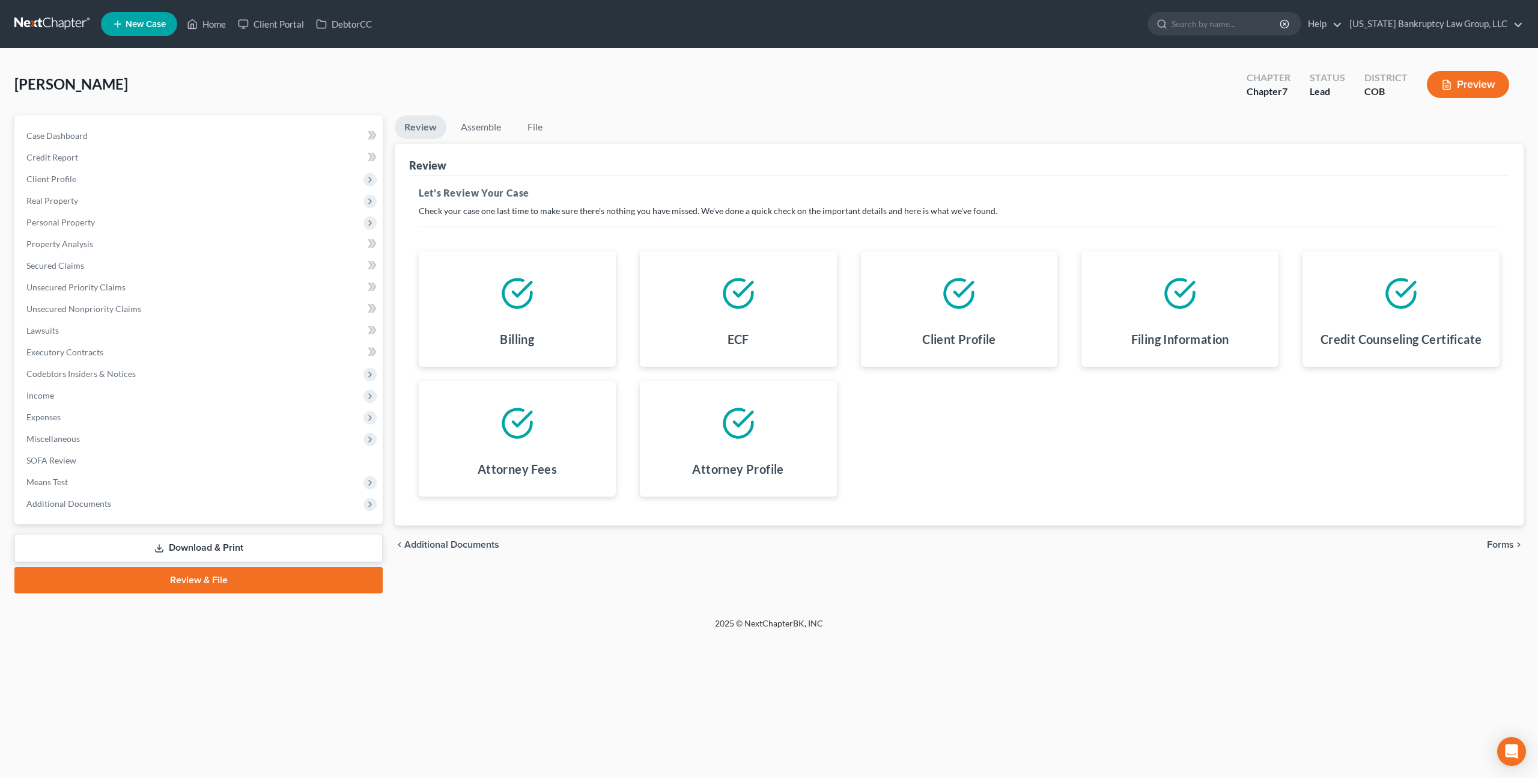
click at [1494, 544] on span "Forms" at bounding box center [1500, 545] width 27 height 10
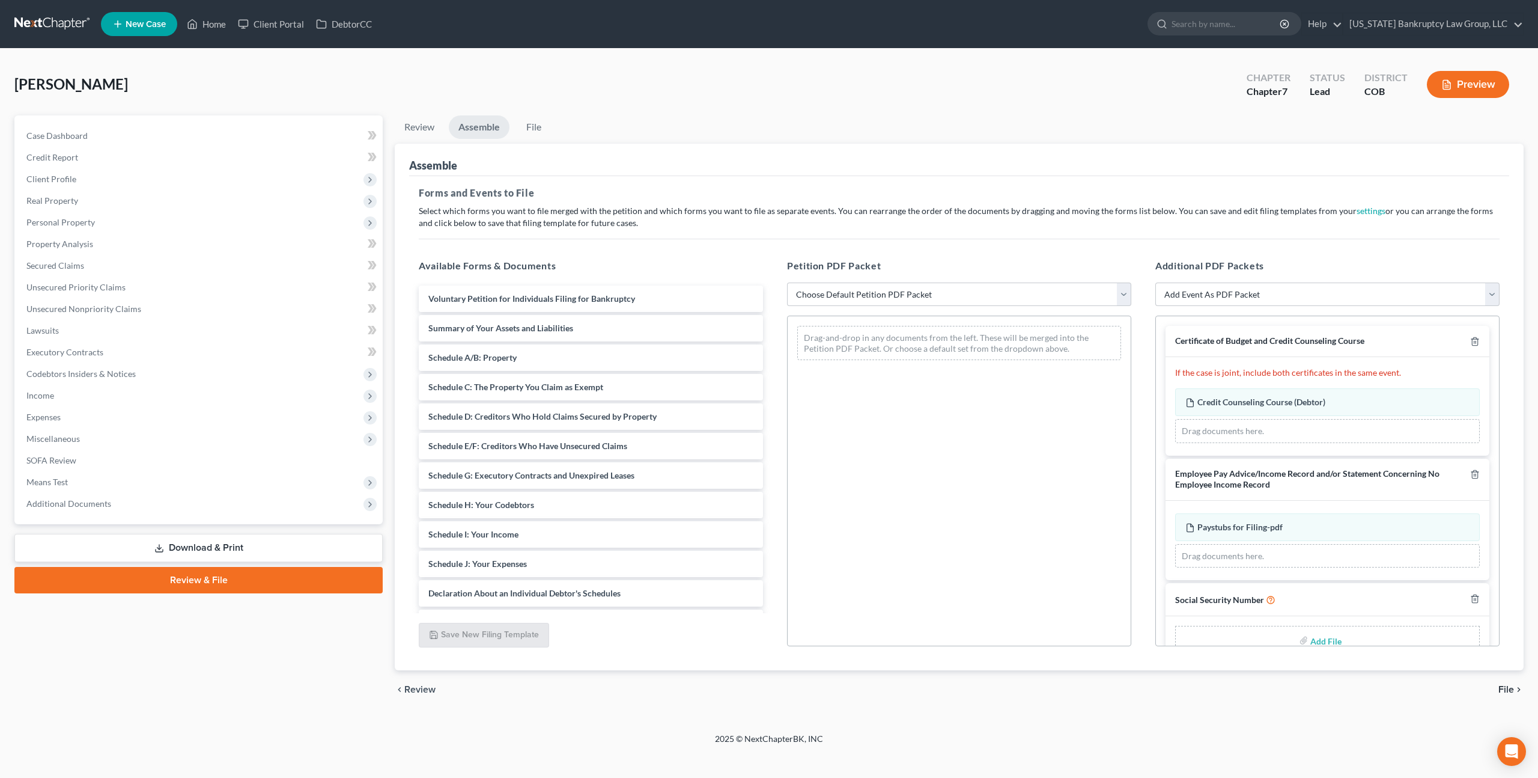
scroll to position [28, 0]
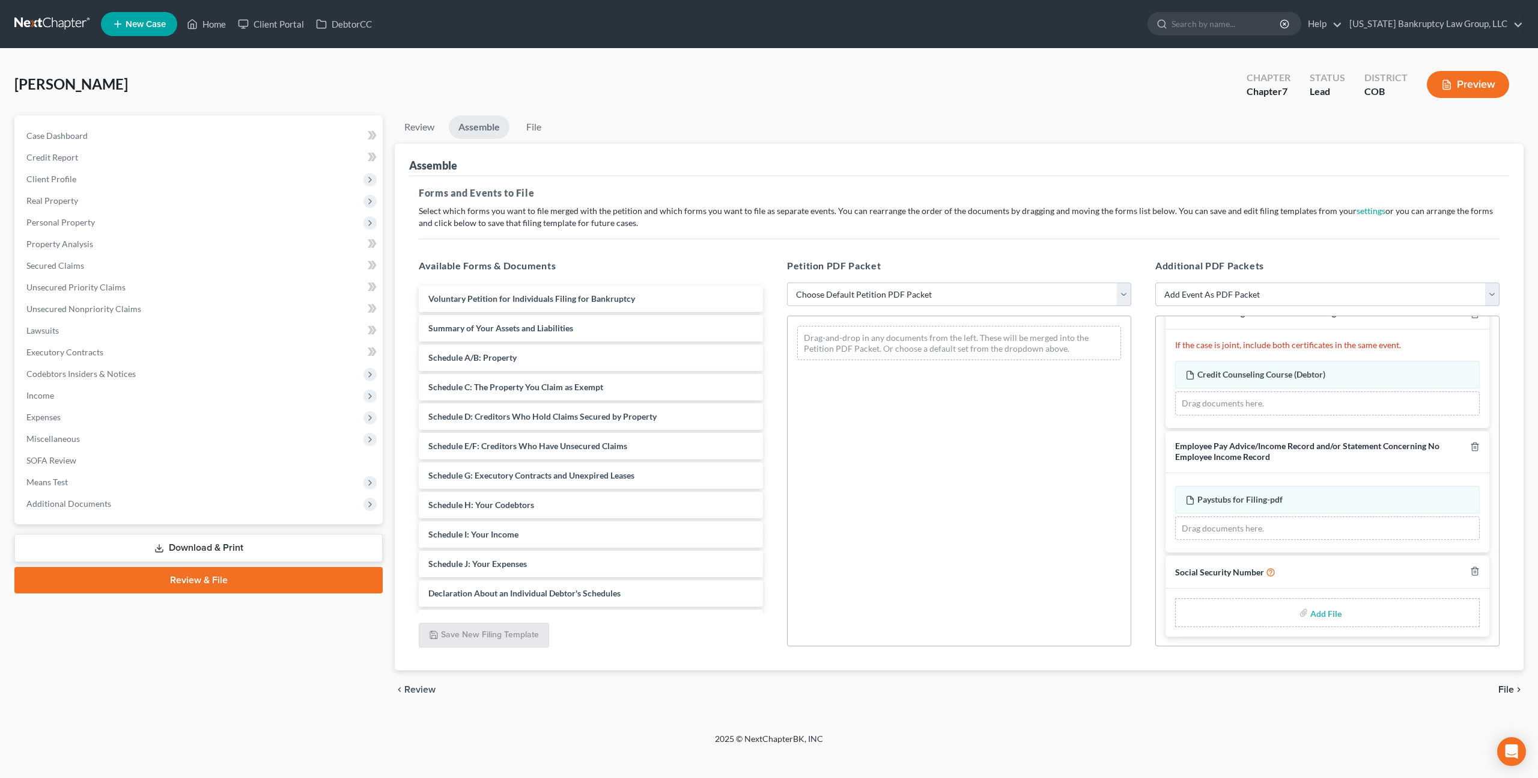
click at [1324, 606] on input "file" at bounding box center [1325, 612] width 29 height 22
type input "C:\fakepath\091425 Statement of Social Security Number.pdf"
click at [896, 293] on select "Choose Default Petition PDF Packet Emergency Filing (Voluntary Petition and Cre…" at bounding box center [959, 294] width 344 height 24
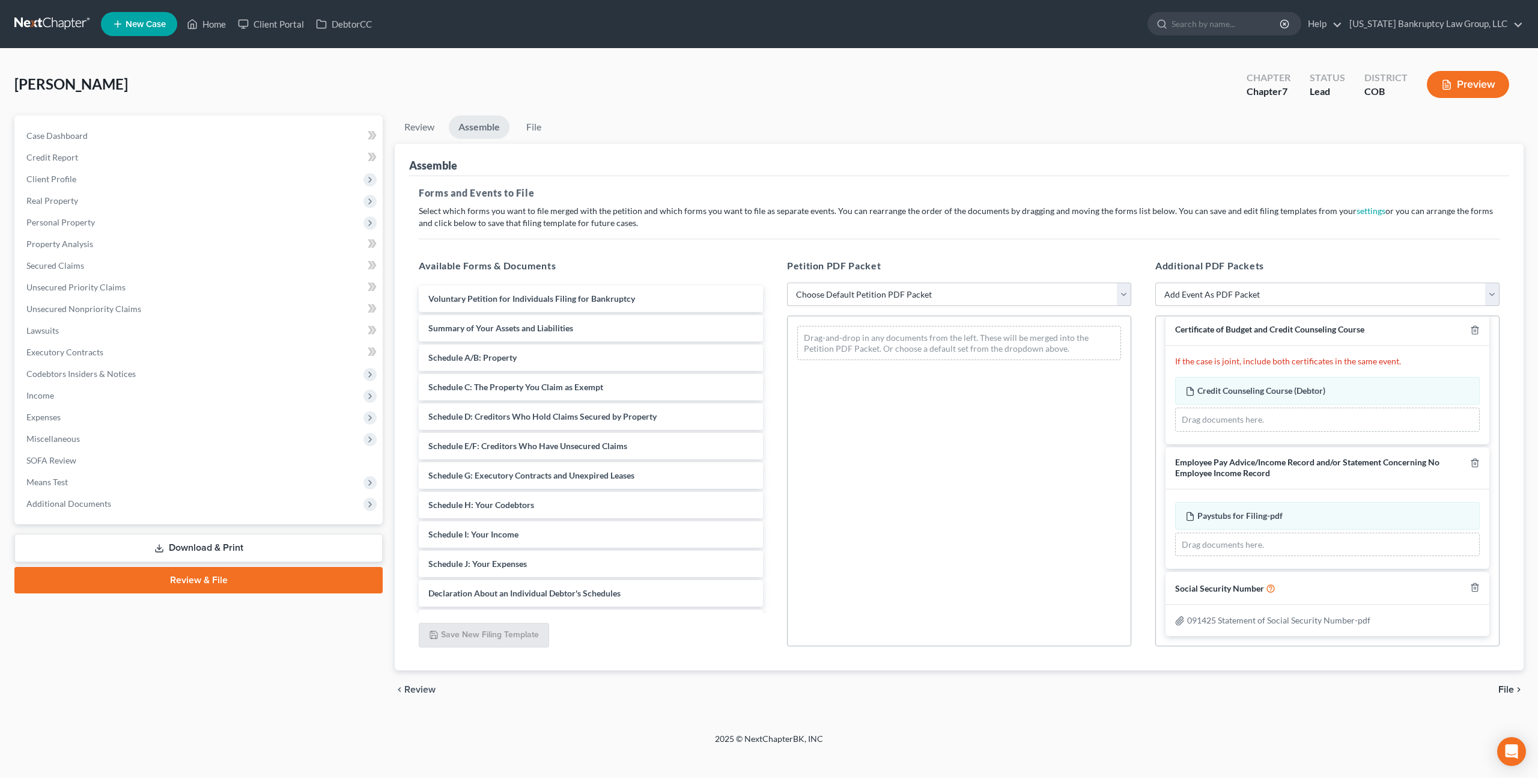
scroll to position [11, 0]
select select "1"
click at [787, 282] on select "Choose Default Petition PDF Packet Emergency Filing (Voluntary Petition and Cre…" at bounding box center [959, 294] width 344 height 24
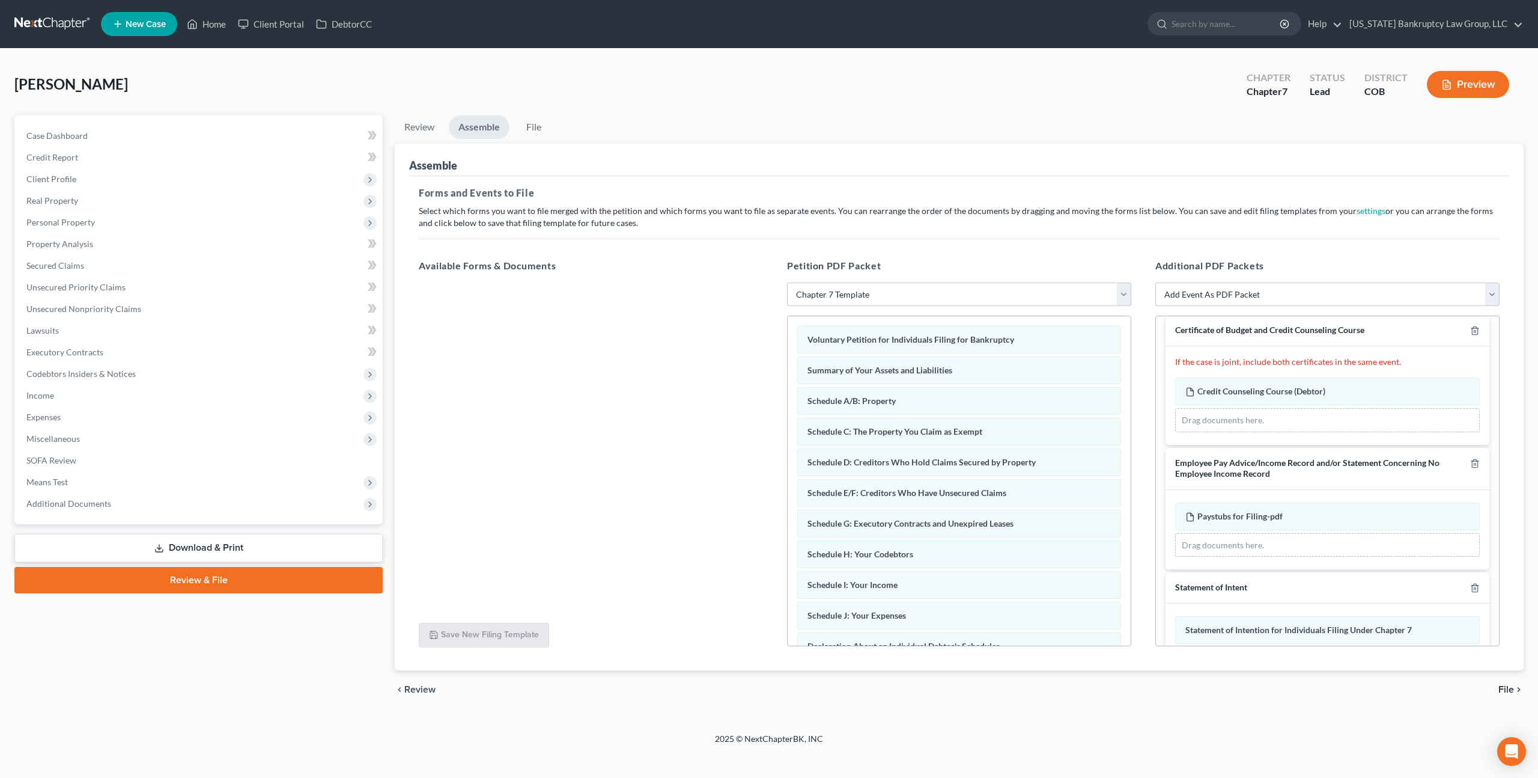
click at [1506, 686] on span "File" at bounding box center [1507, 689] width 16 height 10
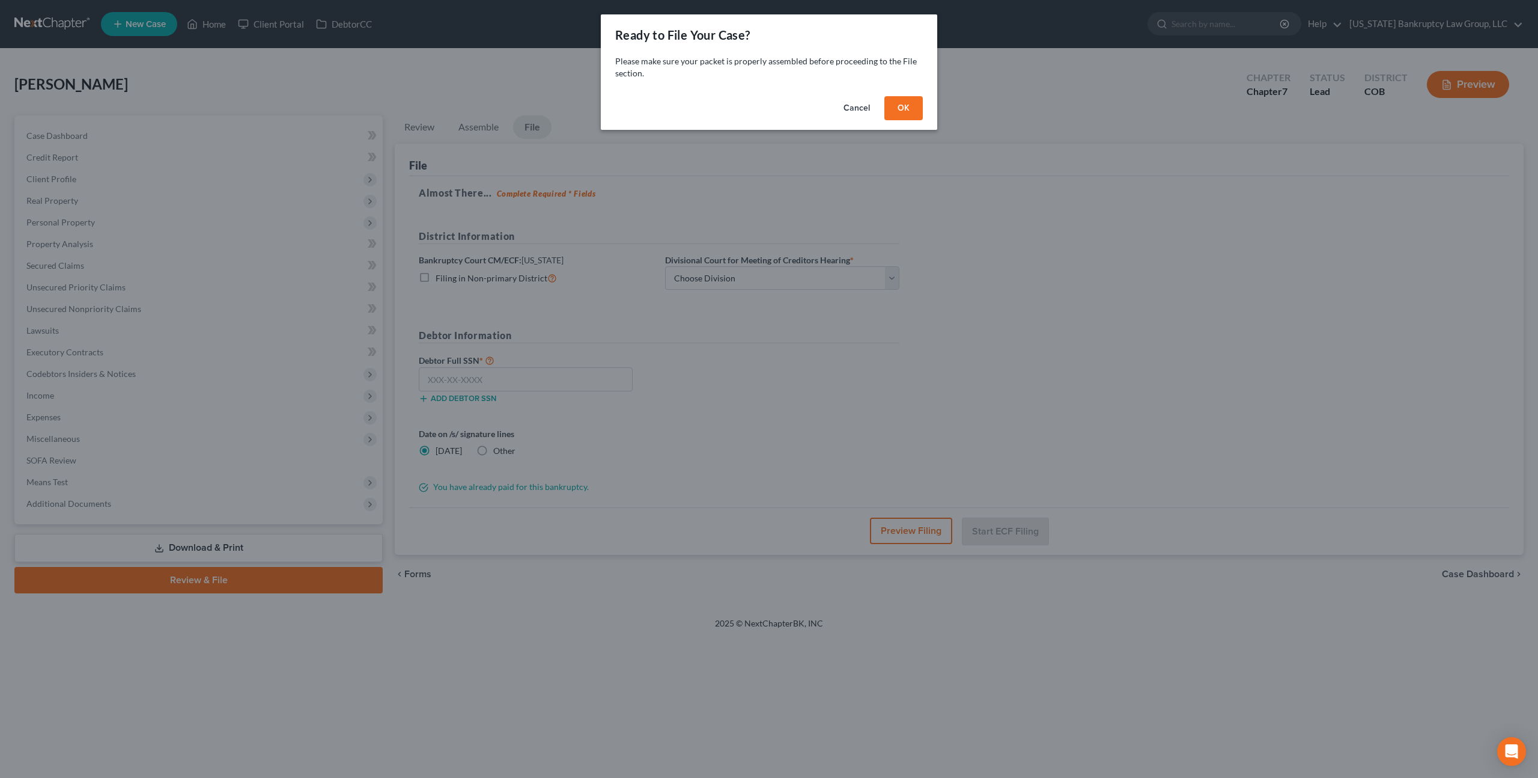
click at [908, 111] on button "OK" at bounding box center [904, 108] width 38 height 24
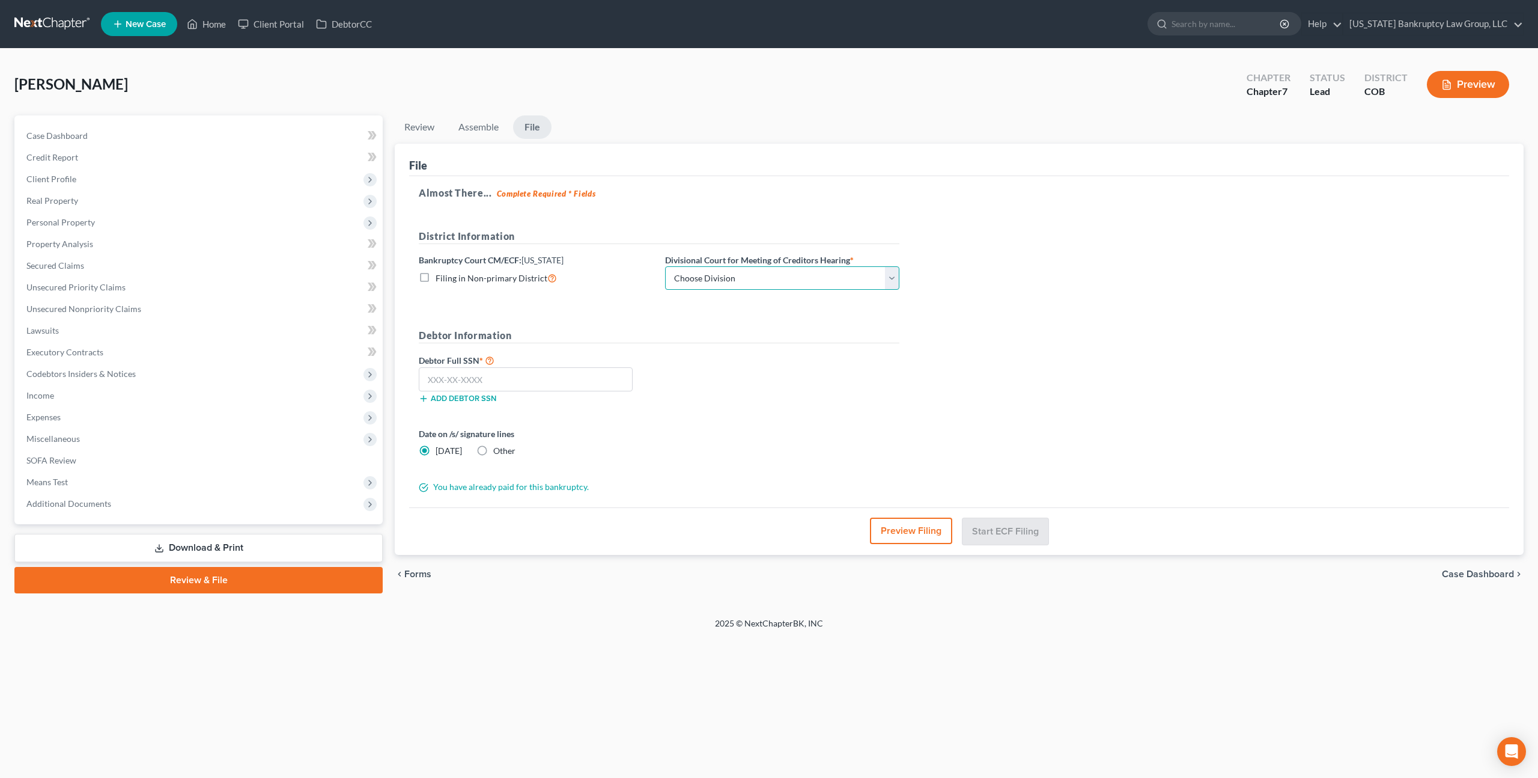
click at [704, 284] on select "Choose Division [GEOGRAPHIC_DATA]" at bounding box center [782, 278] width 234 height 24
select select "0"
click at [665, 266] on select "Choose Division [GEOGRAPHIC_DATA]" at bounding box center [782, 278] width 234 height 24
click at [583, 383] on input "text" at bounding box center [526, 379] width 214 height 24
type input "523-51-2632"
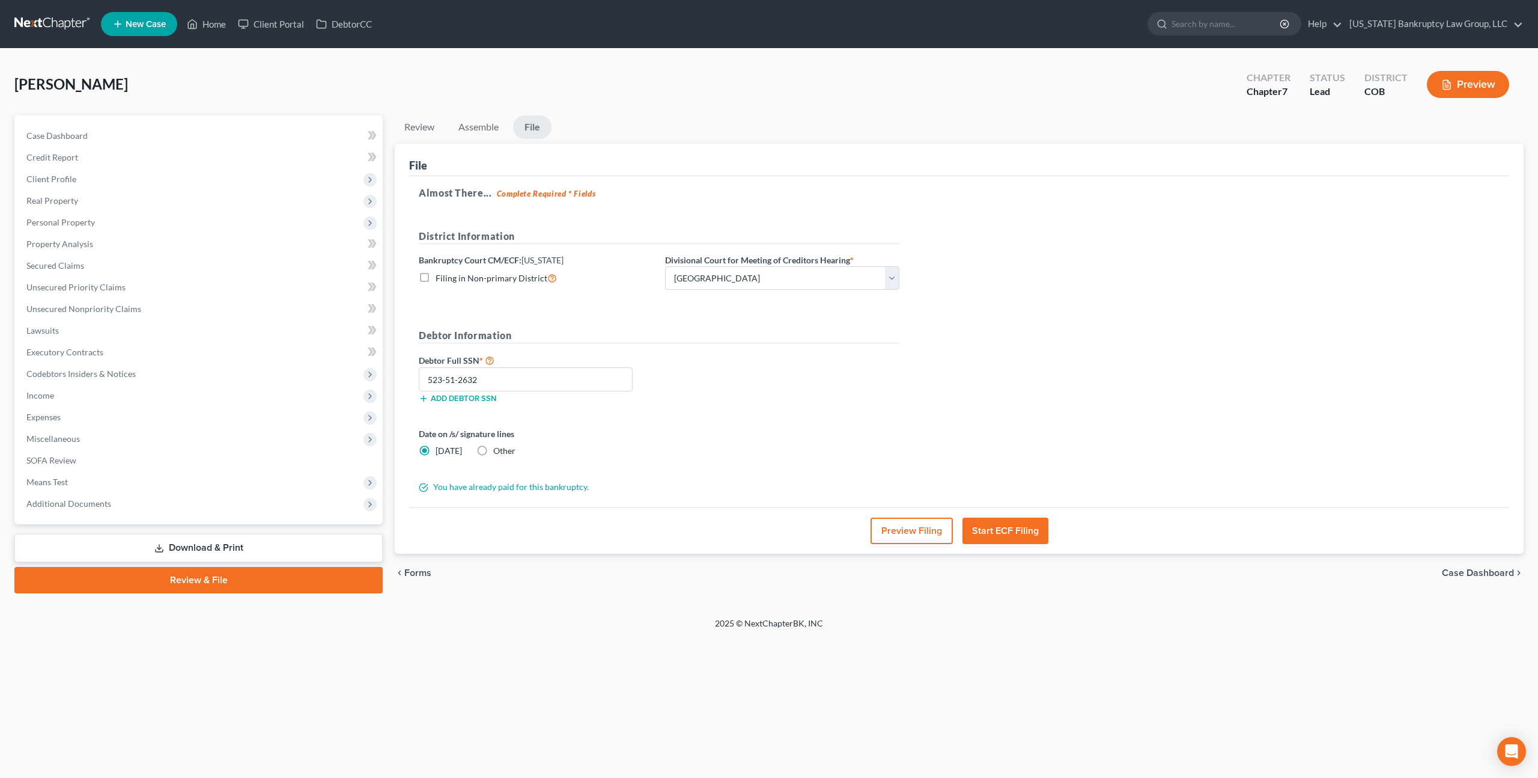
click at [999, 534] on button "Start ECF Filing" at bounding box center [1006, 530] width 86 height 26
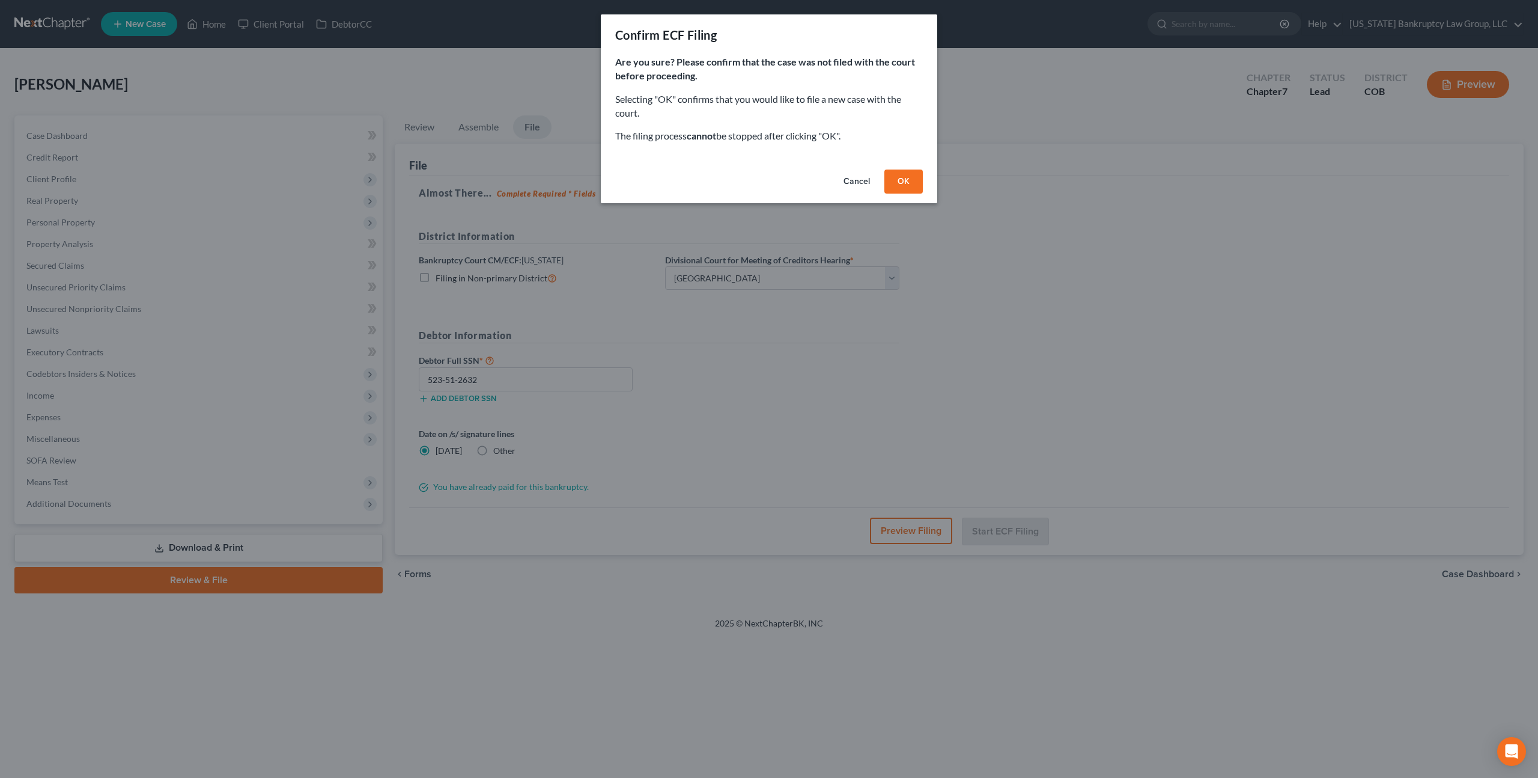
click at [907, 183] on button "OK" at bounding box center [904, 181] width 38 height 24
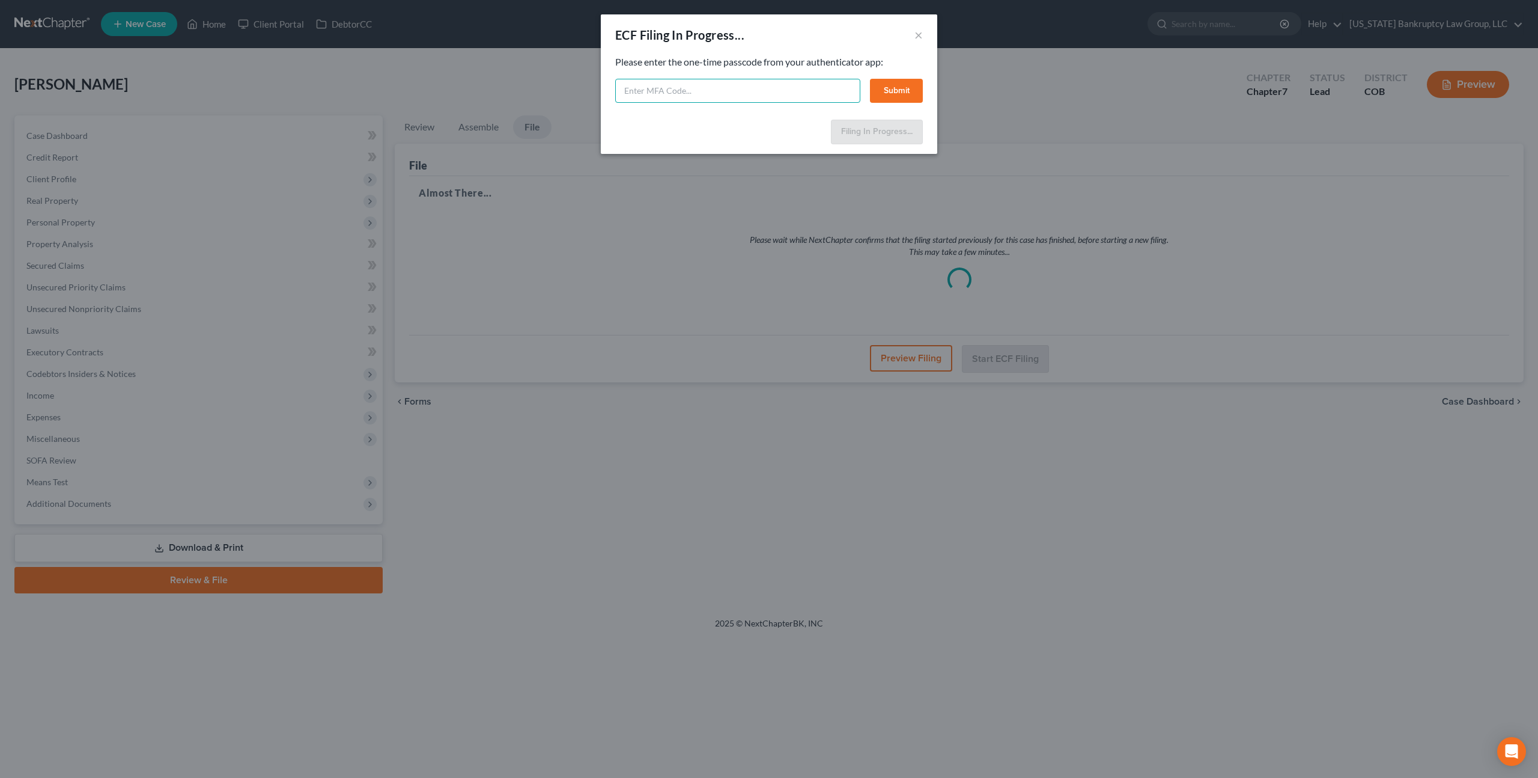
click at [656, 81] on input "text" at bounding box center [737, 91] width 245 height 24
type input "399739"
click at [901, 79] on button "Submit" at bounding box center [896, 91] width 53 height 24
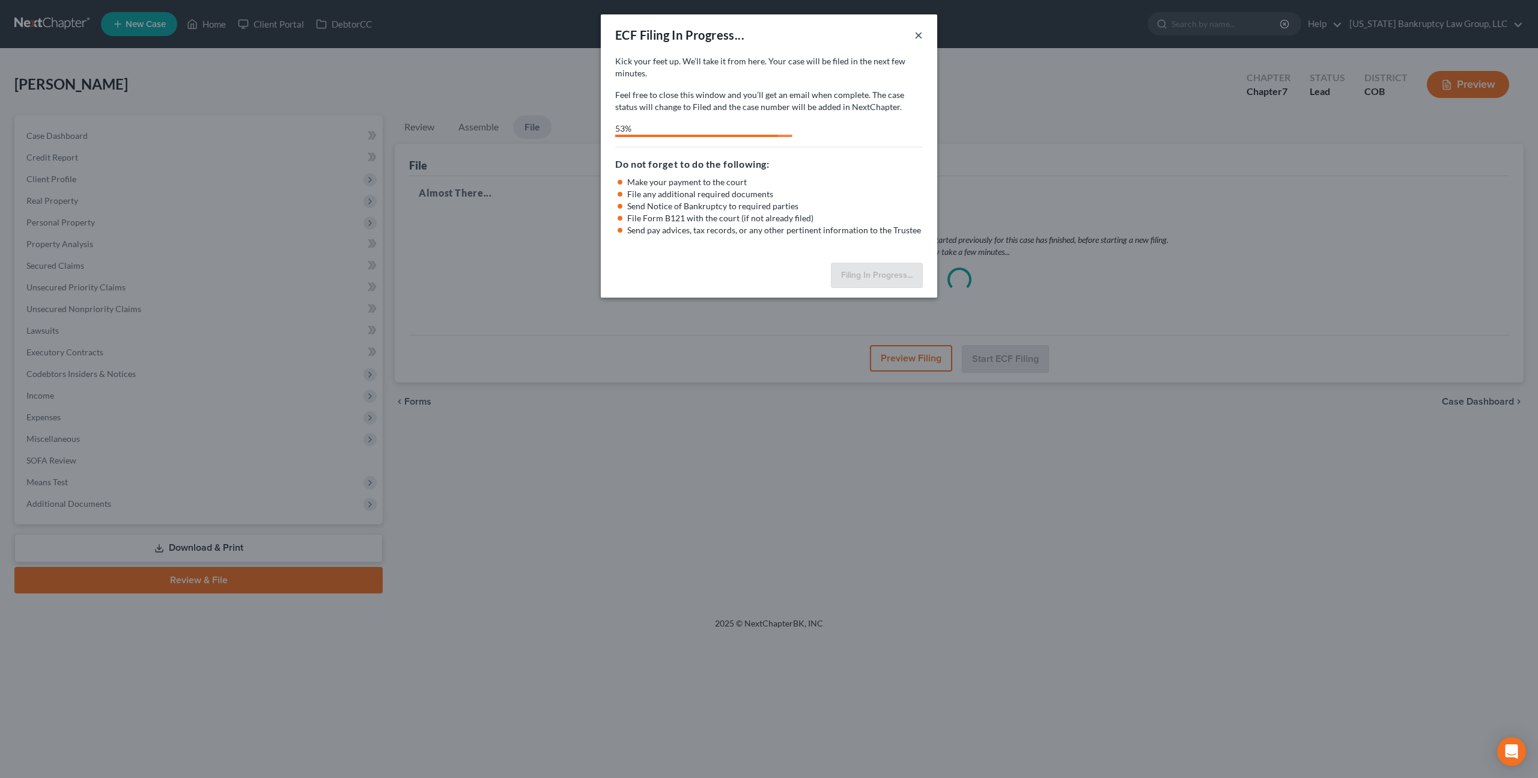
click at [921, 37] on button "×" at bounding box center [919, 35] width 8 height 14
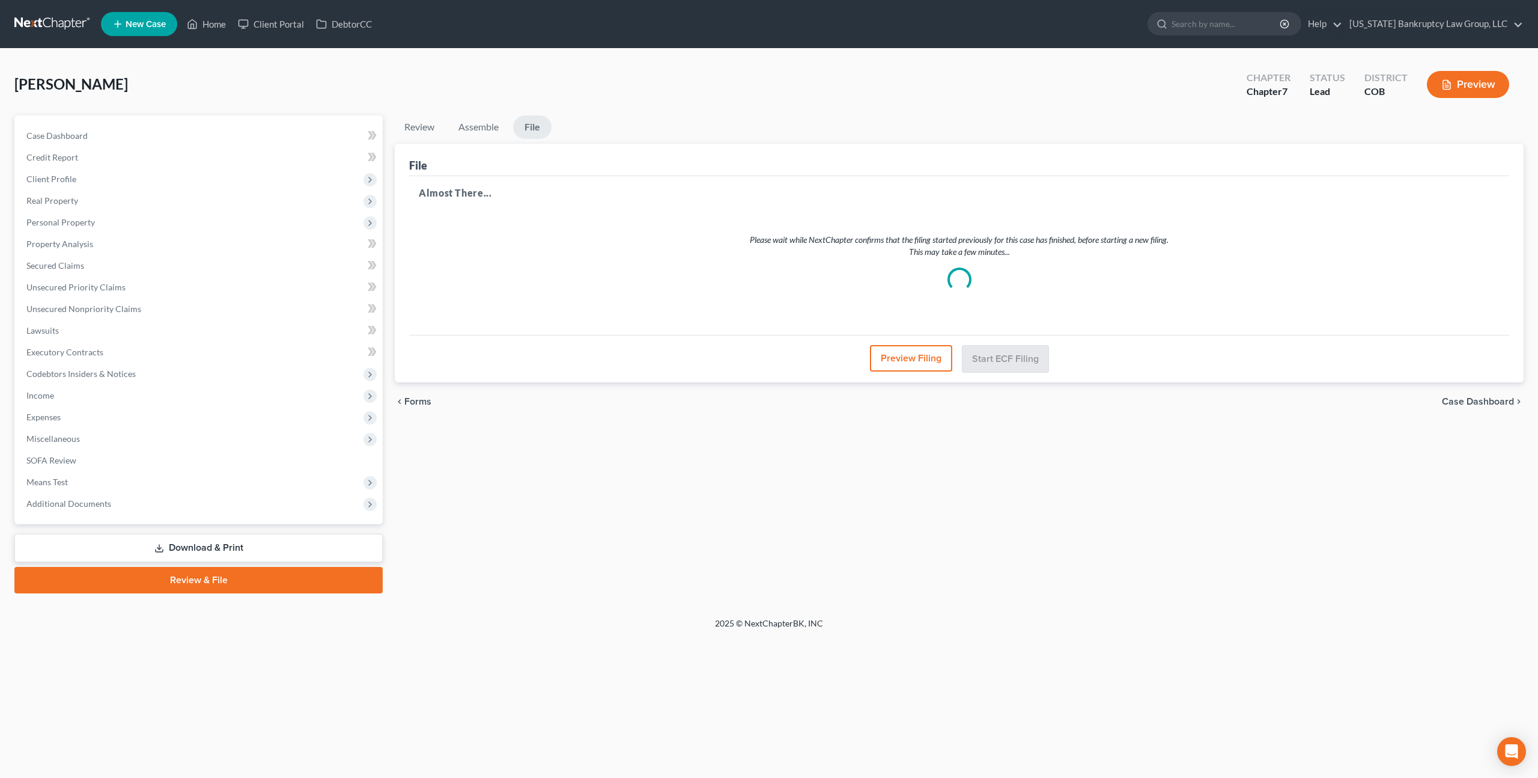
click at [61, 20] on link at bounding box center [52, 24] width 77 height 22
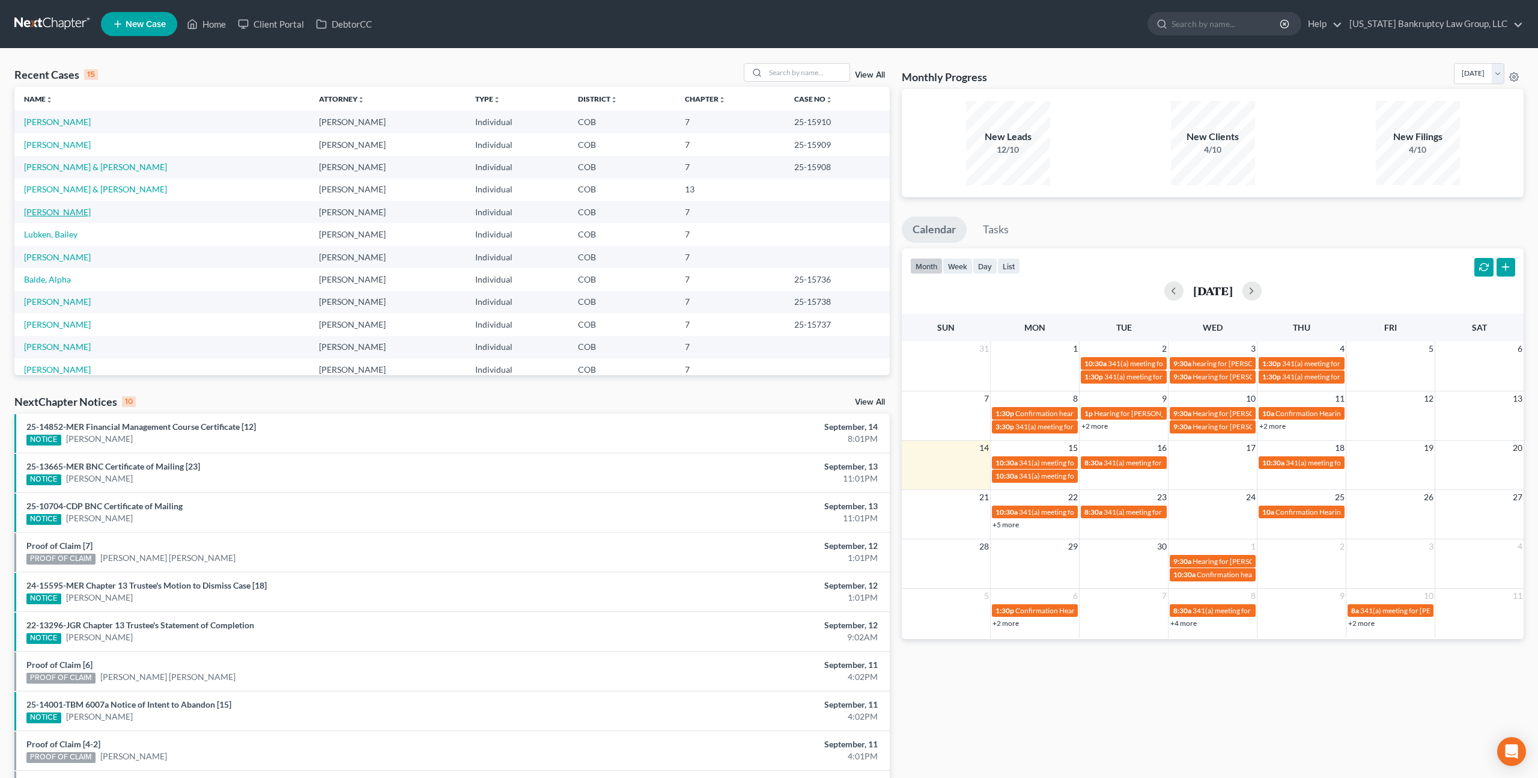
click at [65, 214] on link "[PERSON_NAME]" at bounding box center [57, 212] width 67 height 10
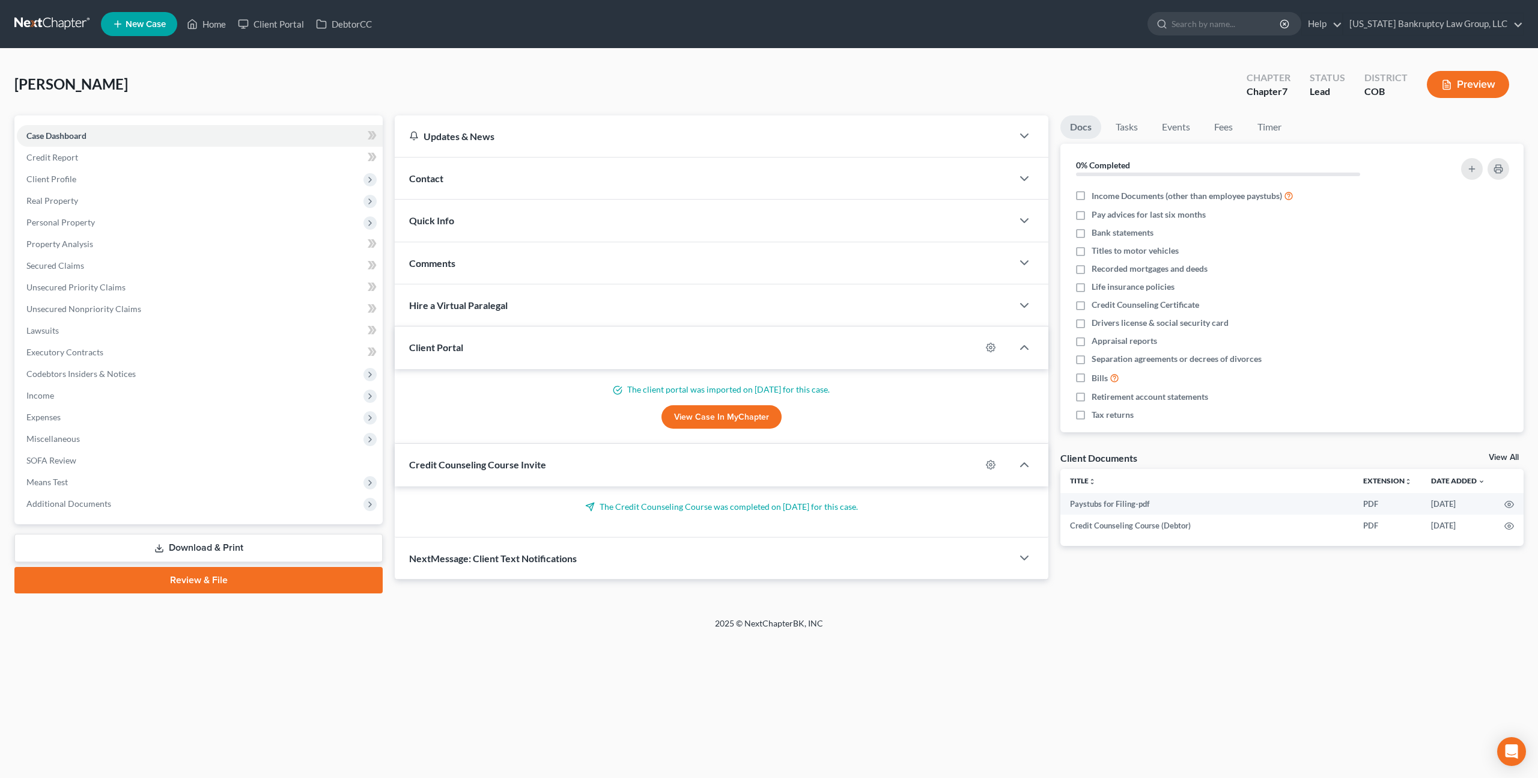
click at [269, 577] on link "Review & File" at bounding box center [198, 580] width 368 height 26
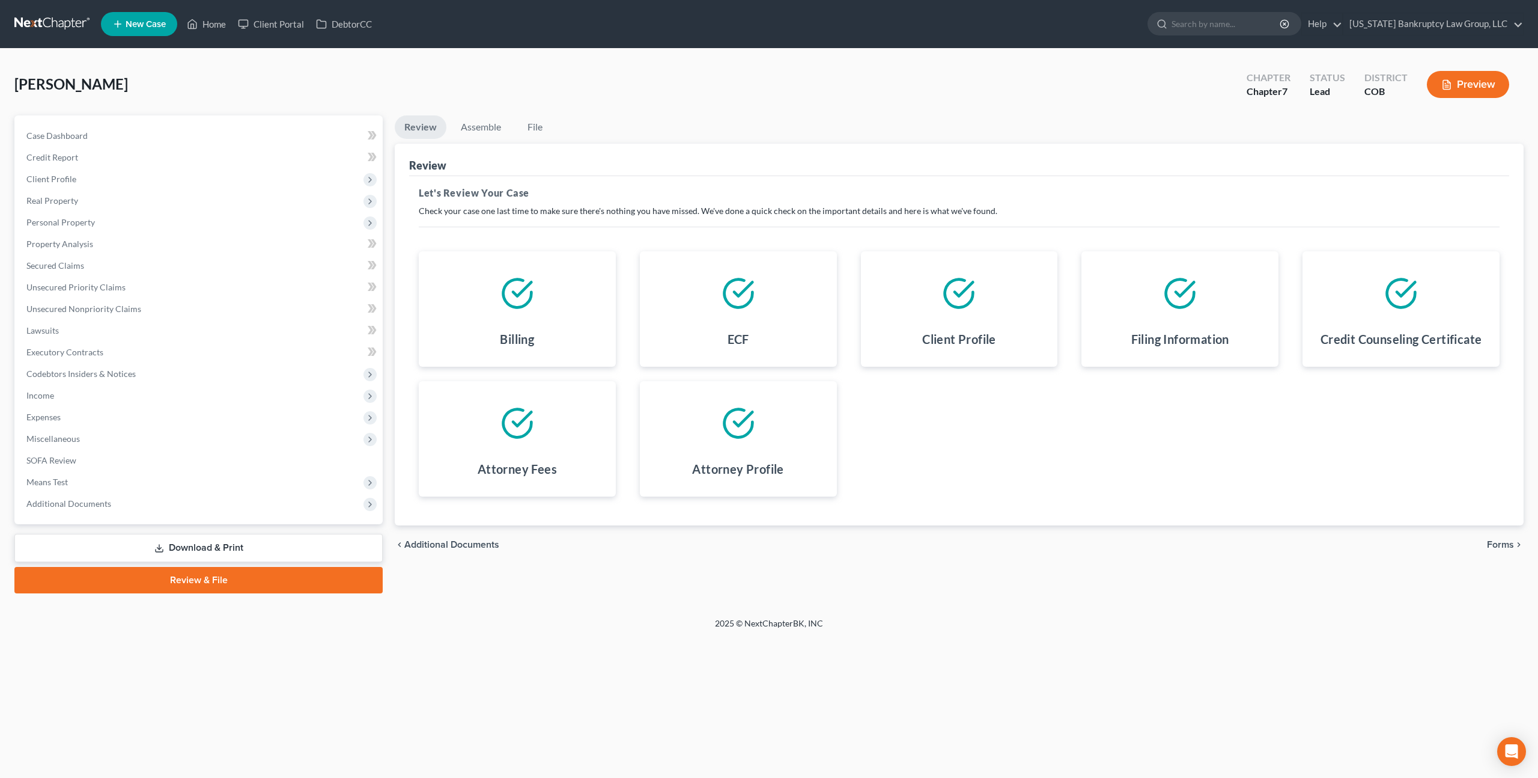
click at [1503, 545] on span "Forms" at bounding box center [1500, 545] width 27 height 10
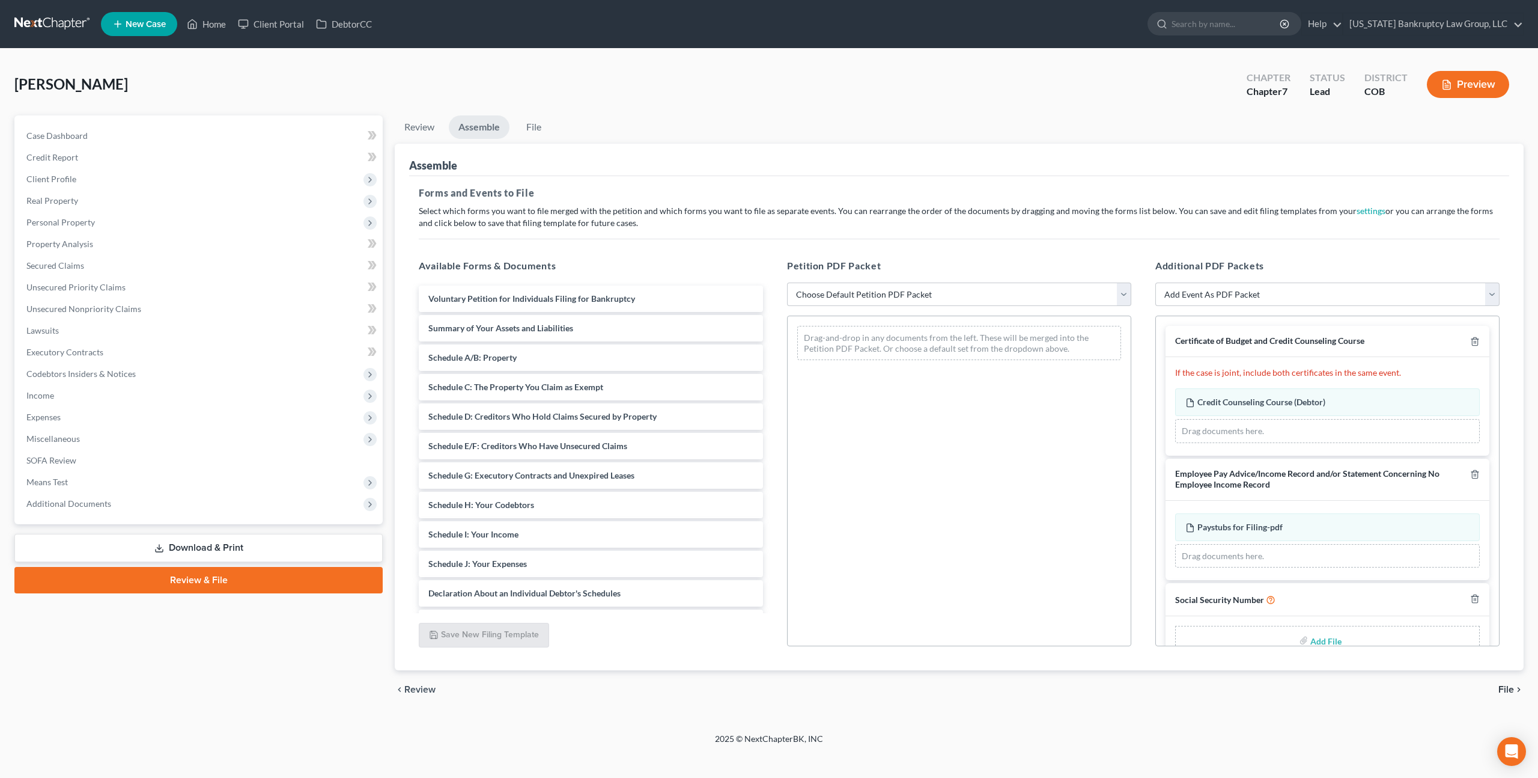
scroll to position [28, 0]
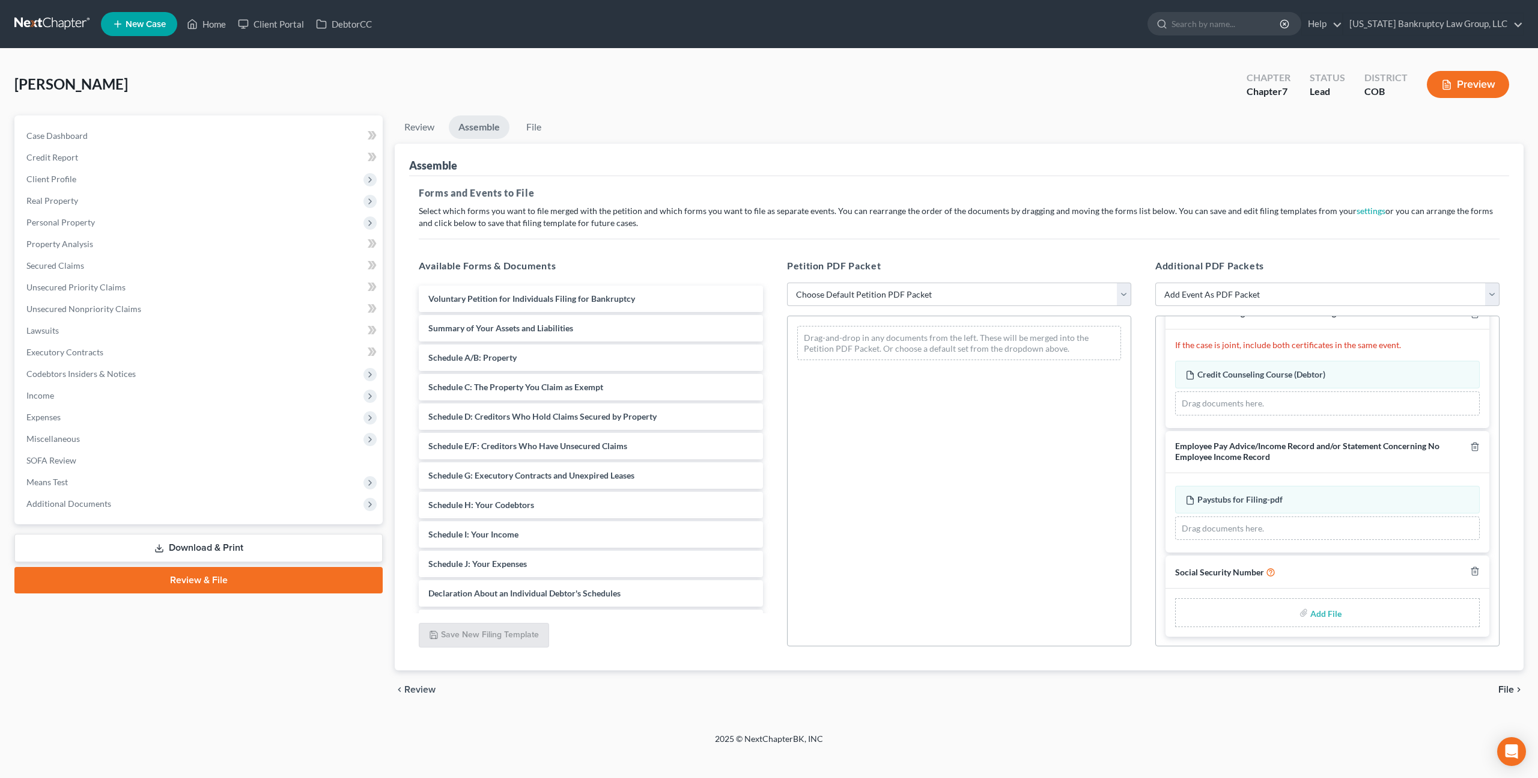
click at [1329, 614] on input "file" at bounding box center [1325, 612] width 29 height 22
type input "C:\fakepath\091425 Statement of Social Security Number.pdf"
click at [879, 286] on select "Choose Default Petition PDF Packet Emergency Filing (Voluntary Petition and Cre…" at bounding box center [959, 294] width 344 height 24
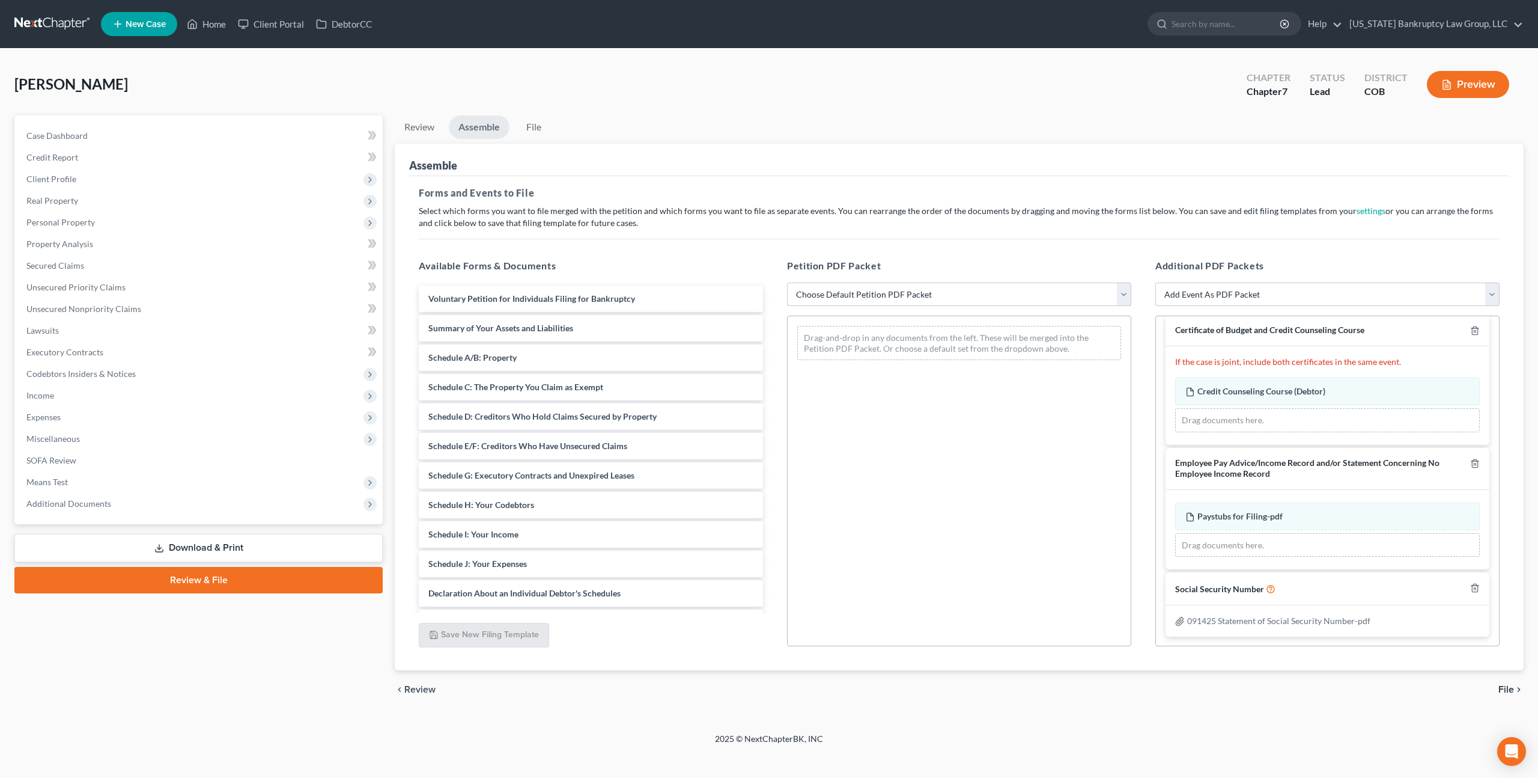
select select "1"
click at [787, 282] on select "Choose Default Petition PDF Packet Emergency Filing (Voluntary Petition and Cre…" at bounding box center [959, 294] width 344 height 24
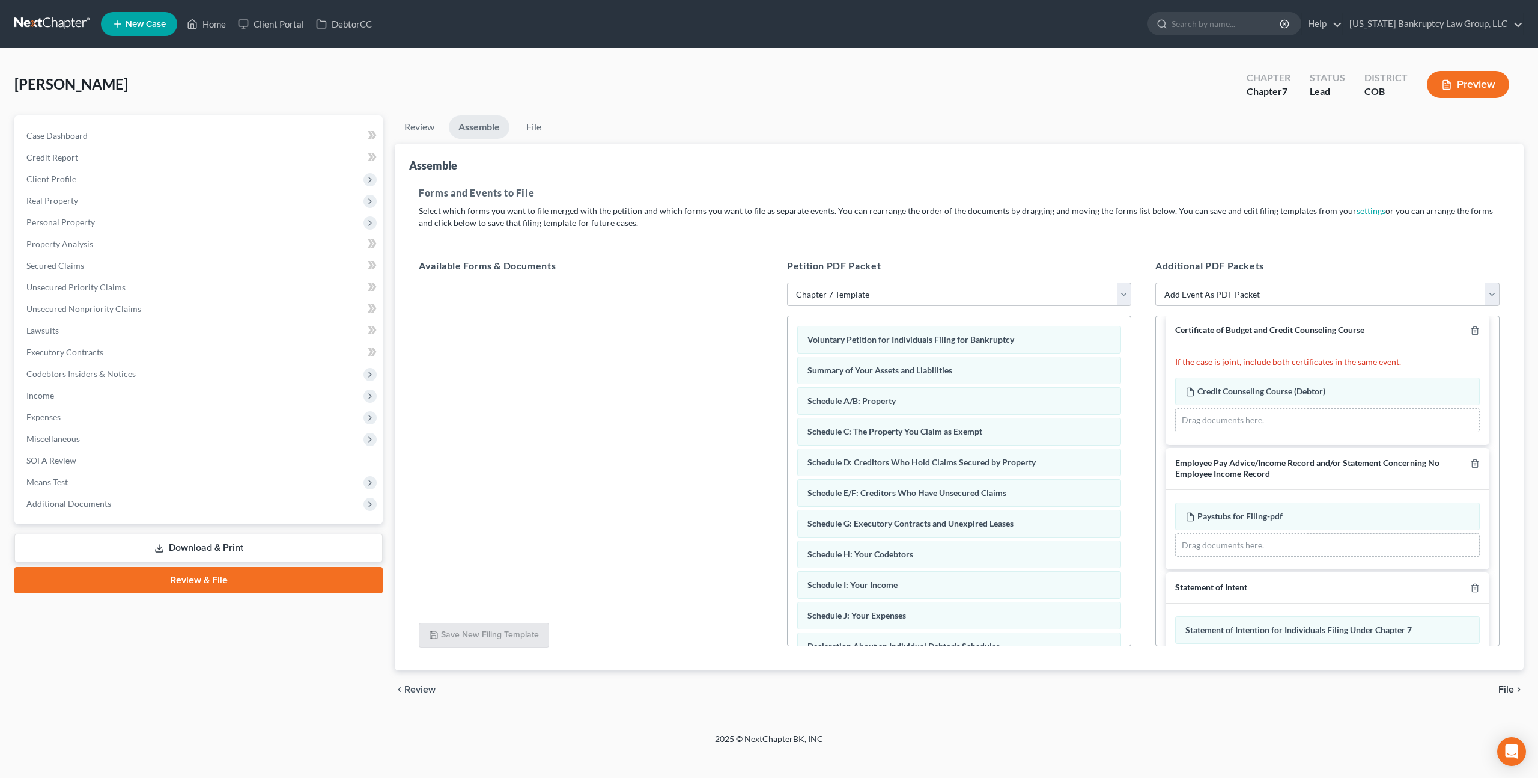
click at [1504, 688] on span "File" at bounding box center [1507, 689] width 16 height 10
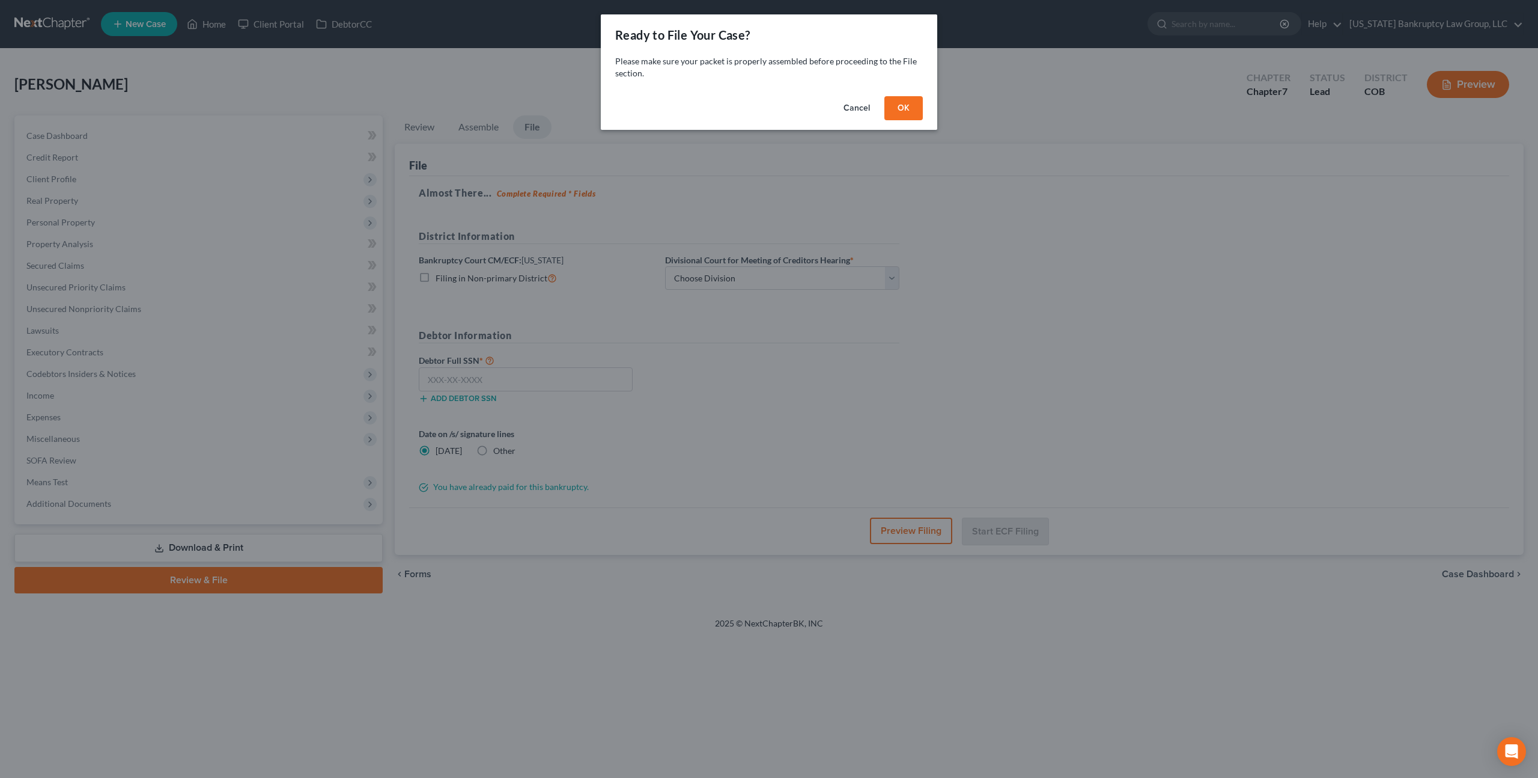
click at [910, 109] on button "OK" at bounding box center [904, 108] width 38 height 24
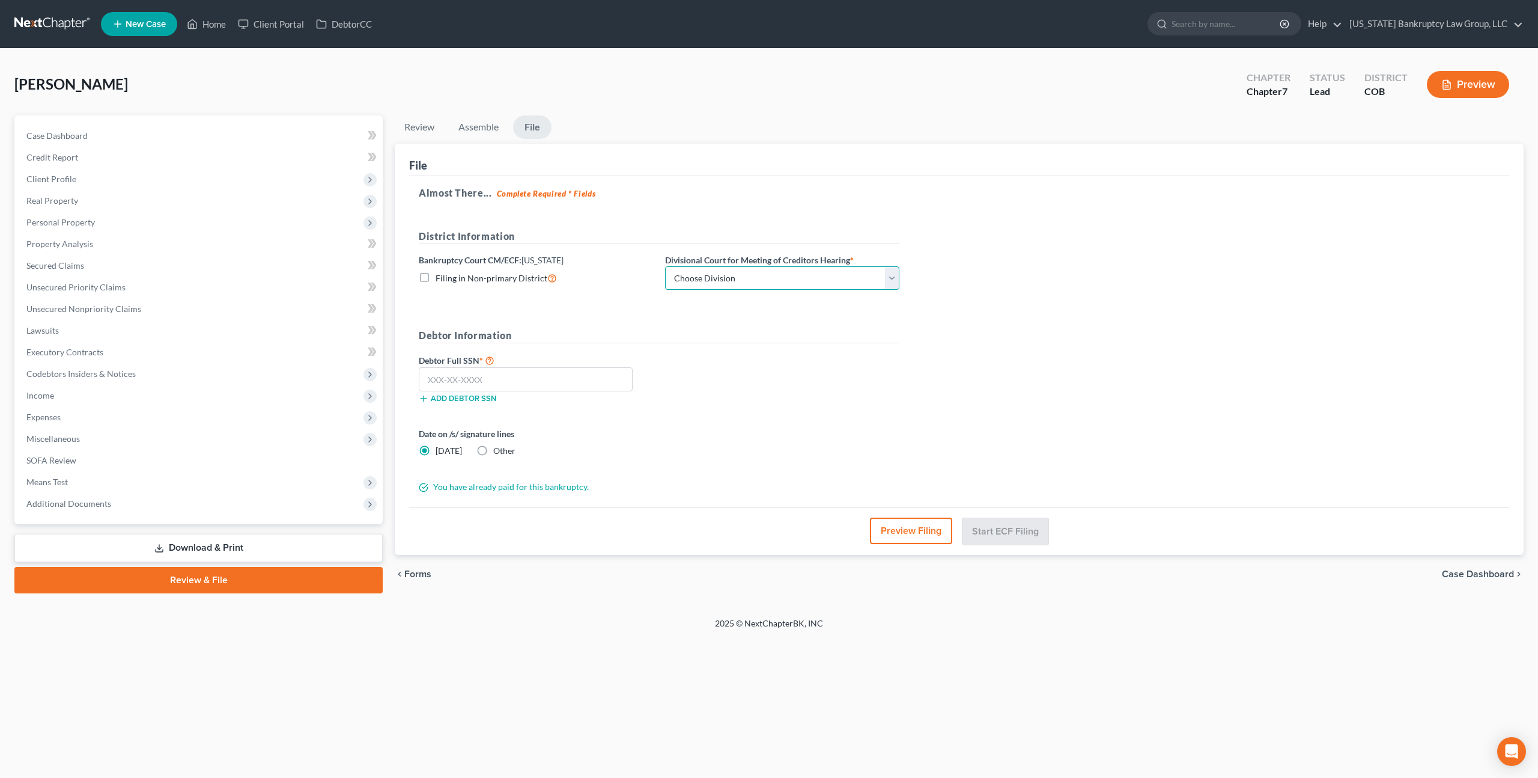
click at [729, 275] on select "Choose Division [GEOGRAPHIC_DATA]" at bounding box center [782, 278] width 234 height 24
select select "0"
click at [665, 266] on select "Choose Division [GEOGRAPHIC_DATA]" at bounding box center [782, 278] width 234 height 24
click at [585, 376] on input "text" at bounding box center [526, 379] width 214 height 24
type input "555-73-4575"
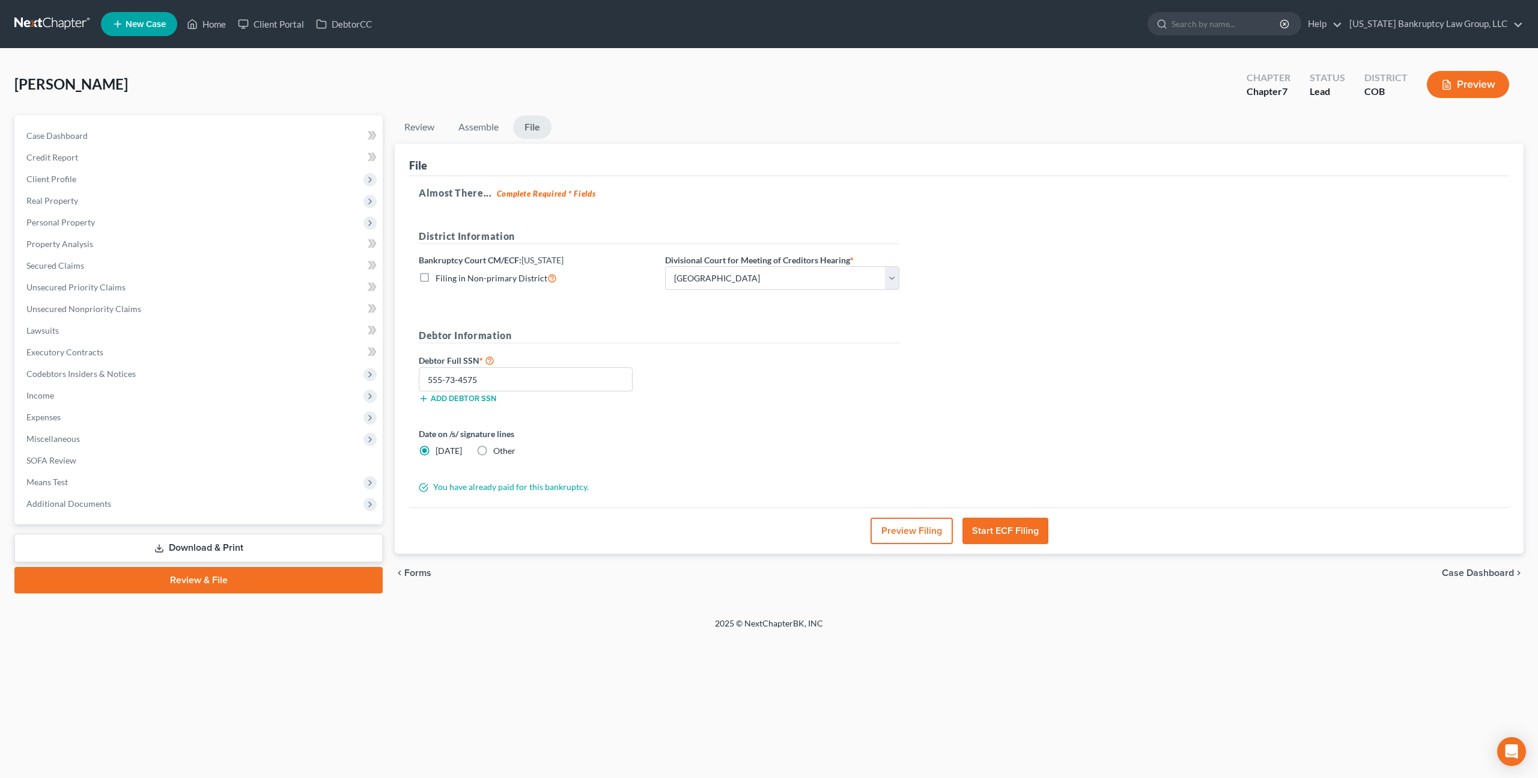
click at [994, 528] on button "Start ECF Filing" at bounding box center [1006, 530] width 86 height 26
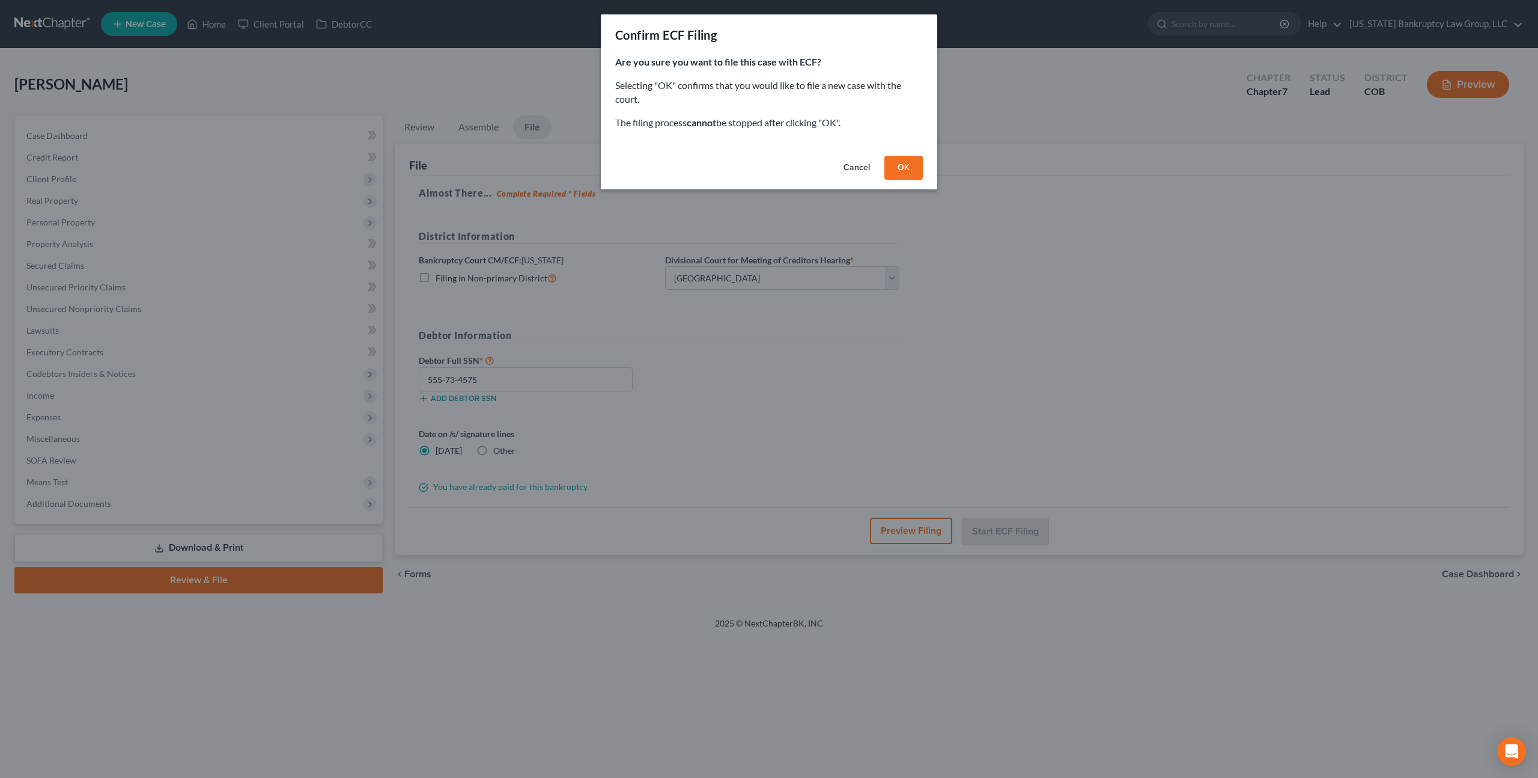
click at [904, 161] on button "OK" at bounding box center [904, 168] width 38 height 24
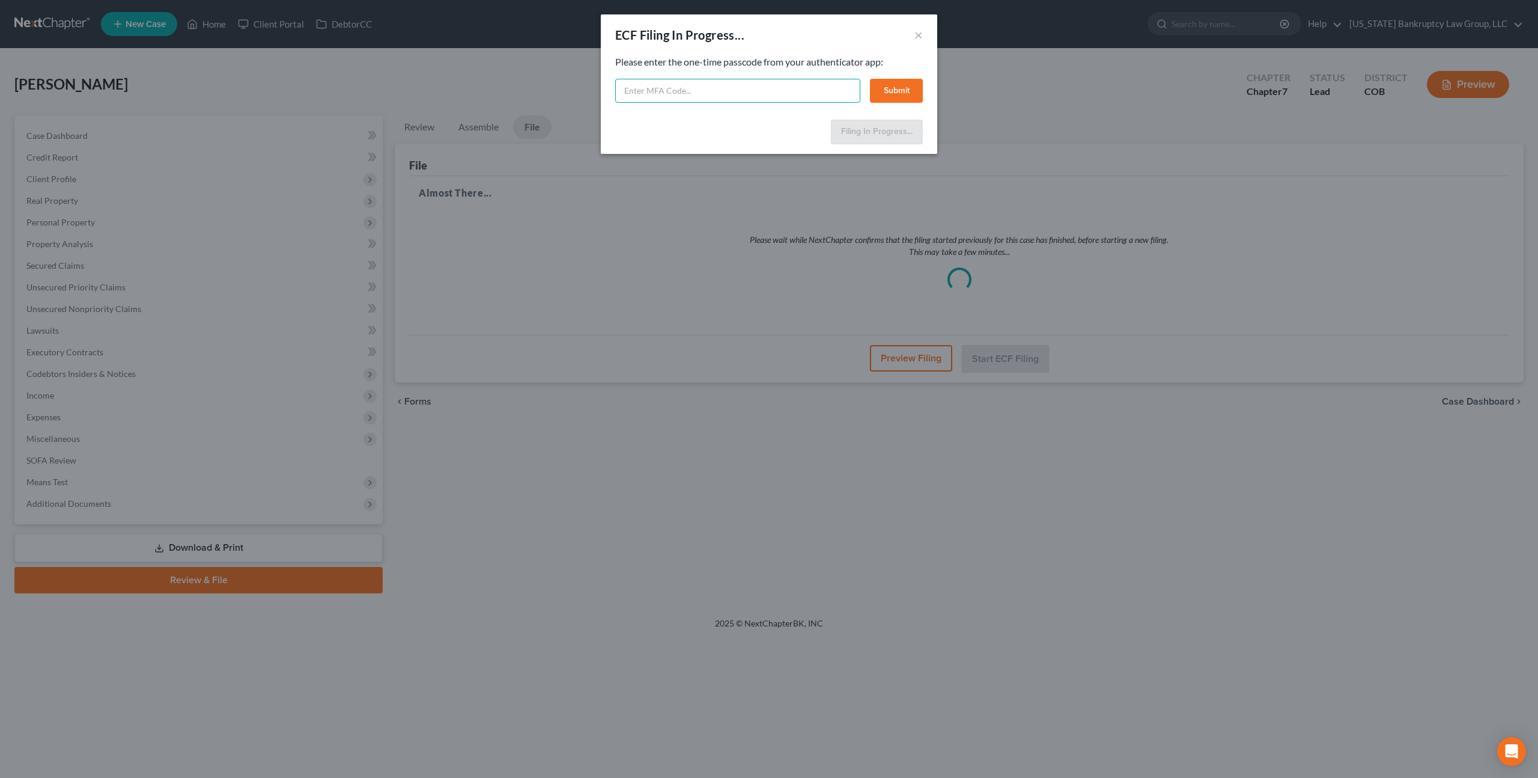
click at [738, 88] on input "text" at bounding box center [737, 91] width 245 height 24
type input "351645"
click at [897, 94] on button "Submit" at bounding box center [896, 91] width 53 height 24
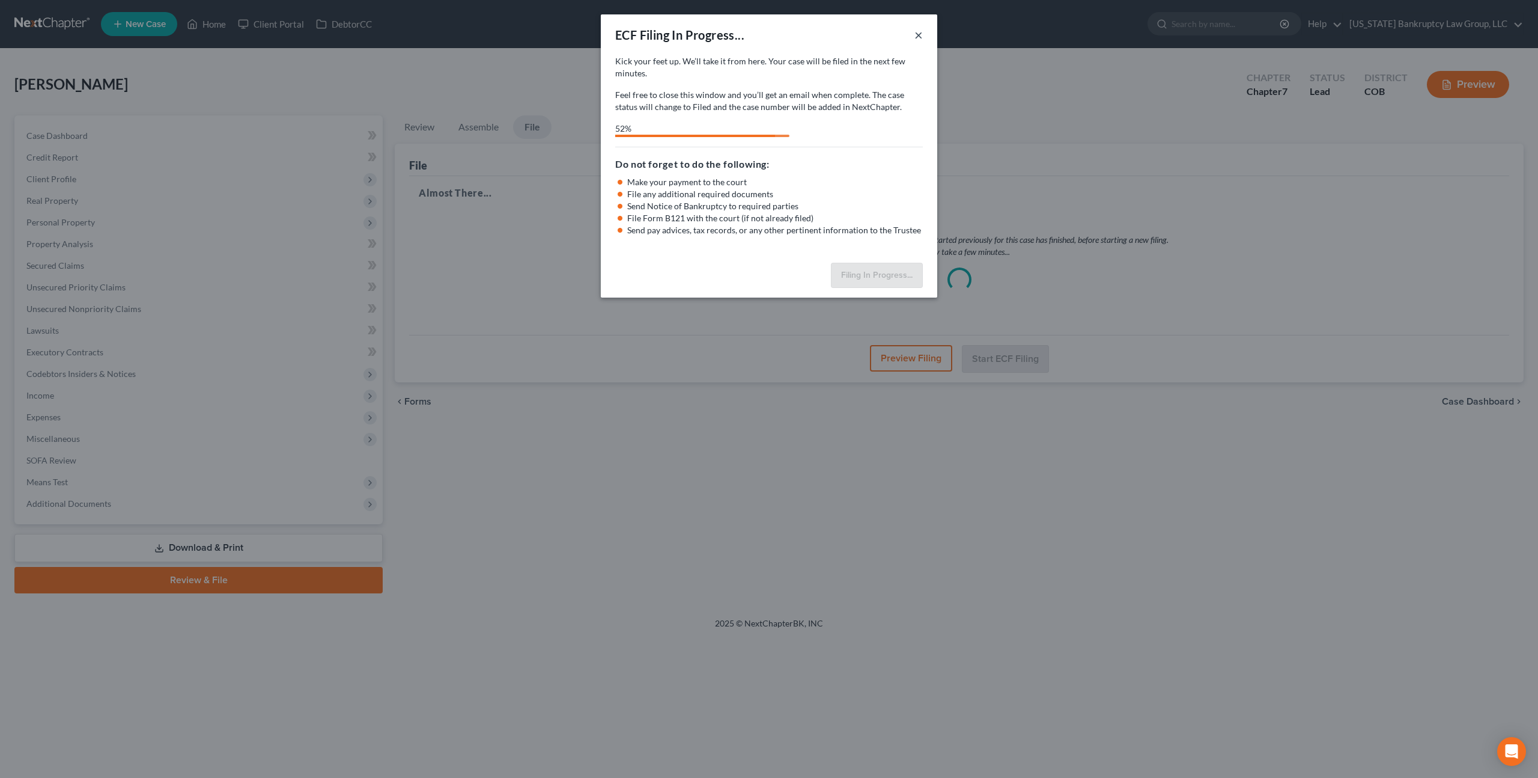
click at [919, 33] on button "×" at bounding box center [919, 35] width 8 height 14
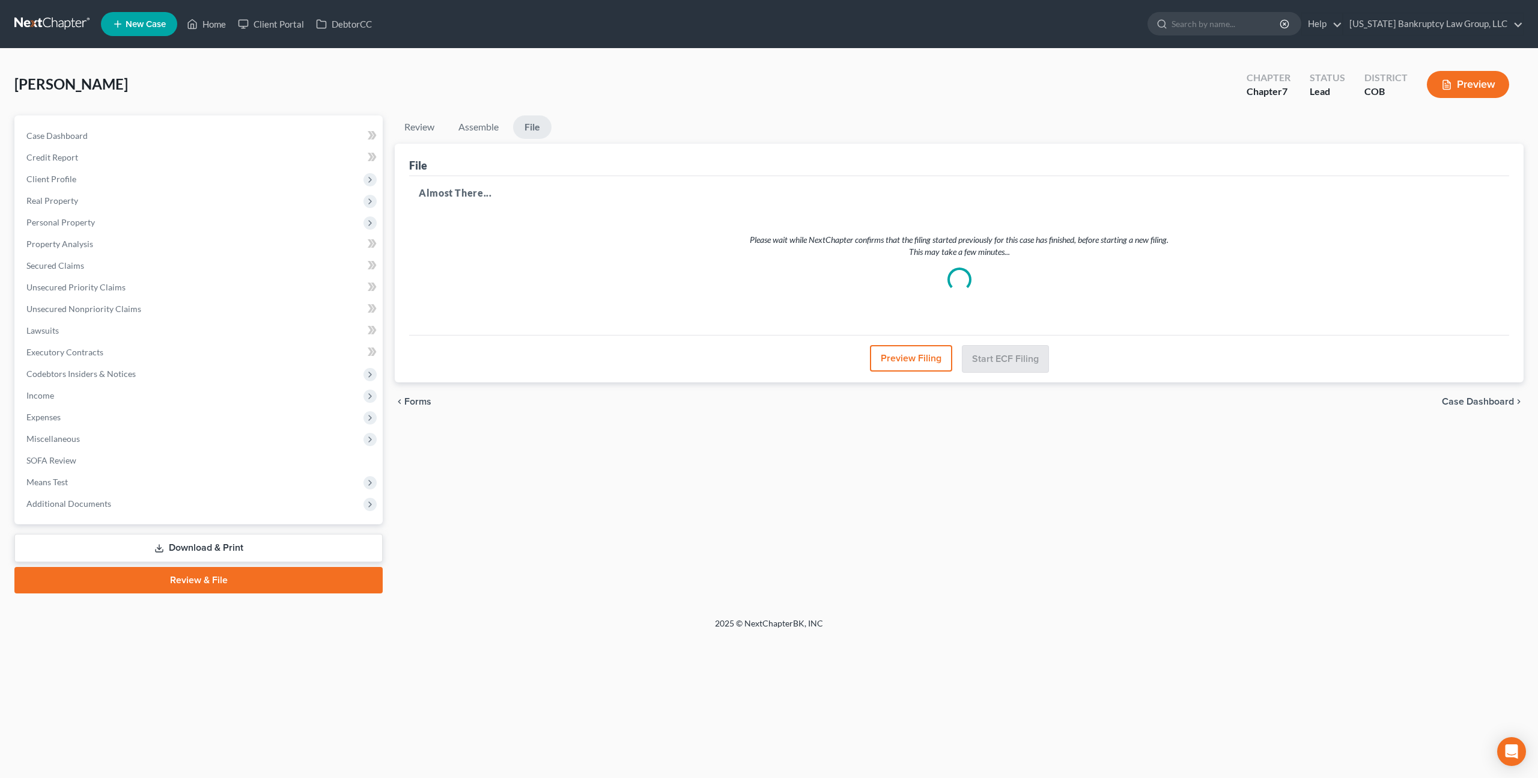
click at [61, 20] on link at bounding box center [52, 24] width 77 height 22
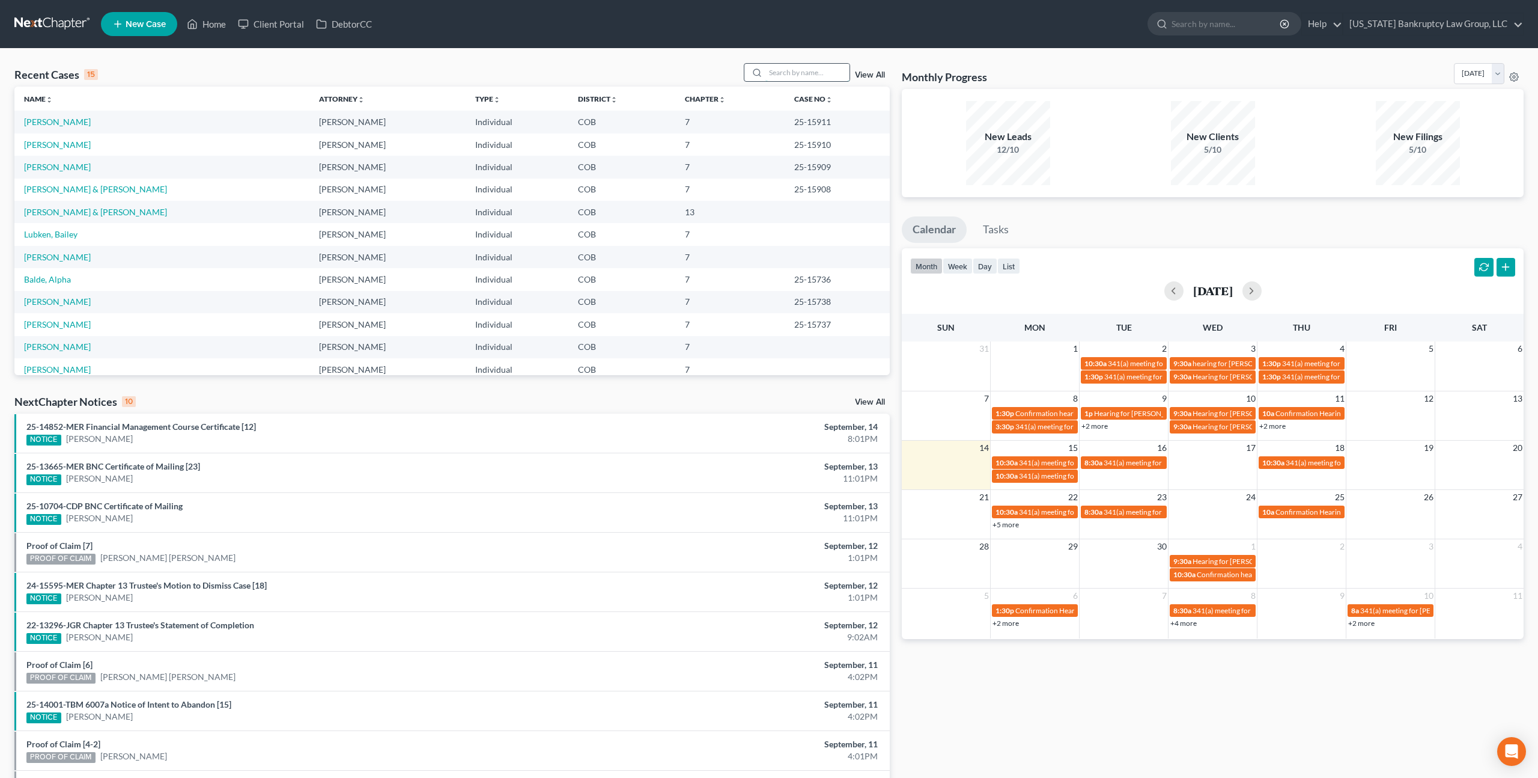
click at [796, 74] on input "search" at bounding box center [808, 72] width 84 height 17
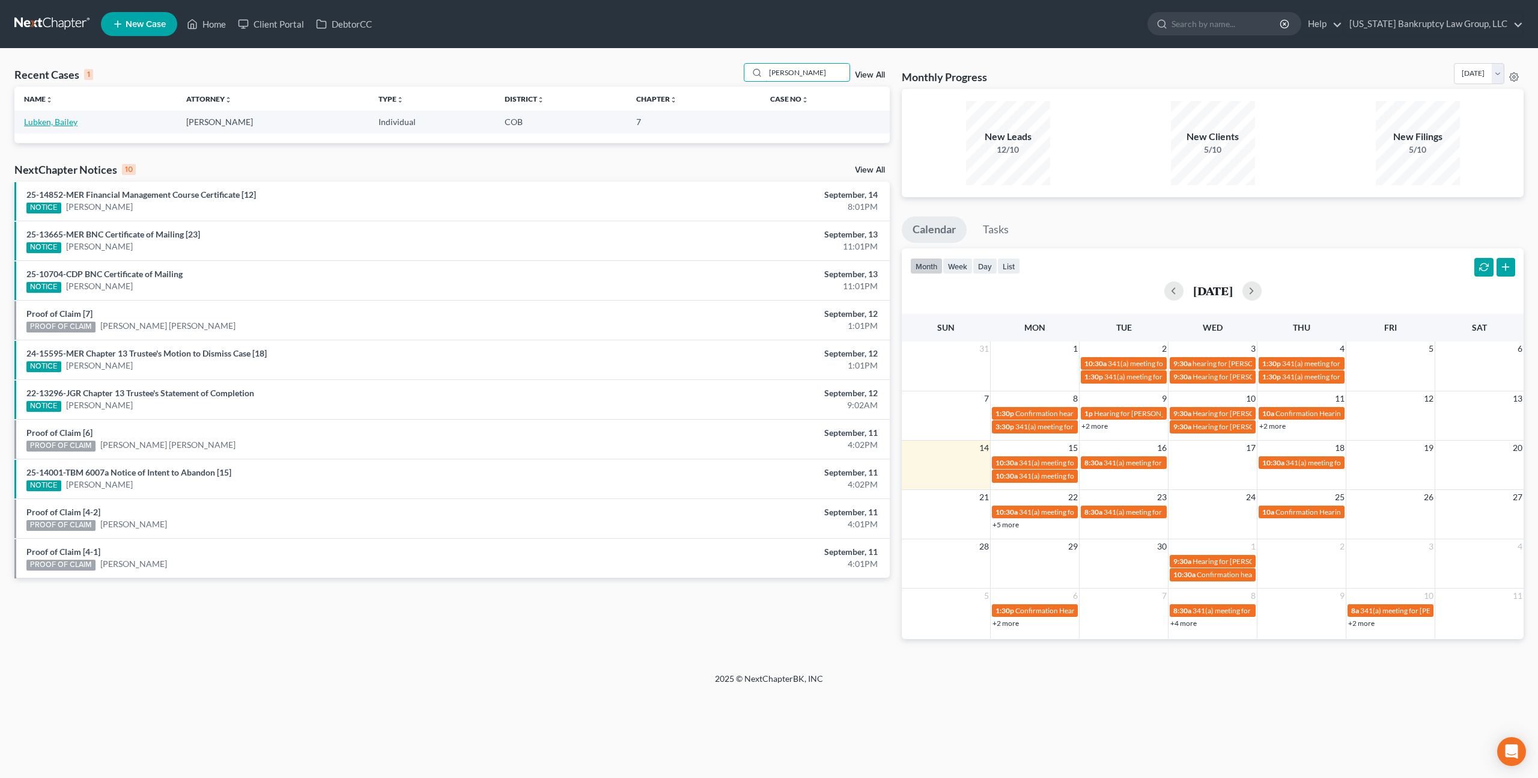
type input "[PERSON_NAME]"
click at [53, 121] on link "Lubken, Bailey" at bounding box center [50, 122] width 53 height 10
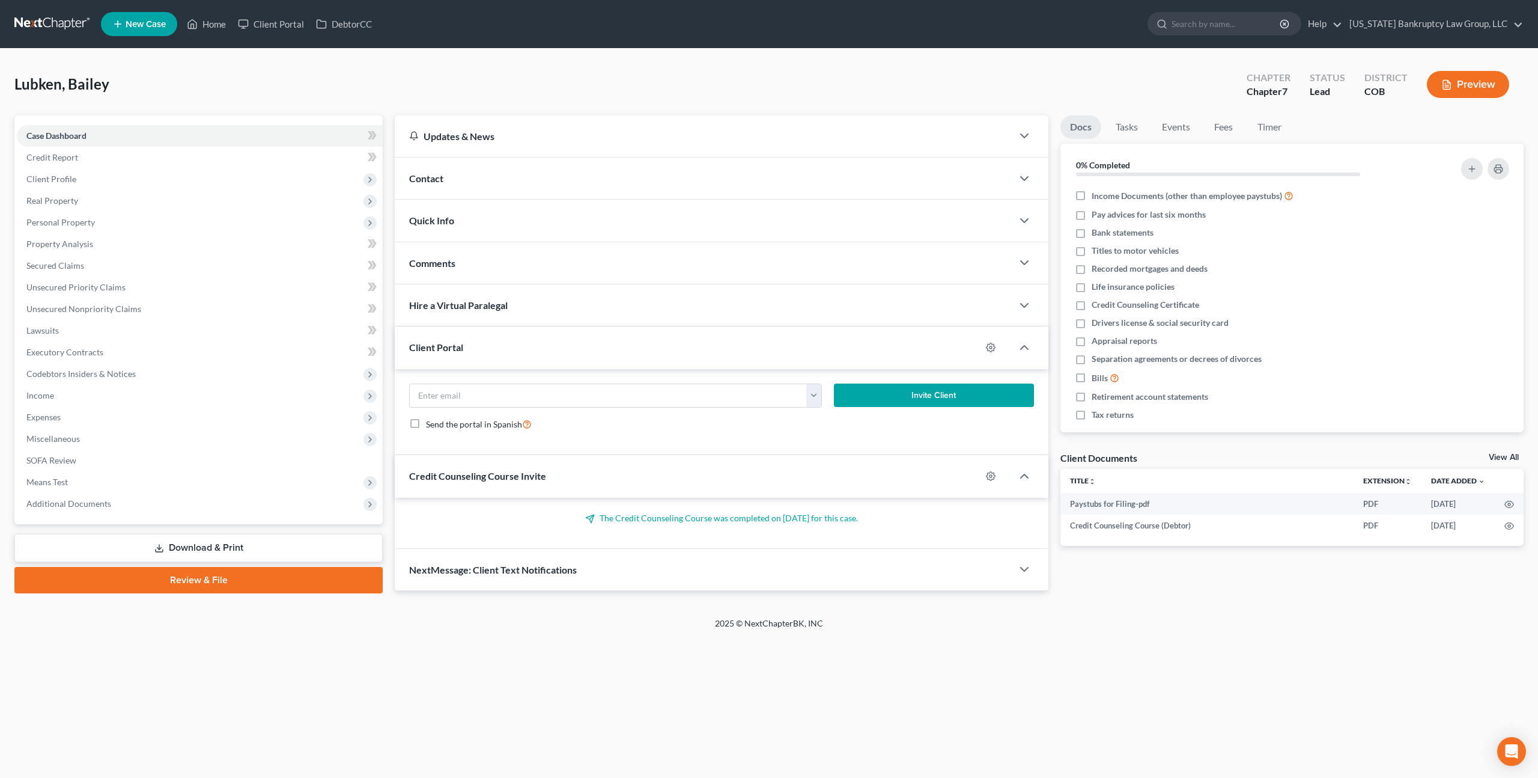
click at [225, 582] on link "Review & File" at bounding box center [198, 580] width 368 height 26
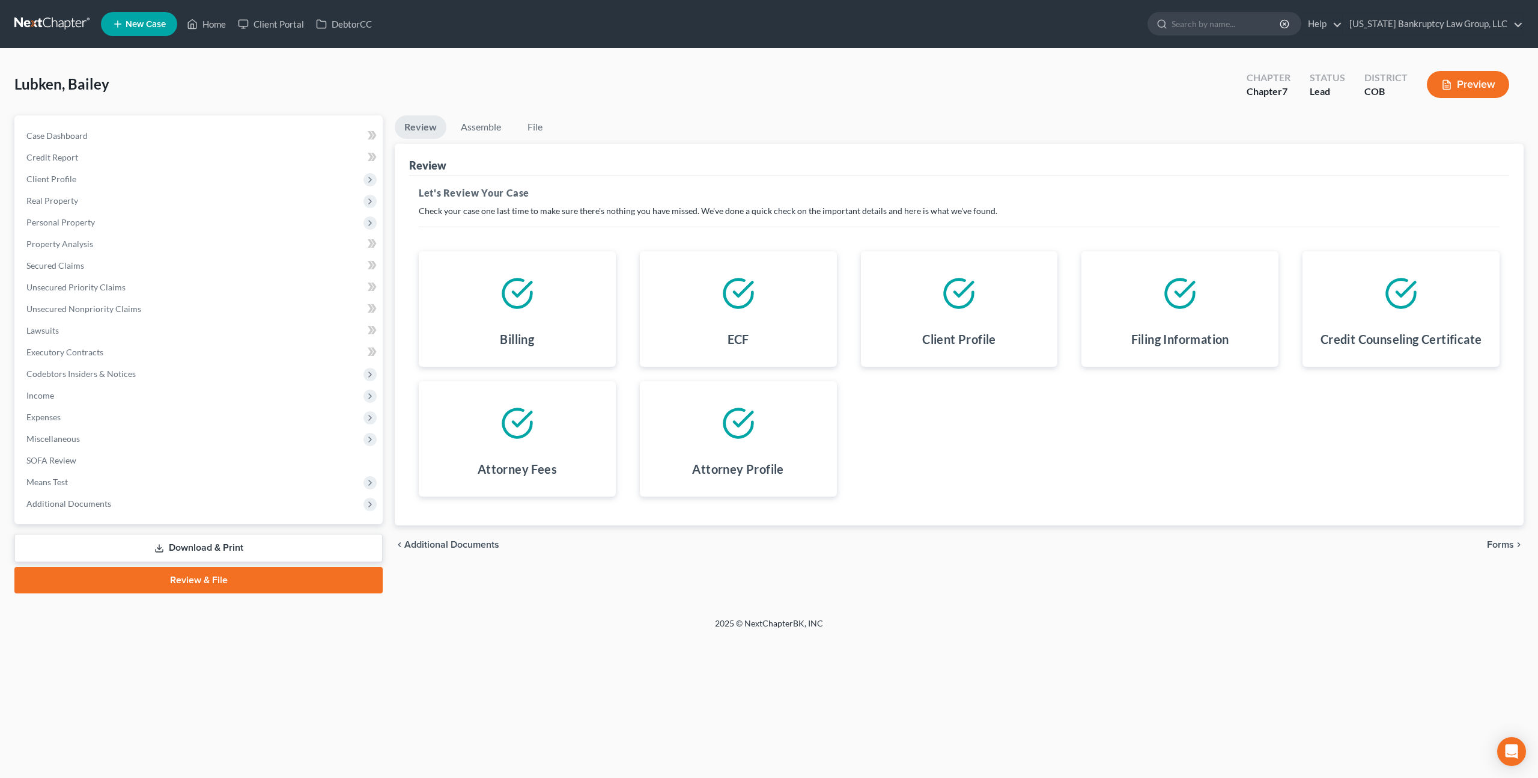
click at [1493, 541] on span "Forms" at bounding box center [1500, 545] width 27 height 10
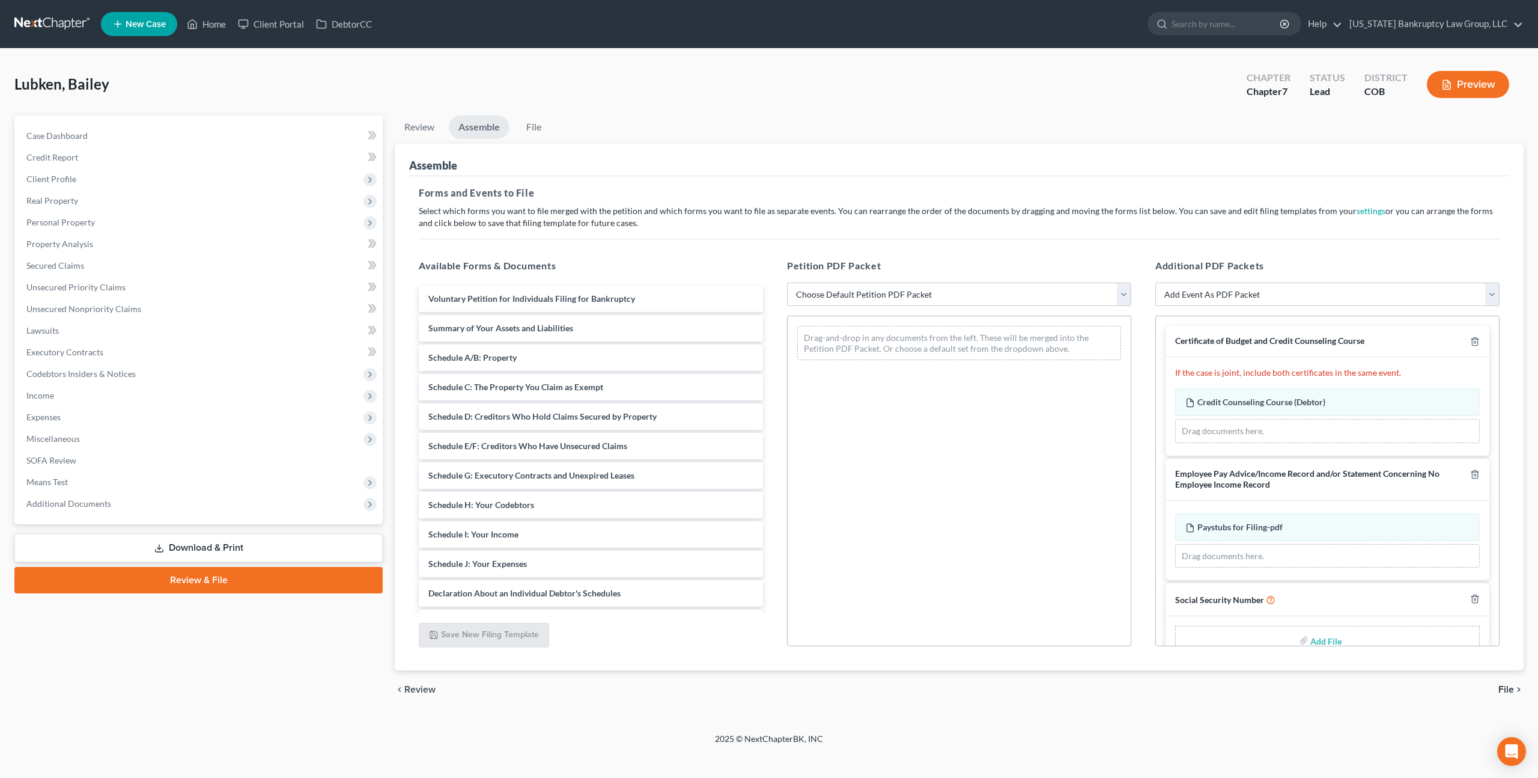
scroll to position [28, 0]
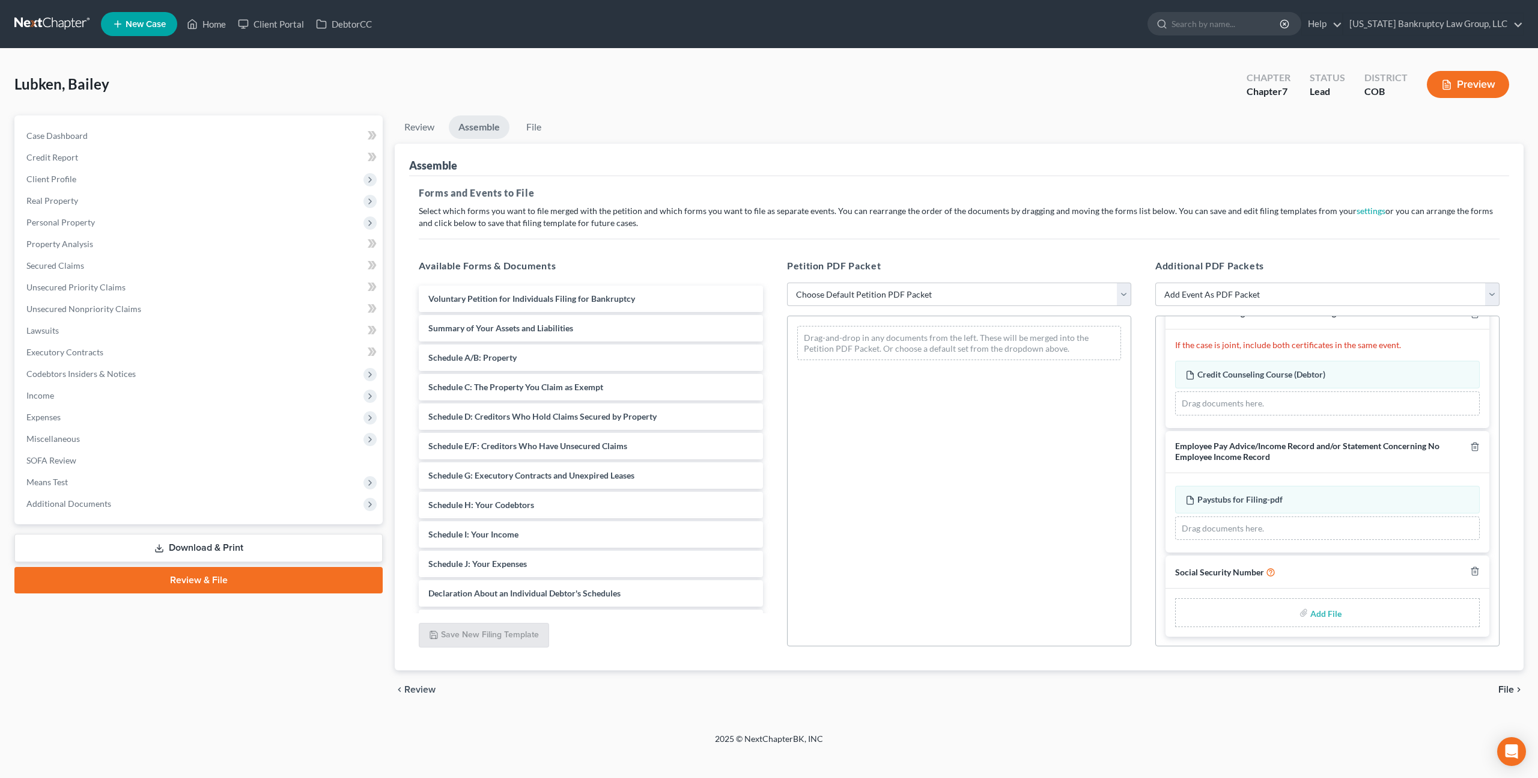
click at [1323, 608] on input "file" at bounding box center [1325, 612] width 29 height 22
type input "C:\fakepath\091425 Statement of Social Security Number.pdf"
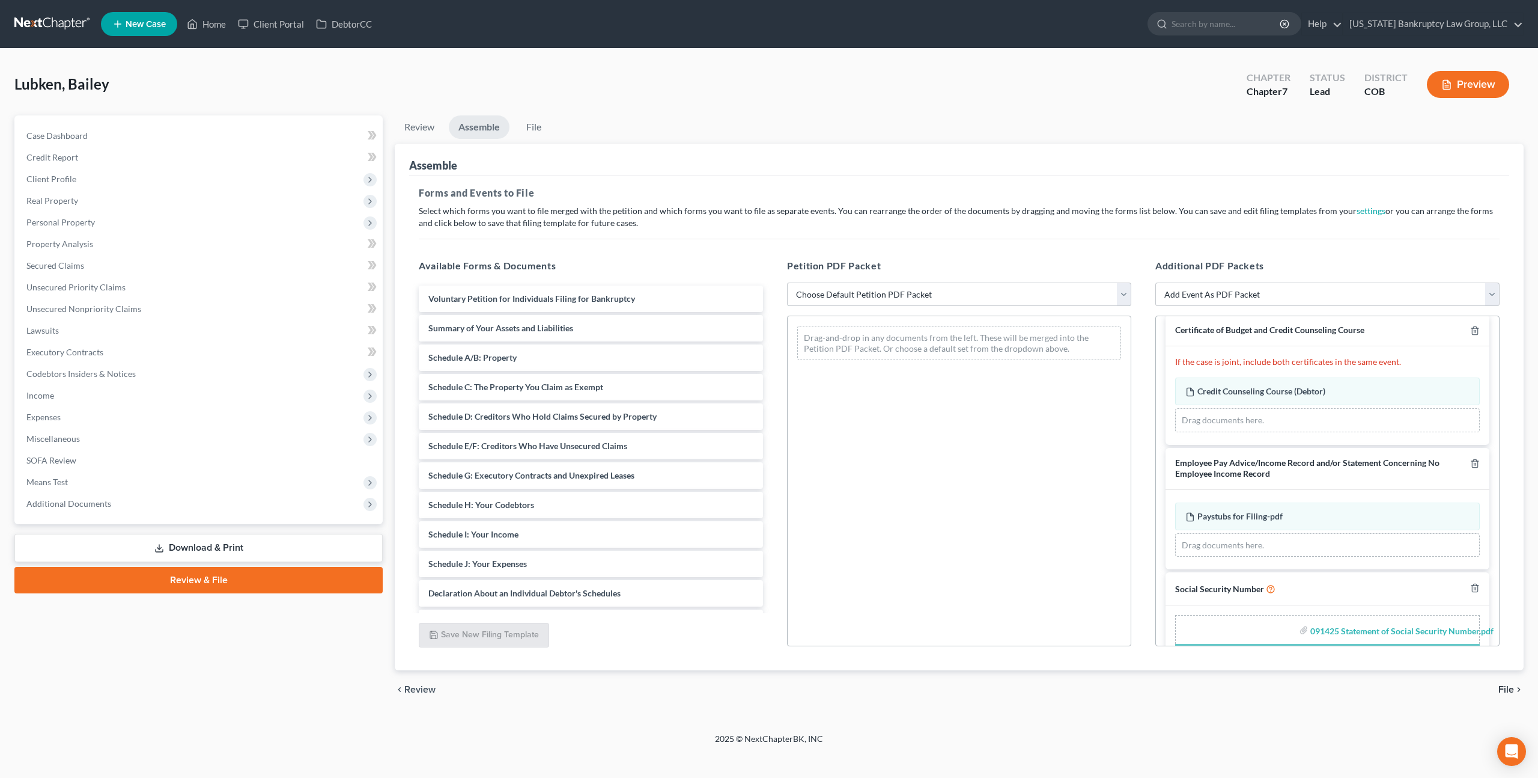
click at [945, 283] on select "Choose Default Petition PDF Packet Emergency Filing (Voluntary Petition and Cre…" at bounding box center [959, 294] width 344 height 24
select select "1"
click at [787, 282] on select "Choose Default Petition PDF Packet Emergency Filing (Voluntary Petition and Cre…" at bounding box center [959, 294] width 344 height 24
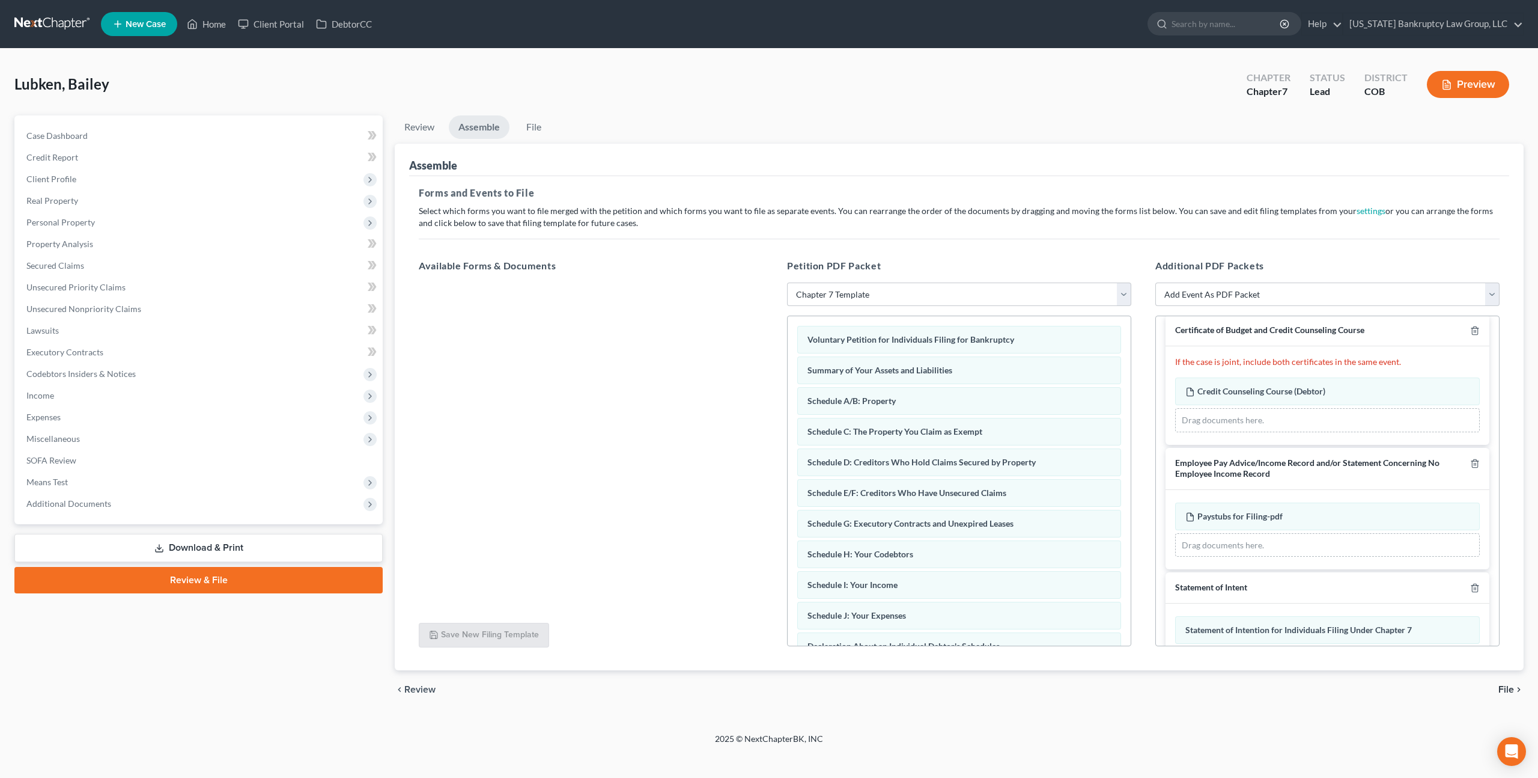
click at [1509, 692] on span "File" at bounding box center [1507, 689] width 16 height 10
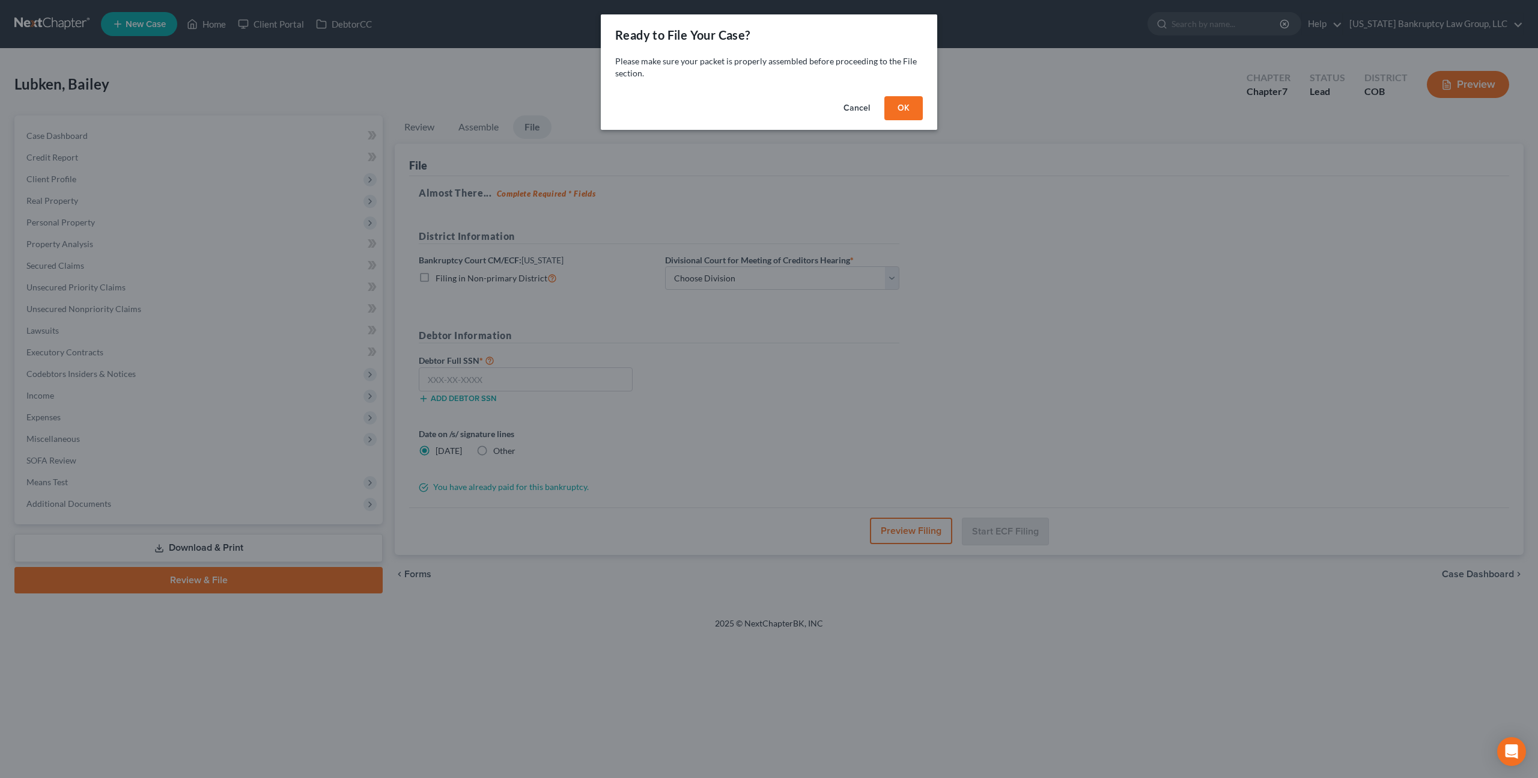
click at [901, 114] on button "OK" at bounding box center [904, 108] width 38 height 24
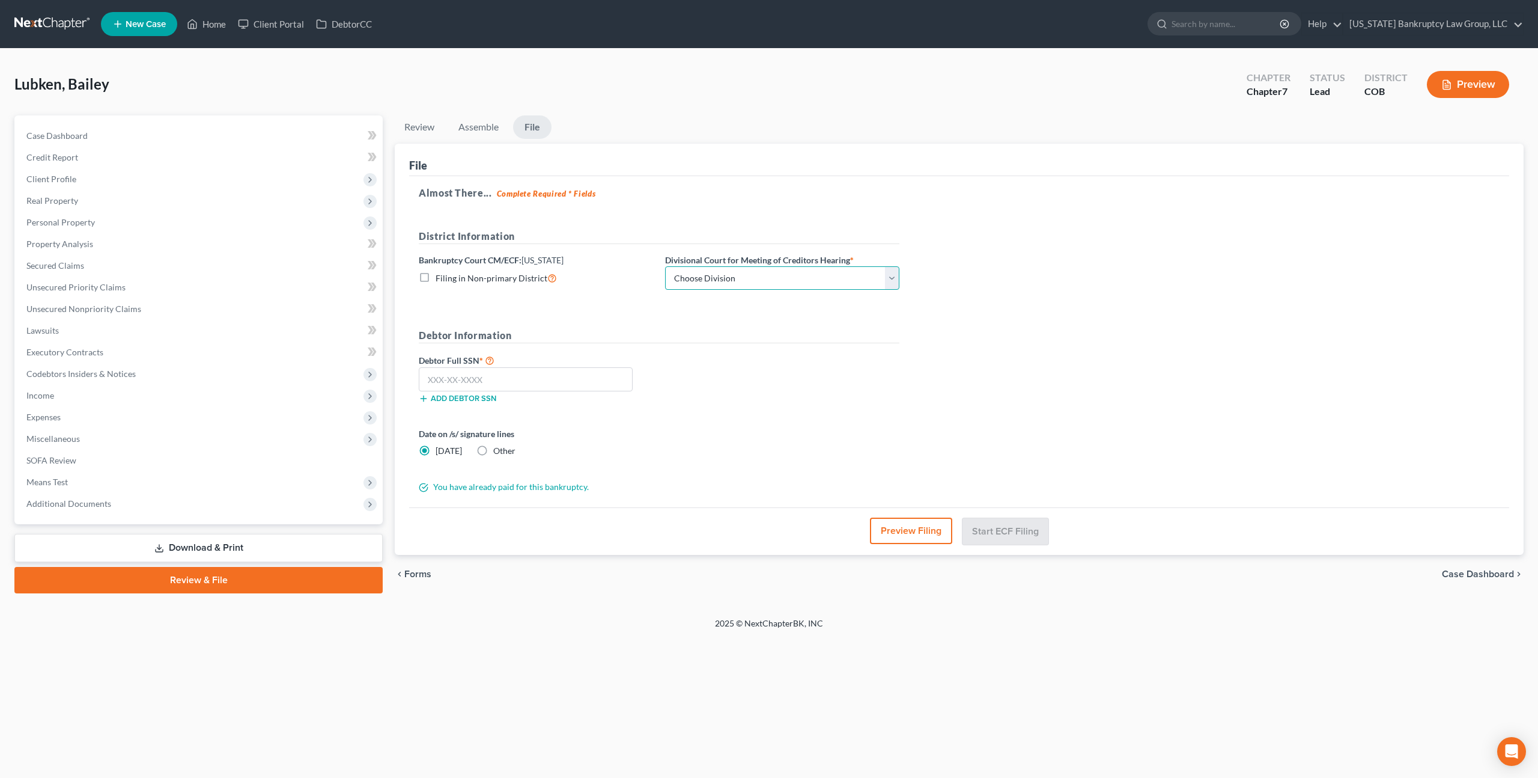
click at [845, 278] on select "Choose Division [GEOGRAPHIC_DATA]" at bounding box center [782, 278] width 234 height 24
select select "0"
click at [665, 266] on select "Choose Division [GEOGRAPHIC_DATA]" at bounding box center [782, 278] width 234 height 24
click at [598, 386] on input "text" at bounding box center [526, 379] width 214 height 24
type input "651-10-8136"
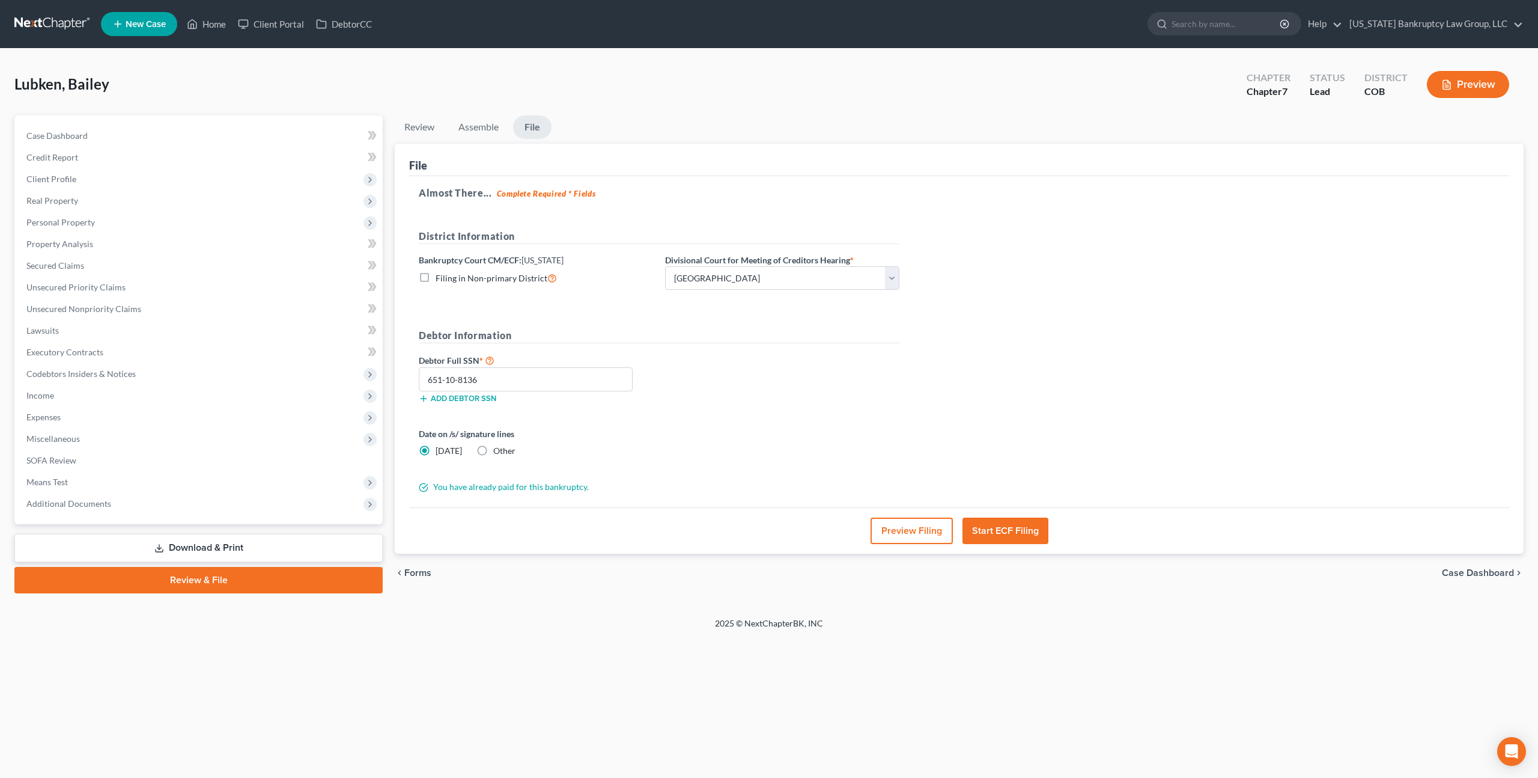
click at [1015, 534] on button "Start ECF Filing" at bounding box center [1006, 530] width 86 height 26
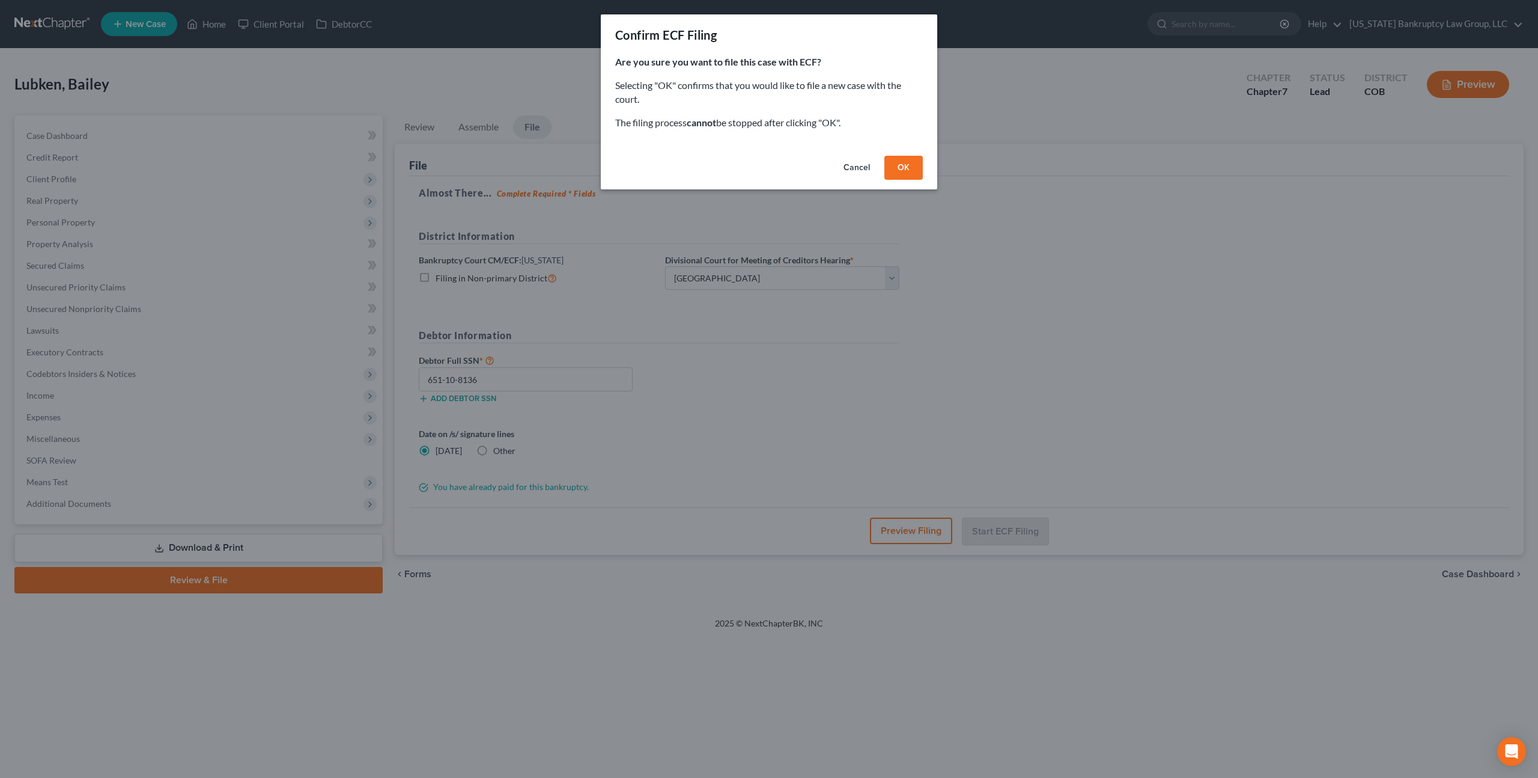
click at [902, 162] on button "OK" at bounding box center [904, 168] width 38 height 24
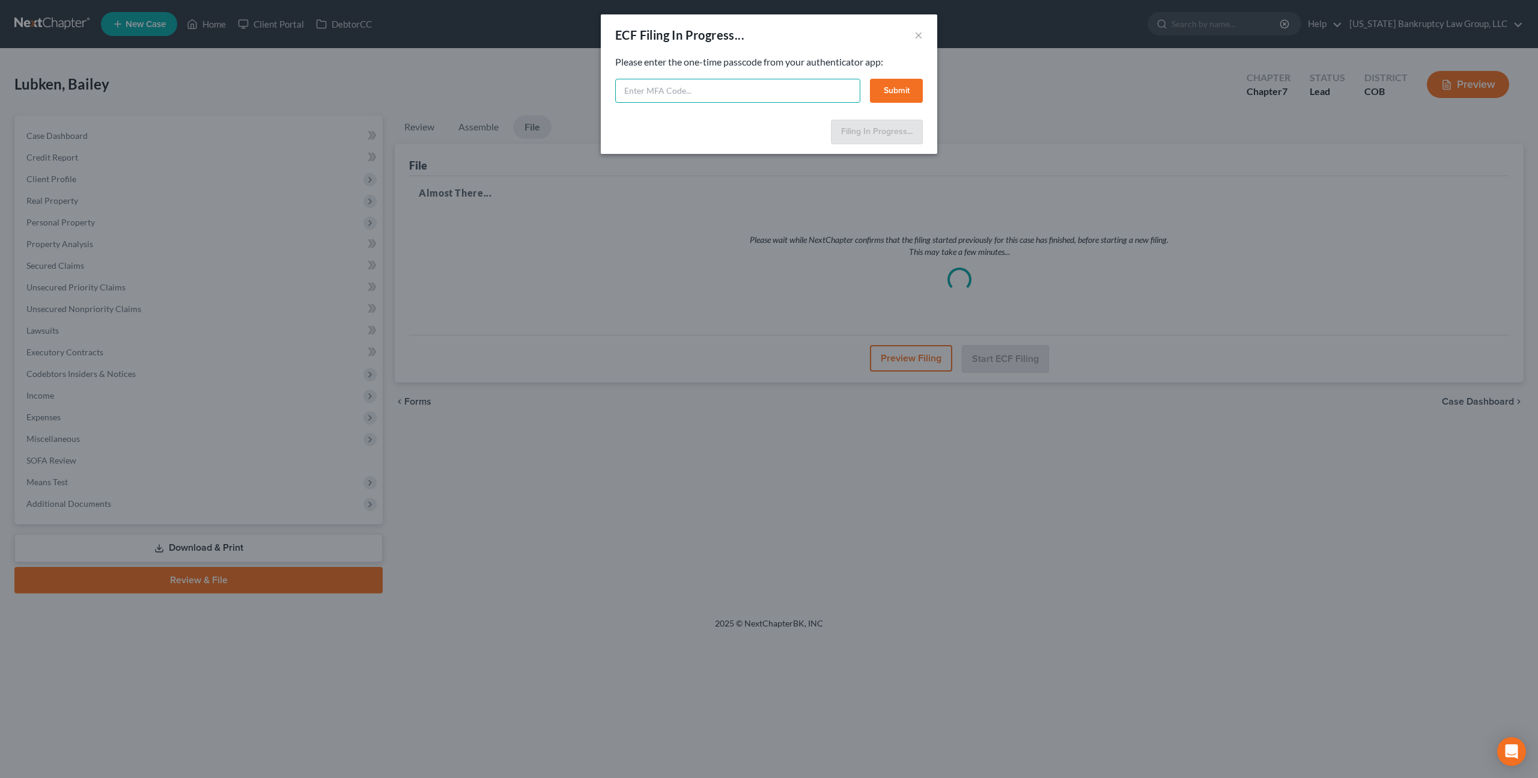
click at [702, 85] on input "text" at bounding box center [737, 91] width 245 height 24
type input "939375"
click at [897, 91] on button "Submit" at bounding box center [896, 91] width 53 height 24
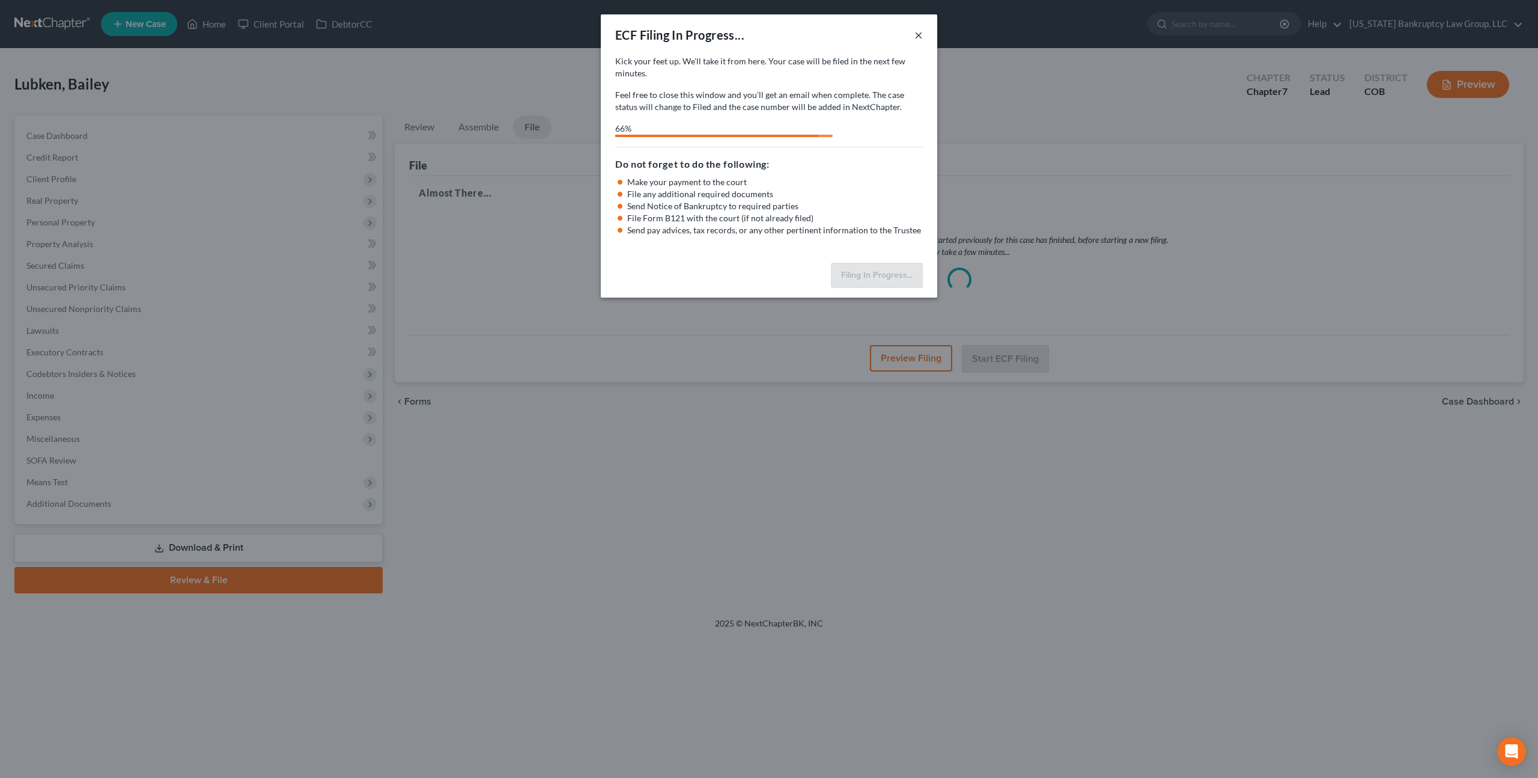
click at [921, 35] on button "×" at bounding box center [919, 35] width 8 height 14
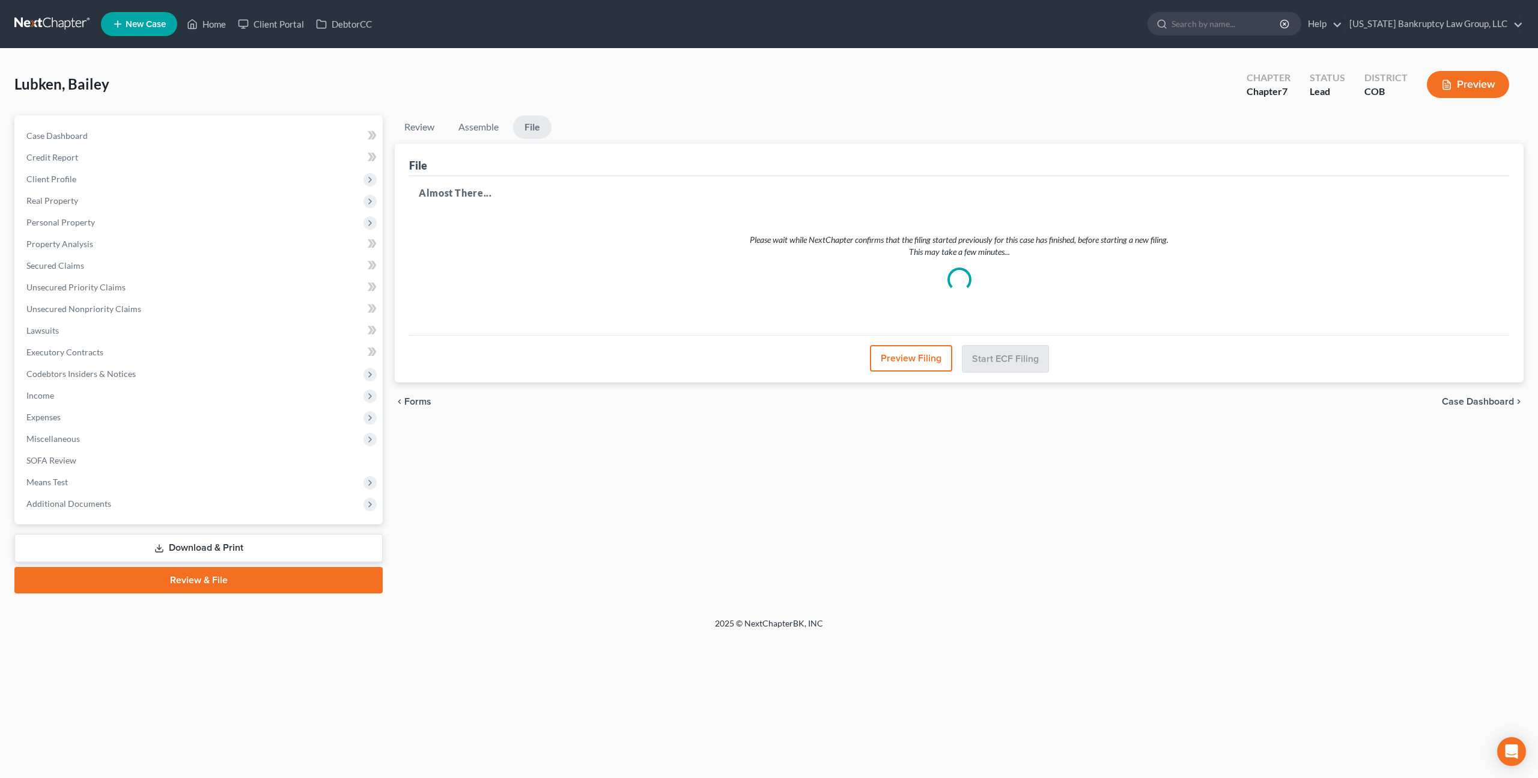
click at [38, 25] on link at bounding box center [52, 24] width 77 height 22
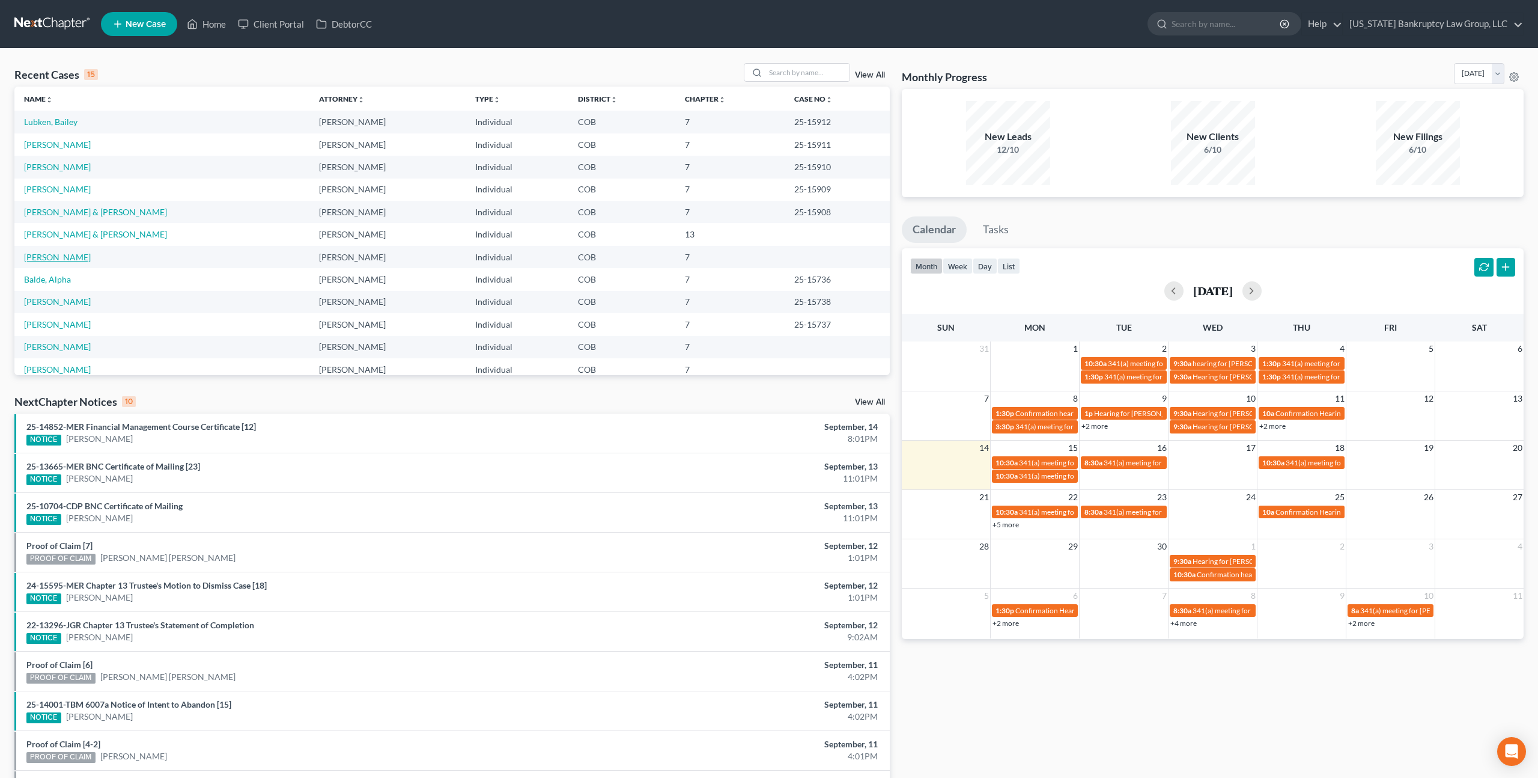
click at [69, 257] on link "[PERSON_NAME]" at bounding box center [57, 257] width 67 height 10
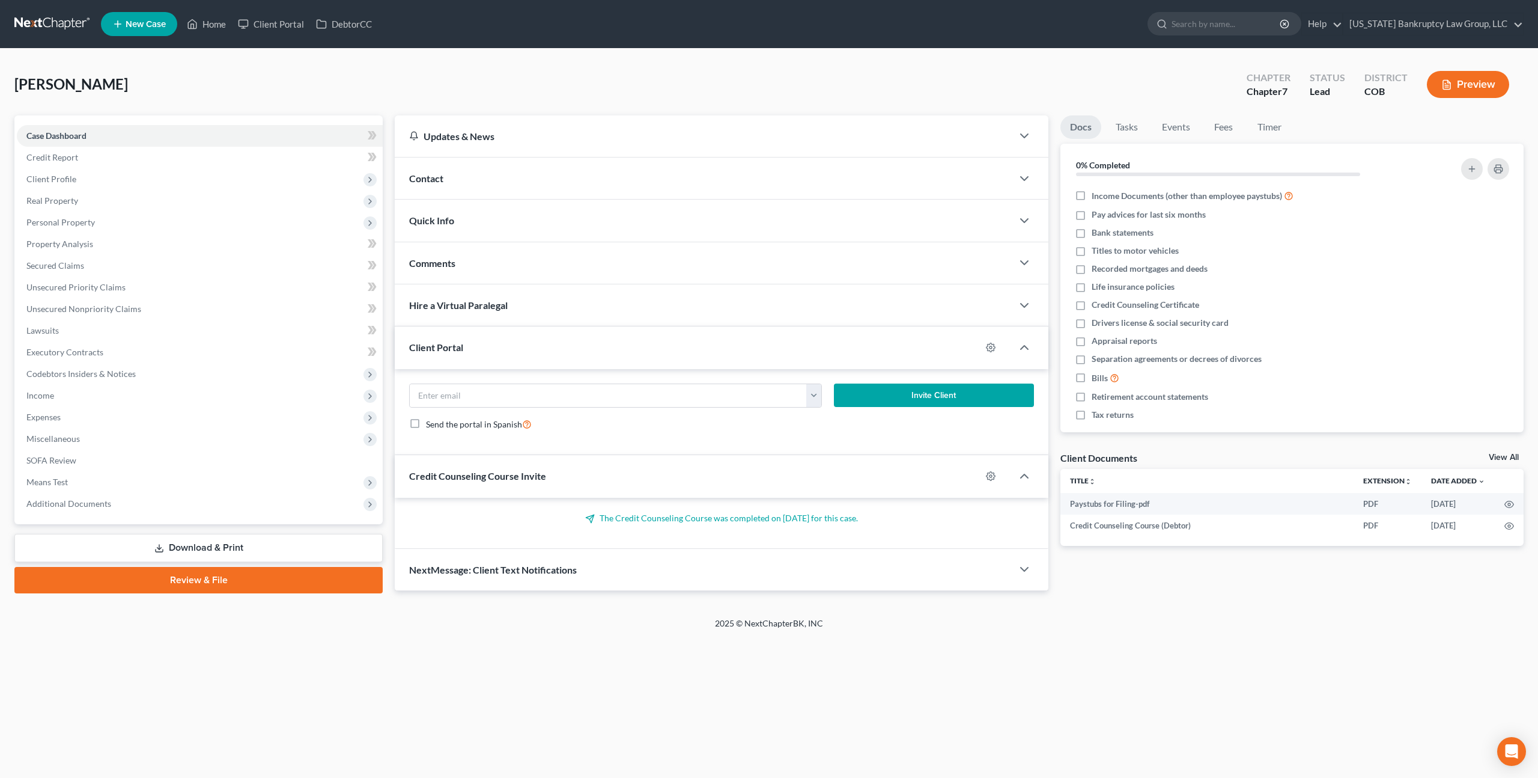
click at [295, 577] on link "Review & File" at bounding box center [198, 580] width 368 height 26
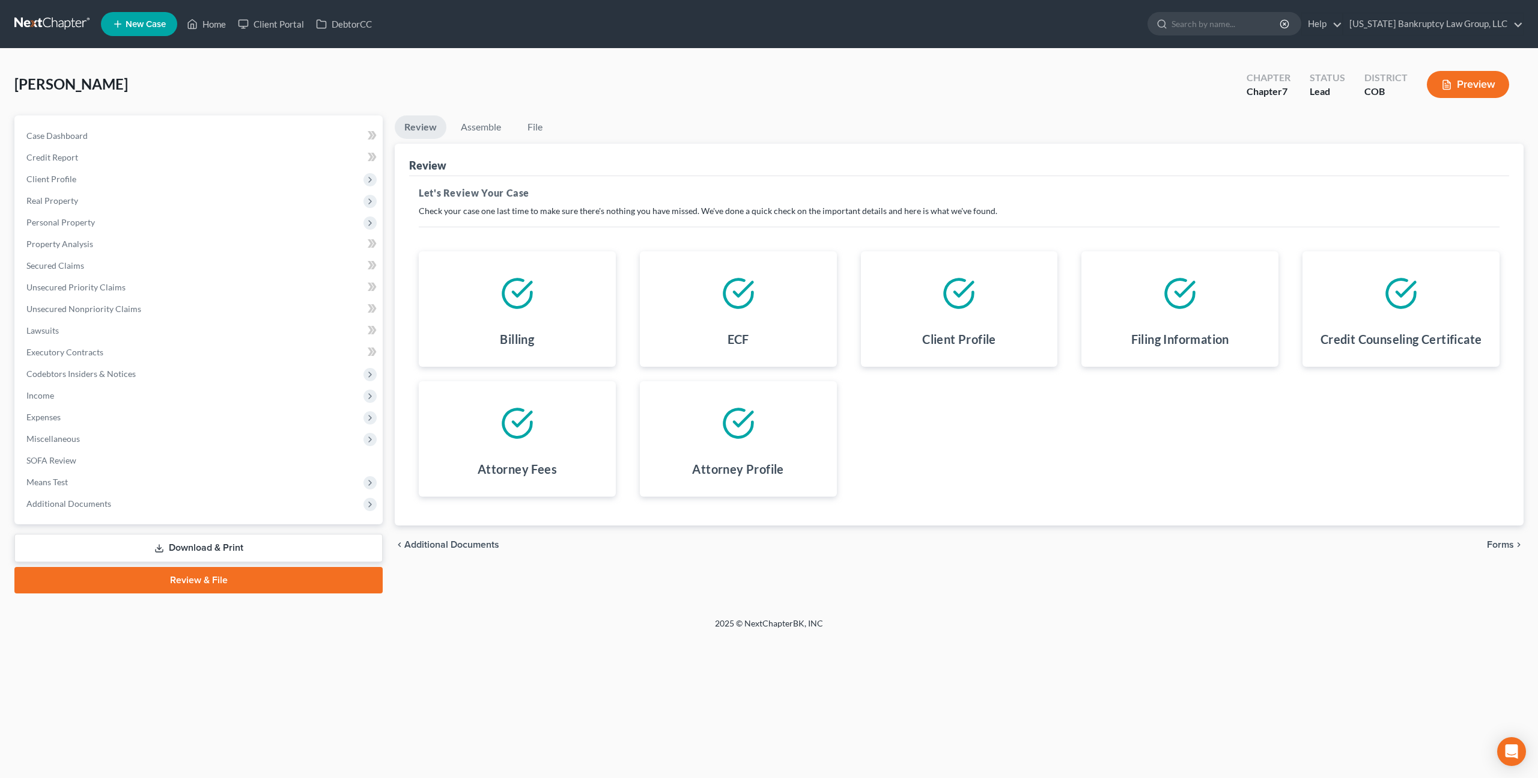
click at [1498, 541] on span "Forms" at bounding box center [1500, 545] width 27 height 10
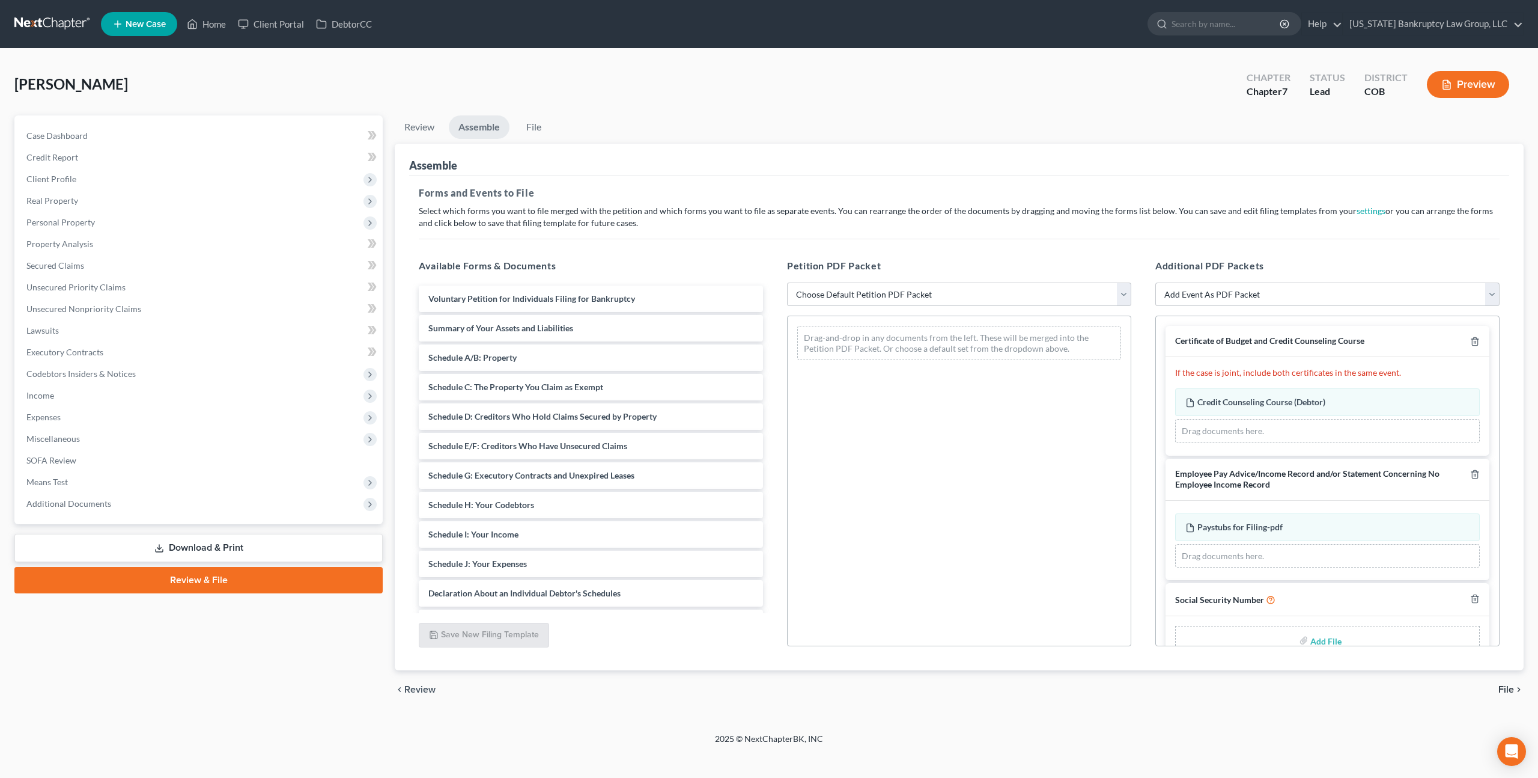
scroll to position [28, 0]
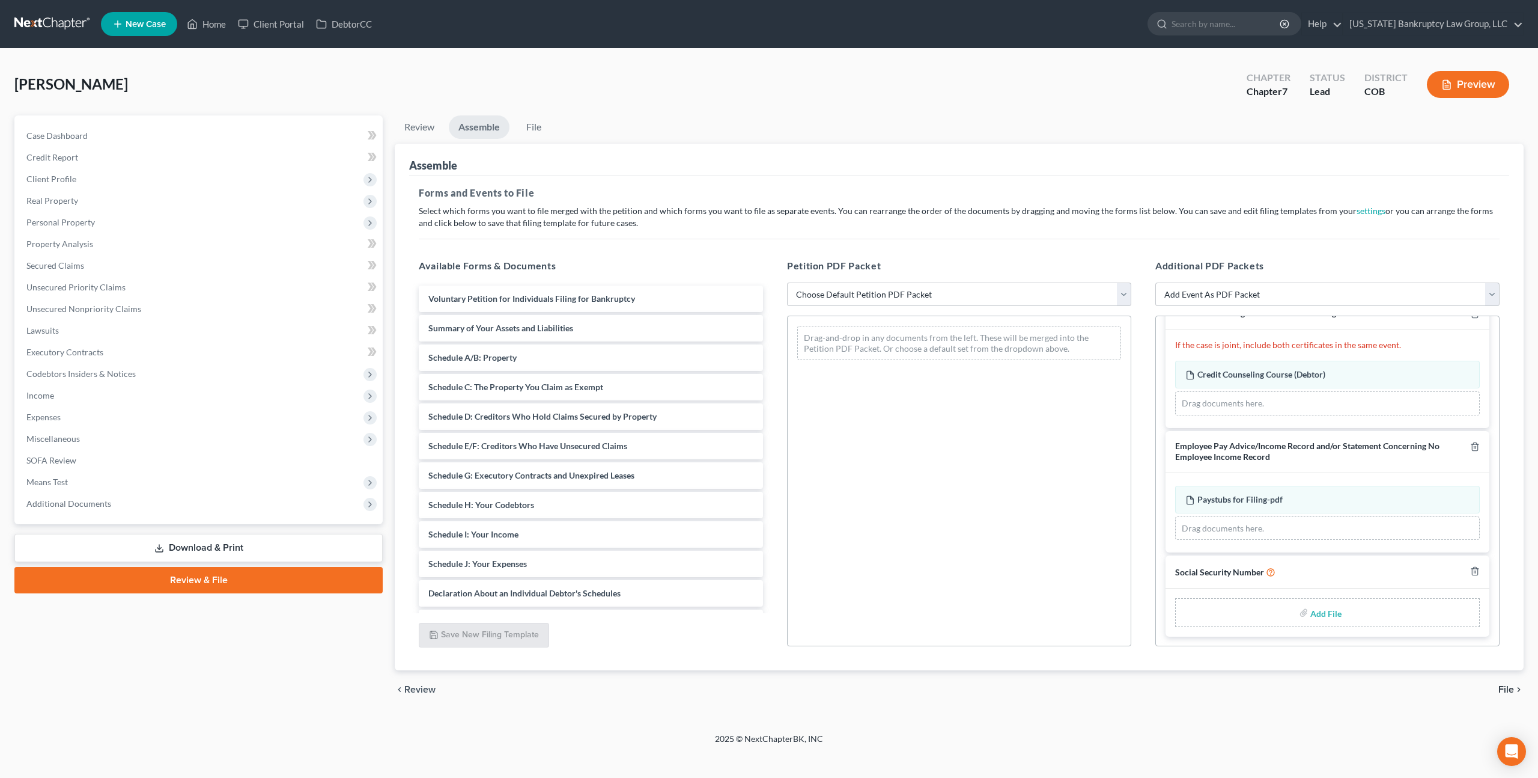
click at [1321, 610] on input "file" at bounding box center [1325, 612] width 29 height 22
type input "C:\fakepath\091425 Statement of Social Security Number.pdf"
click at [912, 298] on select "Choose Default Petition PDF Packet Emergency Filing (Voluntary Petition and Cre…" at bounding box center [959, 294] width 344 height 24
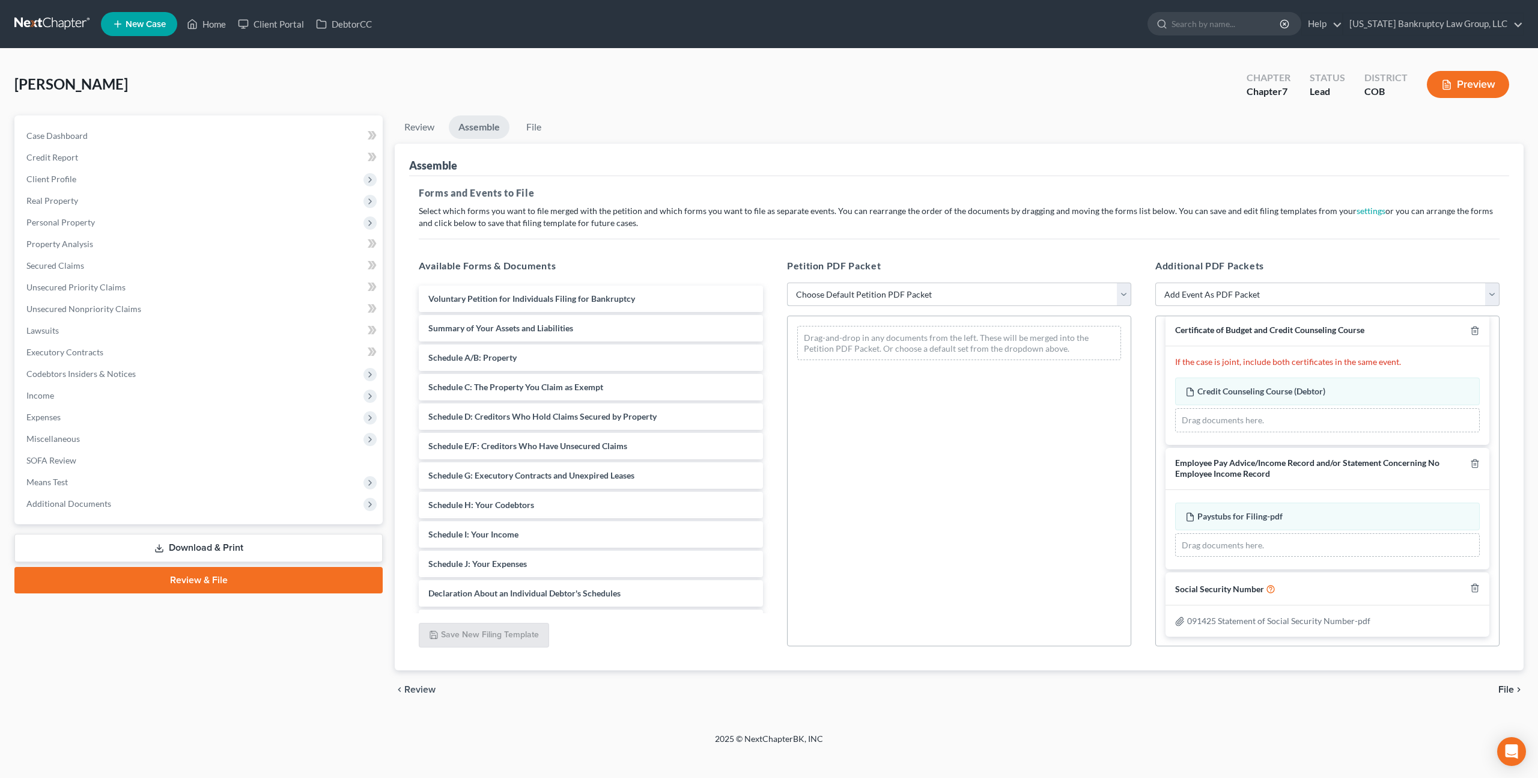
select select "1"
click at [787, 282] on select "Choose Default Petition PDF Packet Emergency Filing (Voluntary Petition and Cre…" at bounding box center [959, 294] width 344 height 24
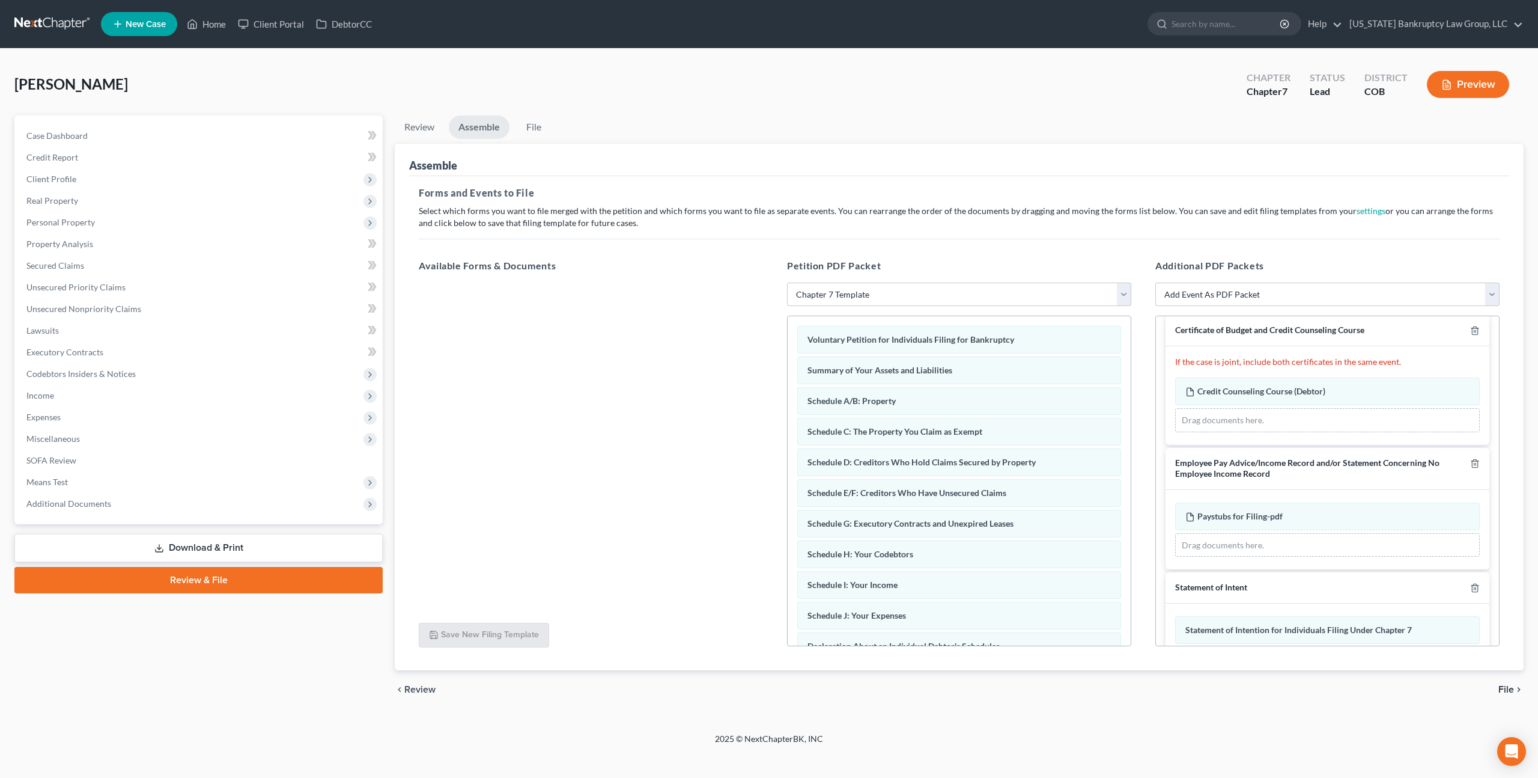
click at [1505, 687] on span "File" at bounding box center [1507, 689] width 16 height 10
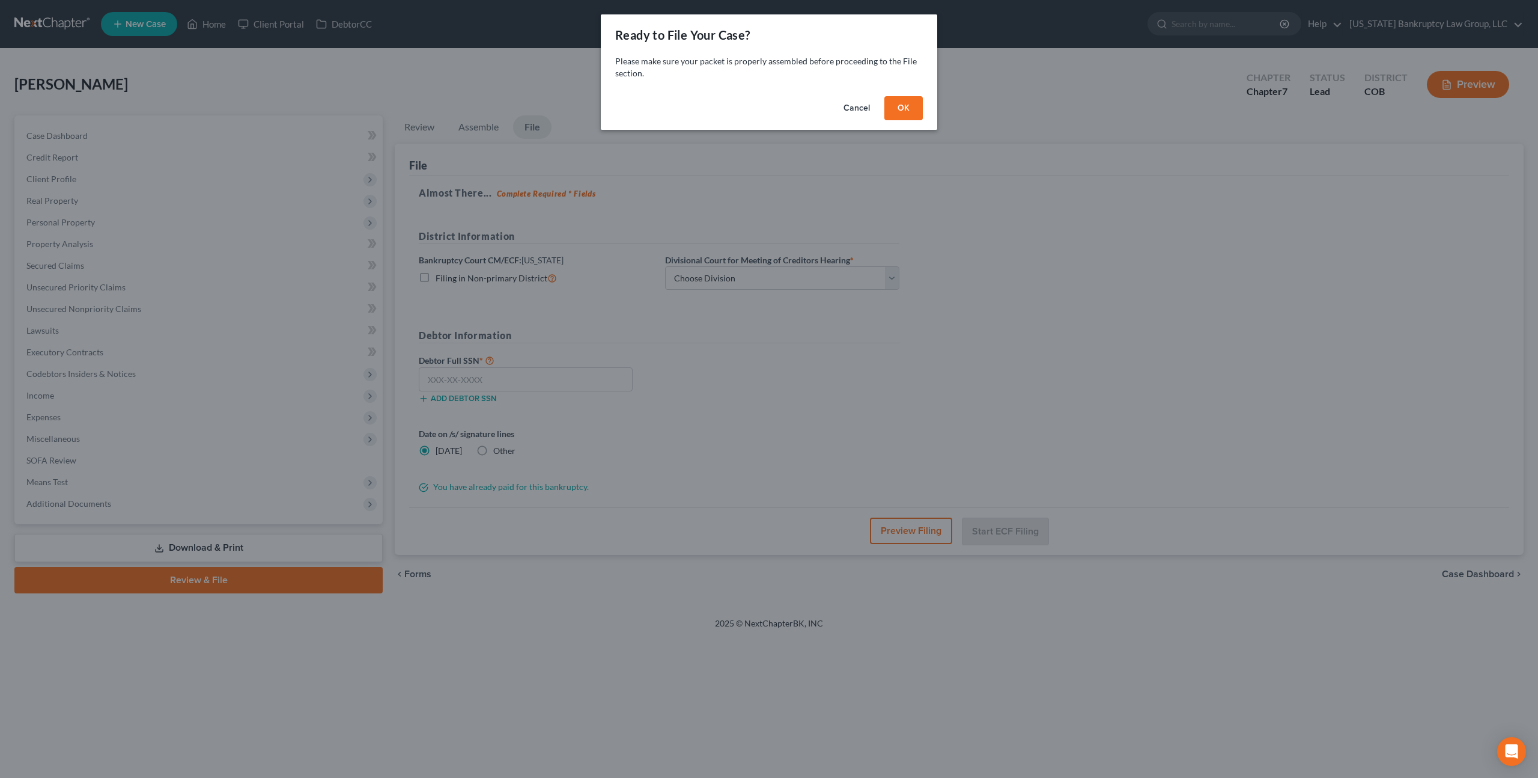
click at [897, 107] on button "OK" at bounding box center [904, 108] width 38 height 24
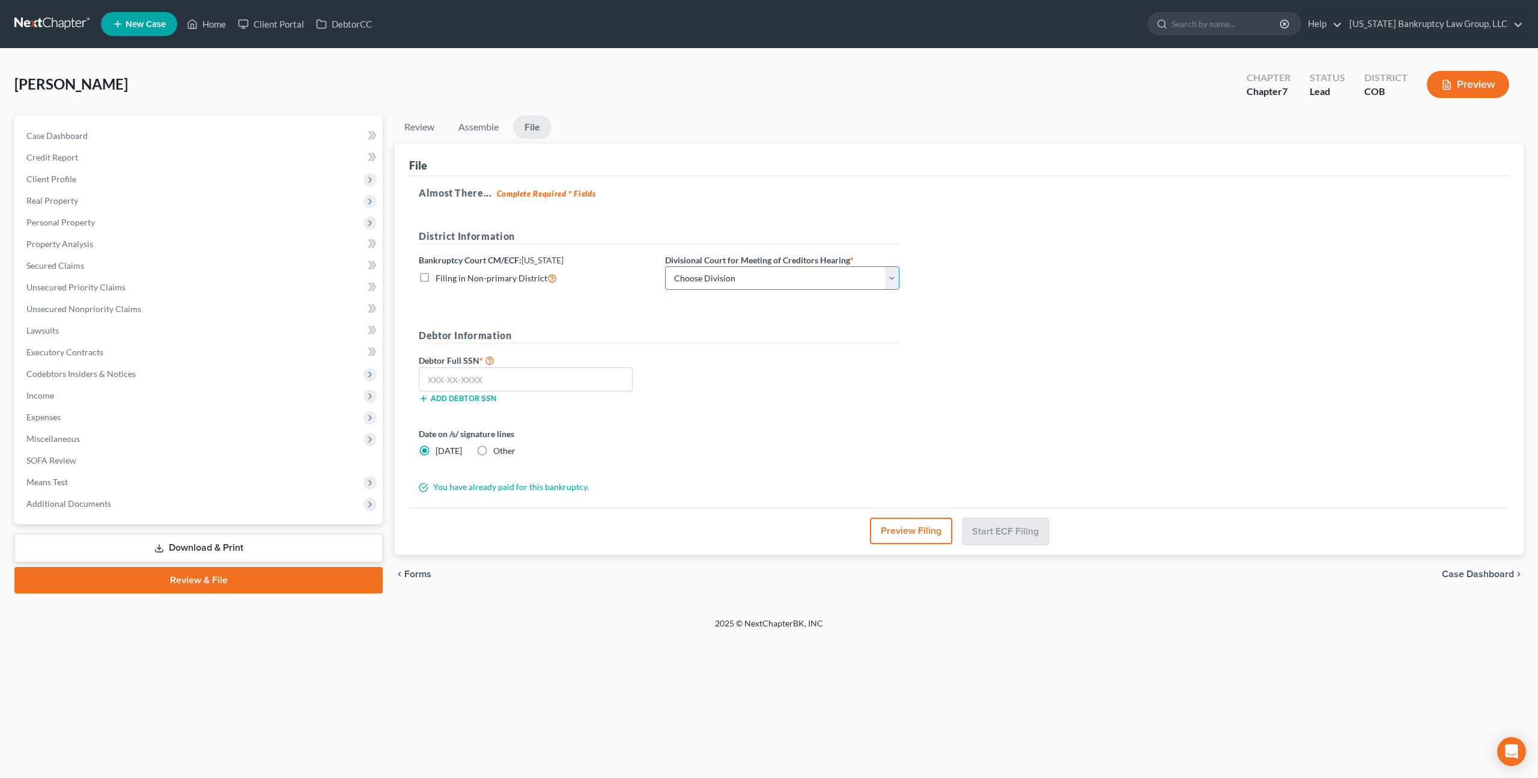
click at [818, 285] on select "Choose Division [GEOGRAPHIC_DATA]" at bounding box center [782, 278] width 234 height 24
select select "0"
click at [665, 266] on select "Choose Division [GEOGRAPHIC_DATA]" at bounding box center [782, 278] width 234 height 24
click at [599, 384] on input "text" at bounding box center [526, 379] width 214 height 24
type input "524-21-0155"
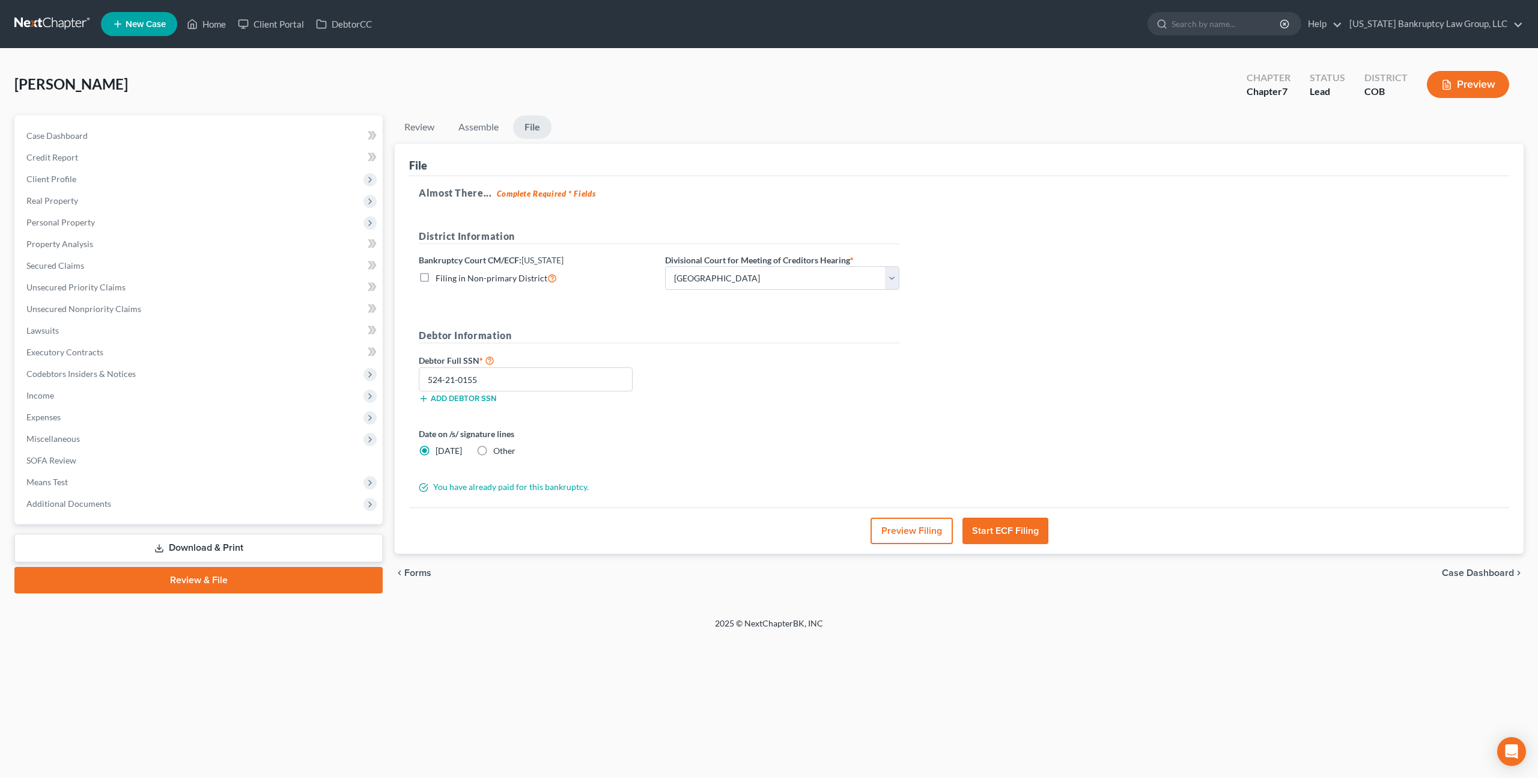
click at [1005, 525] on button "Start ECF Filing" at bounding box center [1006, 530] width 86 height 26
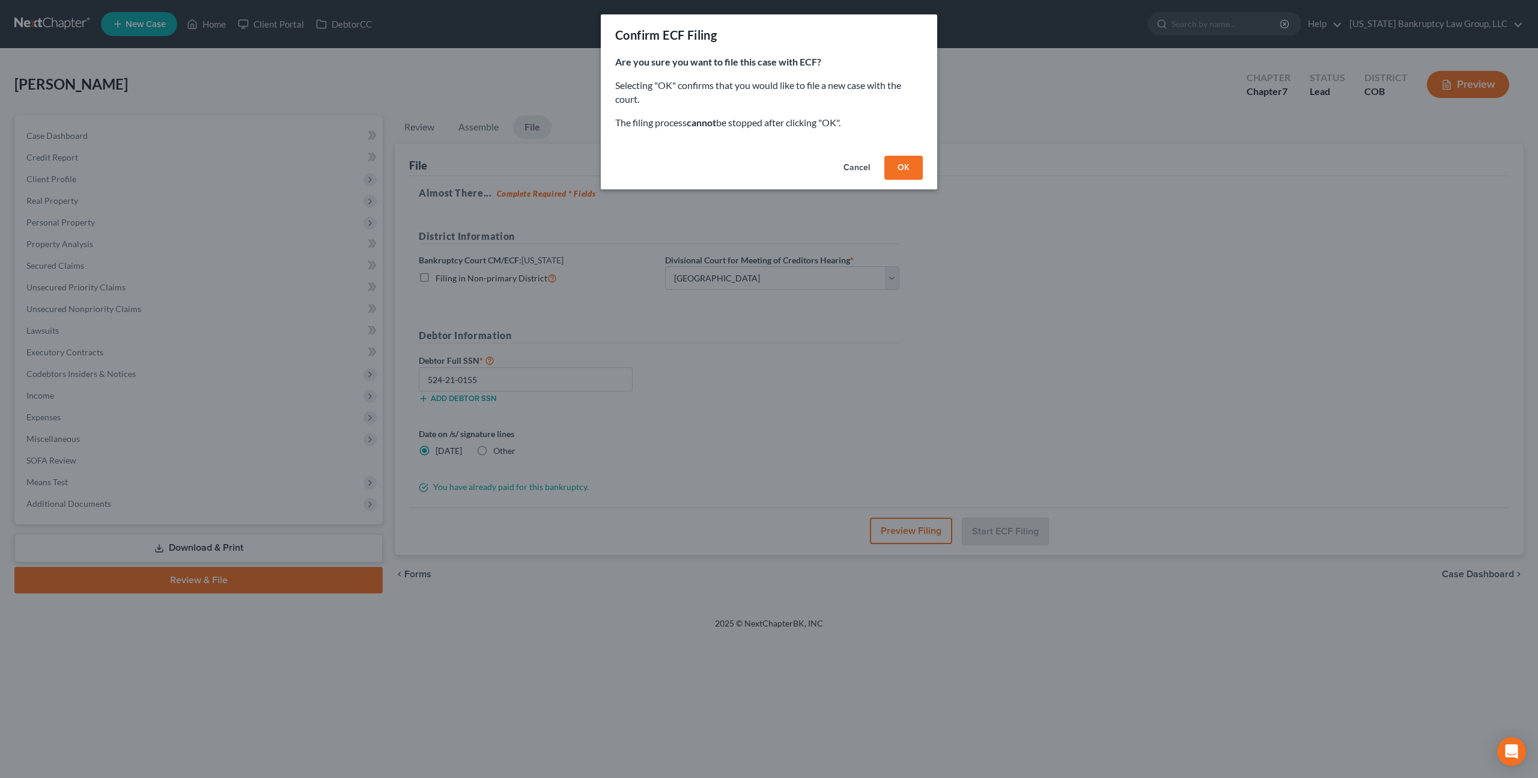
click at [901, 166] on button "OK" at bounding box center [904, 168] width 38 height 24
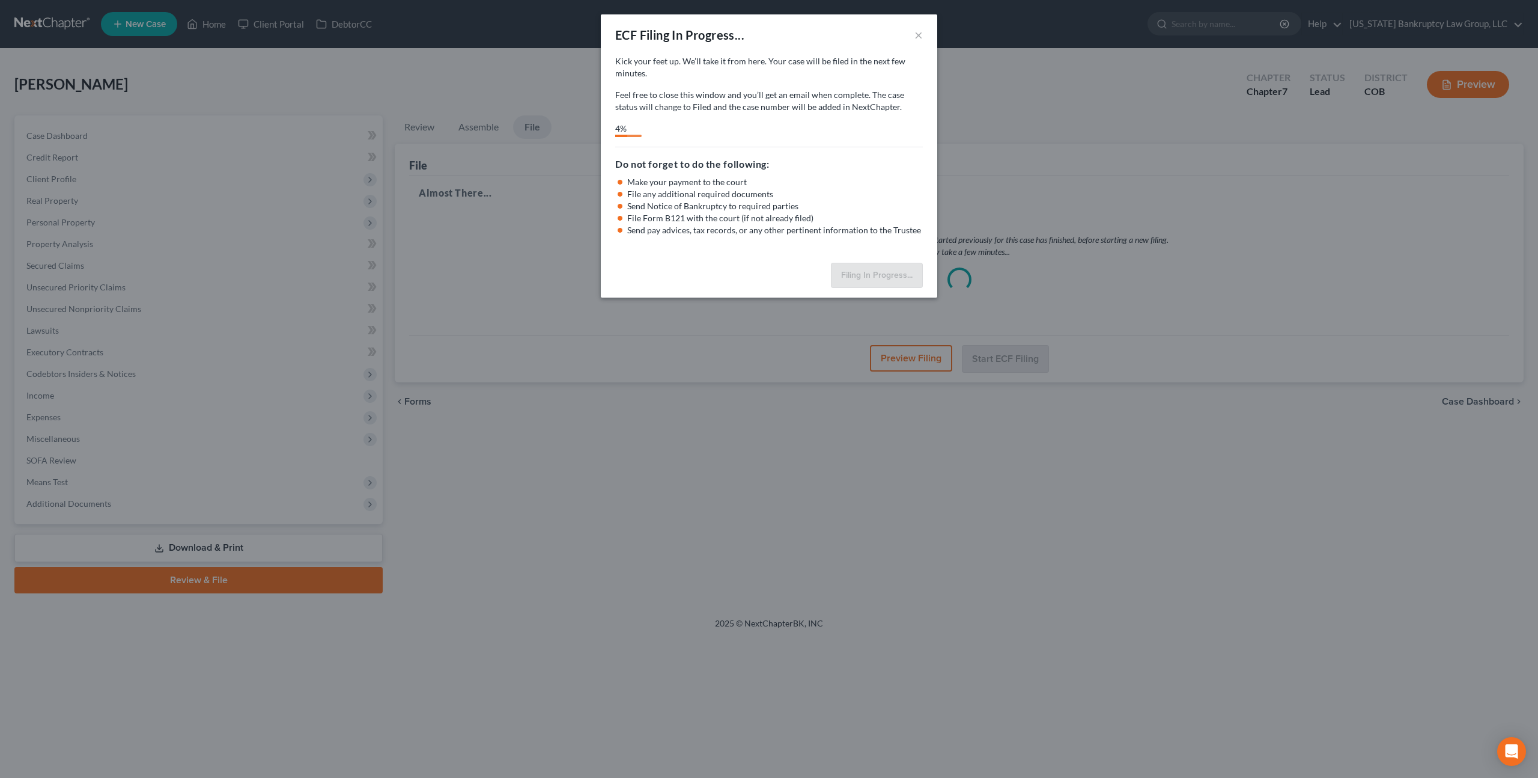
select select "0"
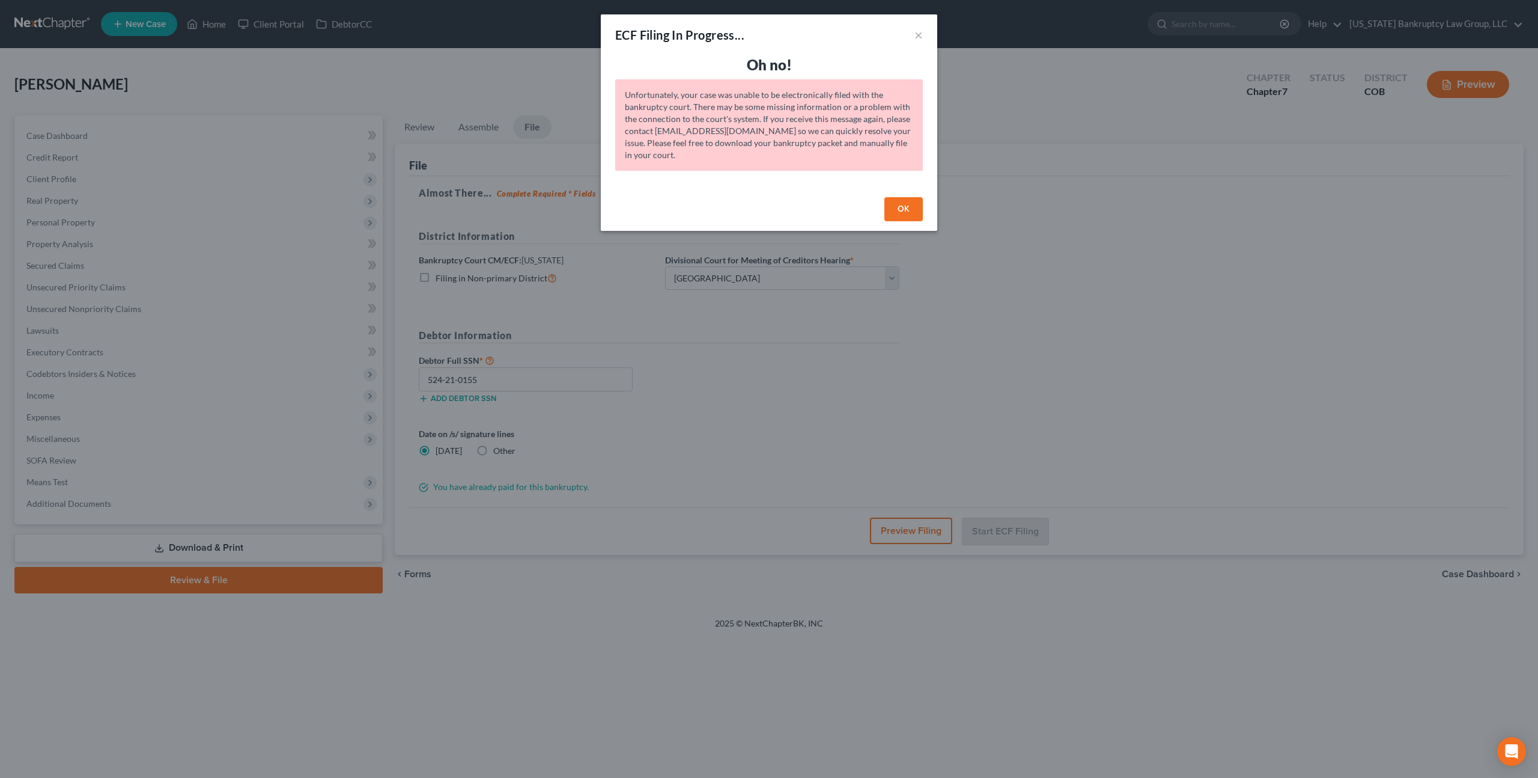
click at [903, 212] on button "OK" at bounding box center [904, 209] width 38 height 24
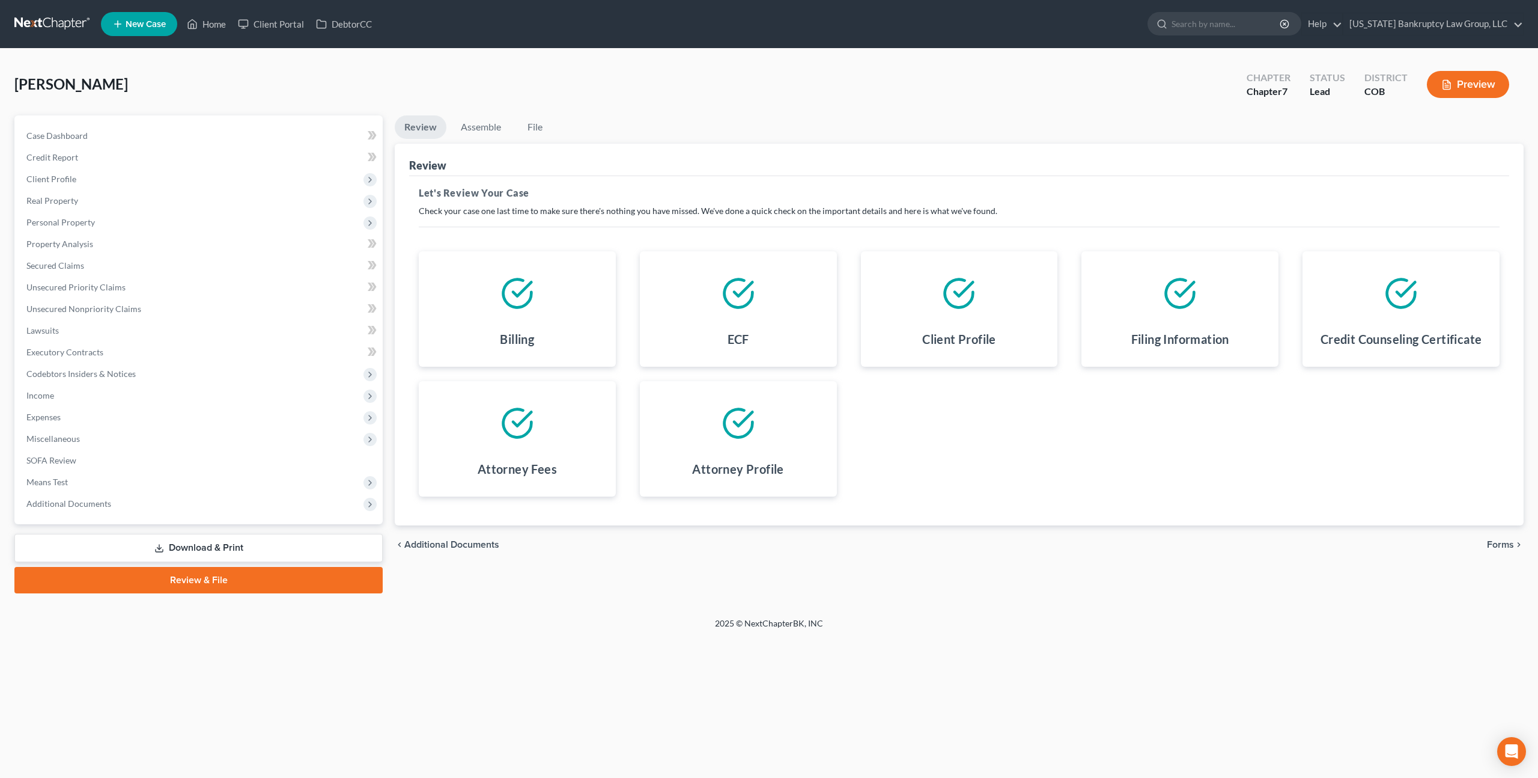
click at [1502, 545] on span "Forms" at bounding box center [1500, 545] width 27 height 10
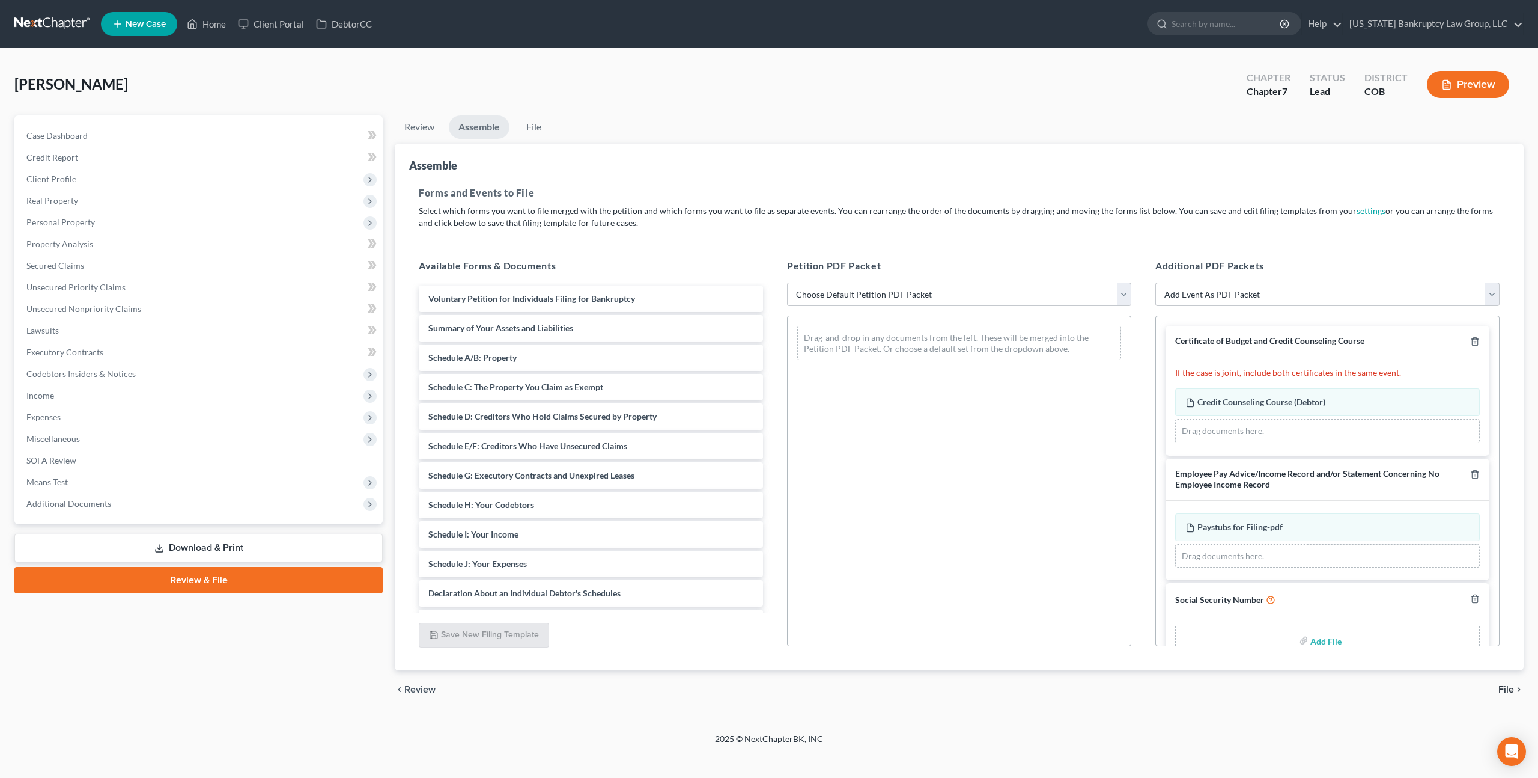
scroll to position [28, 0]
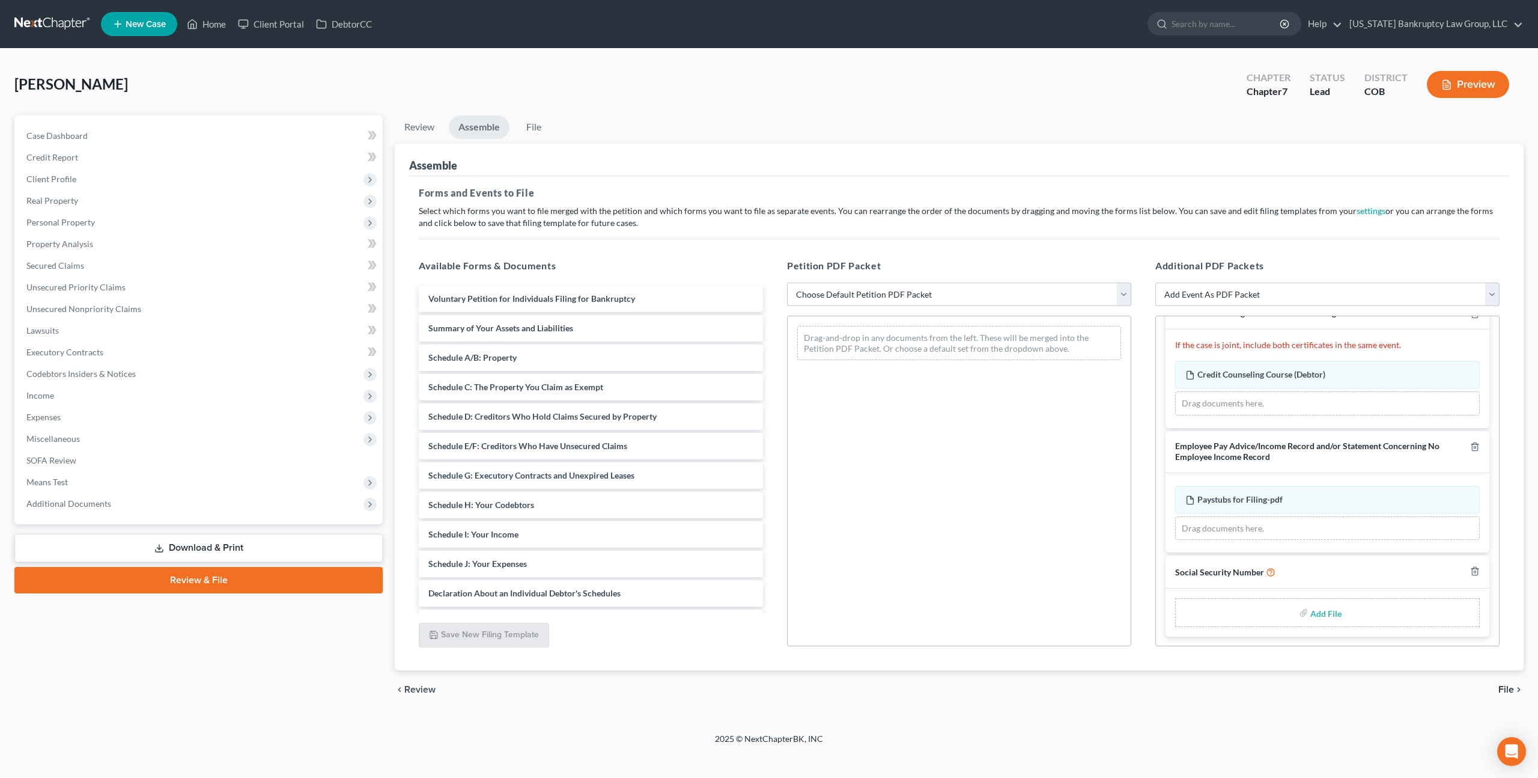
click at [1330, 613] on input "file" at bounding box center [1325, 612] width 29 height 22
type input "C:\fakepath\091425 Statement of Social Security Number.pdf"
click at [868, 297] on select "Choose Default Petition PDF Packet Emergency Filing (Voluntary Petition and Cre…" at bounding box center [959, 294] width 344 height 24
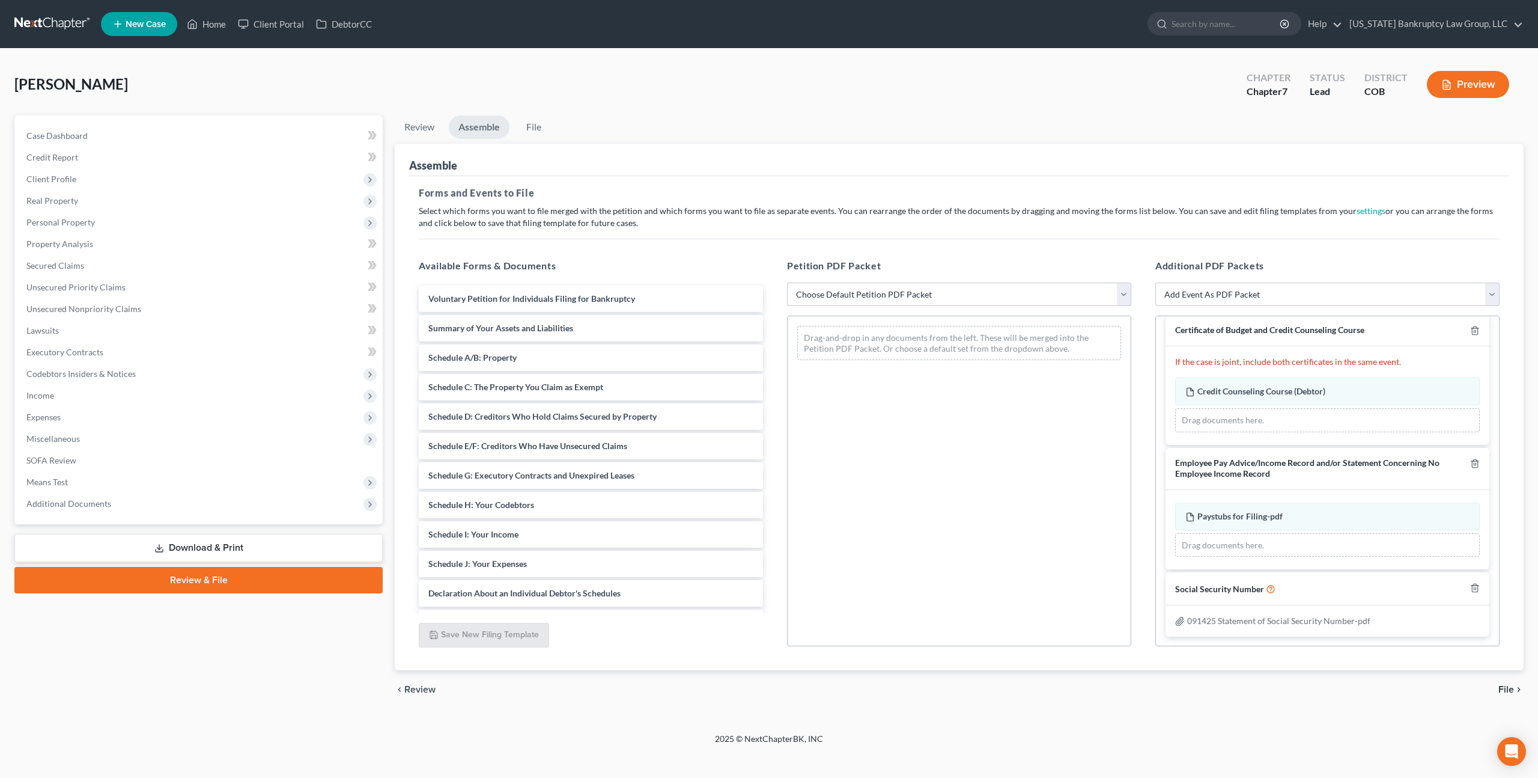
select select "1"
click at [787, 282] on select "Choose Default Petition PDF Packet Emergency Filing (Voluntary Petition and Cre…" at bounding box center [959, 294] width 344 height 24
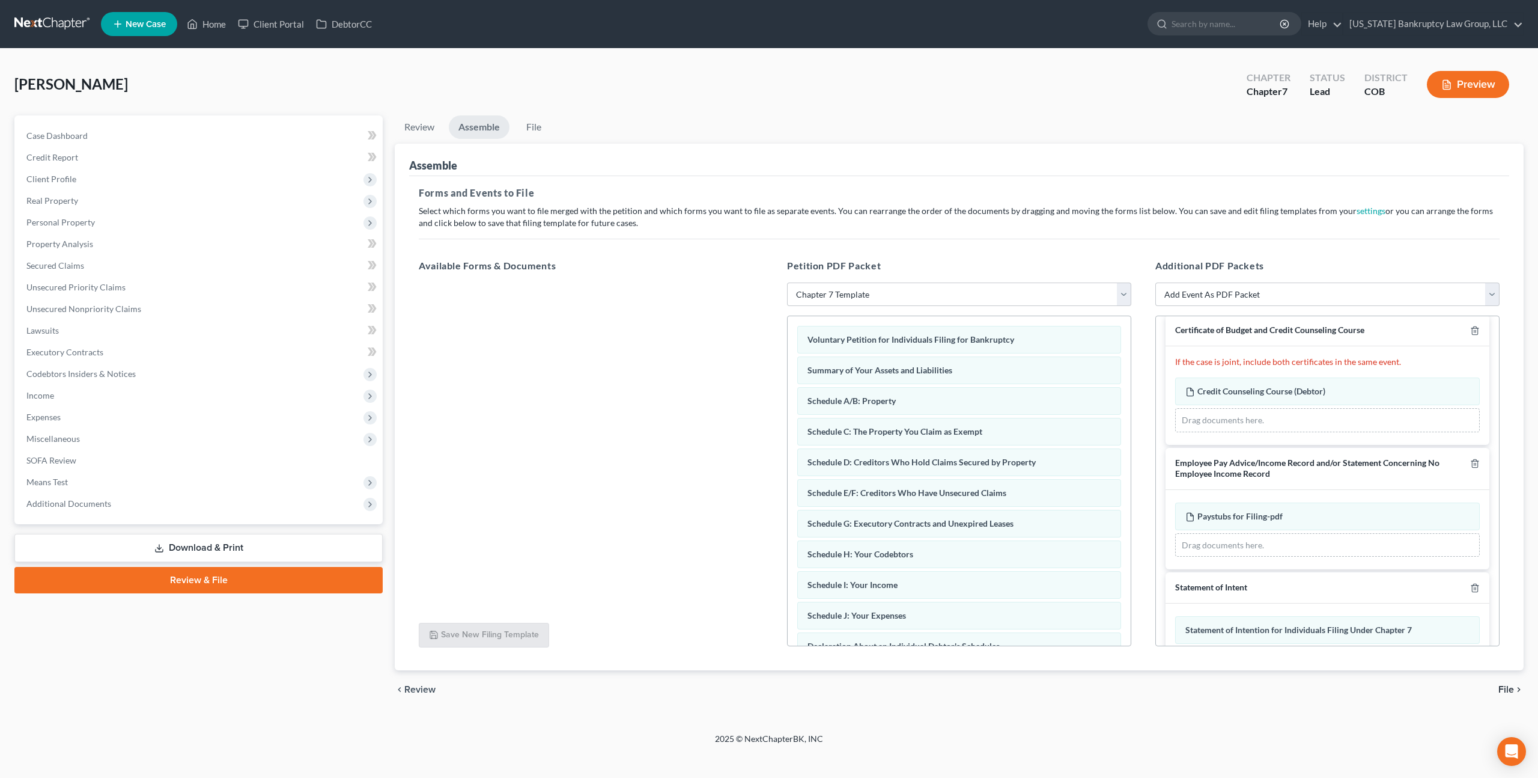
click at [1515, 693] on icon "chevron_right" at bounding box center [1519, 689] width 10 height 10
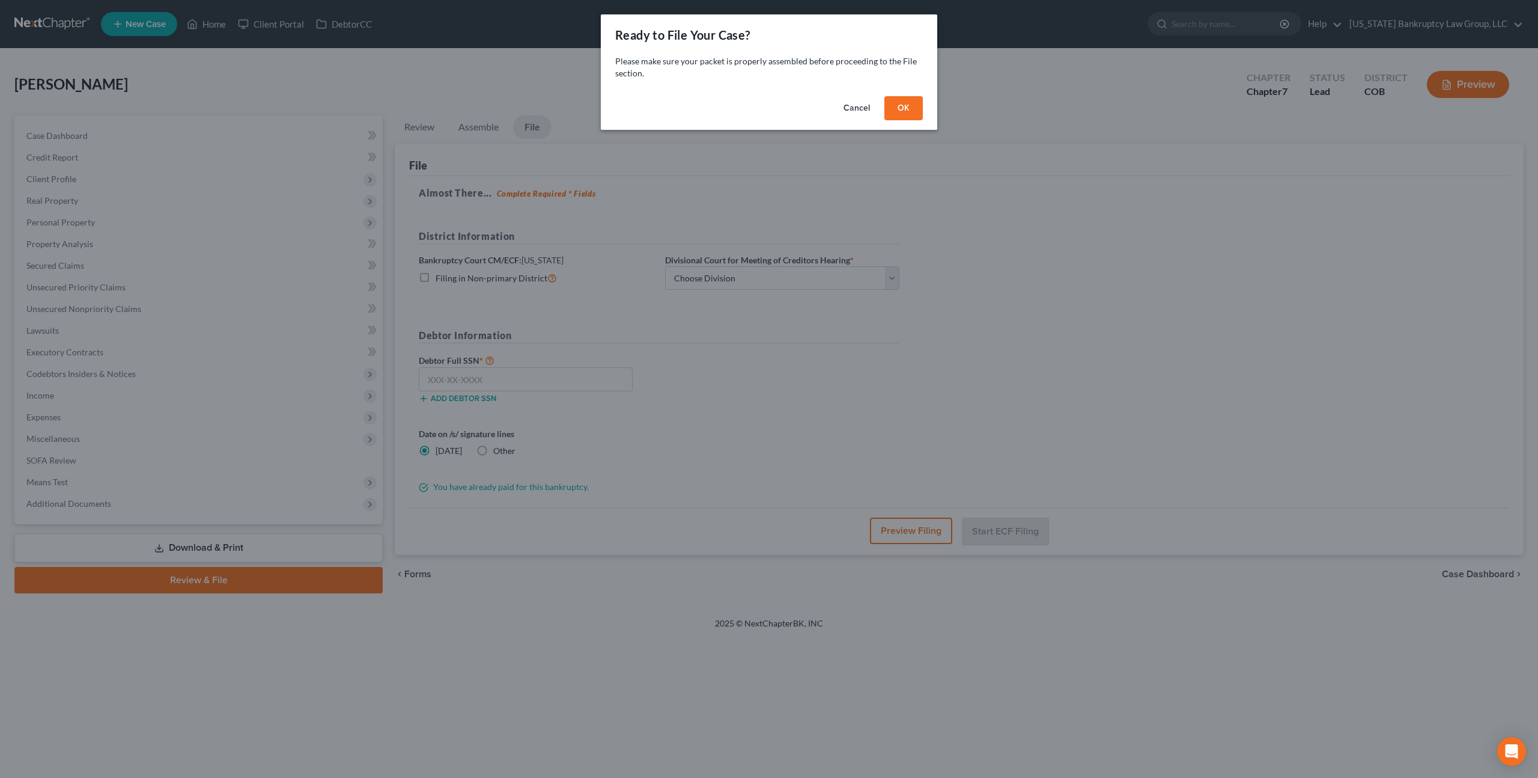
click at [895, 110] on button "OK" at bounding box center [904, 108] width 38 height 24
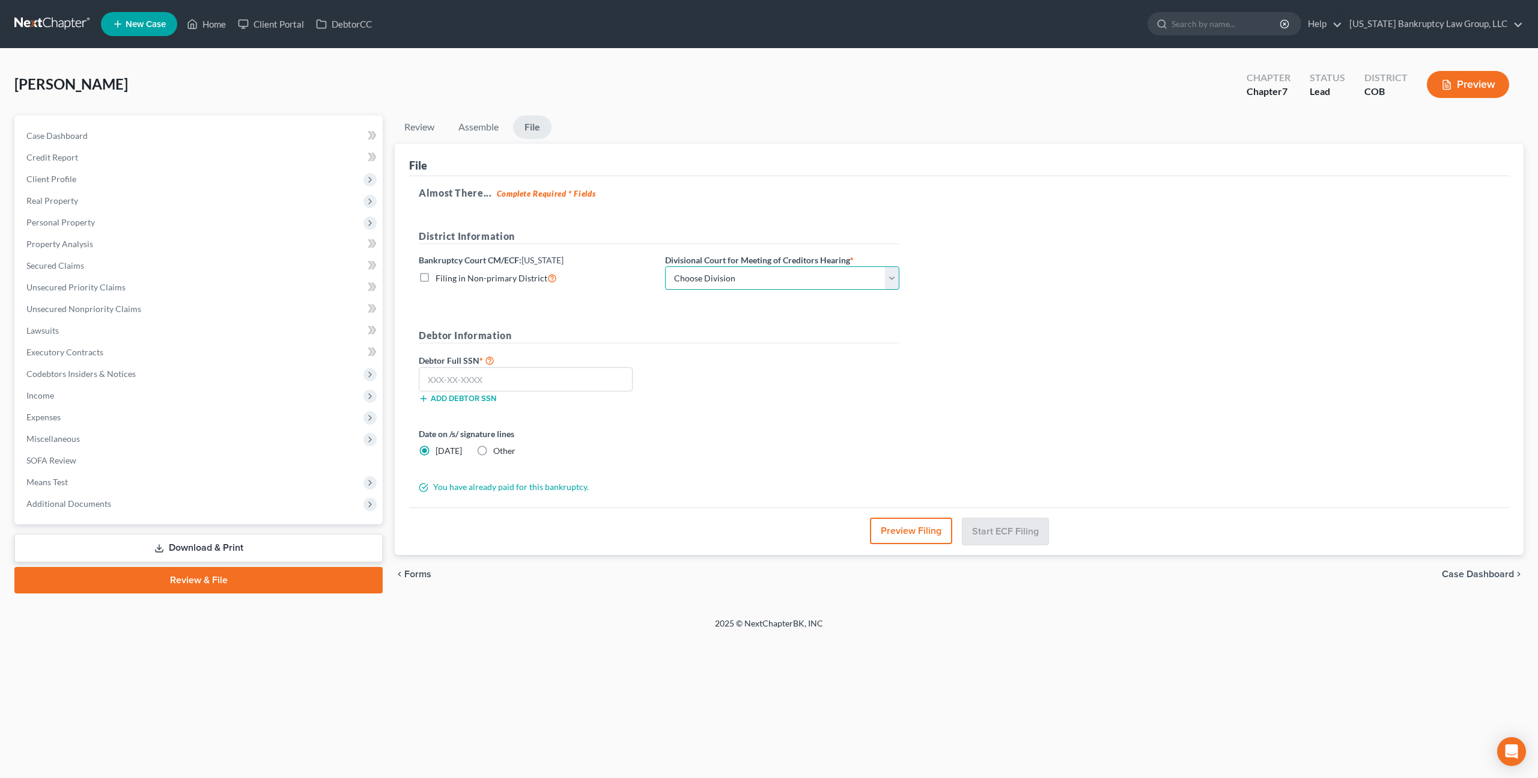
click at [847, 281] on select "Choose Division [GEOGRAPHIC_DATA]" at bounding box center [782, 278] width 234 height 24
select select "0"
click at [665, 266] on select "Choose Division [GEOGRAPHIC_DATA]" at bounding box center [782, 278] width 234 height 24
click at [582, 385] on input "text" at bounding box center [526, 379] width 214 height 24
type input "524-21-0155"
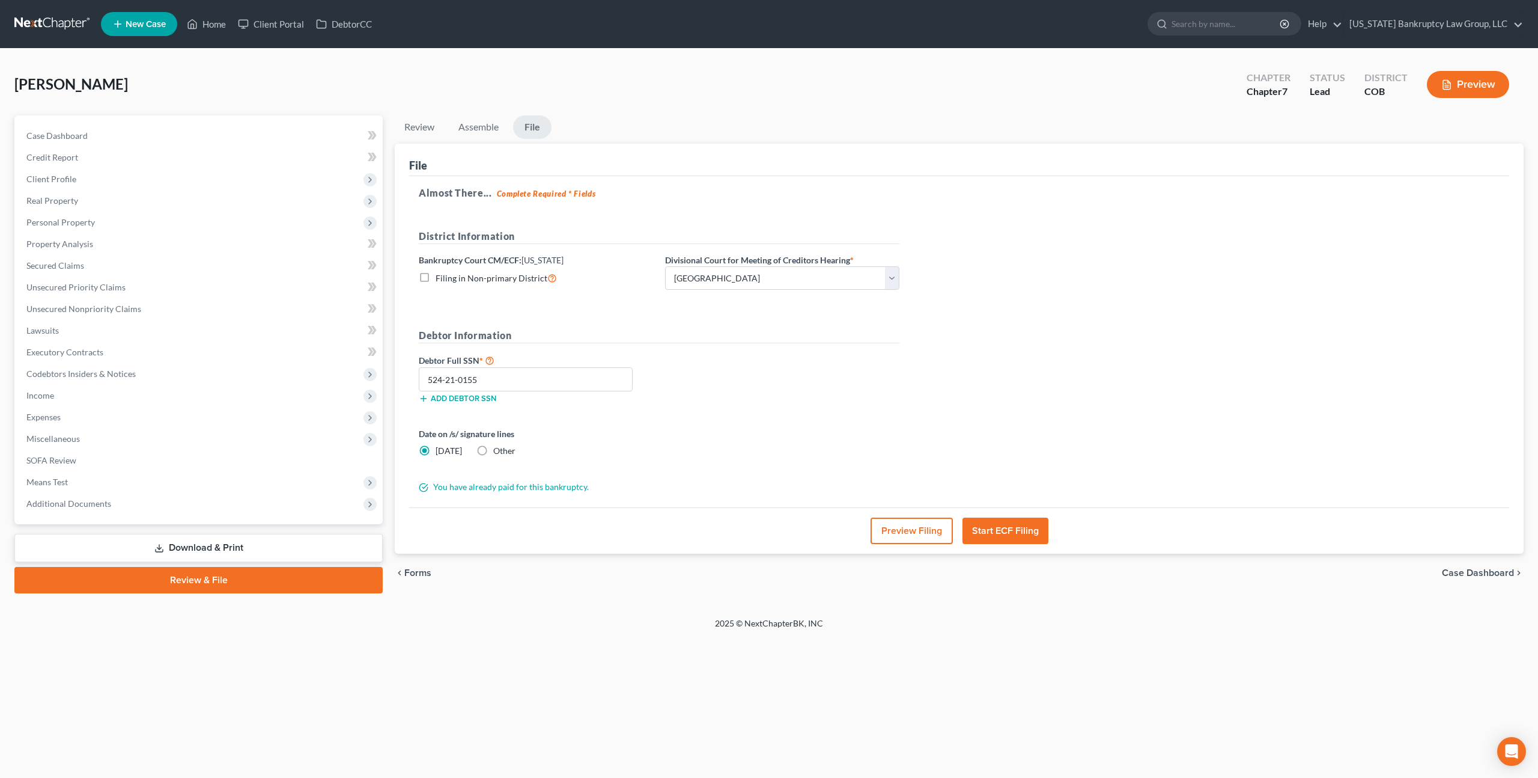
click at [984, 523] on button "Start ECF Filing" at bounding box center [1006, 530] width 86 height 26
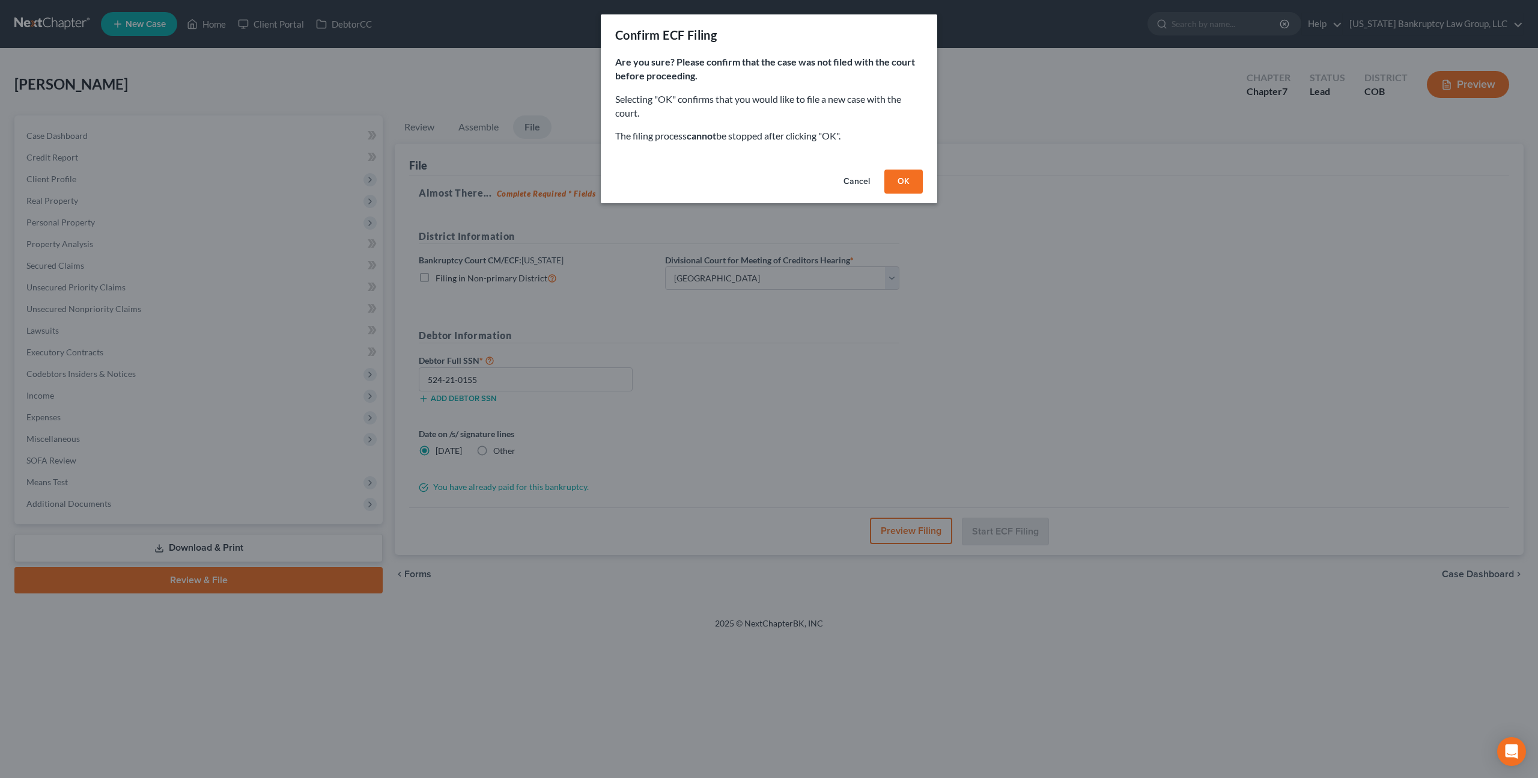
click at [908, 186] on button "OK" at bounding box center [904, 181] width 38 height 24
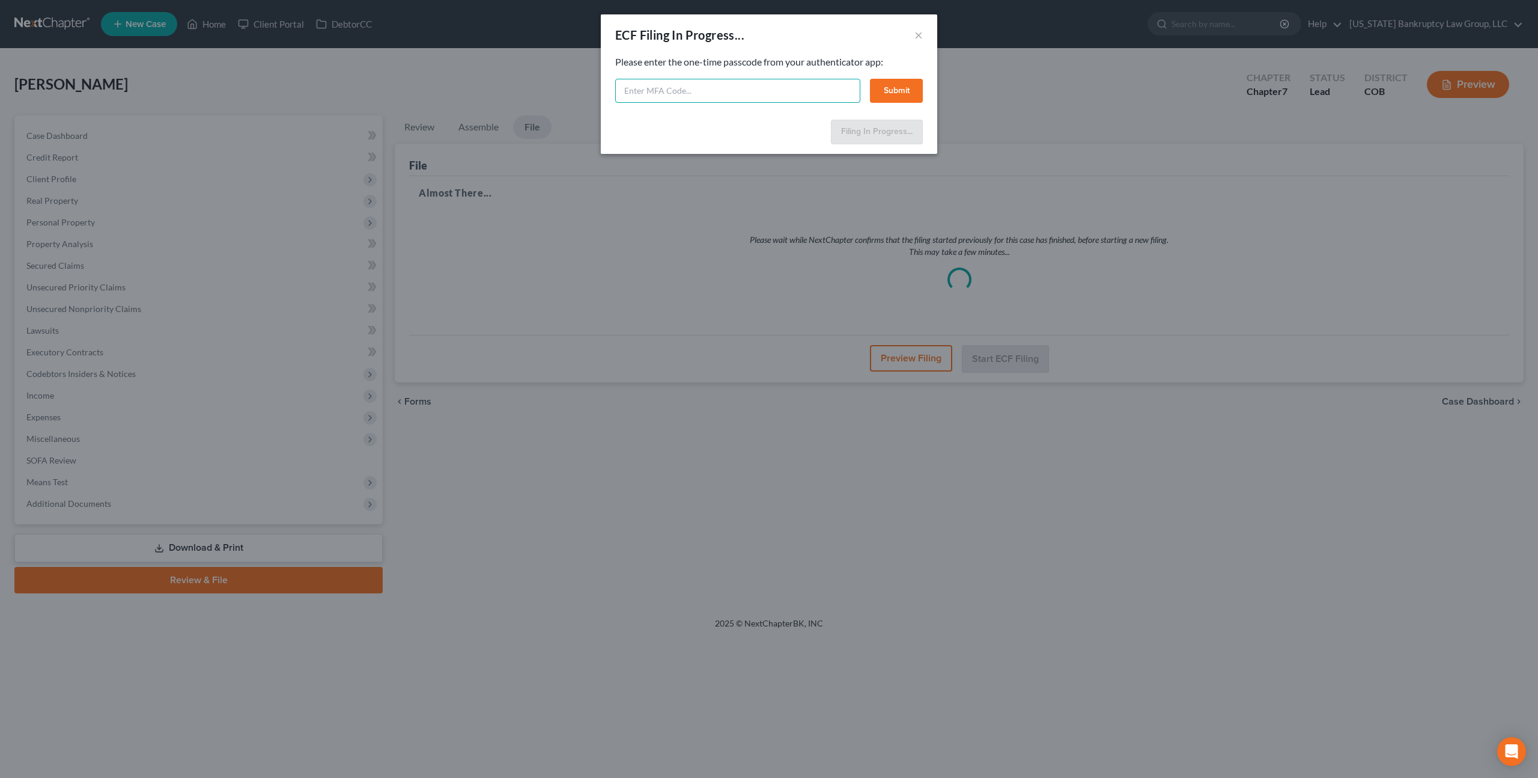
click at [734, 95] on input "text" at bounding box center [737, 91] width 245 height 24
type input "500254"
click at [909, 92] on button "Submit" at bounding box center [896, 91] width 53 height 24
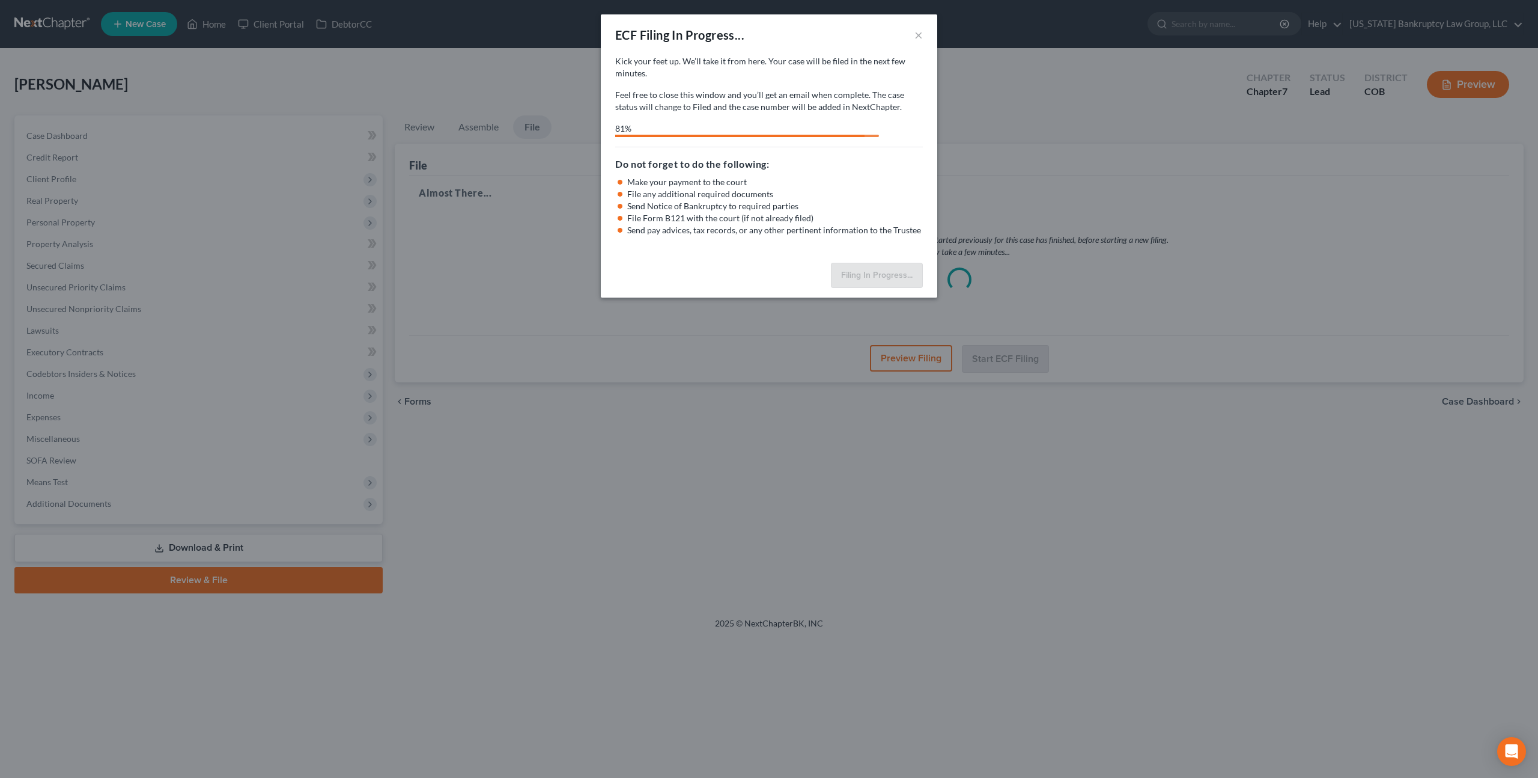
select select "0"
